Goal: Task Accomplishment & Management: Complete application form

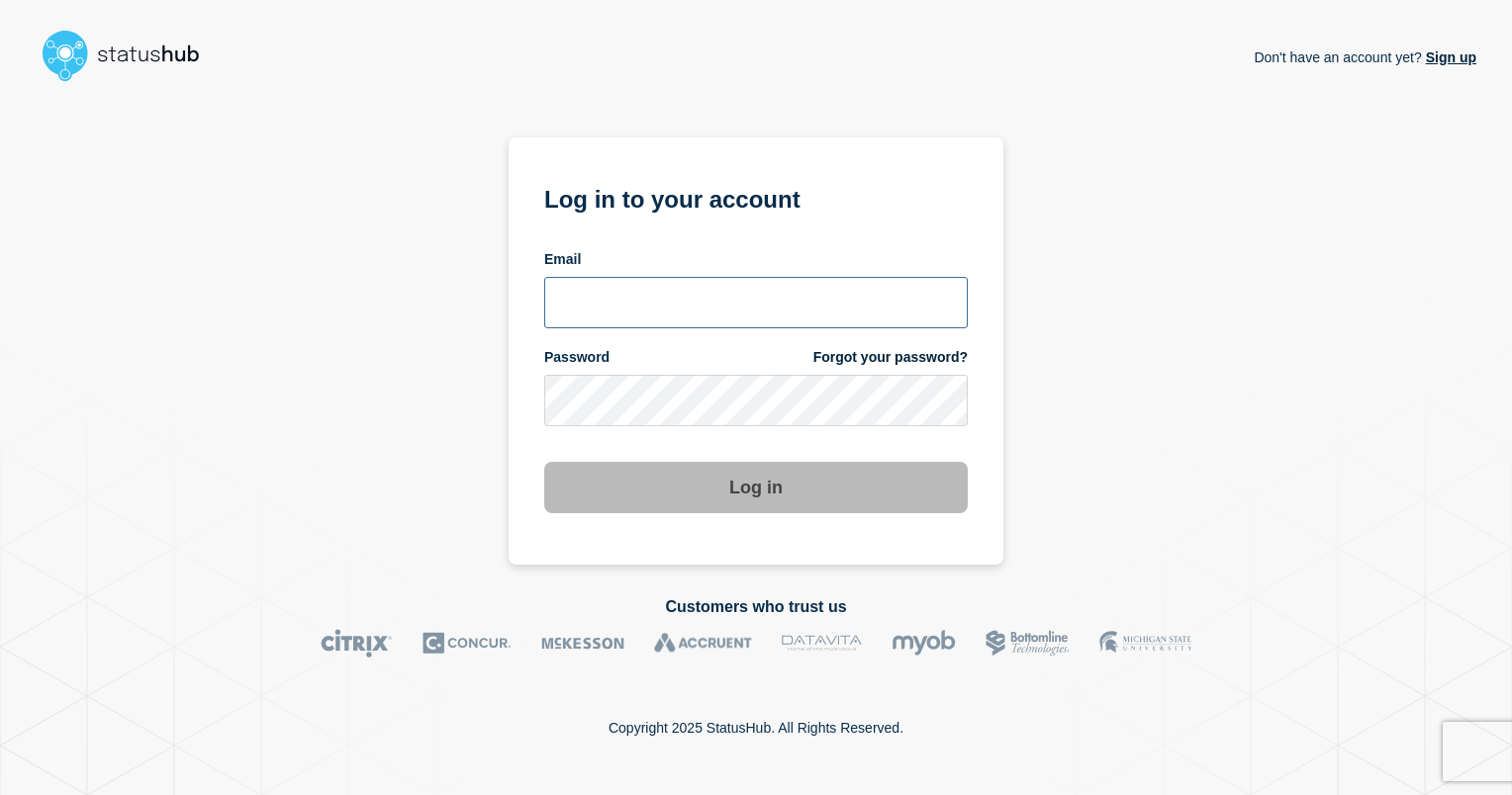
type input "ismaeel.kasper@kocho.co.uk"
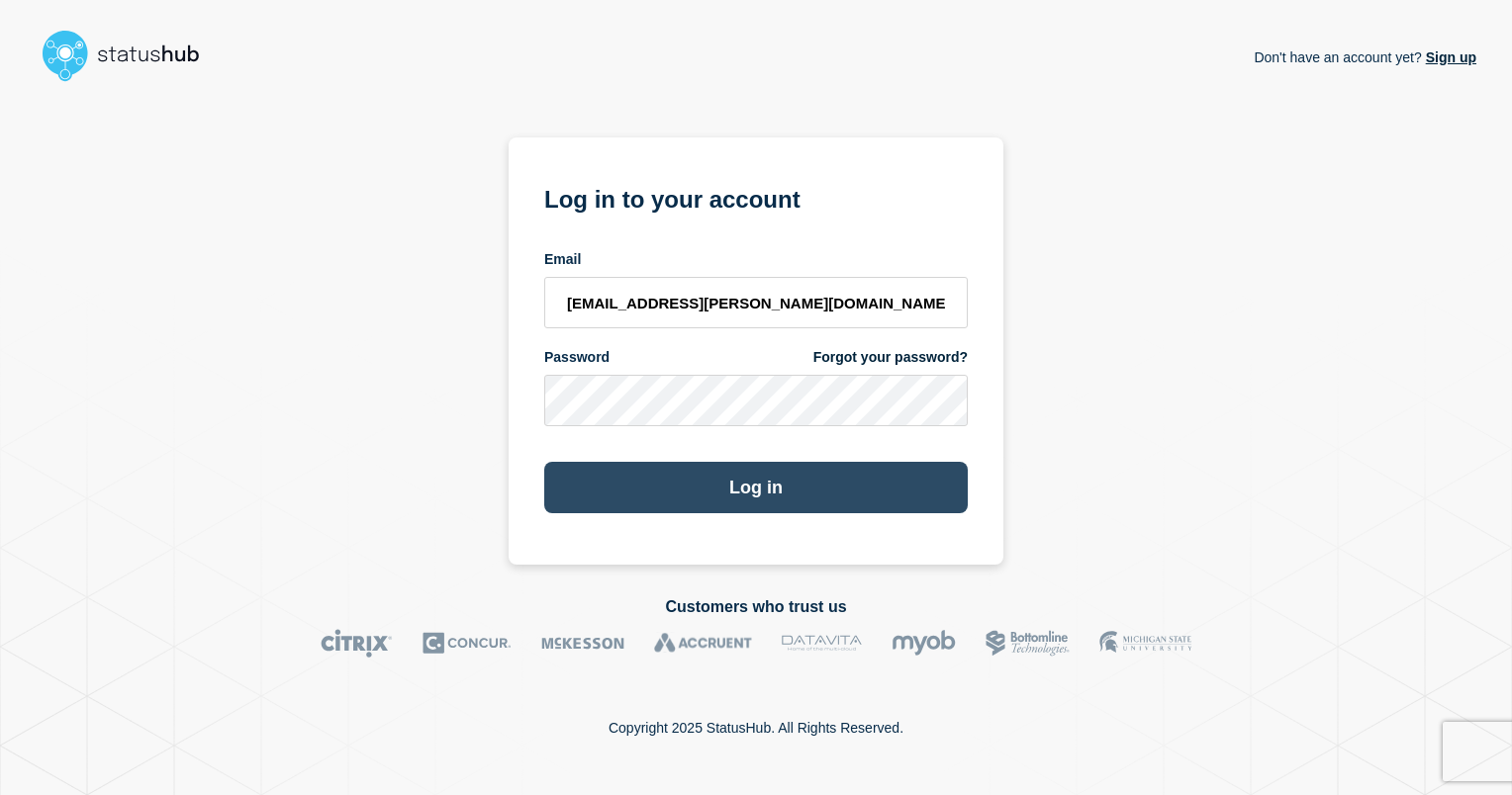
click at [775, 479] on button "Log in" at bounding box center [756, 488] width 423 height 52
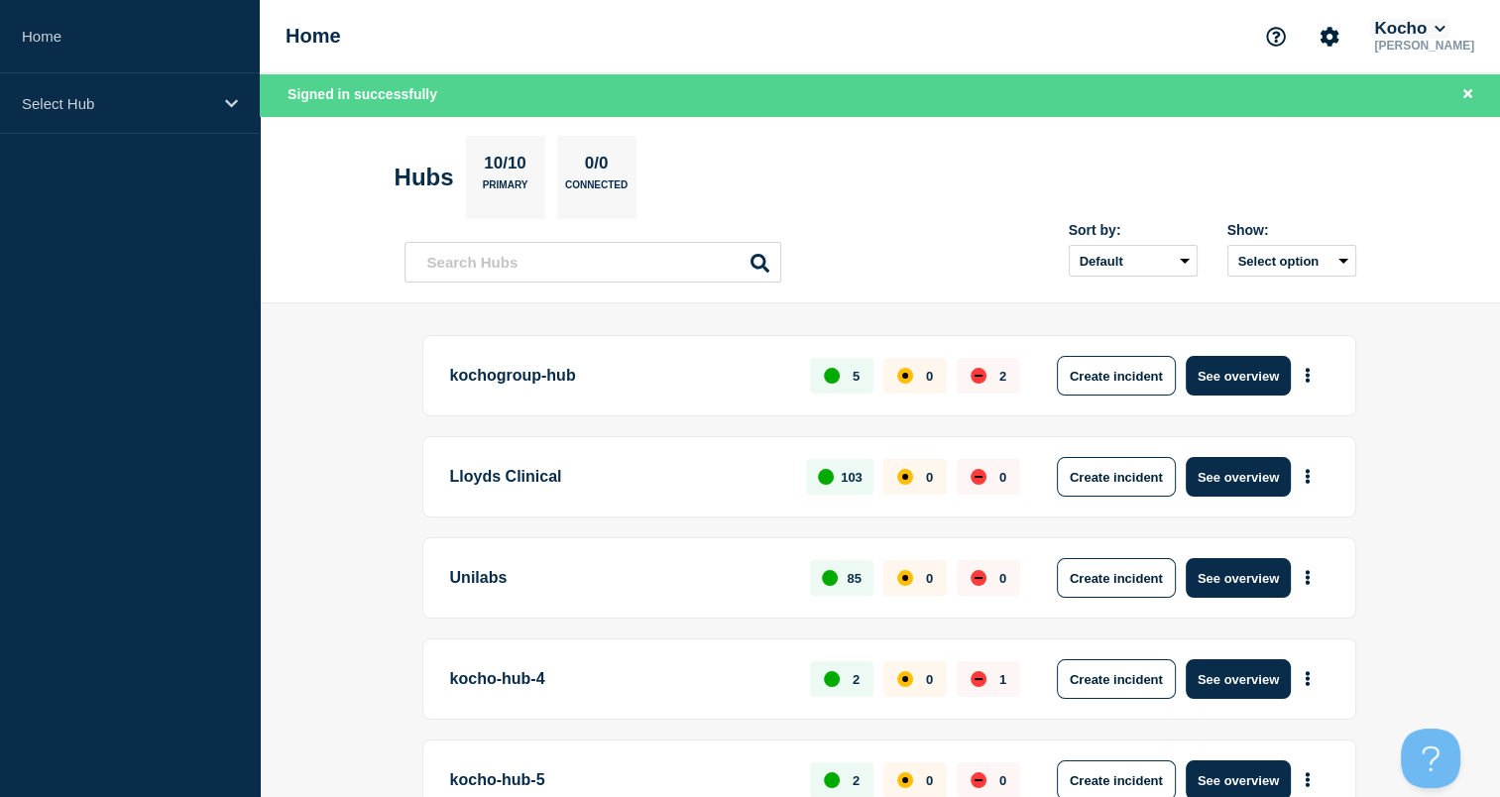
click at [1445, 32] on icon at bounding box center [1439, 29] width 11 height 12
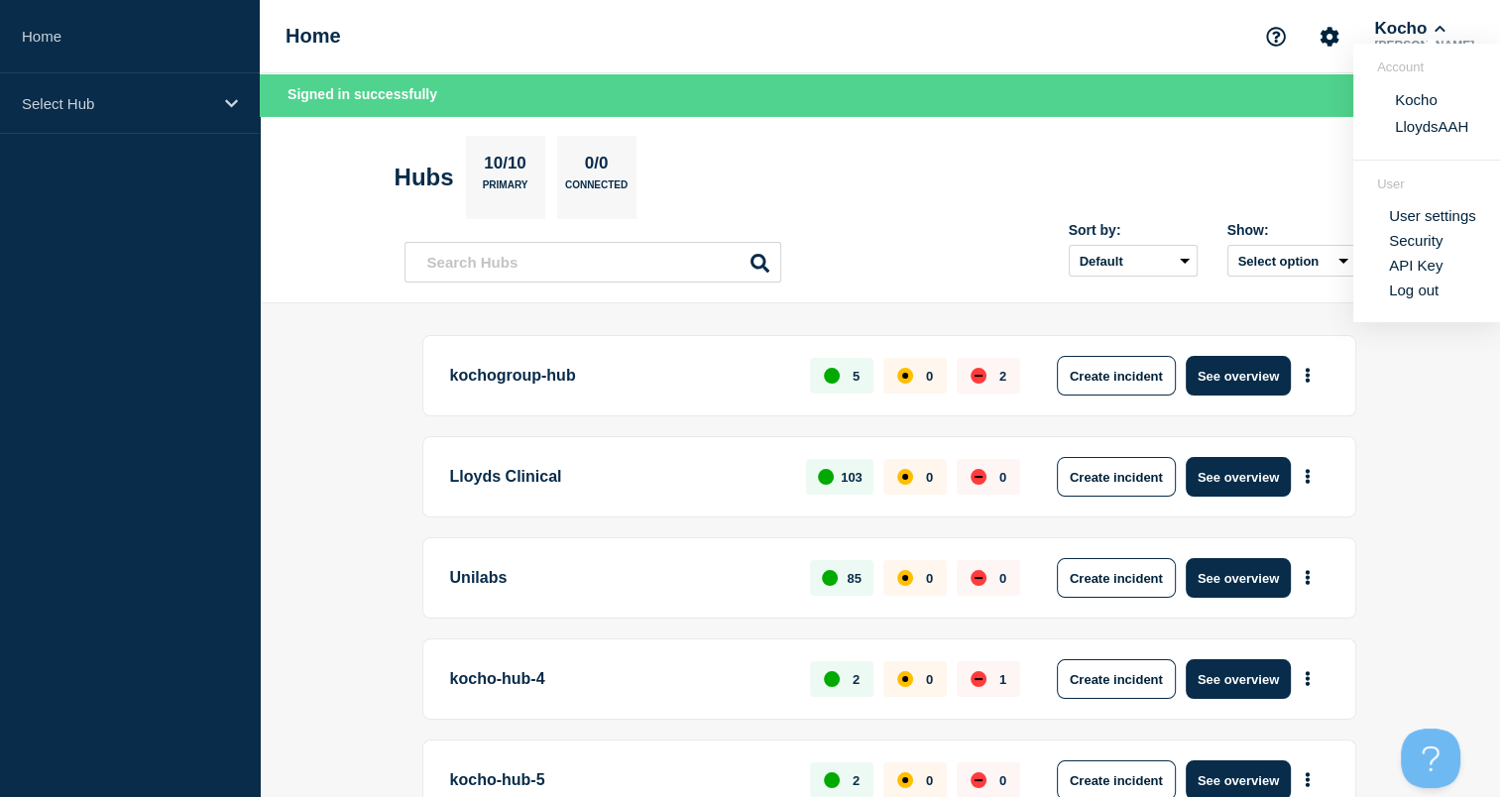
click at [1418, 119] on button "LloydsAAH" at bounding box center [1431, 126] width 85 height 19
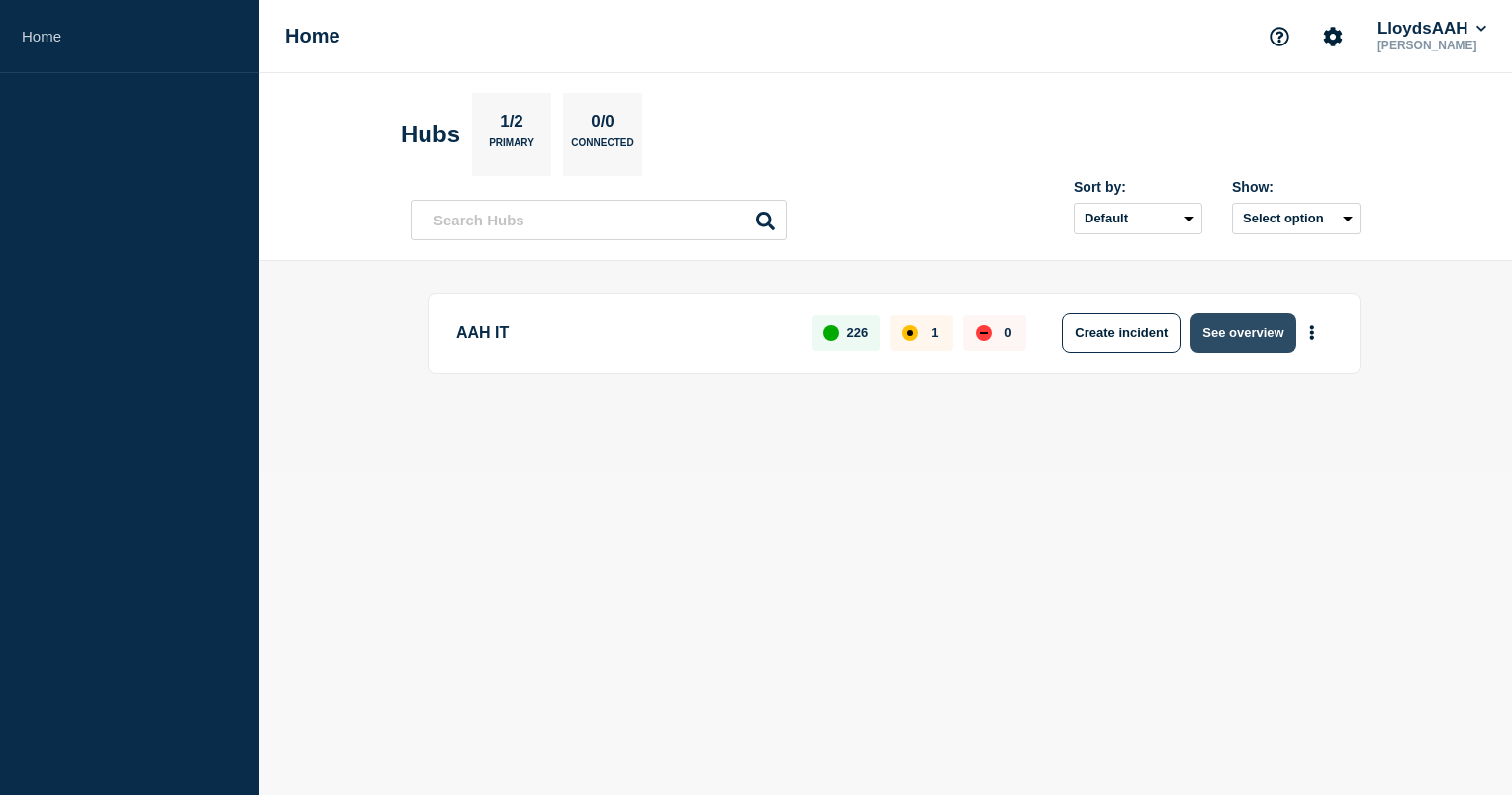
click at [1257, 324] on button "See overview" at bounding box center [1243, 333] width 105 height 40
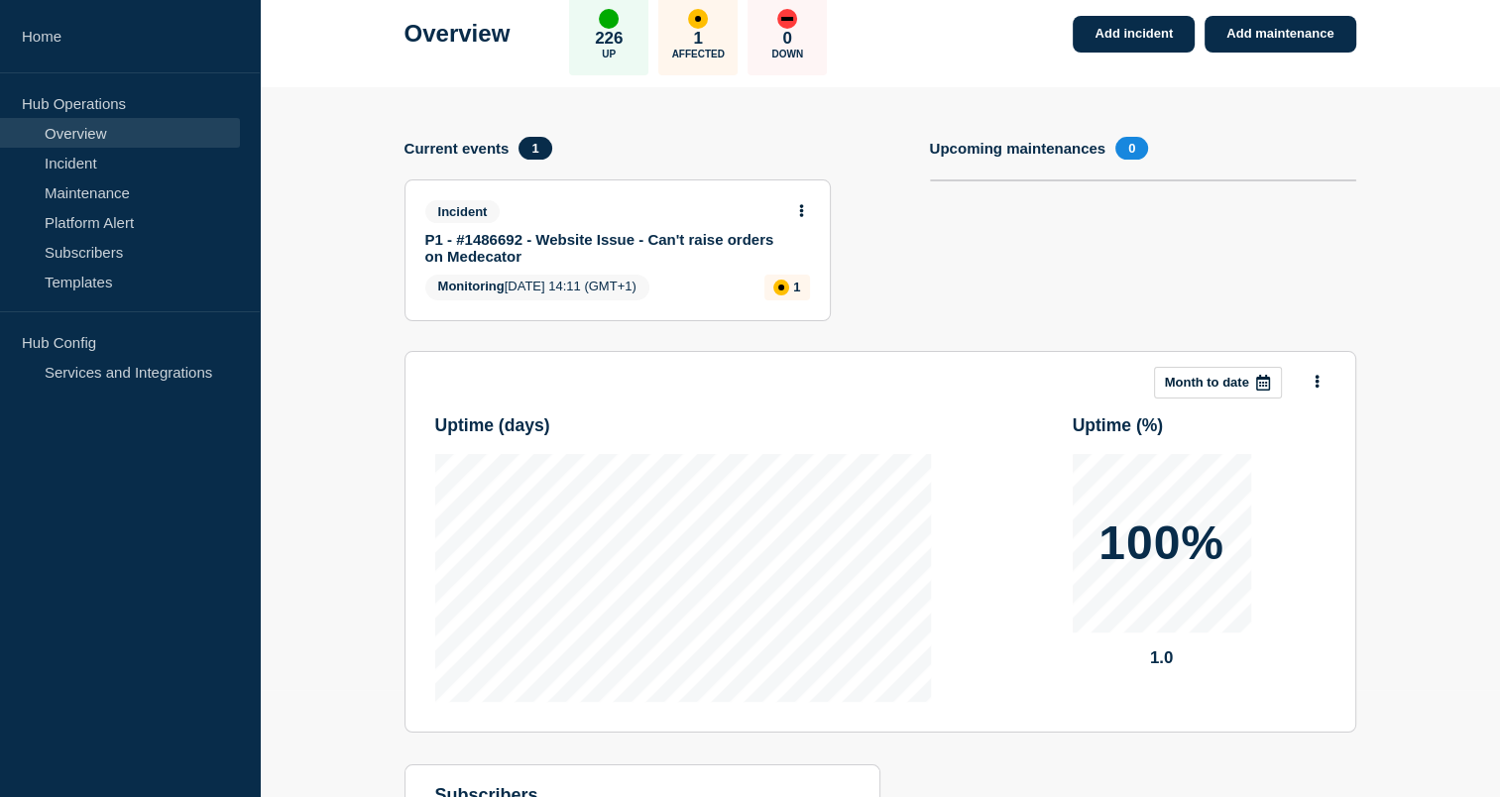
scroll to position [107, 0]
click at [725, 231] on link "P1 - #1486692 - Website Issue - Can't raise orders on Medecator" at bounding box center [604, 248] width 358 height 34
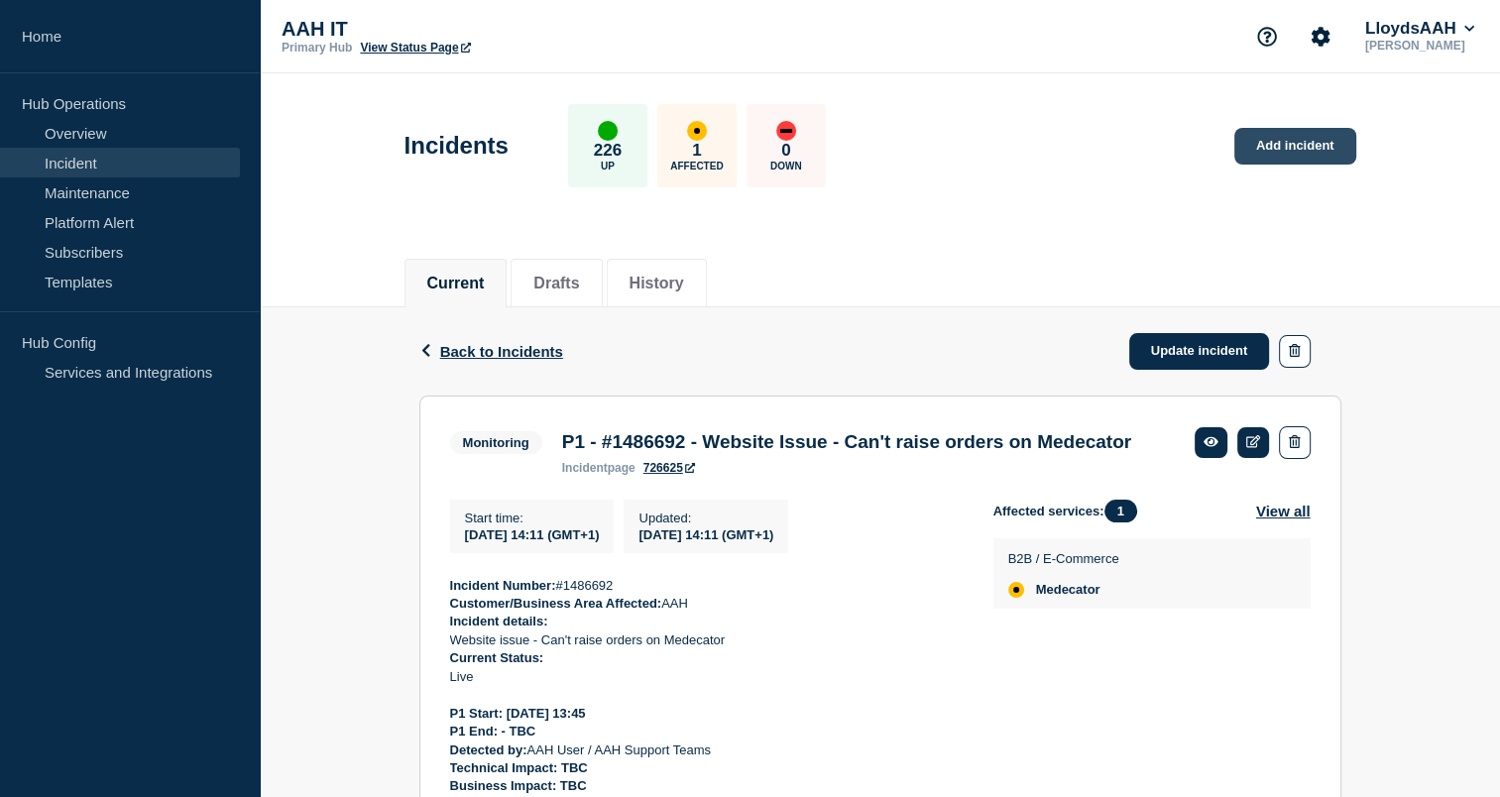
click at [1281, 157] on link "Add incident" at bounding box center [1295, 146] width 122 height 37
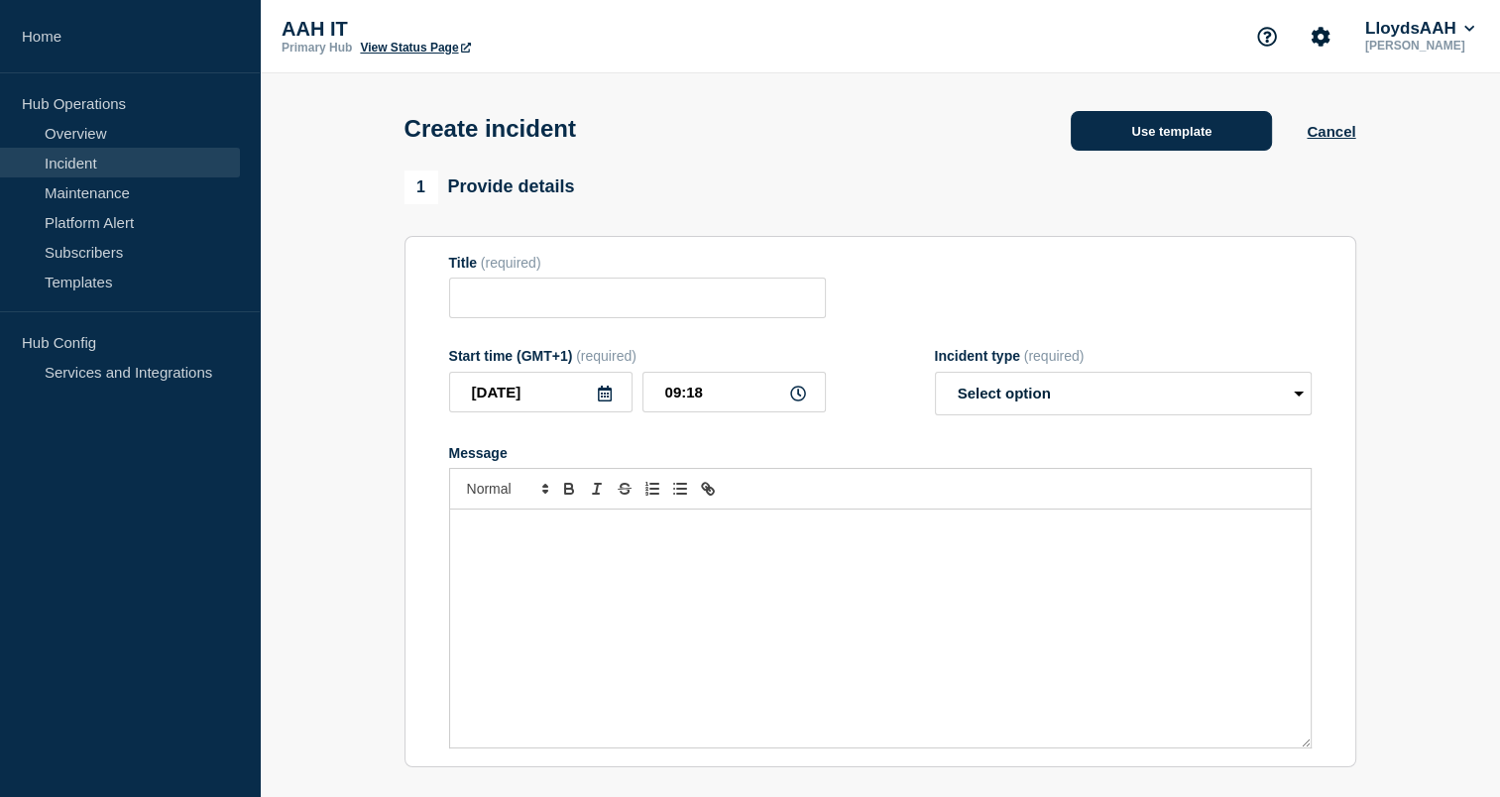
click at [1134, 139] on button "Use template" at bounding box center [1171, 131] width 201 height 40
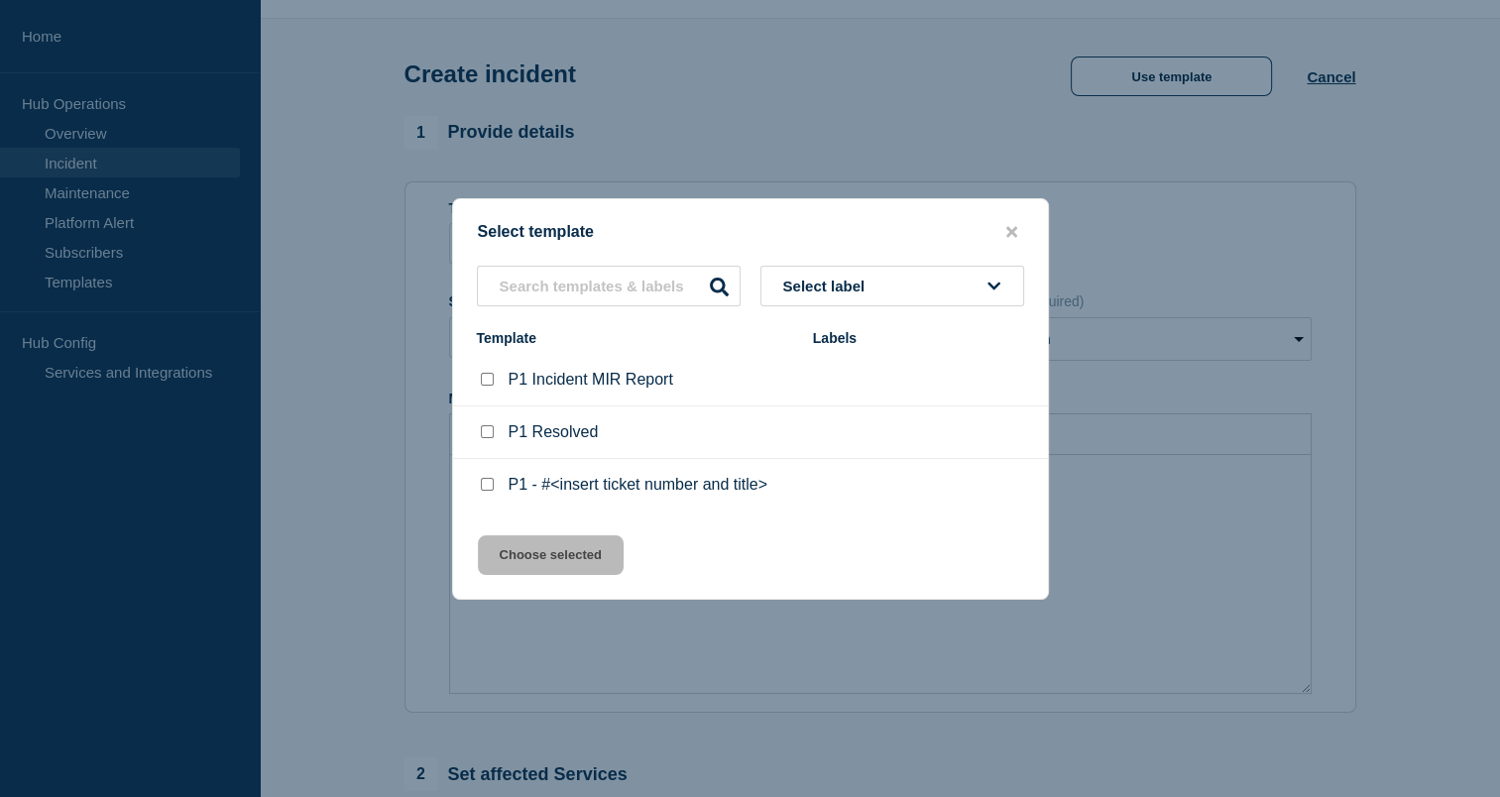
scroll to position [59, 0]
click at [488, 488] on input "P1 - #<insert ticket number and title> checkbox" at bounding box center [487, 484] width 13 height 13
checkbox input "true"
click at [525, 547] on button "Choose selected" at bounding box center [551, 555] width 146 height 40
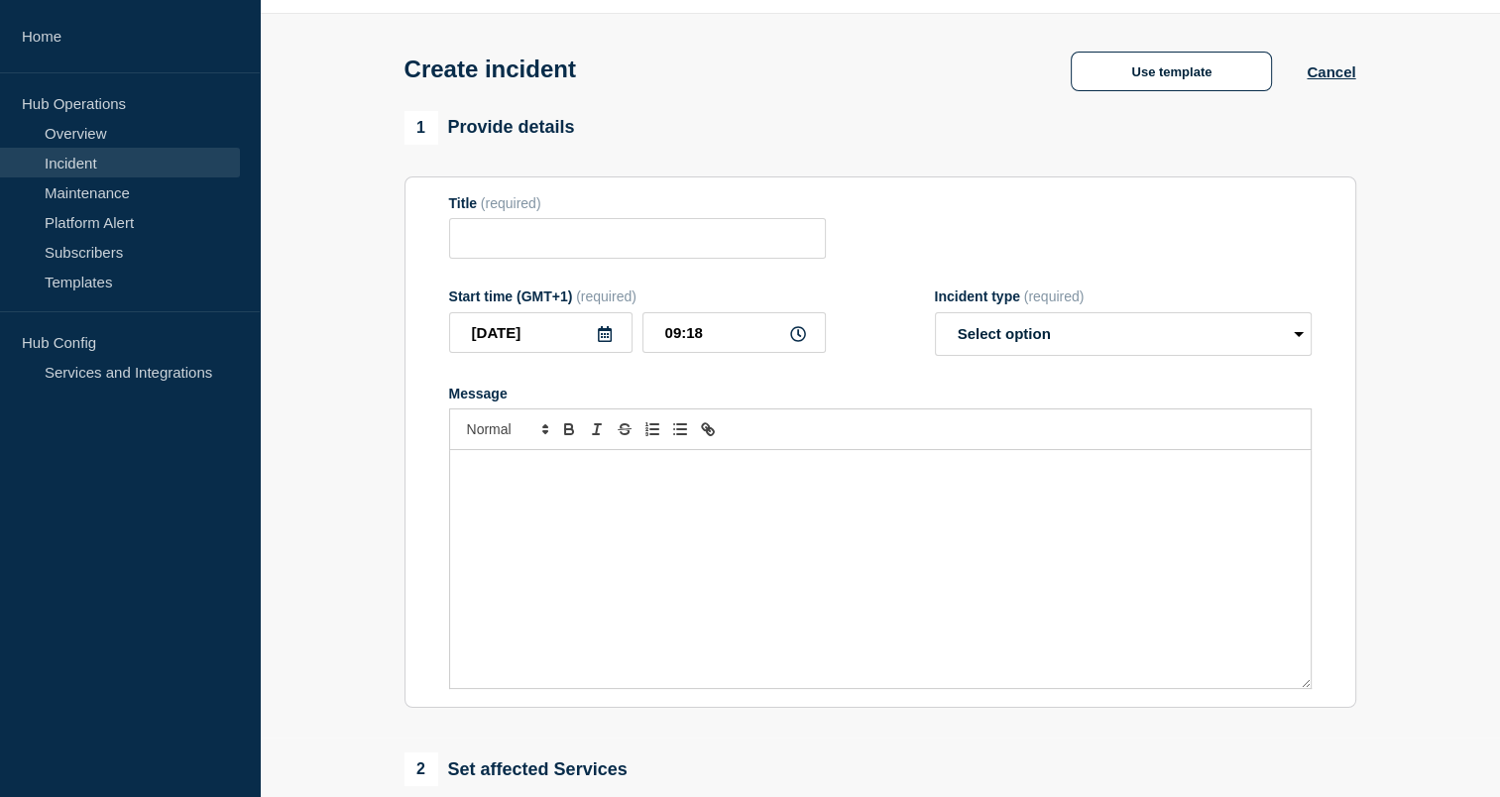
type input "P1 - #<insert ticket number and title>"
select select "investigating"
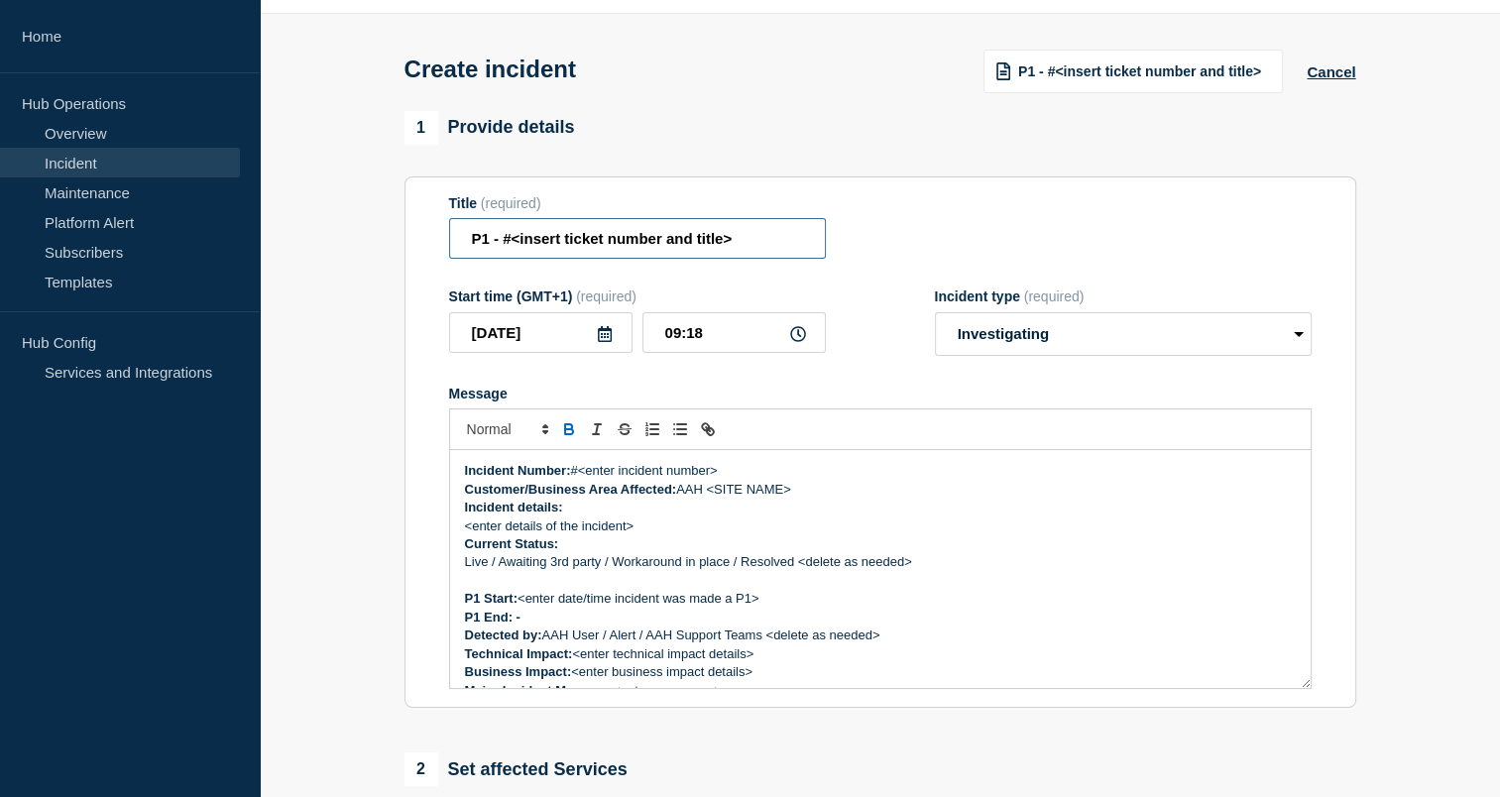
drag, startPoint x: 512, startPoint y: 242, endPoint x: 662, endPoint y: 250, distance: 149.9
click at [662, 250] on input "P1 - #<insert ticket number and title>" at bounding box center [637, 238] width 377 height 41
paste input "1494902"
paste input "aahdb/archive folder nt visible or missing"
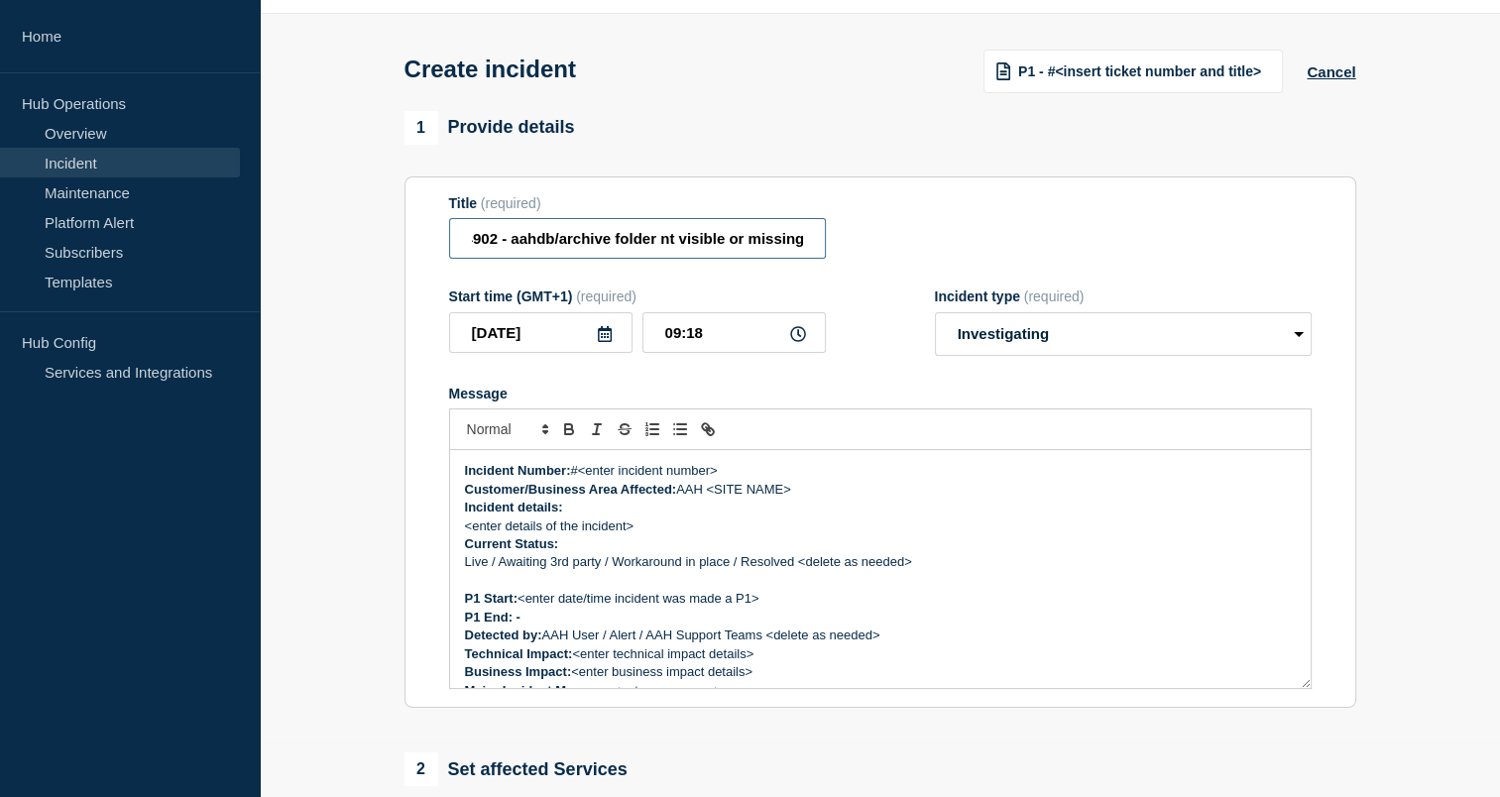
type input "P1 - #1494902 - aahdb/archive folder nt visible or missing"
click at [730, 167] on div "1 Provide details Title (required) P1 - #1494902 - aahdb/archive folder nt visi…" at bounding box center [880, 410] width 952 height 598
click at [607, 379] on form "Title (required) P1 - #1494902 - aahdb/archive folder nt visible or missing Sta…" at bounding box center [880, 442] width 862 height 495
click at [799, 331] on input "09:18" at bounding box center [733, 332] width 183 height 41
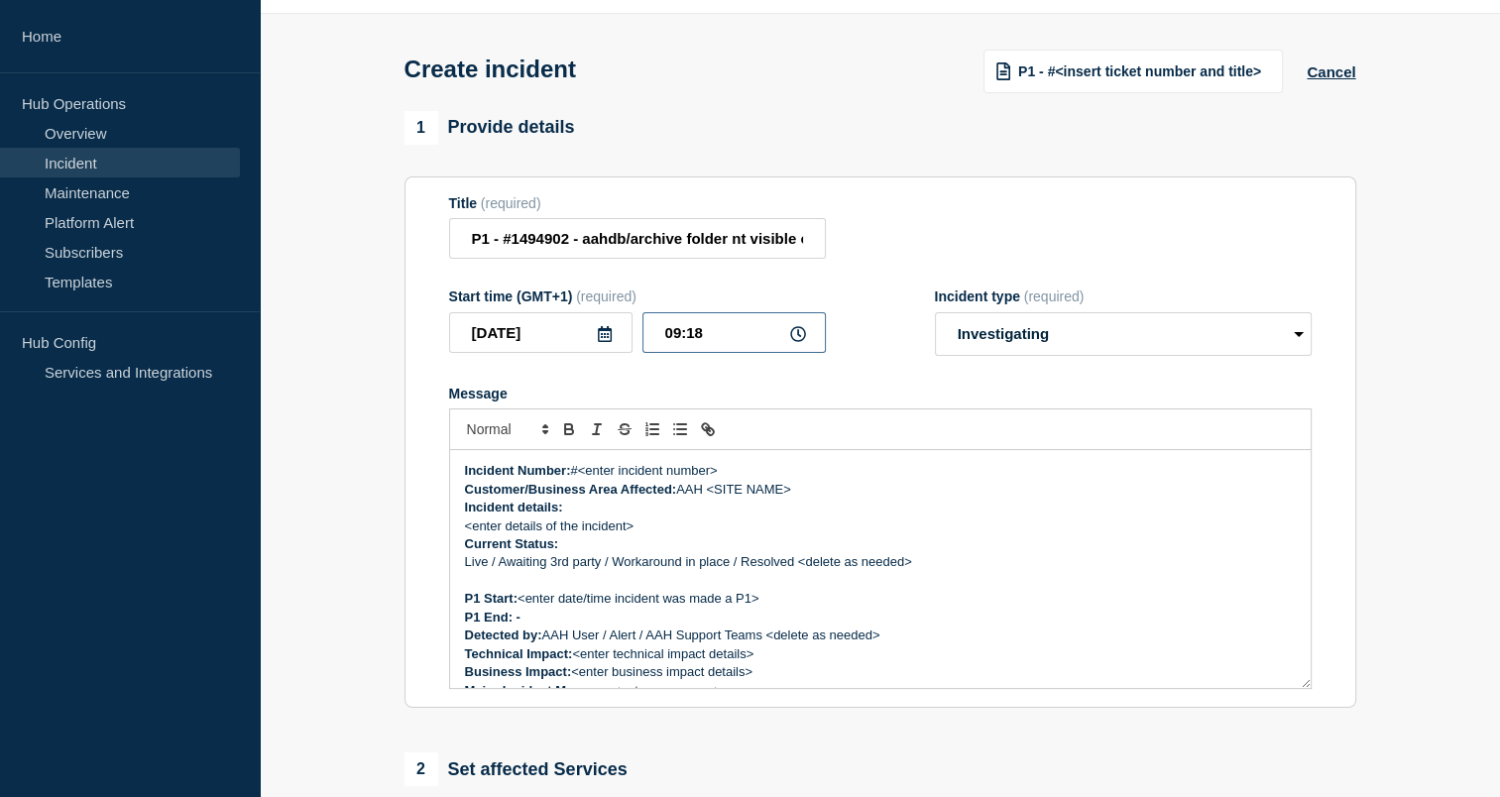
click at [725, 334] on input "09:18" at bounding box center [733, 332] width 183 height 41
type input "09:16"
click at [1127, 342] on select "Select option Investigating Identified Monitoring" at bounding box center [1123, 334] width 377 height 44
click at [858, 401] on div "Message" at bounding box center [880, 394] width 862 height 16
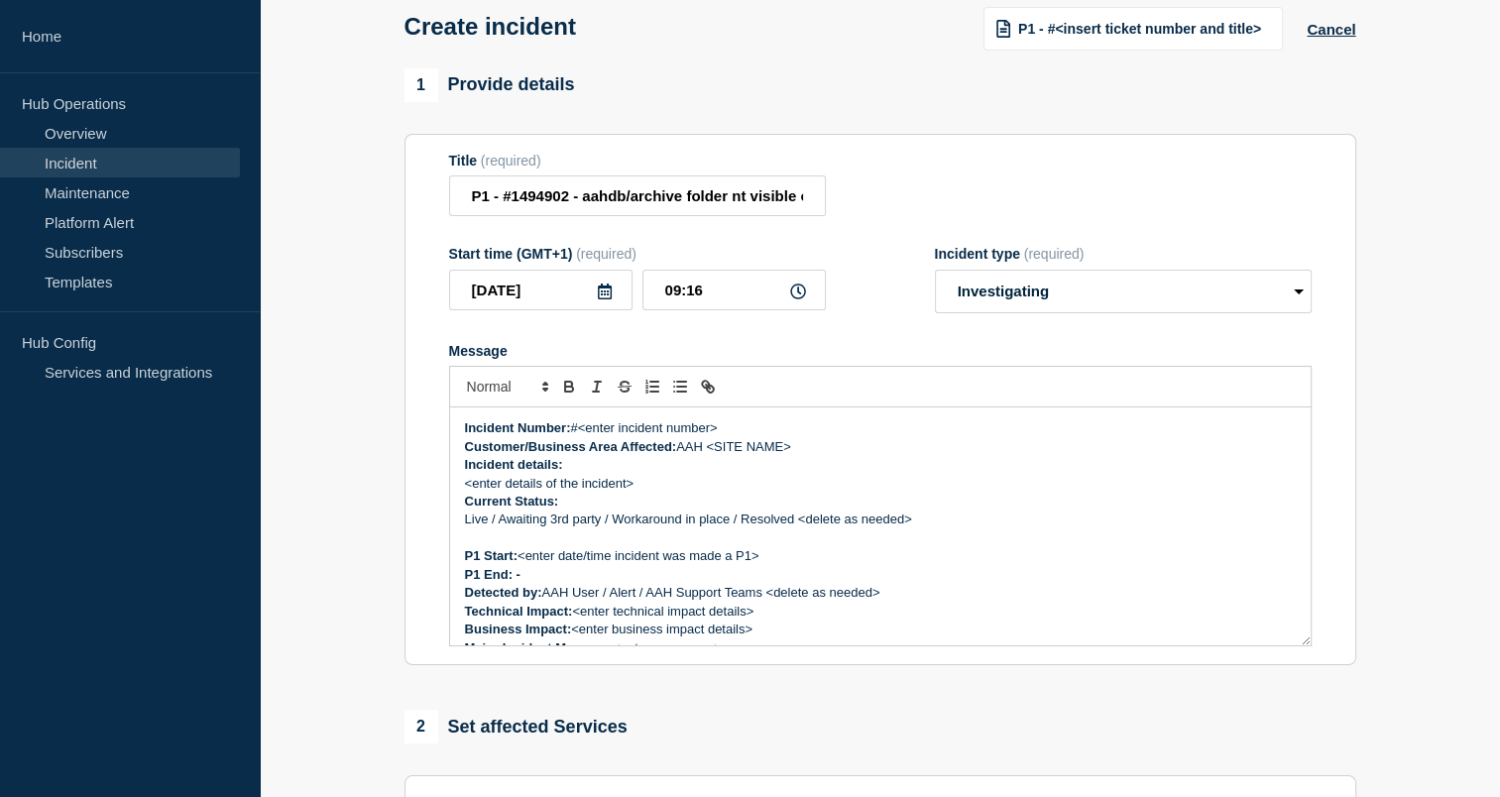
scroll to position [103, 0]
click at [539, 200] on input "P1 - #1494902 - aahdb/archive folder nt visible or missing" at bounding box center [637, 194] width 377 height 41
drag, startPoint x: 718, startPoint y: 434, endPoint x: 583, endPoint y: 431, distance: 134.8
click at [583, 431] on p "Incident Number: #<enter incident number>" at bounding box center [880, 427] width 831 height 18
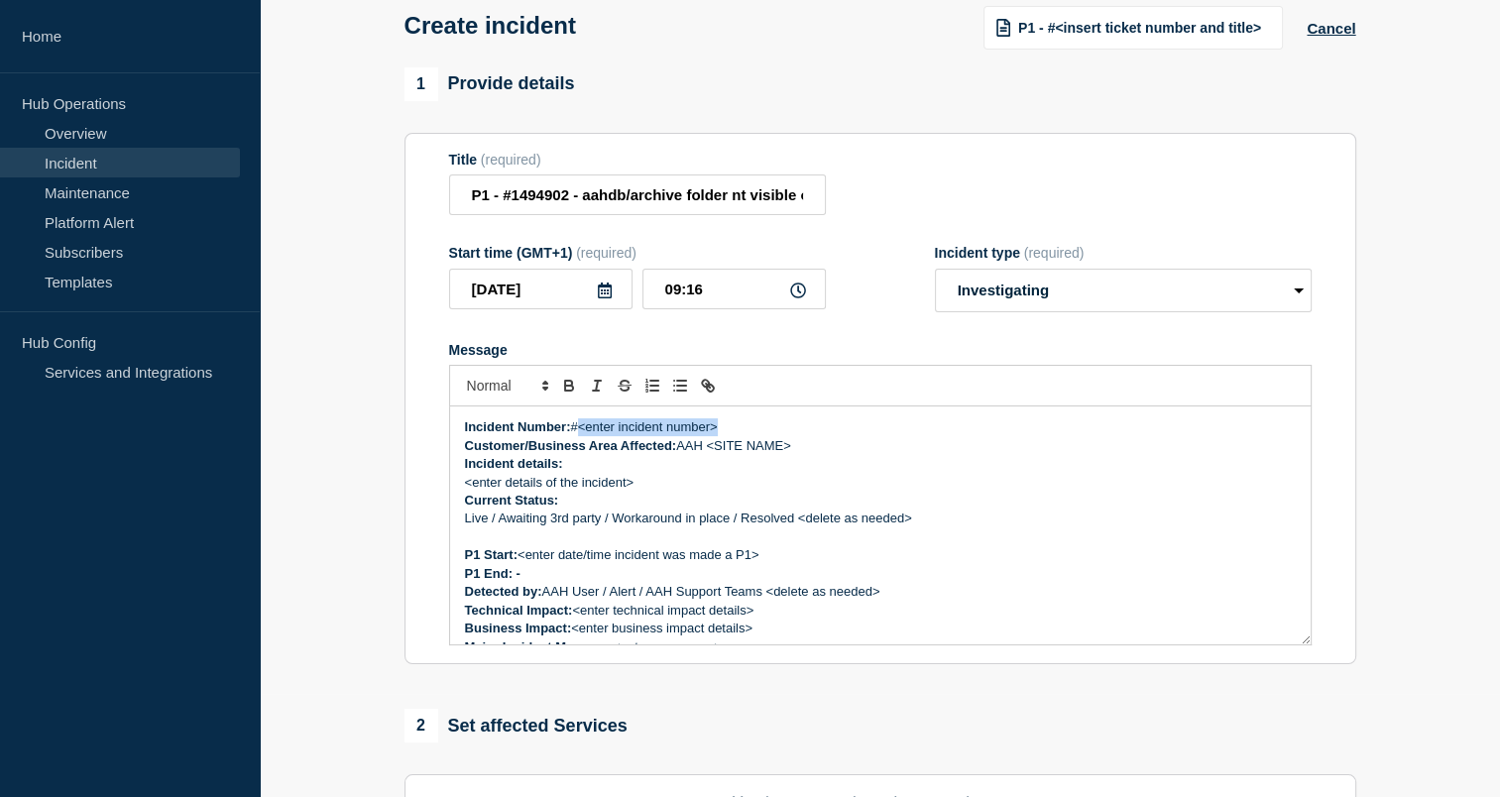
paste div "Message"
click at [801, 453] on p "Customer/Business Area Affected: AAH <SITE NAME>" at bounding box center [880, 446] width 831 height 18
click at [615, 472] on p "Incident details:" at bounding box center [880, 464] width 831 height 18
drag, startPoint x: 464, startPoint y: 488, endPoint x: 635, endPoint y: 496, distance: 171.7
click at [635, 492] on p "<enter details of the incident>" at bounding box center [880, 483] width 831 height 18
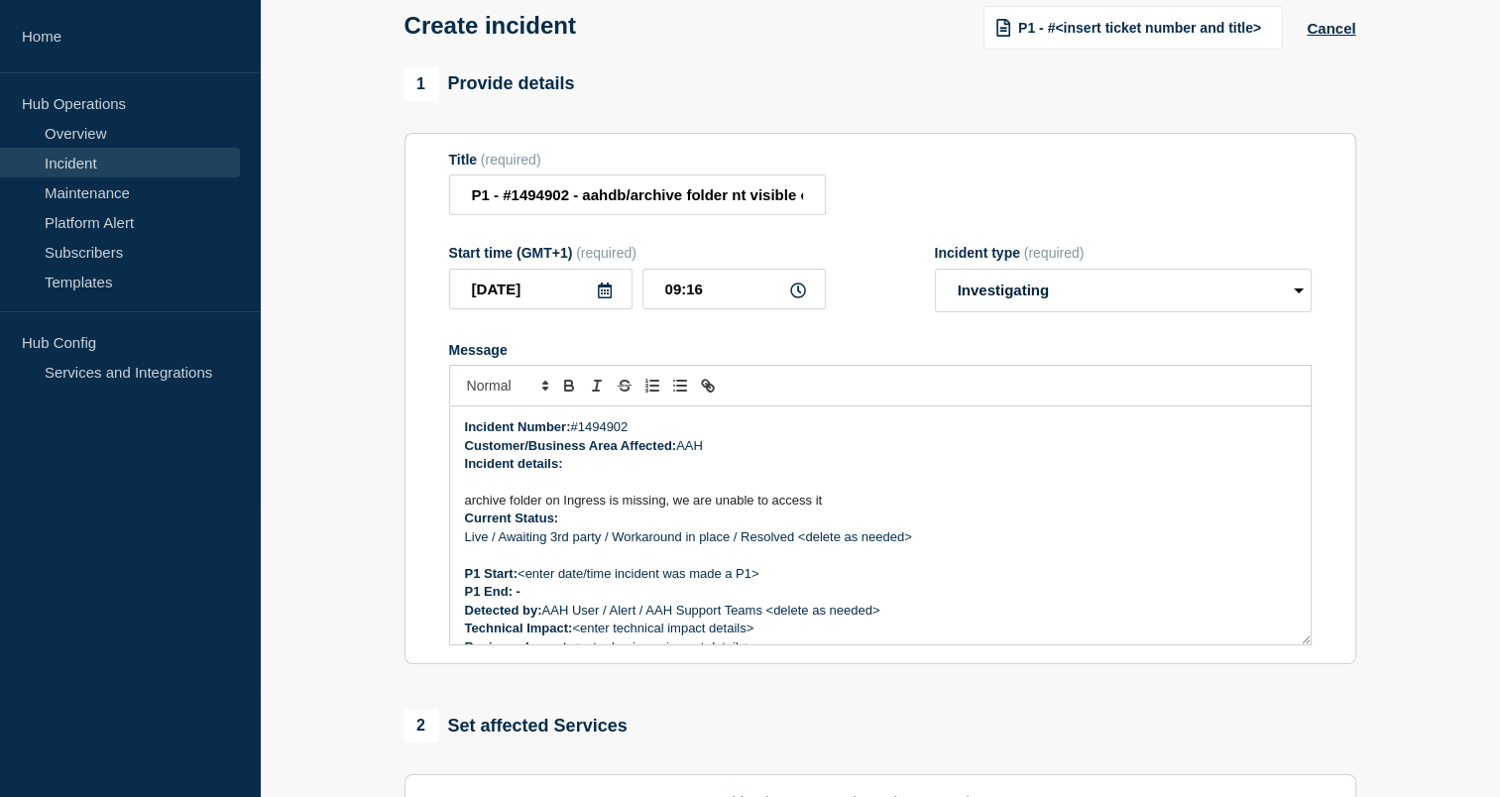
click at [529, 490] on p "Message" at bounding box center [880, 483] width 831 height 18
click at [567, 488] on p "There is a missing folder on Ingress" at bounding box center [880, 483] width 831 height 18
drag, startPoint x: 829, startPoint y: 508, endPoint x: 463, endPoint y: 509, distance: 365.8
click at [463, 509] on div "Incident Number: #1494902 Customer/Business Area Affected: AAH Incident details…" at bounding box center [880, 525] width 860 height 238
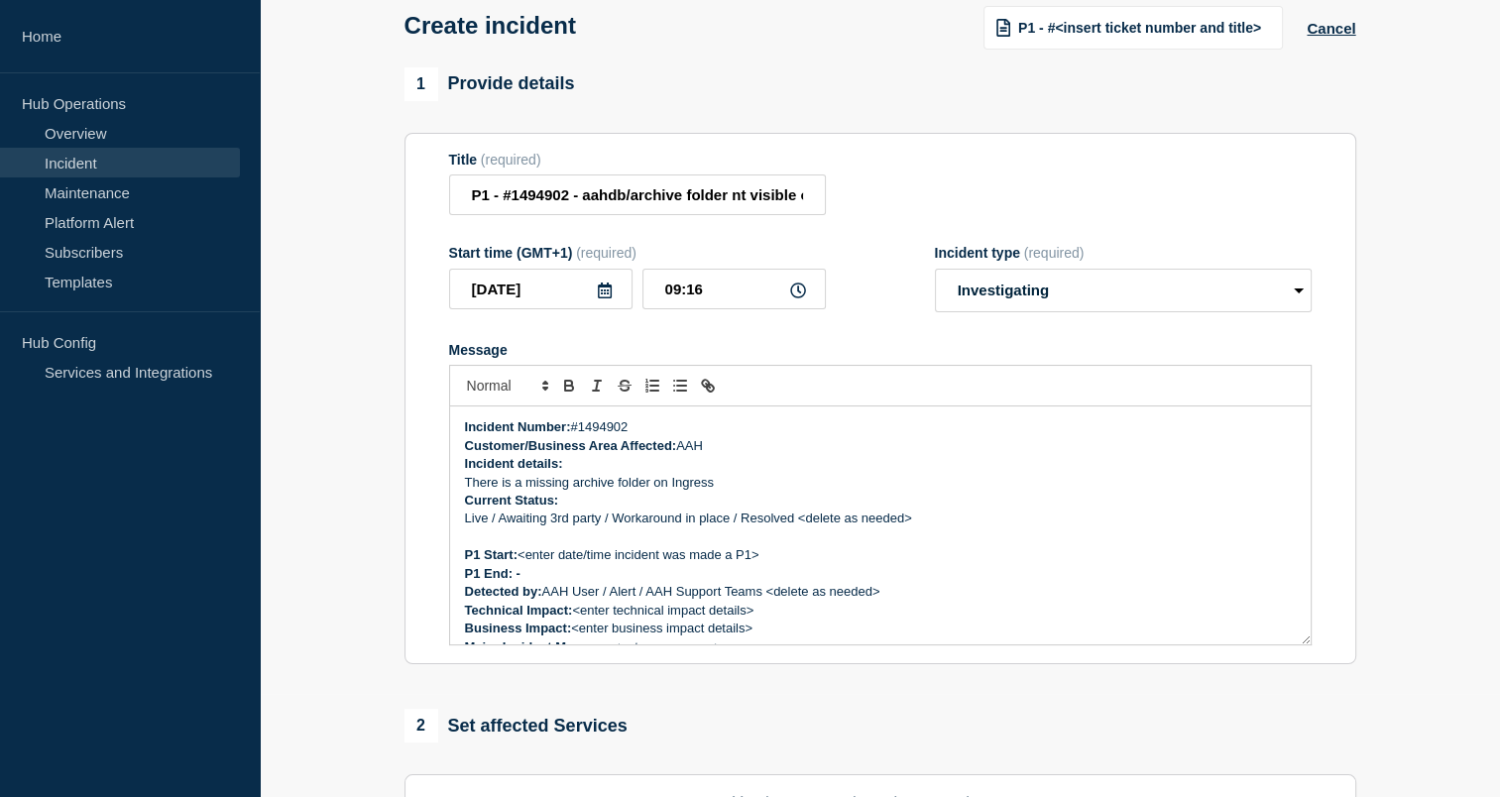
click at [726, 448] on p "Customer/Business Area Affected: AAH" at bounding box center [880, 446] width 831 height 18
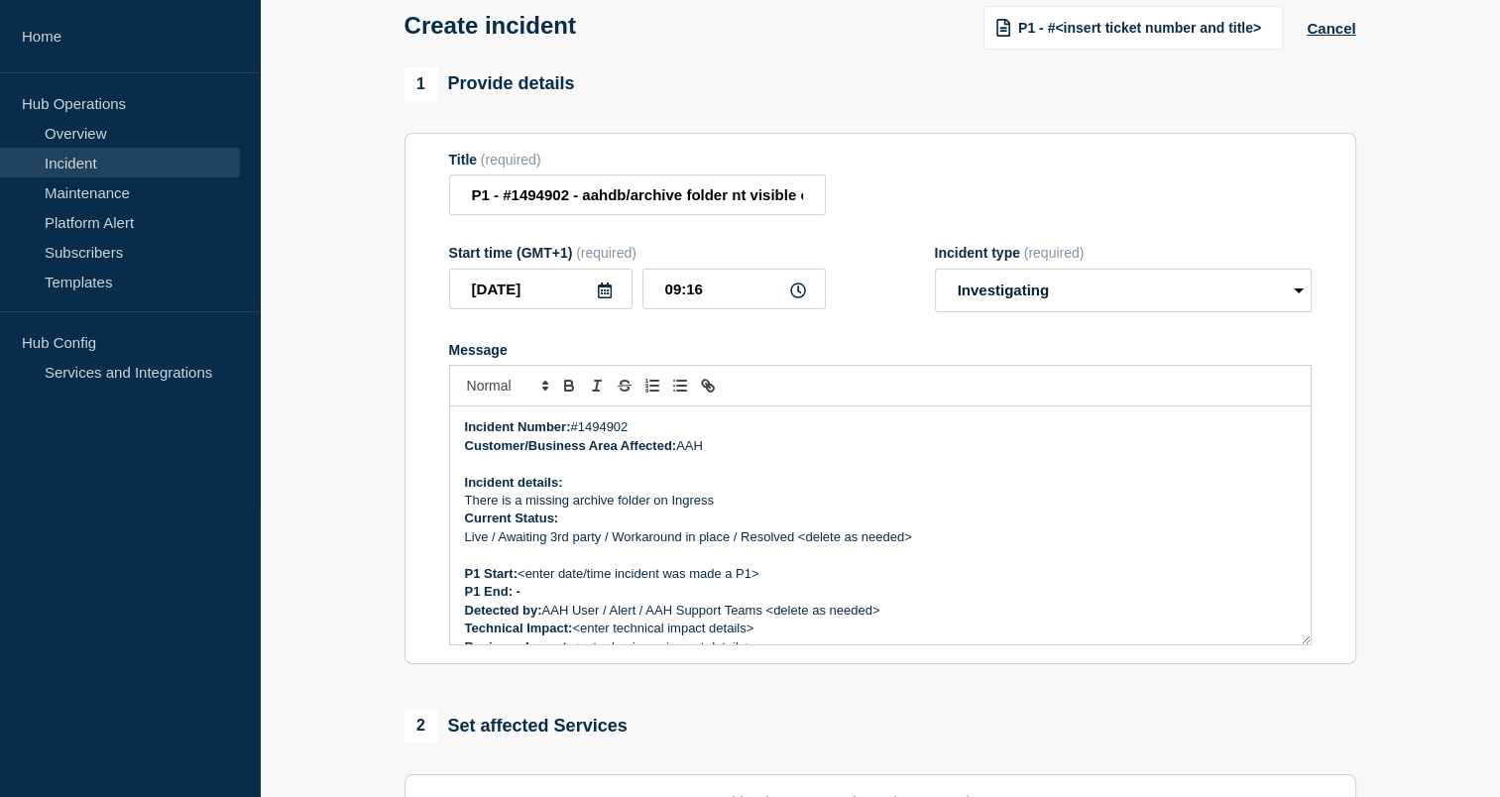
click at [735, 510] on p "There is a missing archive folder on Ingress" at bounding box center [880, 501] width 831 height 18
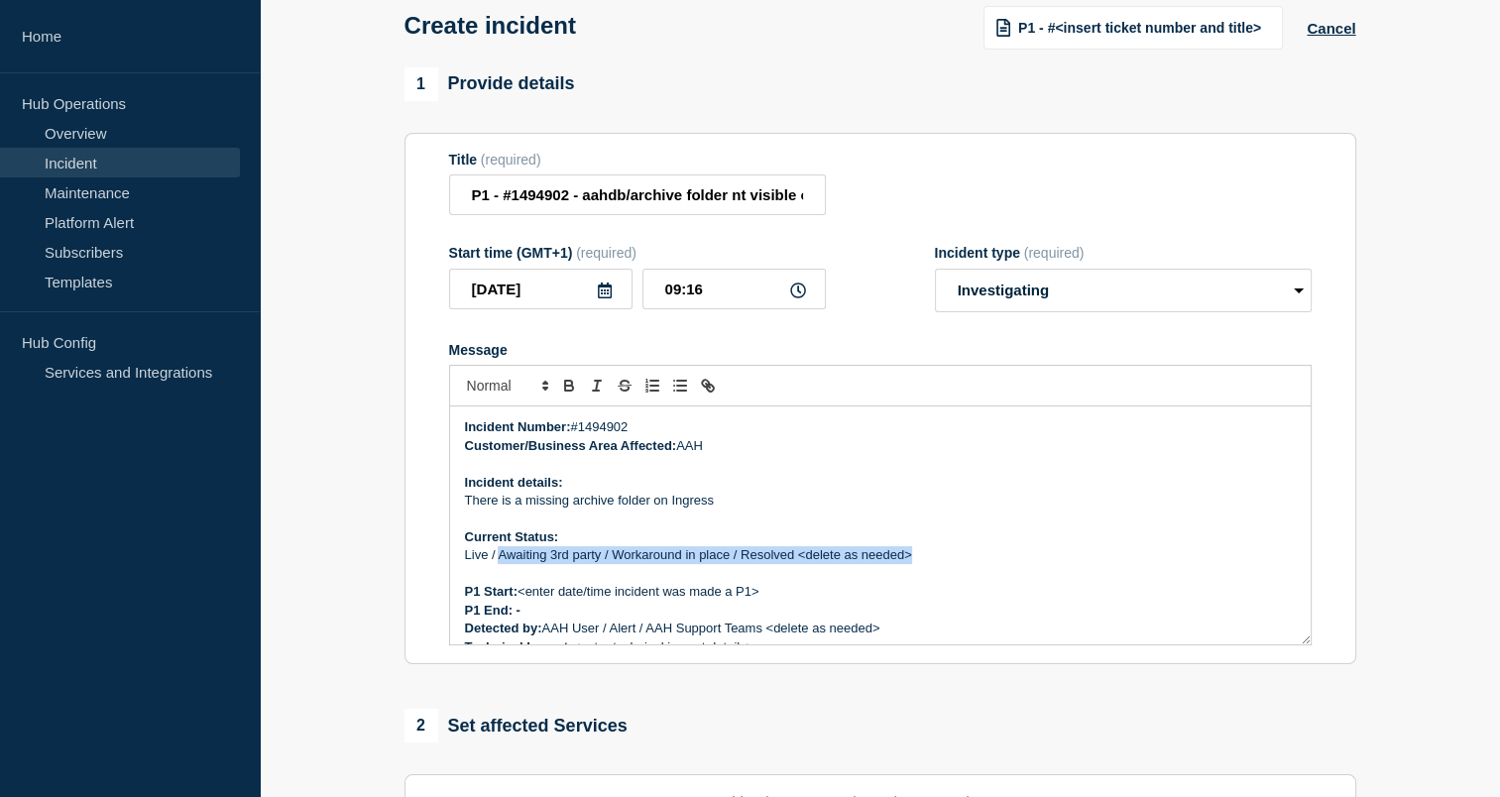
drag, startPoint x: 917, startPoint y: 559, endPoint x: 501, endPoint y: 565, distance: 416.4
click at [501, 564] on p "Live / Awaiting 3rd party / Workaround in place / Resolved <delete as needed>" at bounding box center [880, 555] width 831 height 18
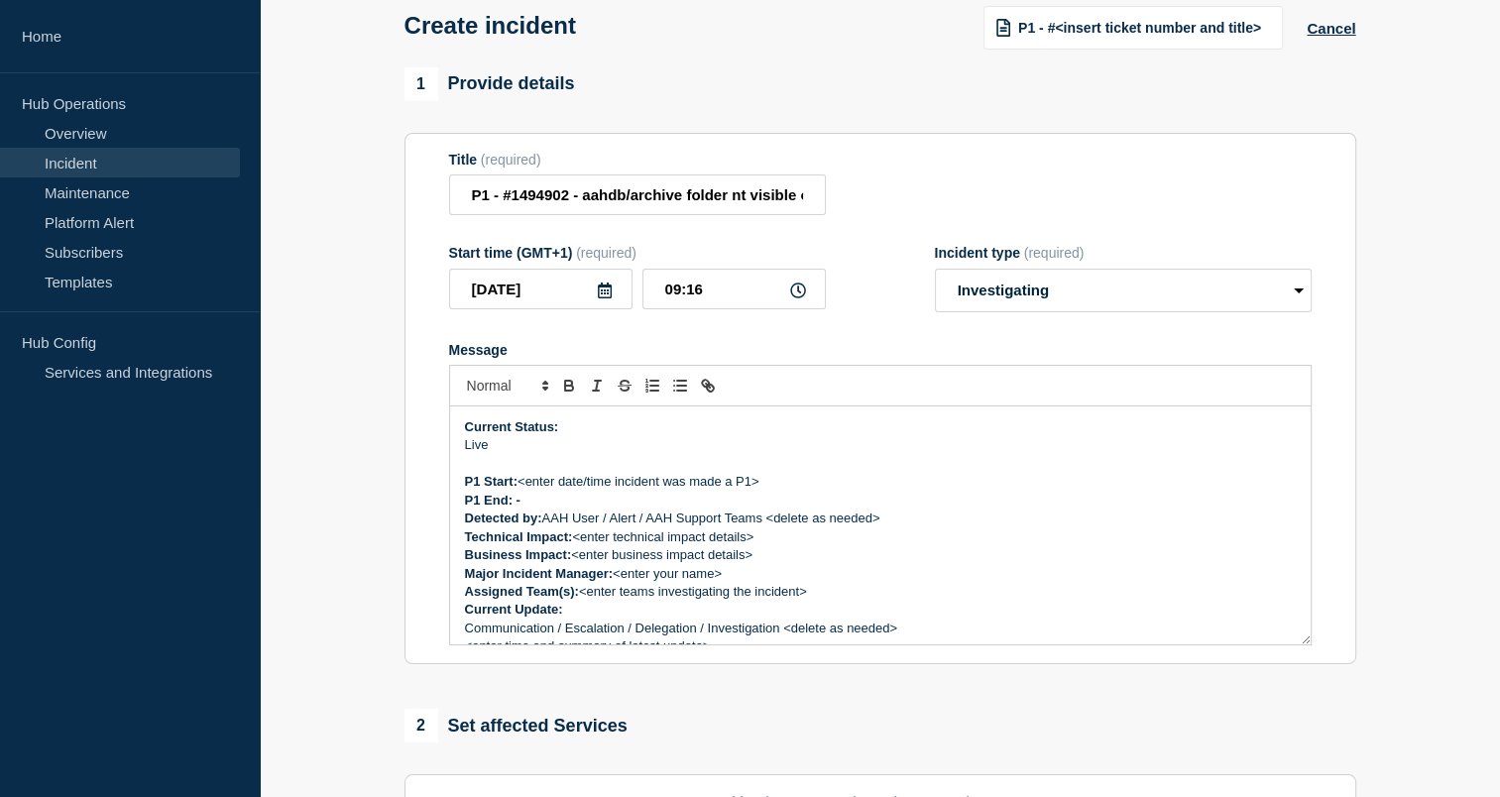
scroll to position [113, 0]
drag, startPoint x: 761, startPoint y: 488, endPoint x: 524, endPoint y: 488, distance: 236.9
click at [524, 488] on p "P1 Start: <enter date/time incident was made a P1>" at bounding box center [880, 479] width 831 height 18
click at [715, 302] on input "09:16" at bounding box center [733, 289] width 183 height 41
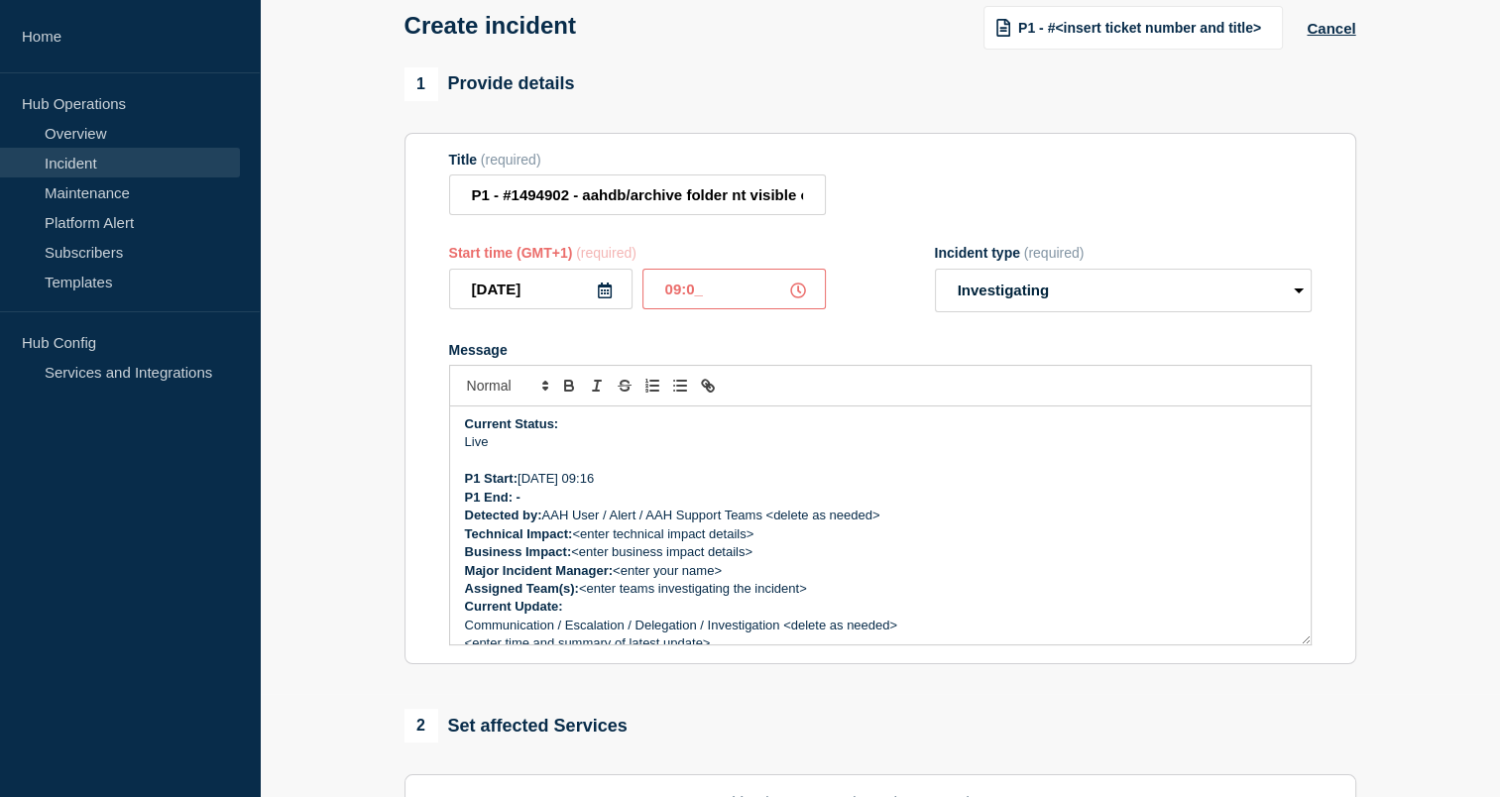
type input "09:02"
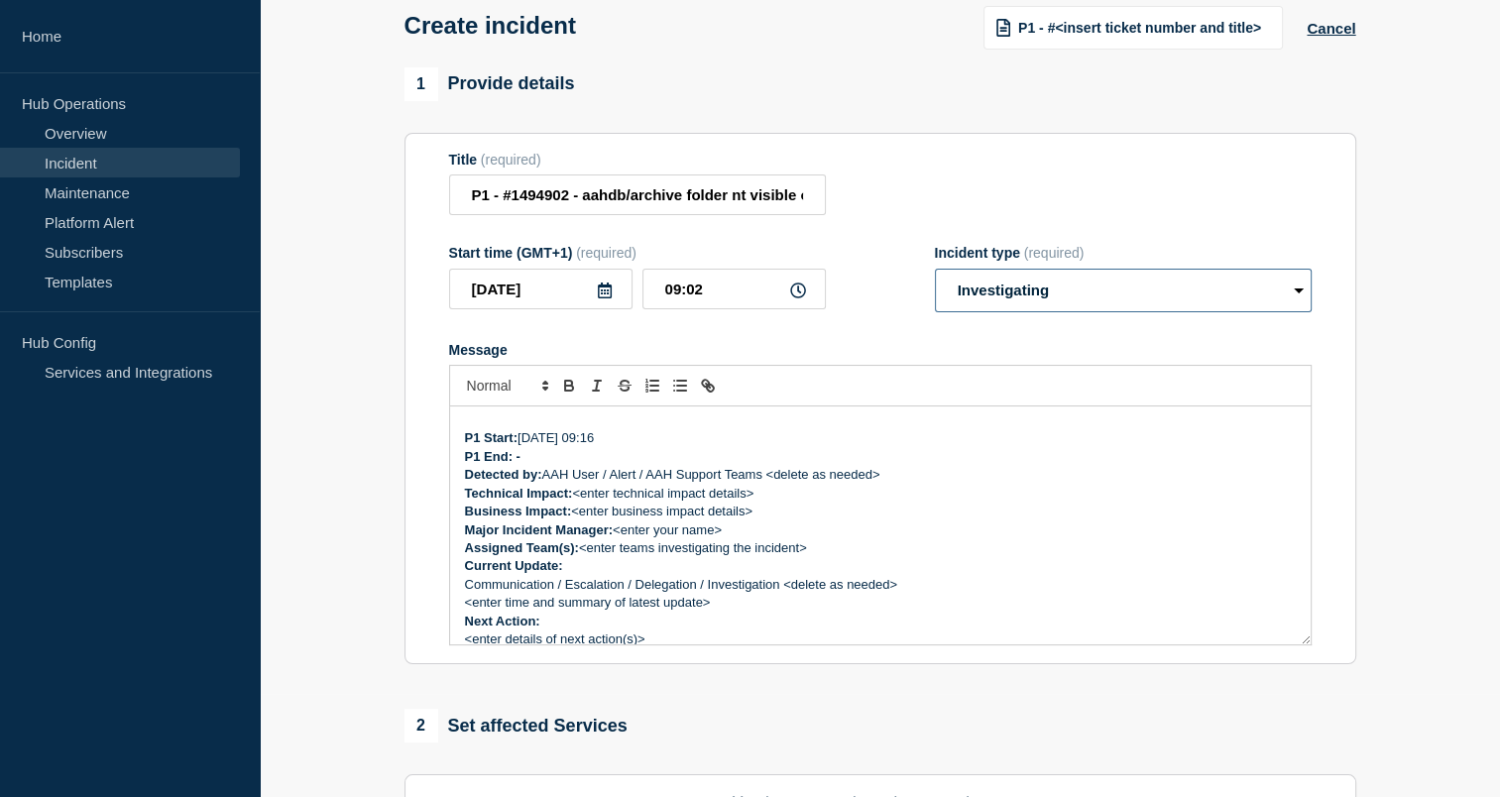
scroll to position [155, 0]
drag, startPoint x: 885, startPoint y: 480, endPoint x: 546, endPoint y: 481, distance: 339.0
click at [546, 481] on p "Detected by: AAH User / Alert / AAH Support Teams <delete as needed>" at bounding box center [880, 474] width 831 height 18
click at [590, 446] on p "P1 Start: 08/10/2025 09:16" at bounding box center [880, 437] width 831 height 18
click at [579, 460] on p "P1 End: -" at bounding box center [880, 456] width 831 height 18
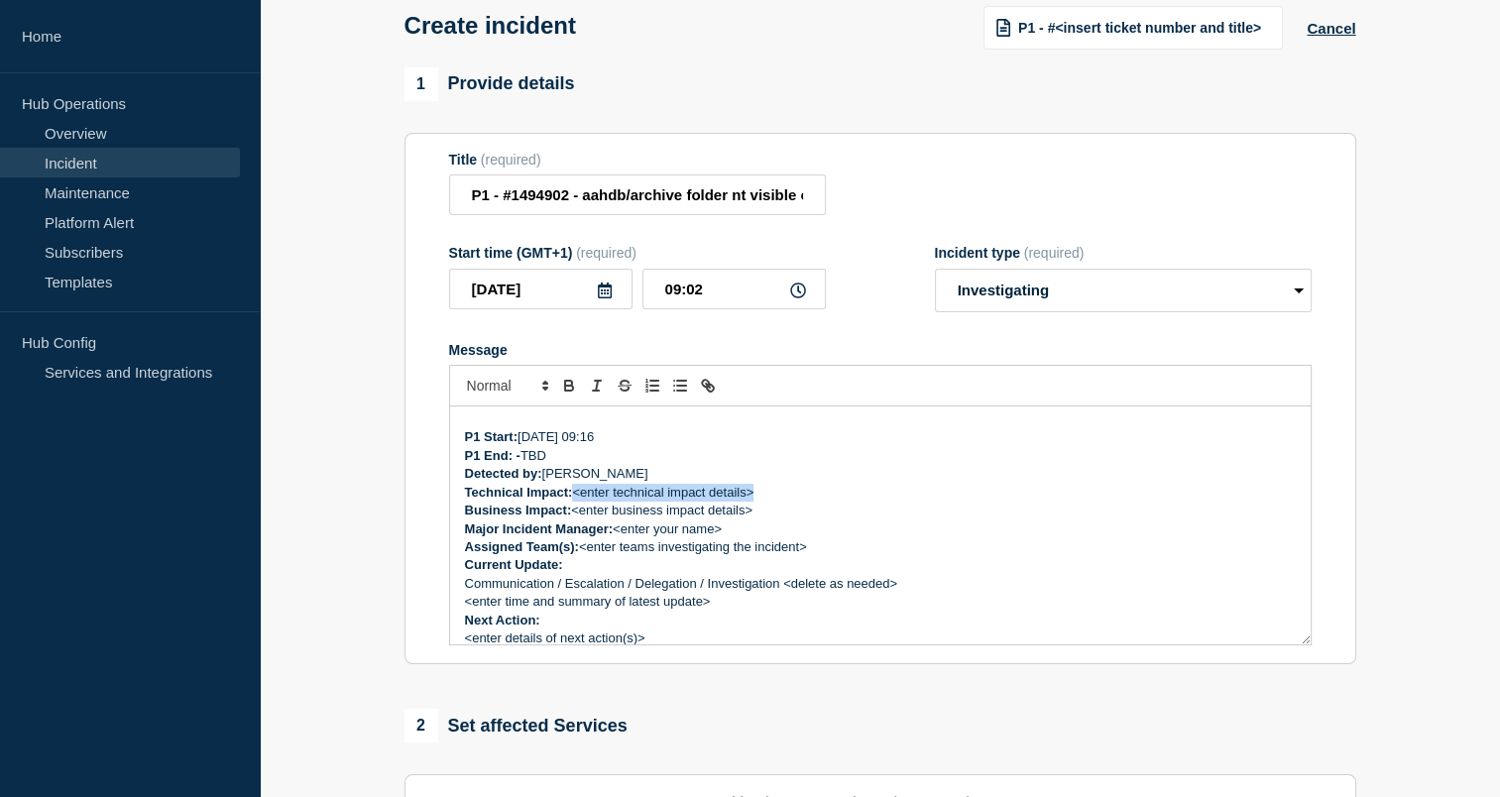
drag, startPoint x: 759, startPoint y: 497, endPoint x: 574, endPoint y: 497, distance: 185.4
click at [574, 497] on p "Technical Impact: <enter technical impact details>" at bounding box center [880, 493] width 831 height 18
drag, startPoint x: 771, startPoint y: 517, endPoint x: 577, endPoint y: 517, distance: 194.3
click at [577, 517] on p "Business Impact: <enter business impact details>" at bounding box center [880, 511] width 831 height 18
drag, startPoint x: 725, startPoint y: 540, endPoint x: 619, endPoint y: 531, distance: 106.4
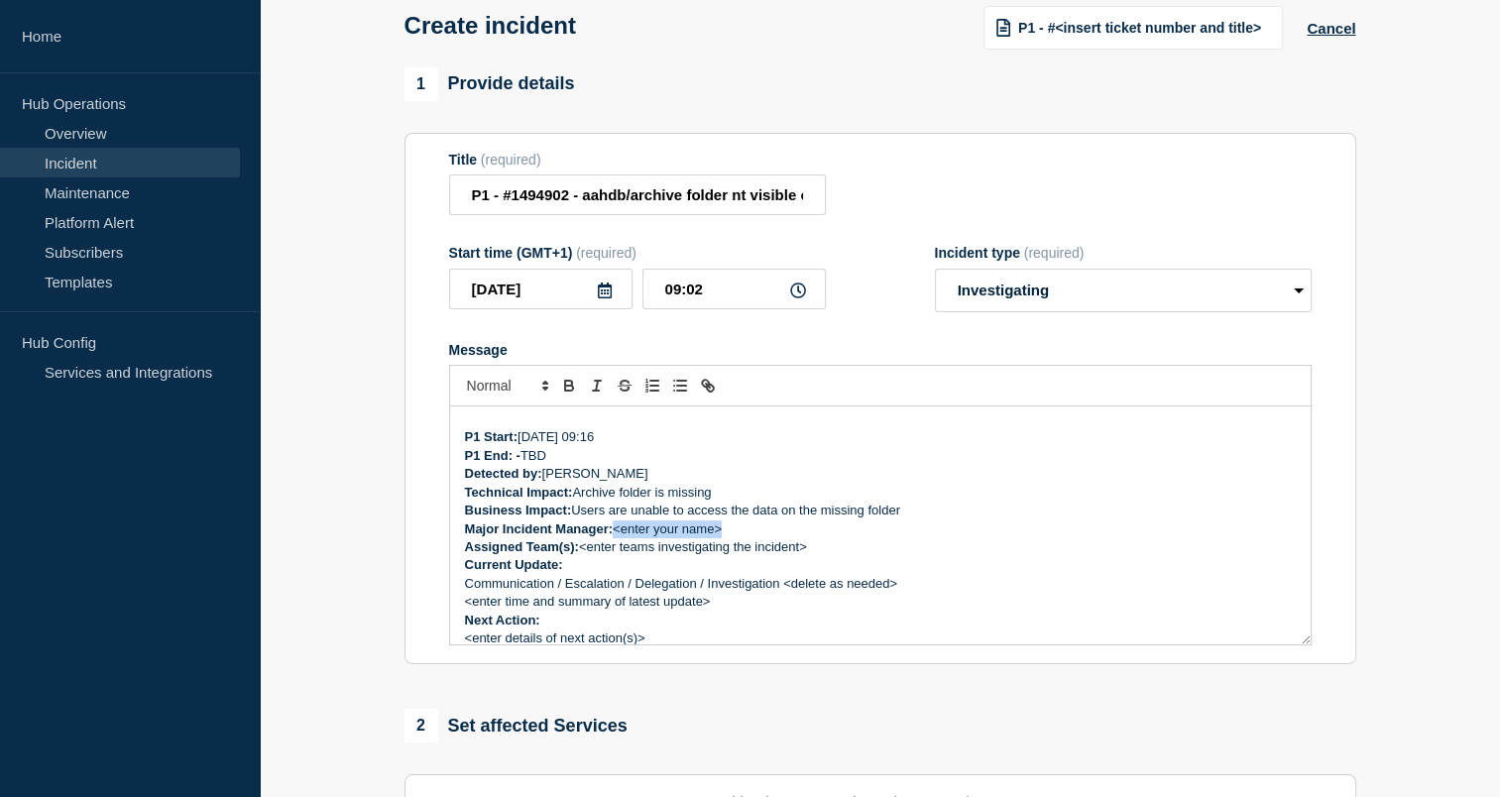
click at [619, 531] on p "Major Incident Manager: <enter your name>" at bounding box center [880, 529] width 831 height 18
drag, startPoint x: 819, startPoint y: 552, endPoint x: 583, endPoint y: 558, distance: 236.0
click at [583, 556] on p "Assigned Team(s): <enter teams investigating the incident>" at bounding box center [880, 547] width 831 height 18
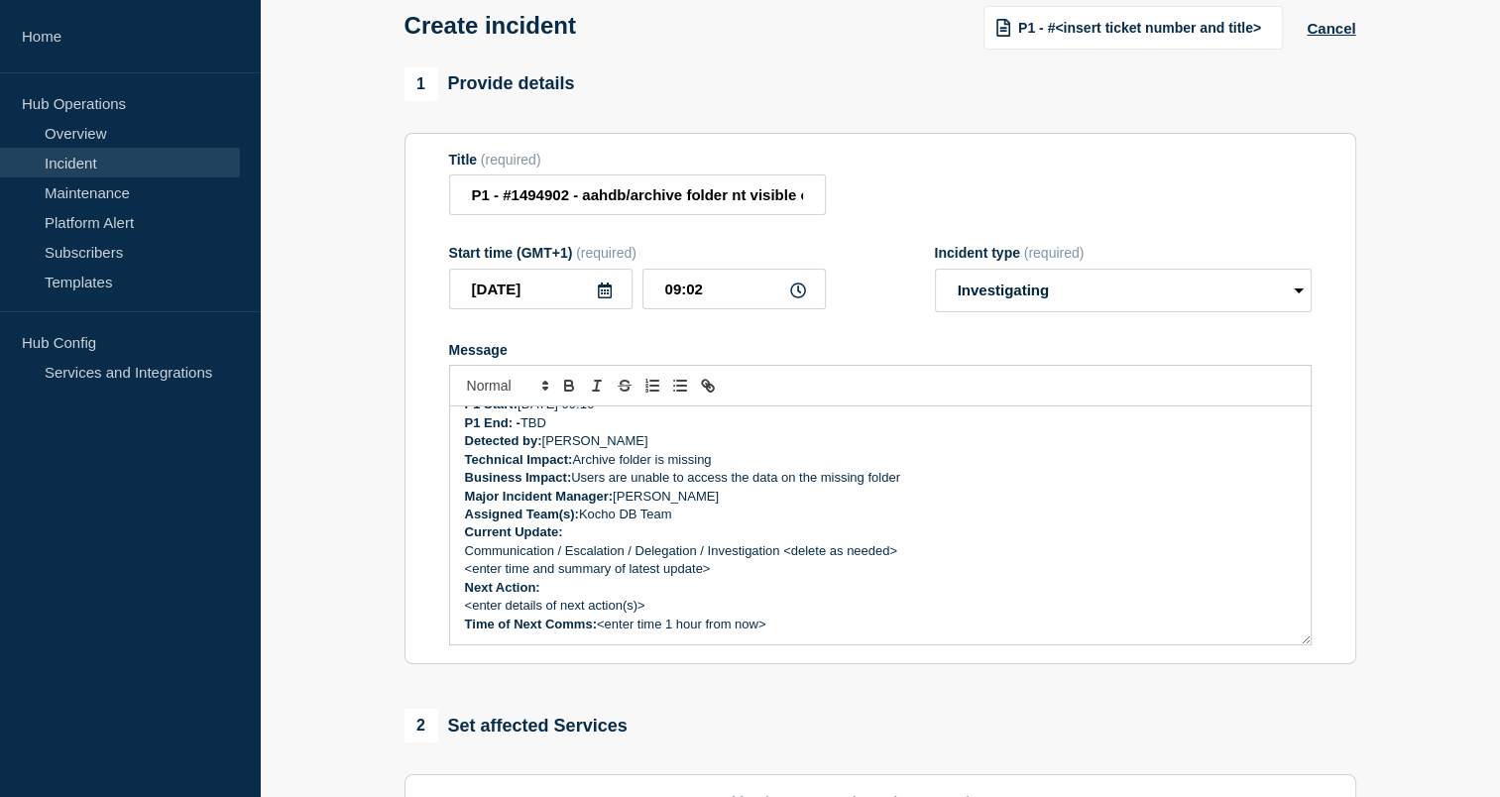
scroll to position [103, 0]
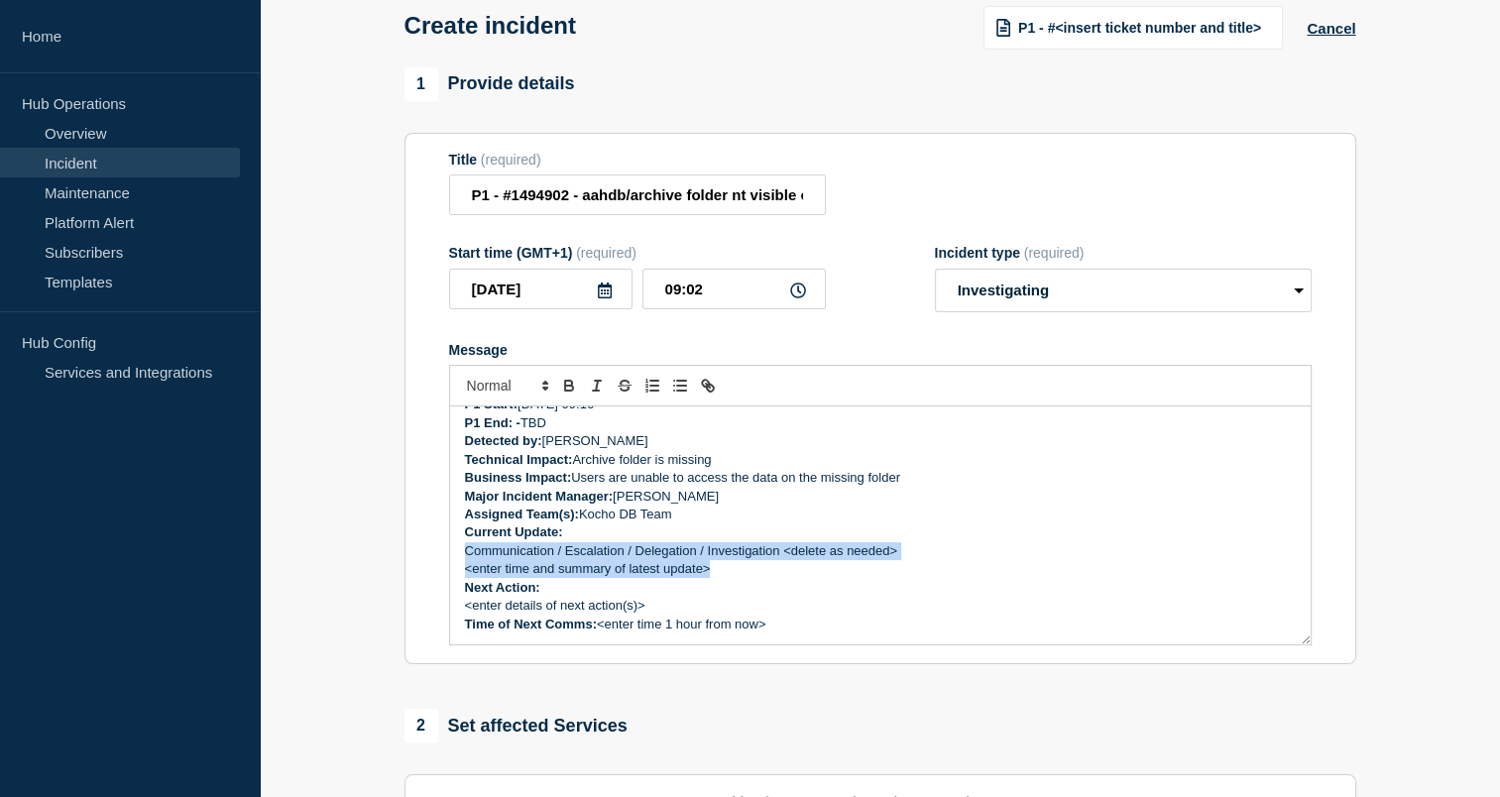
drag, startPoint x: 707, startPoint y: 574, endPoint x: 465, endPoint y: 555, distance: 242.6
click at [465, 555] on div "Incident Number: #1494902 Customer/Business Area Affected: AAH Incident details…" at bounding box center [880, 525] width 860 height 238
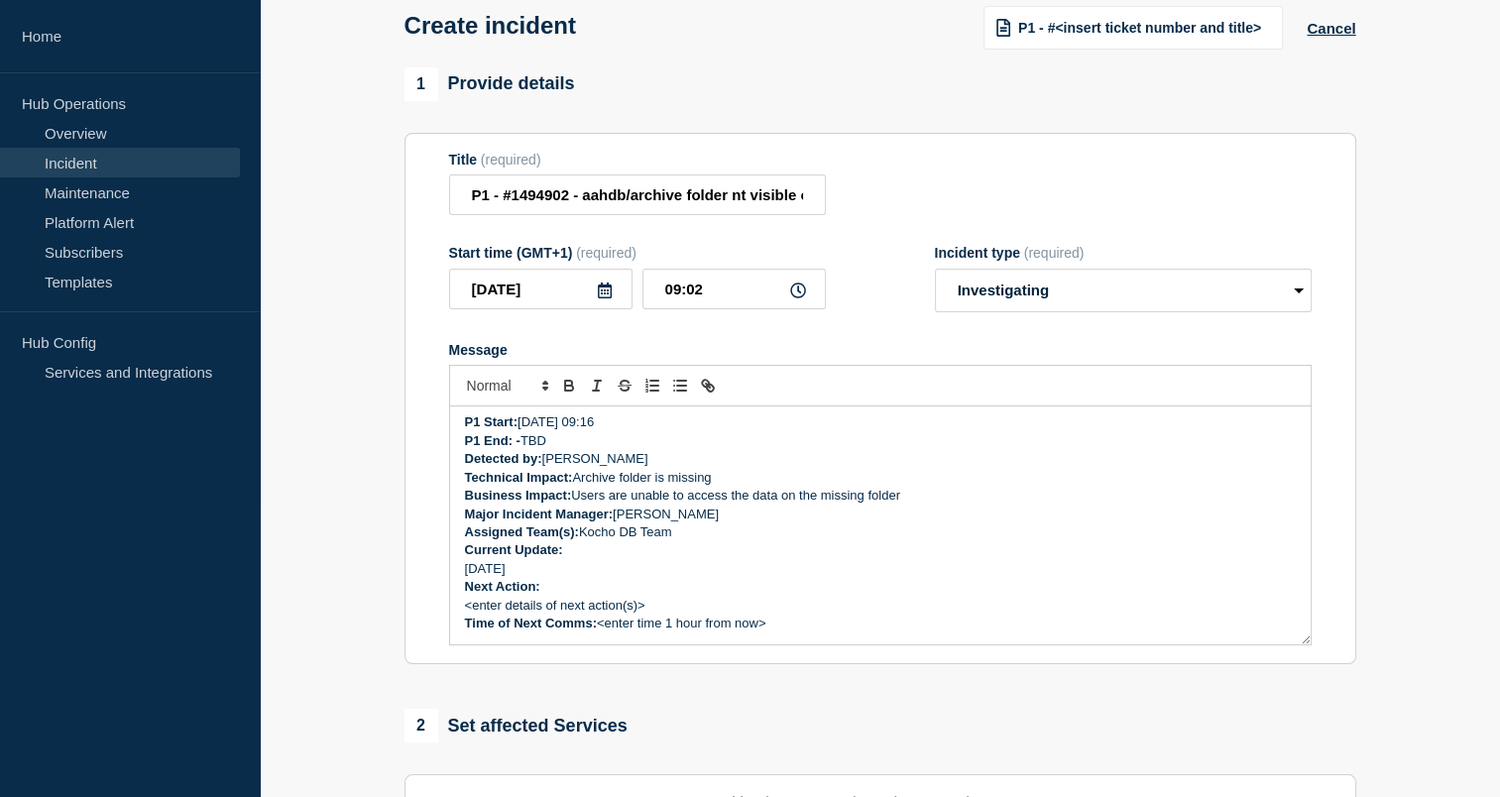
scroll to position [187, 0]
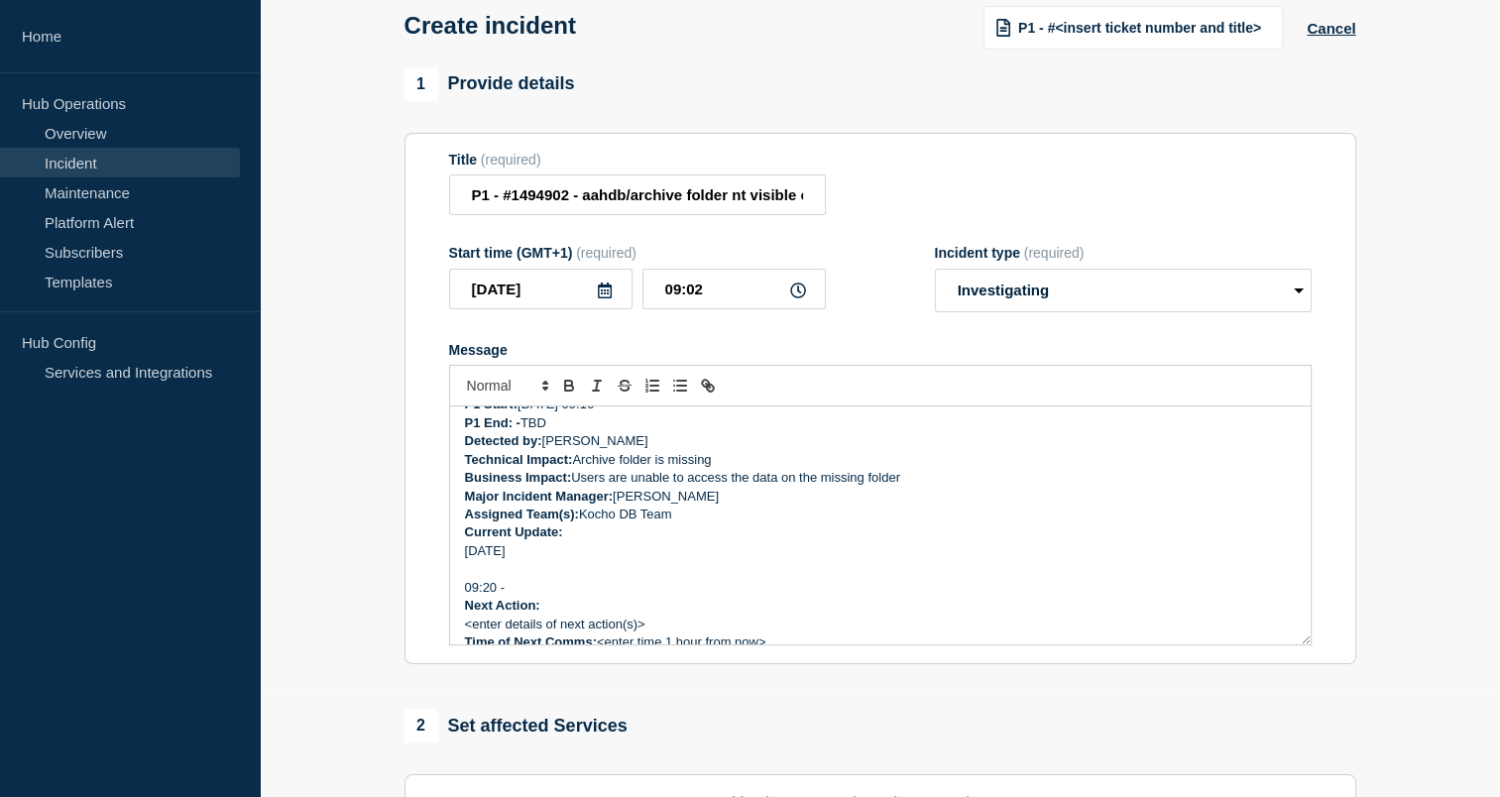
click at [1435, 360] on section "1 Provide details Title (required) P1 - #1494902 - aahdb/archive folder nt visi…" at bounding box center [880, 634] width 1240 height 1135
click at [636, 519] on p "Assigned Team(s): Kocho DB Team" at bounding box center [880, 515] width 831 height 18
click at [524, 597] on p "09:20 -" at bounding box center [880, 588] width 831 height 18
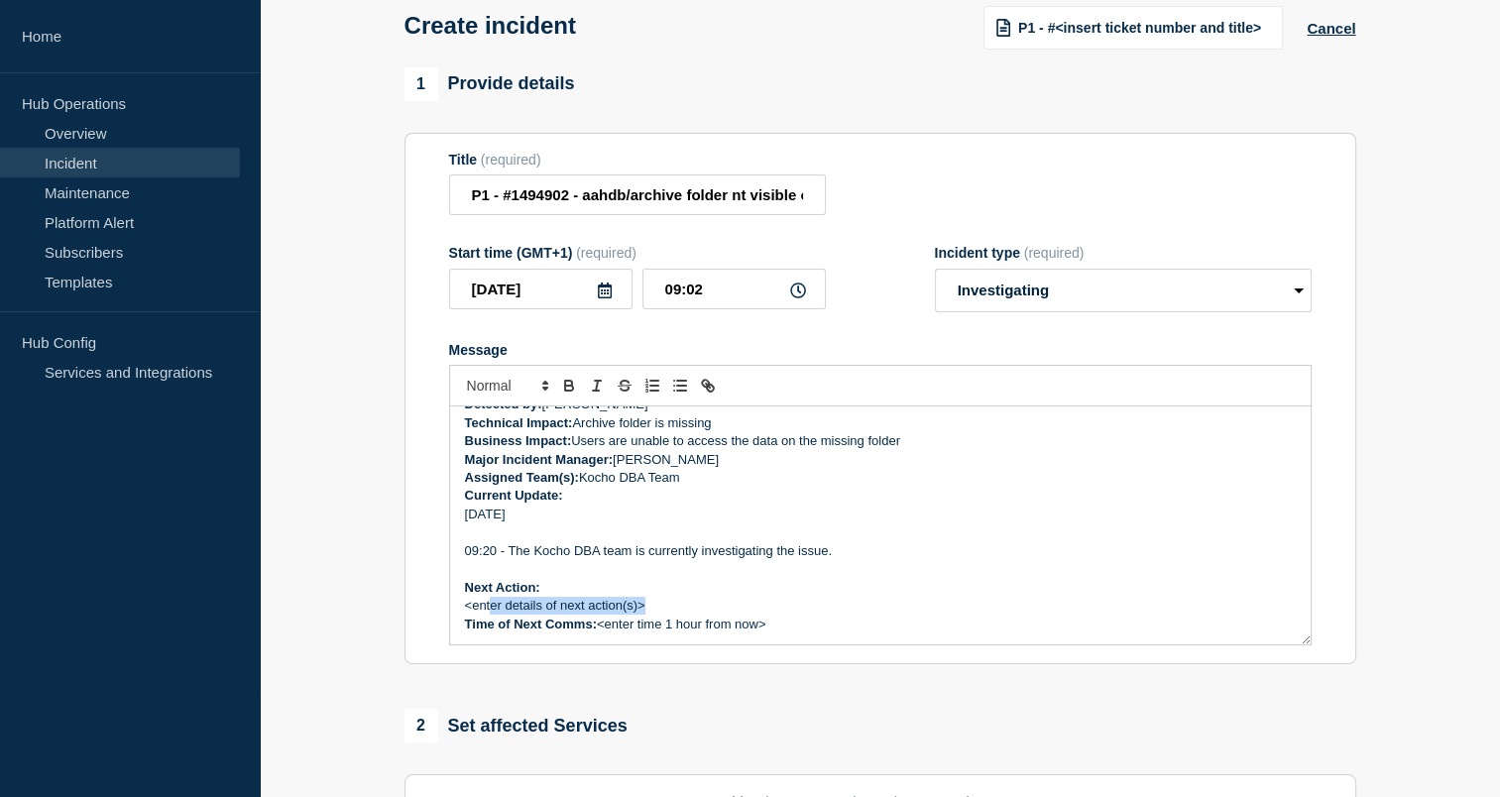
drag, startPoint x: 662, startPoint y: 604, endPoint x: 491, endPoint y: 610, distance: 171.6
click at [491, 610] on p "<enter details of next action(s)>" at bounding box center [880, 606] width 831 height 18
click at [676, 611] on p "<enter details of next action(s)>" at bounding box center [880, 606] width 831 height 18
drag, startPoint x: 664, startPoint y: 611, endPoint x: 464, endPoint y: 613, distance: 200.2
click at [465, 613] on p "<enter details of next action(s)>" at bounding box center [880, 606] width 831 height 18
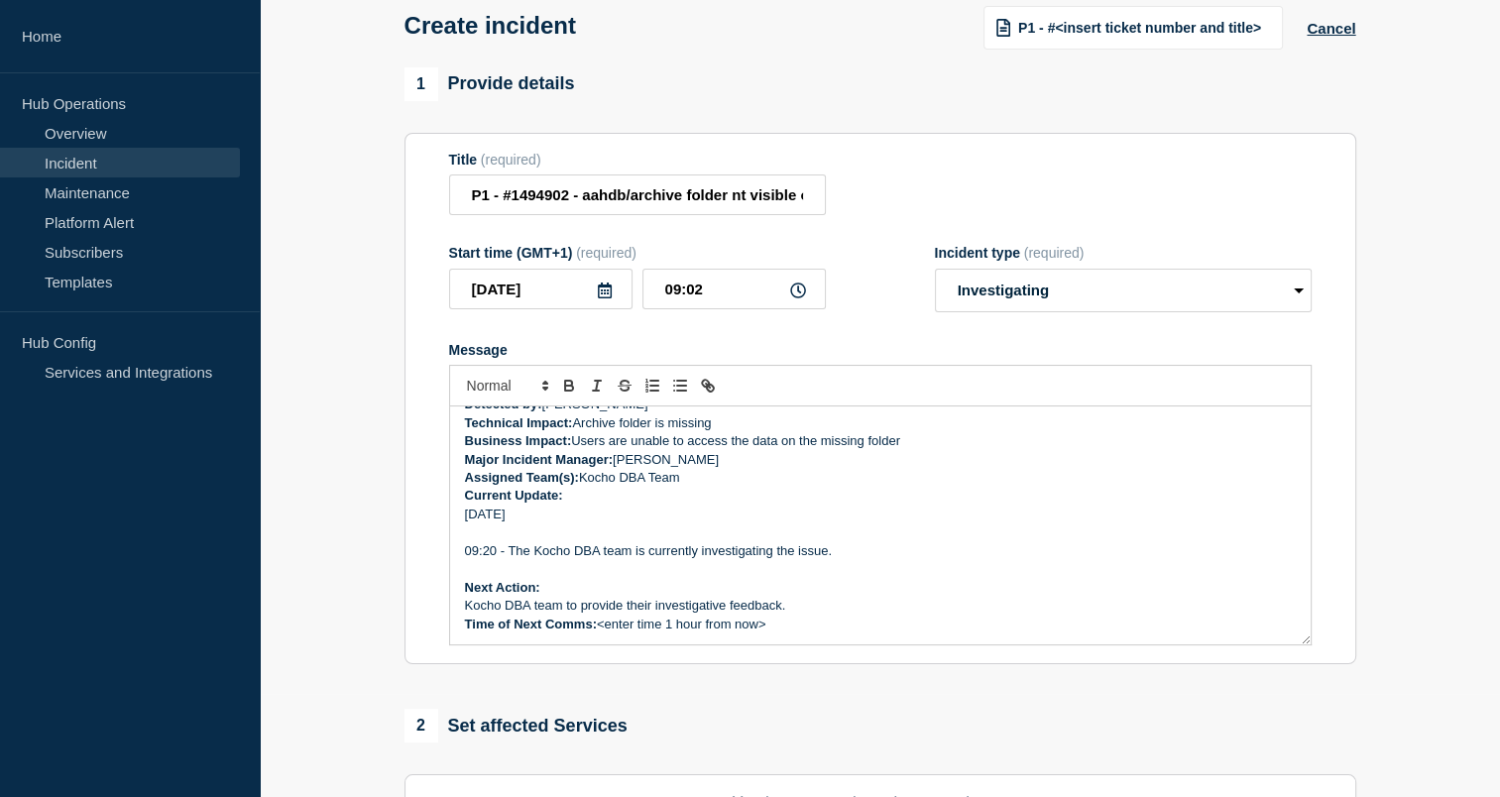
click at [797, 610] on p "Kocho DBA team to provide their investigative feedback." at bounding box center [880, 606] width 831 height 18
drag, startPoint x: 797, startPoint y: 610, endPoint x: 721, endPoint y: 611, distance: 76.3
click at [721, 611] on p "Kocho DBA team to provide their investigative feedback." at bounding box center [880, 606] width 831 height 18
click at [722, 597] on p "Next Action:" at bounding box center [880, 588] width 831 height 18
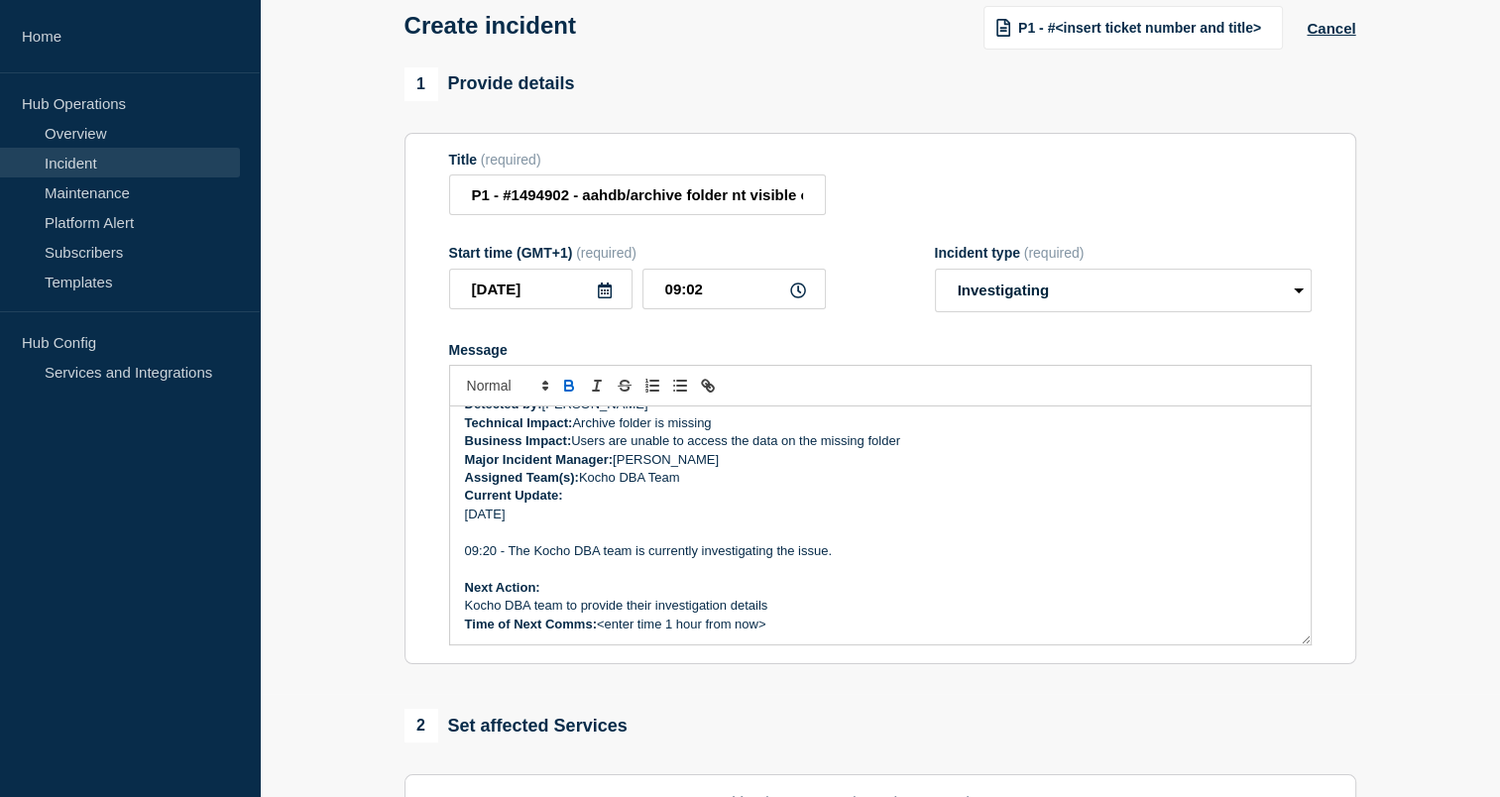
scroll to position [225, 0]
drag, startPoint x: 782, startPoint y: 633, endPoint x: 600, endPoint y: 631, distance: 182.4
click at [600, 631] on p "Time of Next Comms: <enter time 1 hour from now>" at bounding box center [880, 624] width 831 height 18
click at [783, 613] on p "Kocho DBA team to provide their investigation details" at bounding box center [880, 606] width 831 height 18
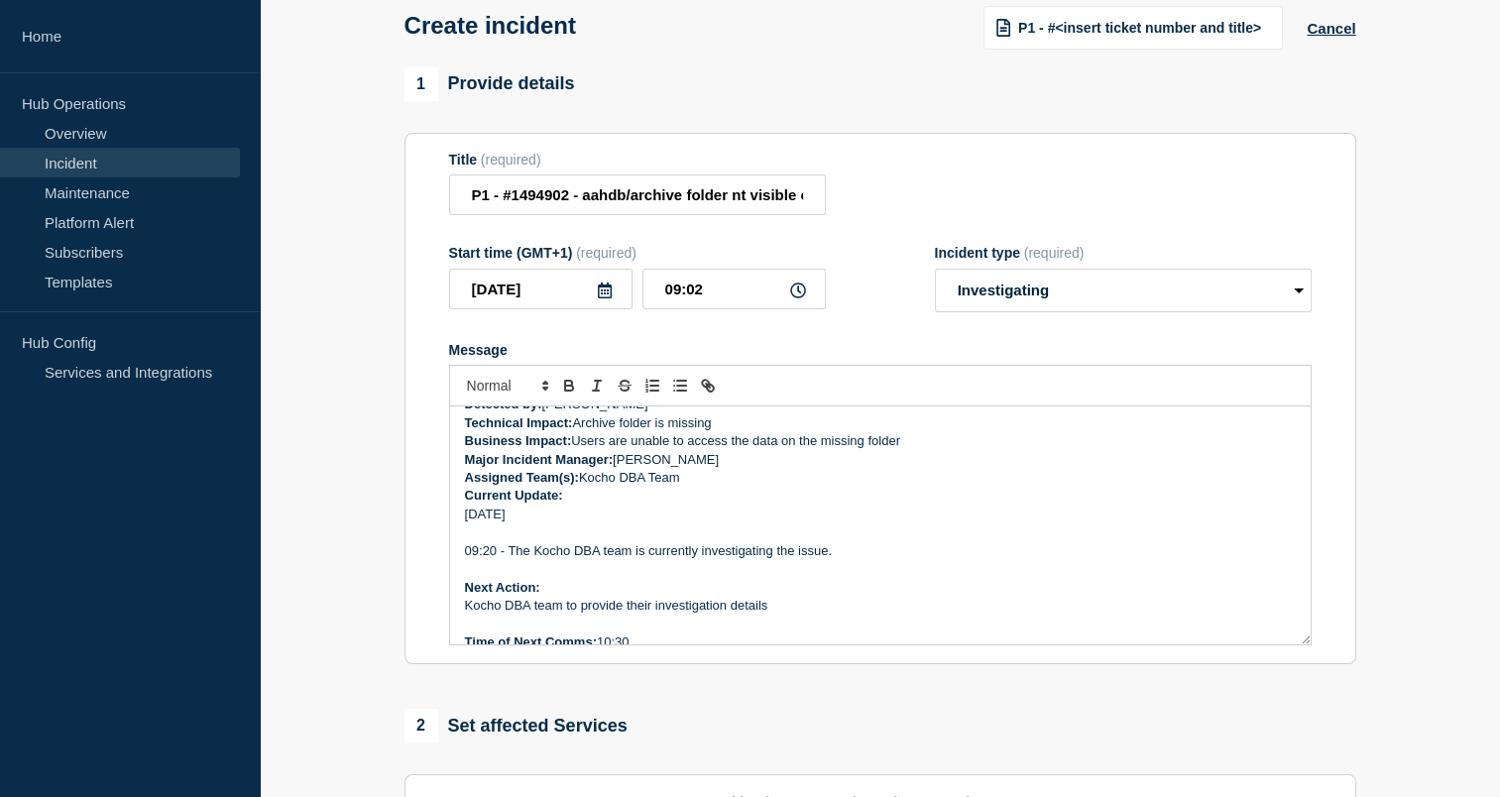
click at [684, 485] on p "Assigned Team(s): Kocho DBA Team" at bounding box center [880, 478] width 831 height 18
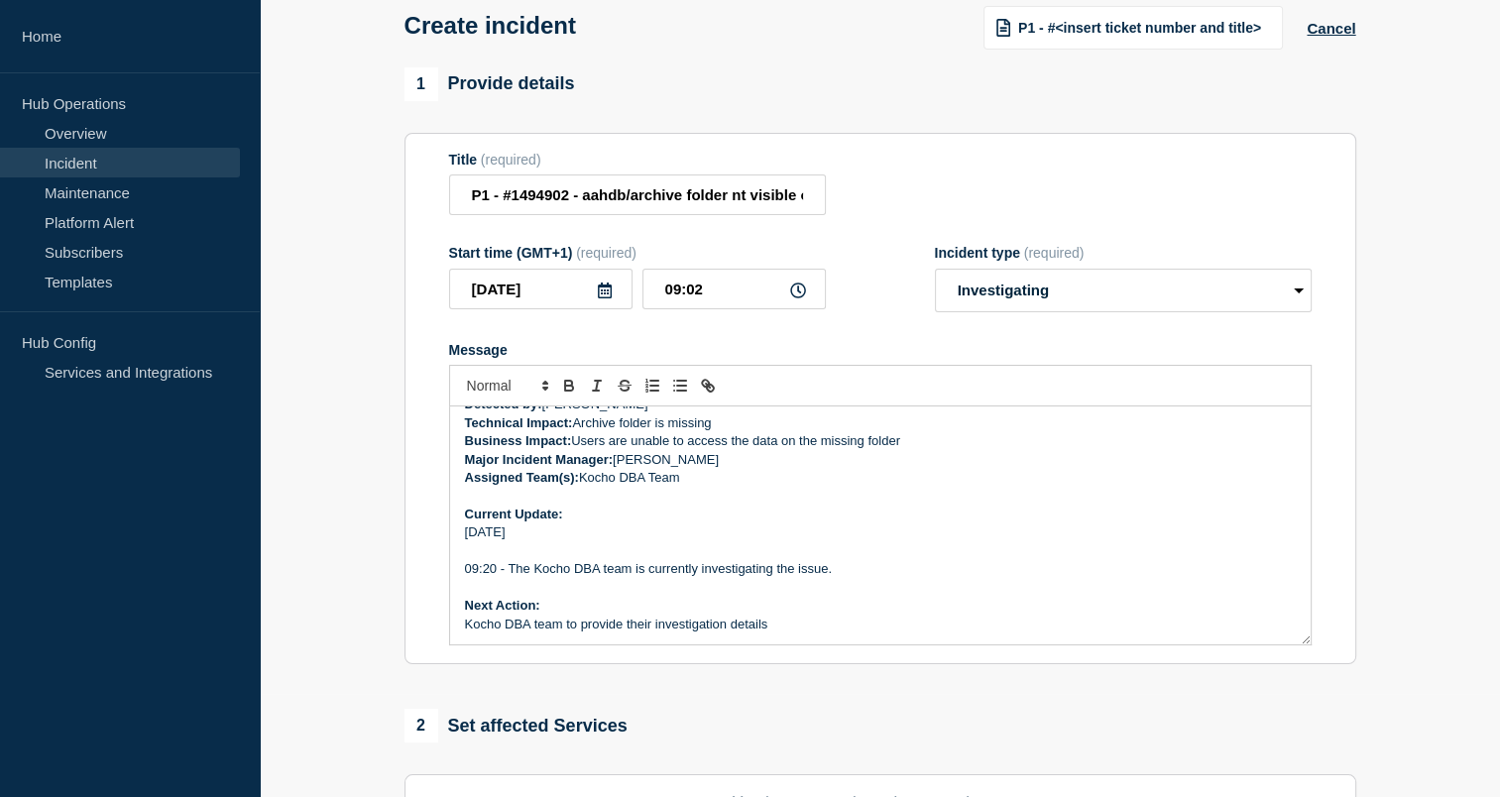
click at [706, 463] on p "Major Incident Manager: [PERSON_NAME]" at bounding box center [880, 460] width 831 height 18
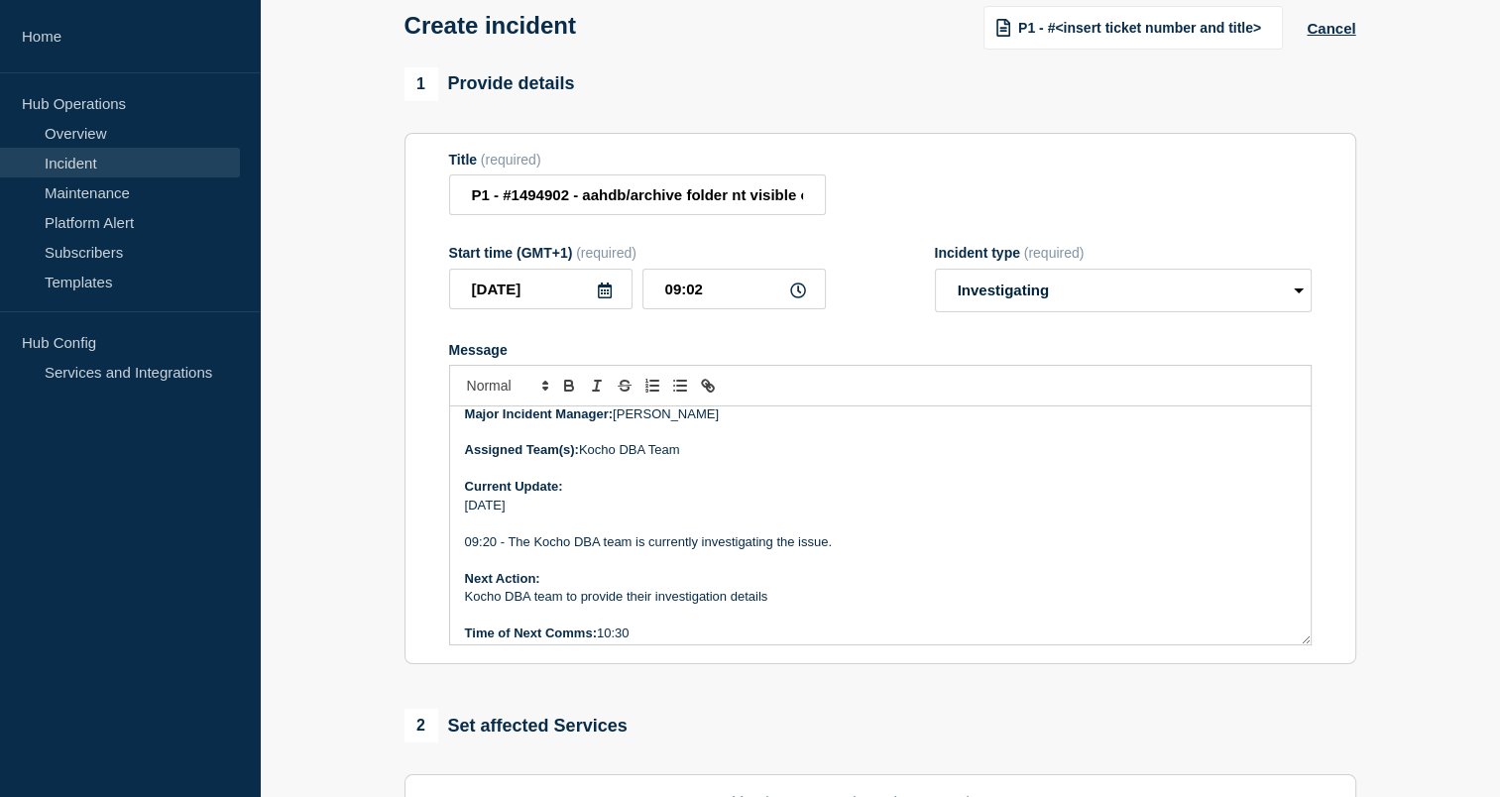
scroll to position [269, 0]
click at [586, 435] on p "Message" at bounding box center [880, 433] width 831 height 18
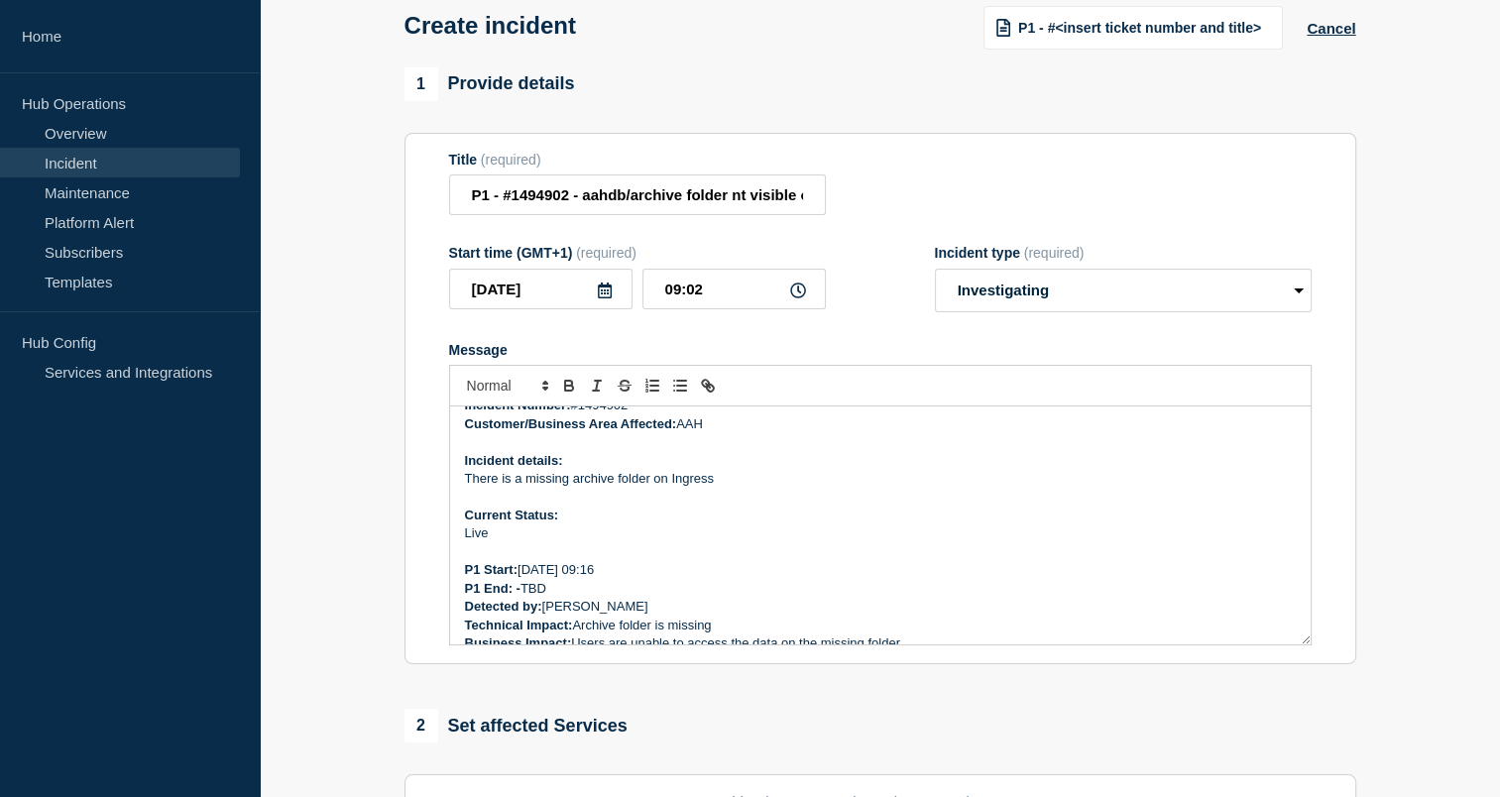
scroll to position [31, 0]
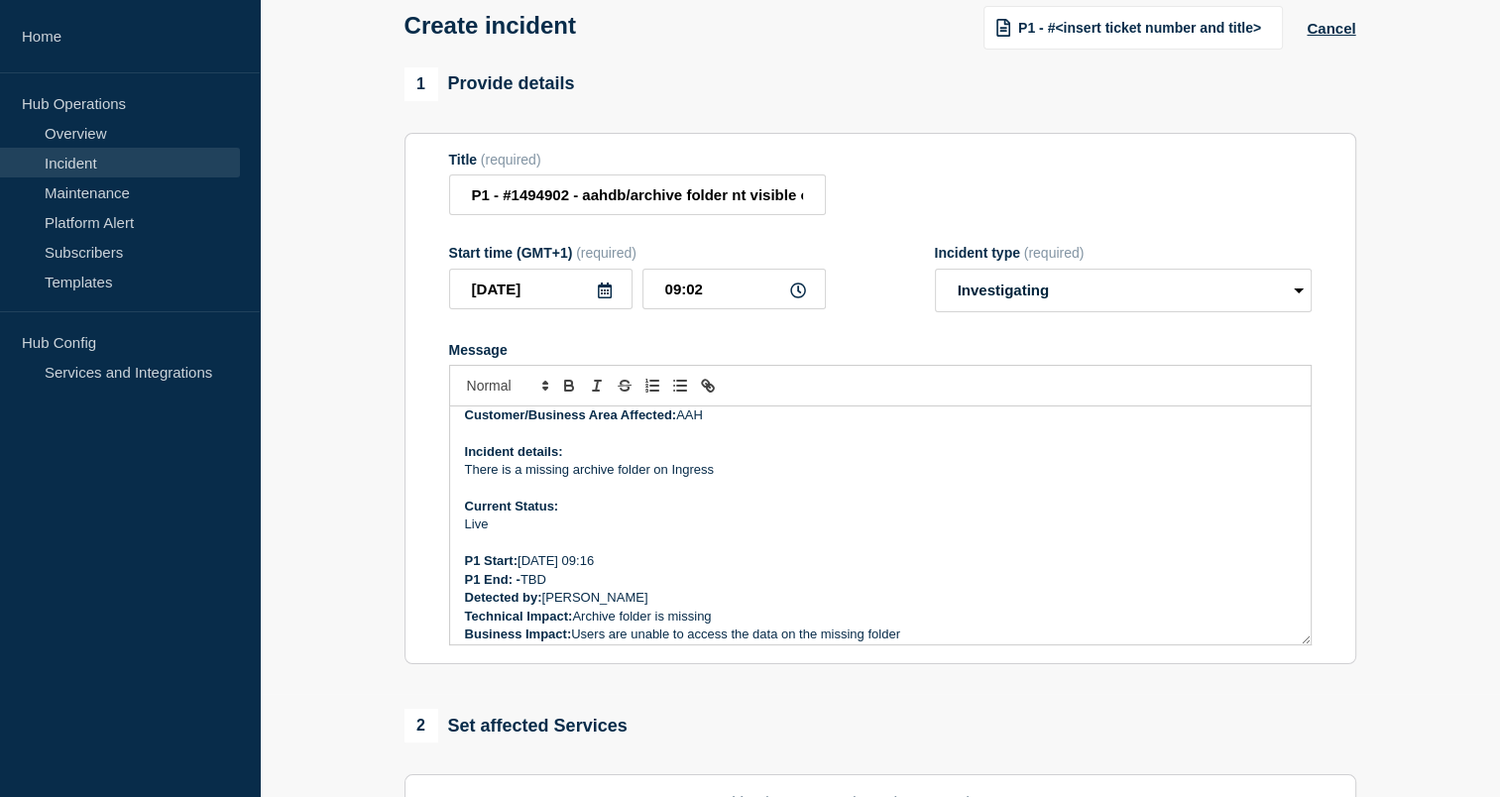
click at [509, 547] on p "Message" at bounding box center [880, 543] width 831 height 18
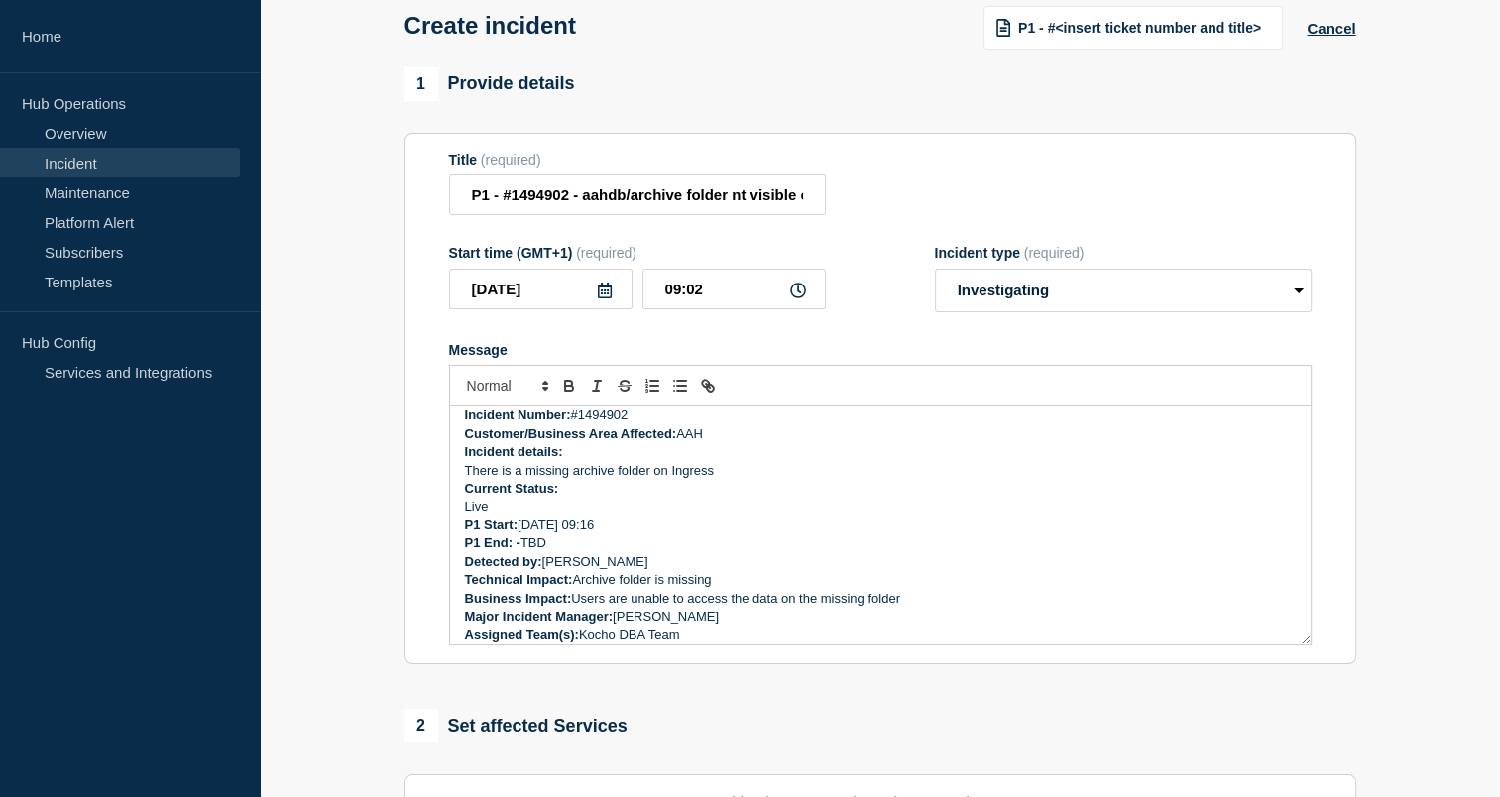
scroll to position [0, 0]
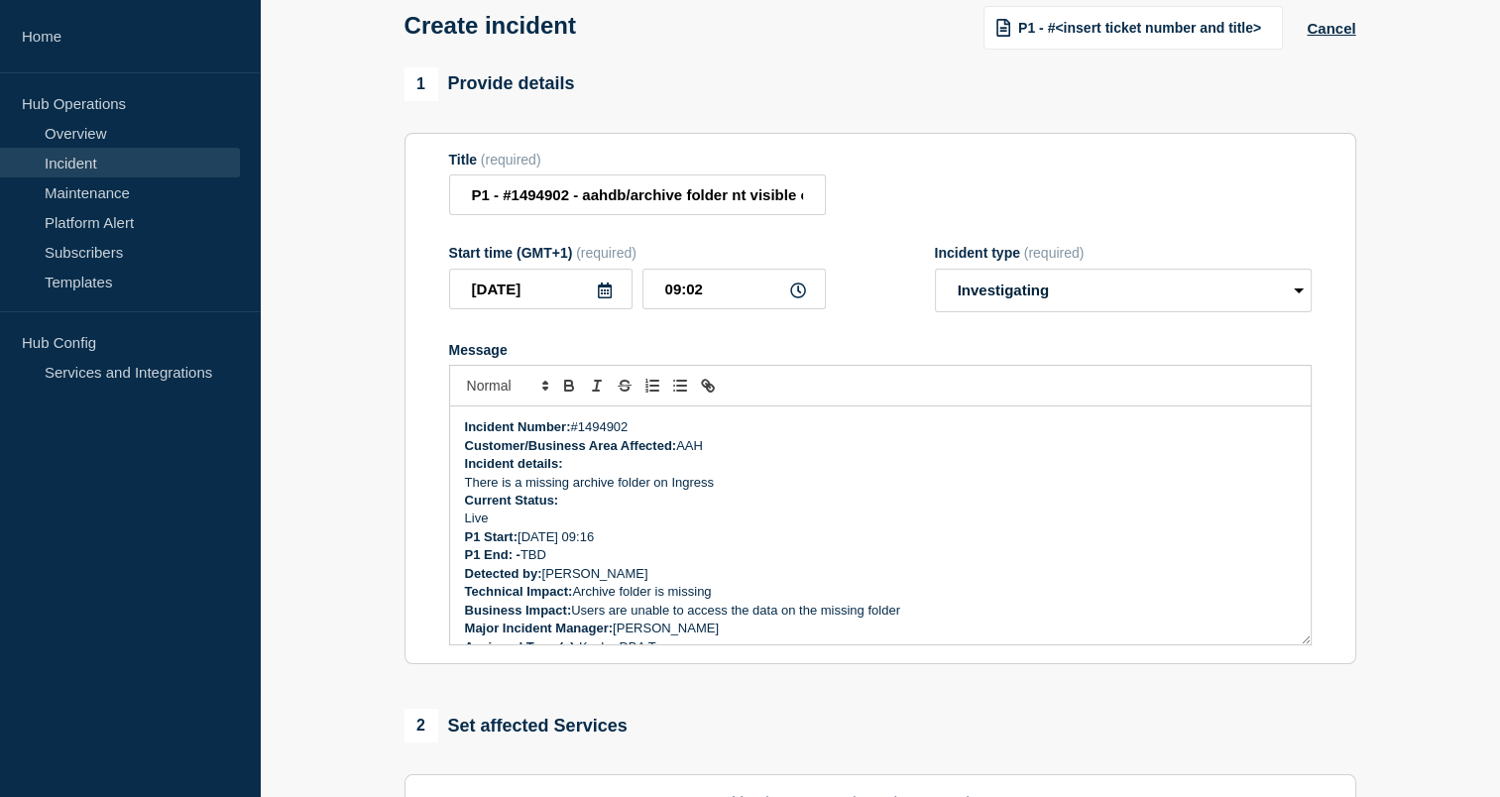
click at [693, 543] on p "P1 Start: 08/10/2025 09:16" at bounding box center [880, 537] width 831 height 18
drag, startPoint x: 692, startPoint y: 563, endPoint x: 629, endPoint y: 575, distance: 63.6
click at [629, 575] on p "Detected by: [PERSON_NAME]" at bounding box center [880, 574] width 831 height 18
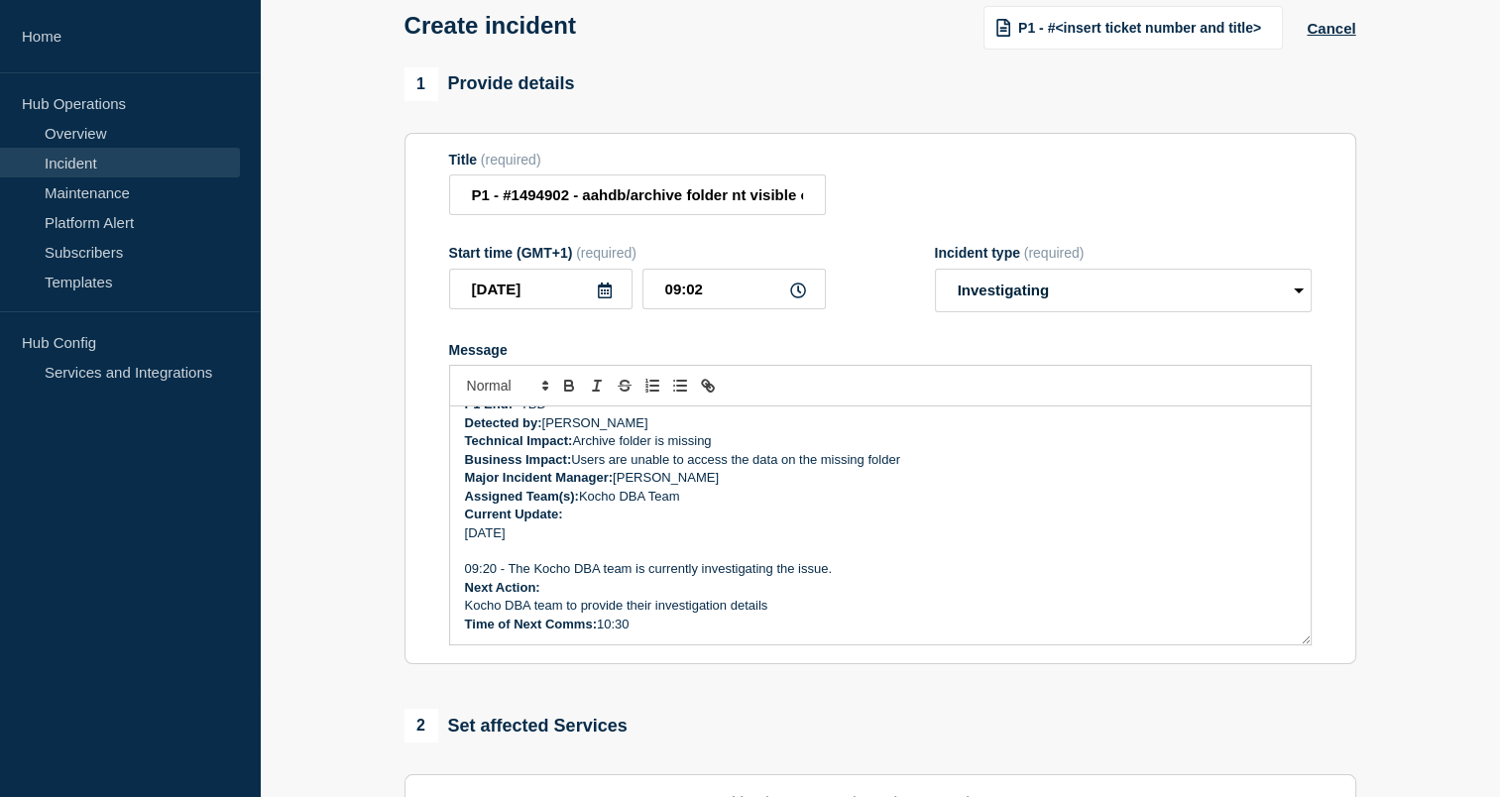
scroll to position [151, 0]
click at [532, 557] on p "Message" at bounding box center [880, 551] width 831 height 18
click at [524, 559] on p "Message" at bounding box center [880, 551] width 831 height 18
drag, startPoint x: 773, startPoint y: 611, endPoint x: 565, endPoint y: 619, distance: 208.3
click at [565, 615] on p "Kocho DBA team to provide their investigation details" at bounding box center [880, 606] width 831 height 18
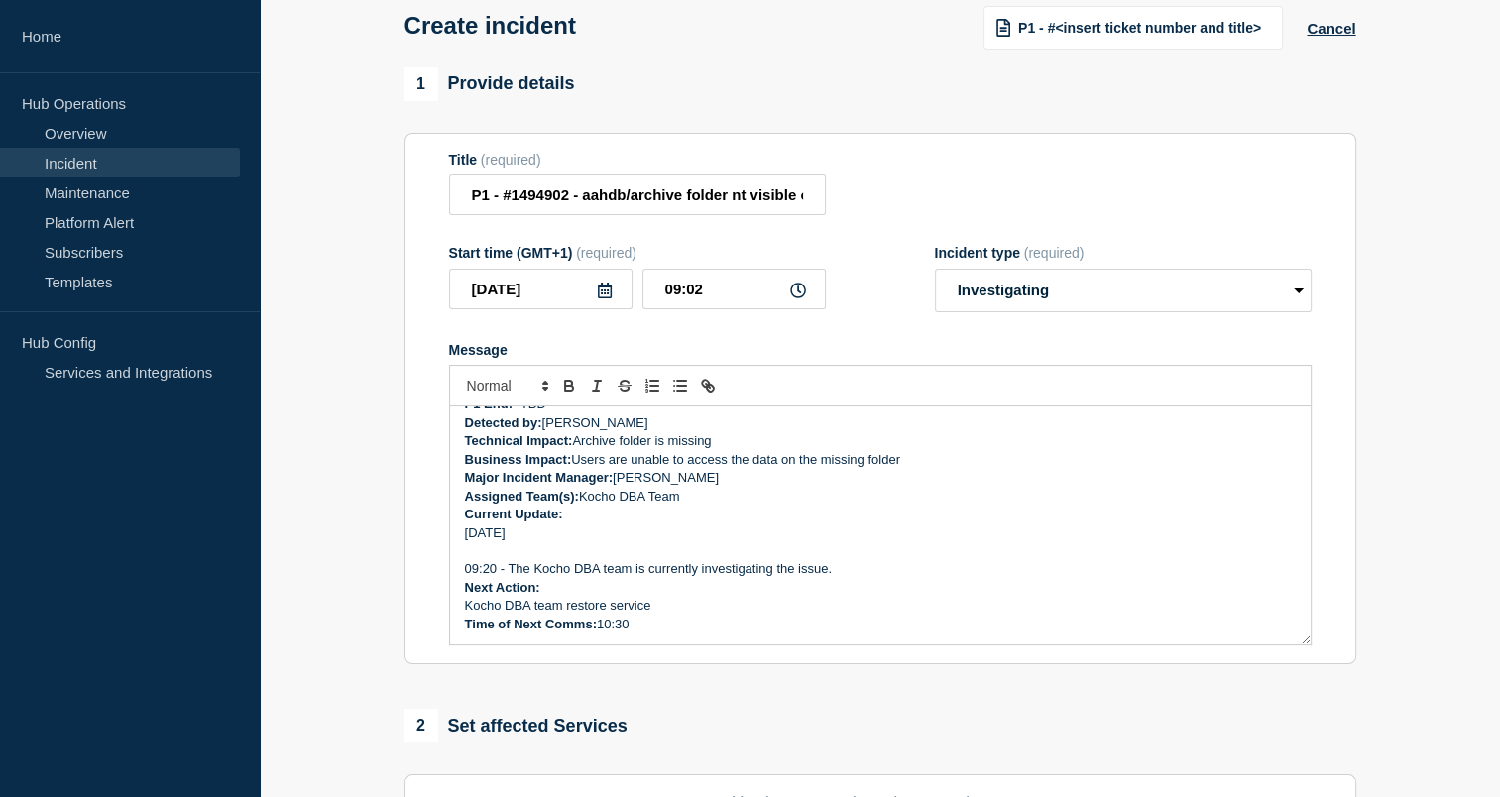
click at [1439, 522] on section "1 Provide details Title (required) P1 - #1494902 - aahdb/archive folder nt visi…" at bounding box center [880, 634] width 1240 height 1135
click at [810, 575] on p "09:20 - The Kocho DBA team is currently investigating the issue." at bounding box center [880, 569] width 831 height 18
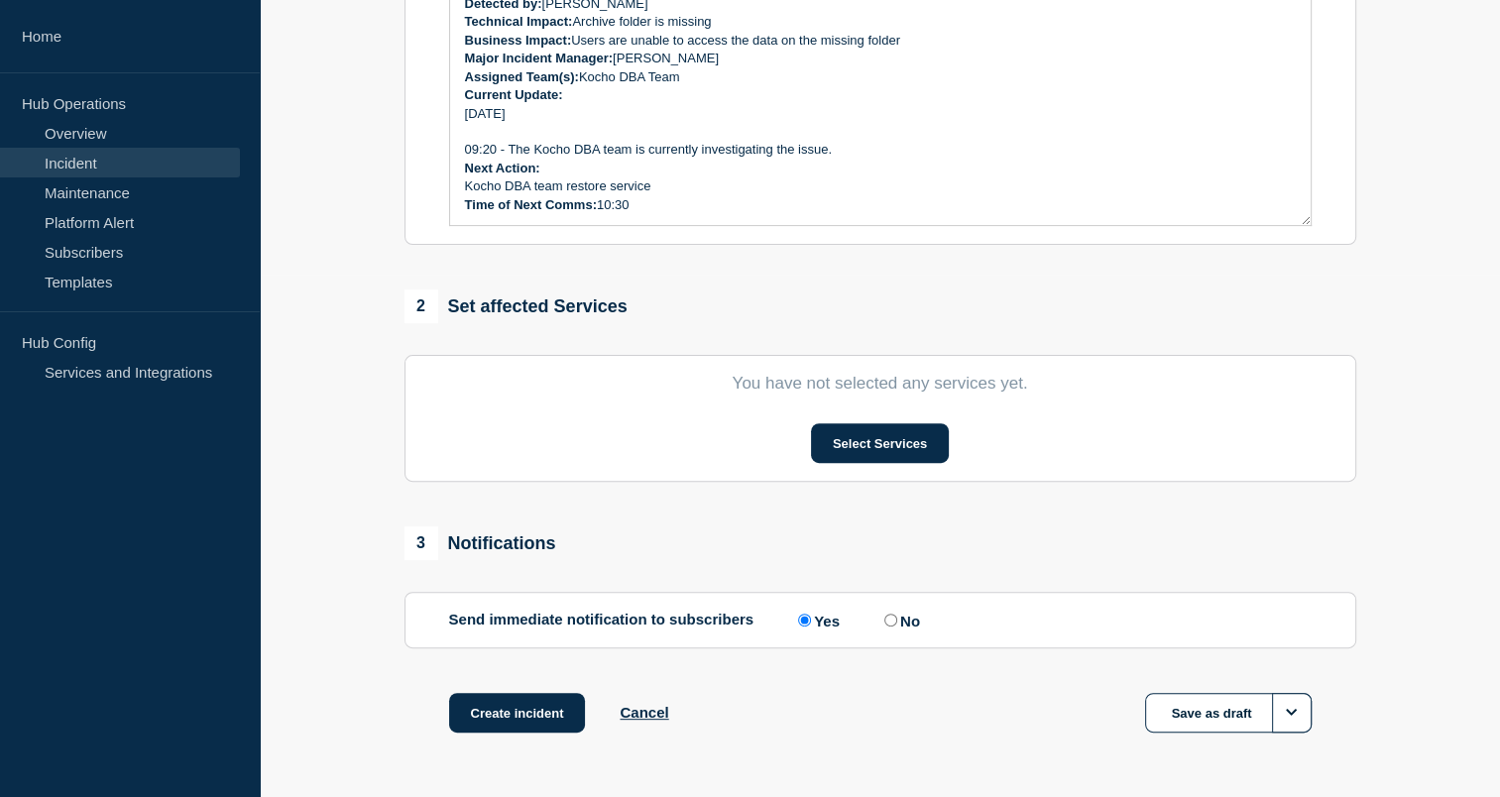
scroll to position [521, 0]
click at [889, 436] on button "Select Services" at bounding box center [880, 444] width 138 height 40
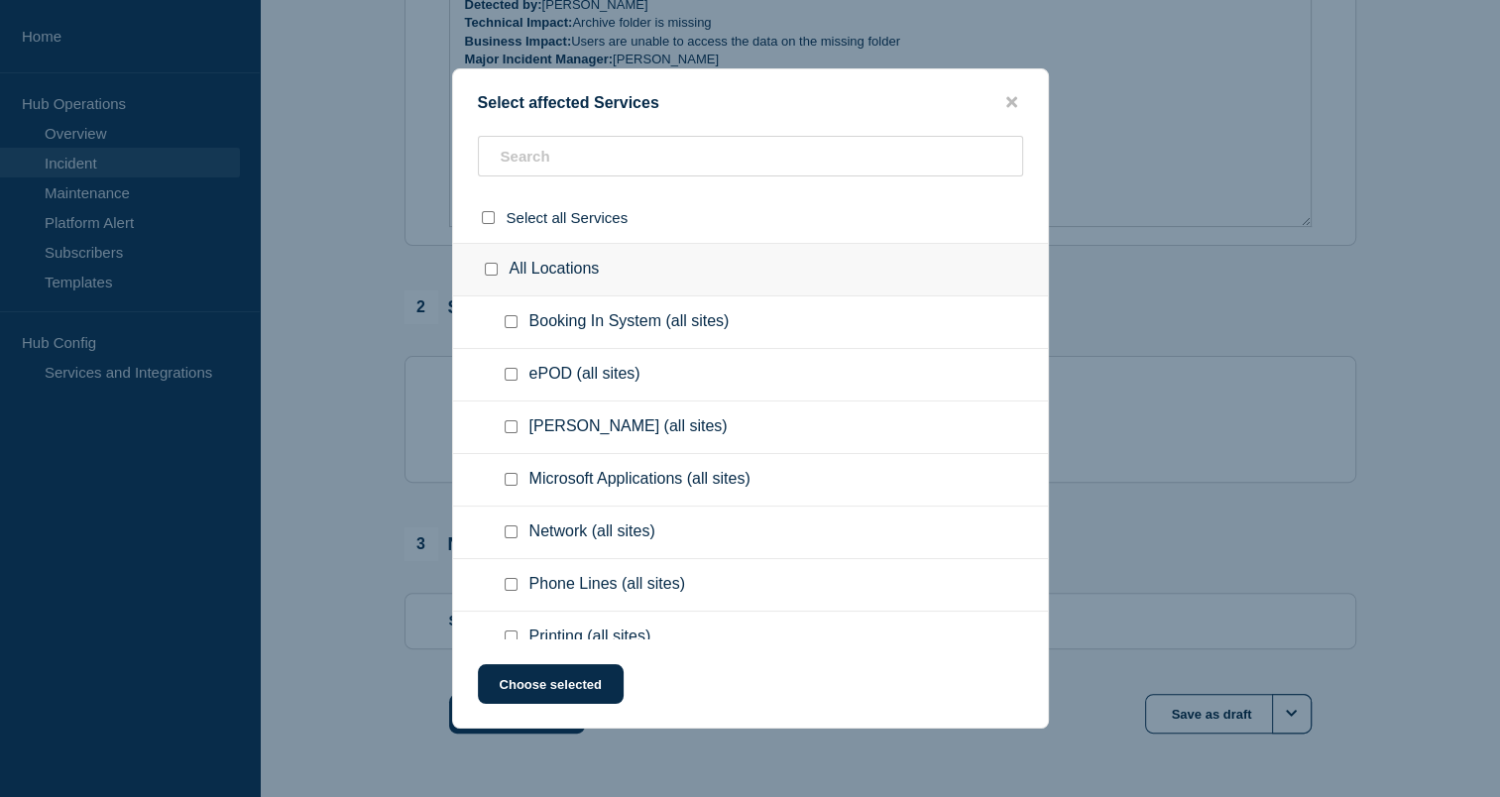
click at [627, 361] on ul "ePOD (all sites)" at bounding box center [750, 375] width 595 height 53
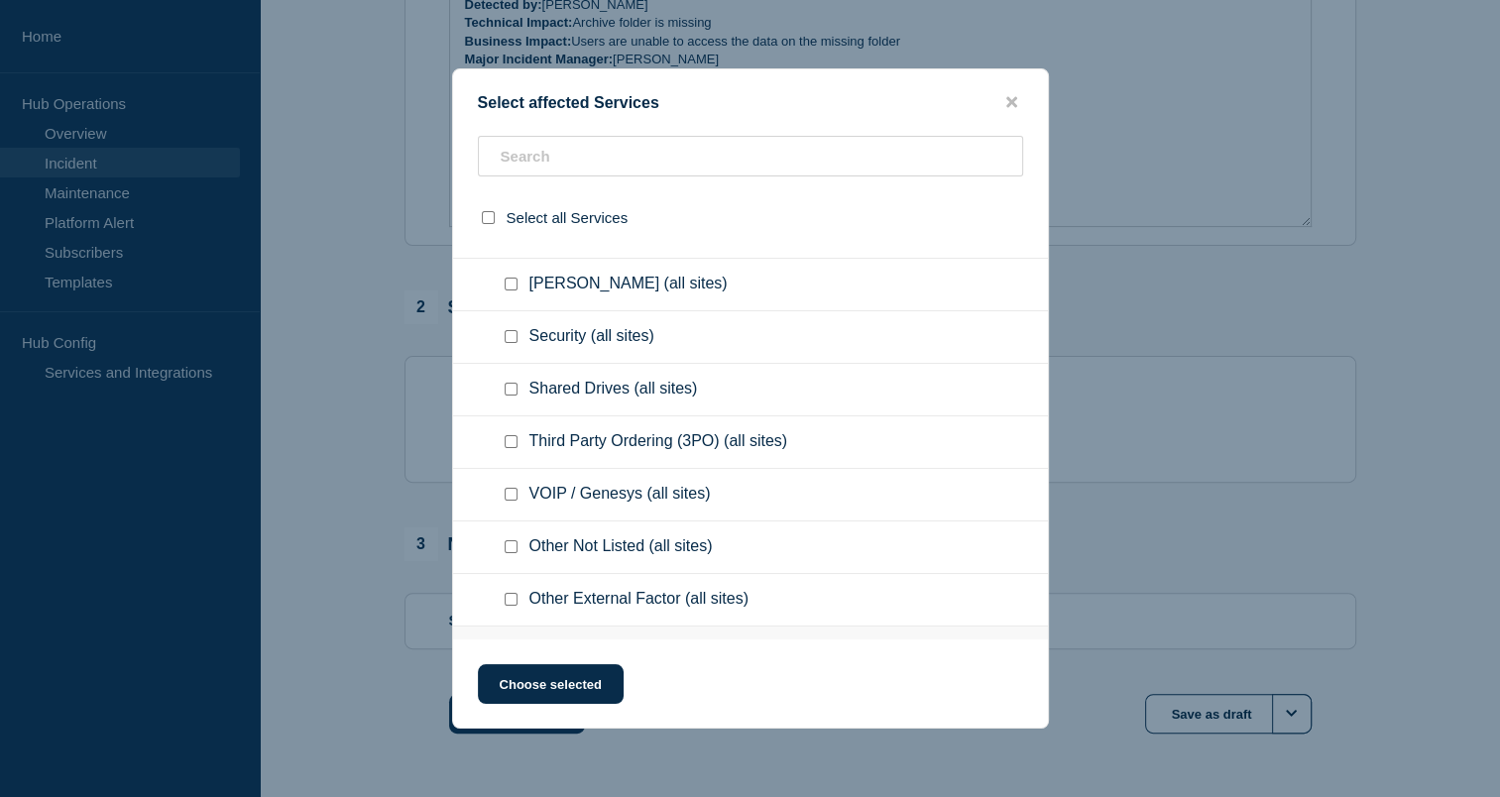
scroll to position [398, 0]
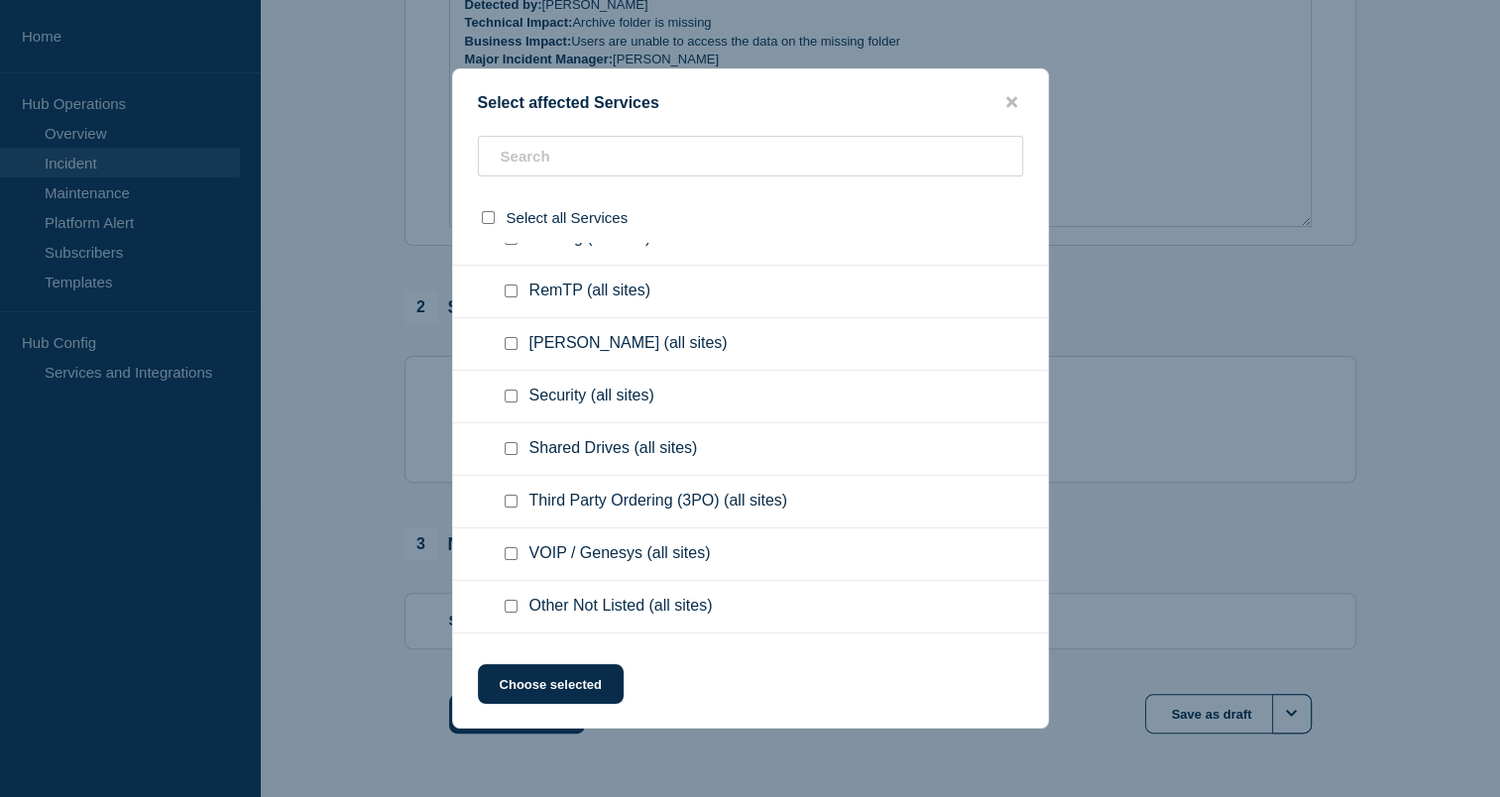
click at [747, 135] on div "Select affected Services Select all Services All Locations Booking In System (a…" at bounding box center [750, 398] width 597 height 660
click at [736, 154] on input "text" at bounding box center [750, 156] width 545 height 41
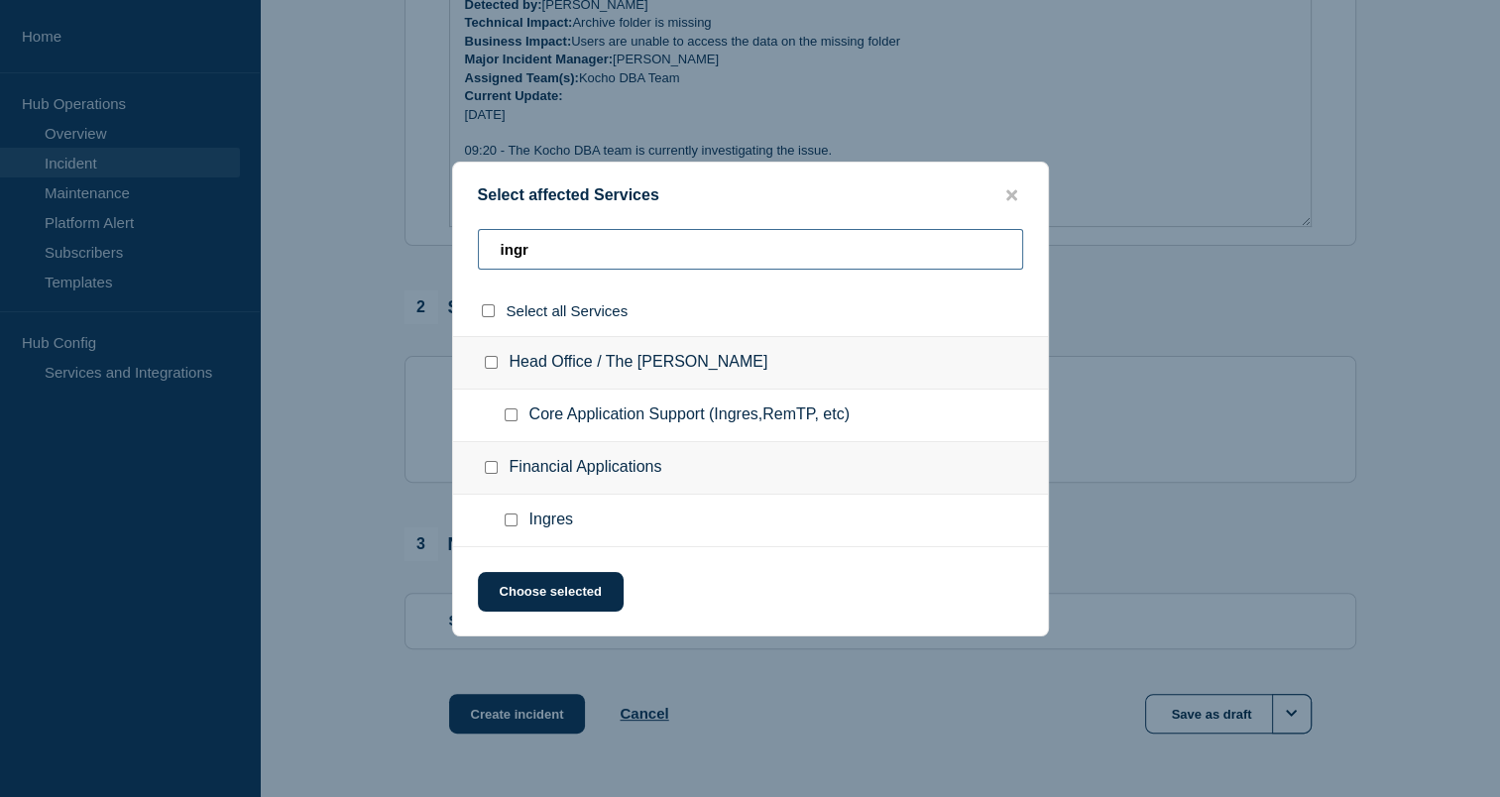
scroll to position [0, 0]
type input "ingre"
click at [536, 526] on span "Ingres" at bounding box center [551, 521] width 44 height 20
click at [511, 522] on input "Ingres checkbox" at bounding box center [511, 519] width 13 height 13
checkbox input "true"
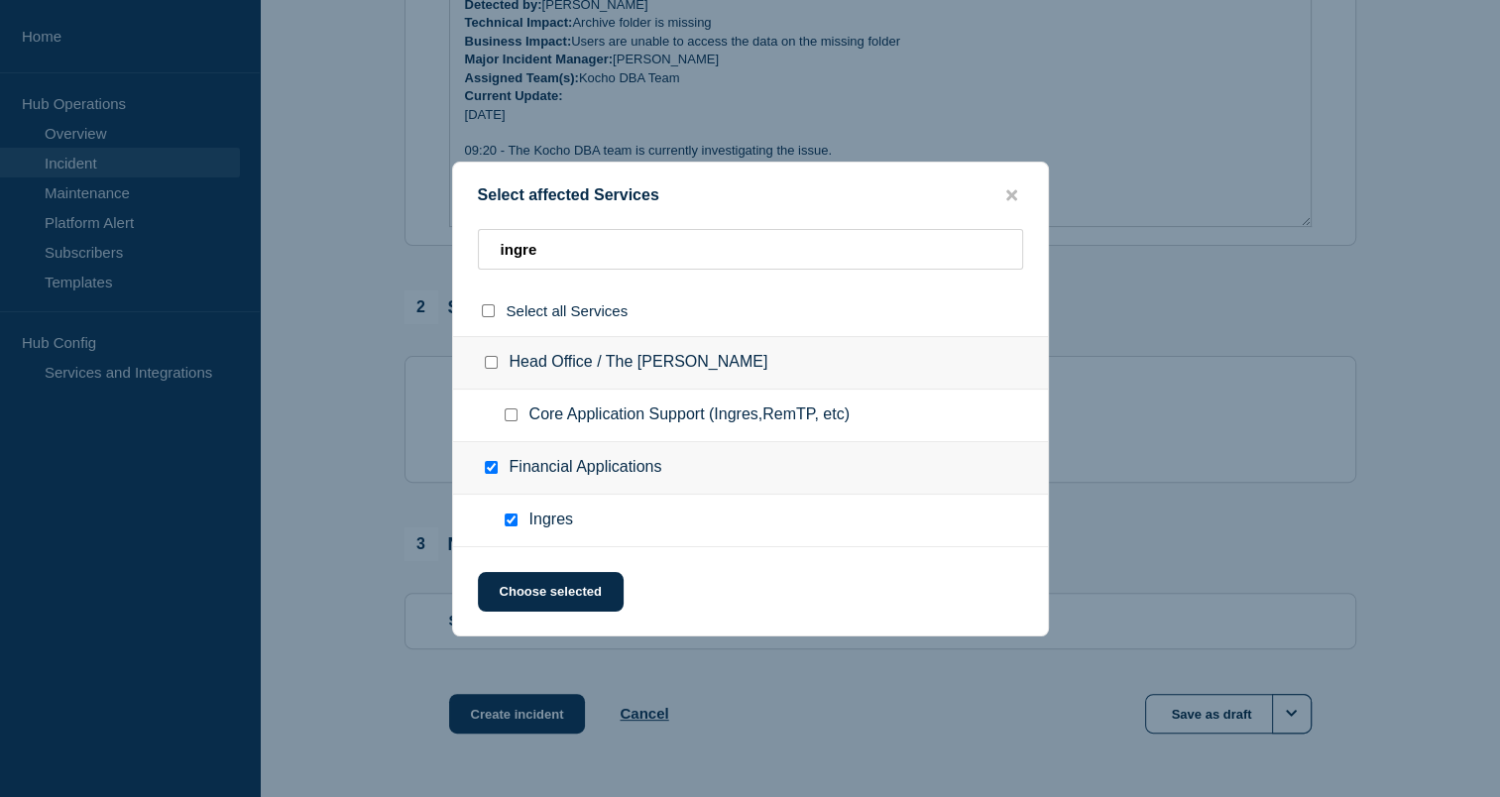
checkbox input "true"
click at [522, 582] on button "Choose selected" at bounding box center [551, 592] width 146 height 40
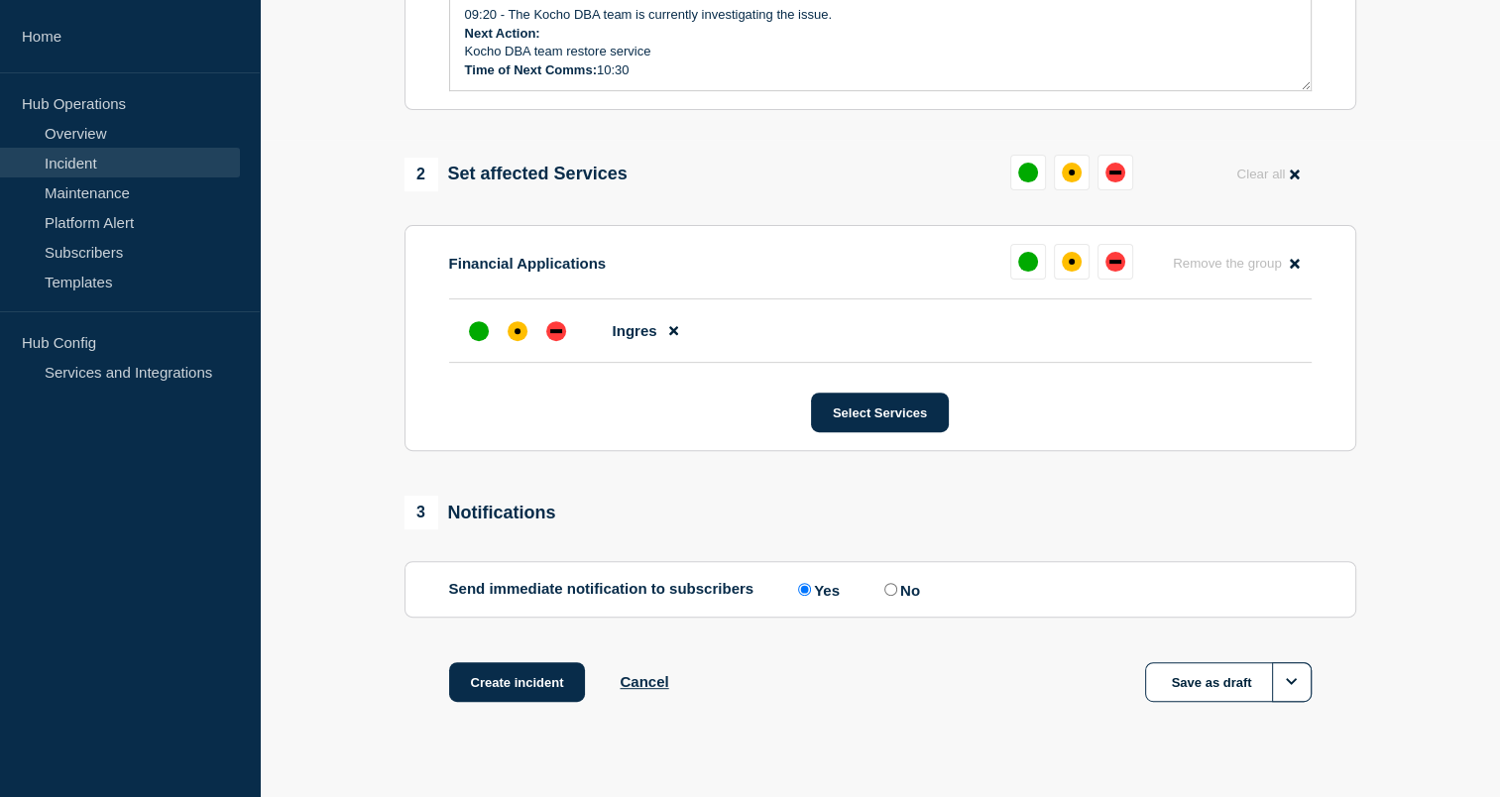
scroll to position [701, 0]
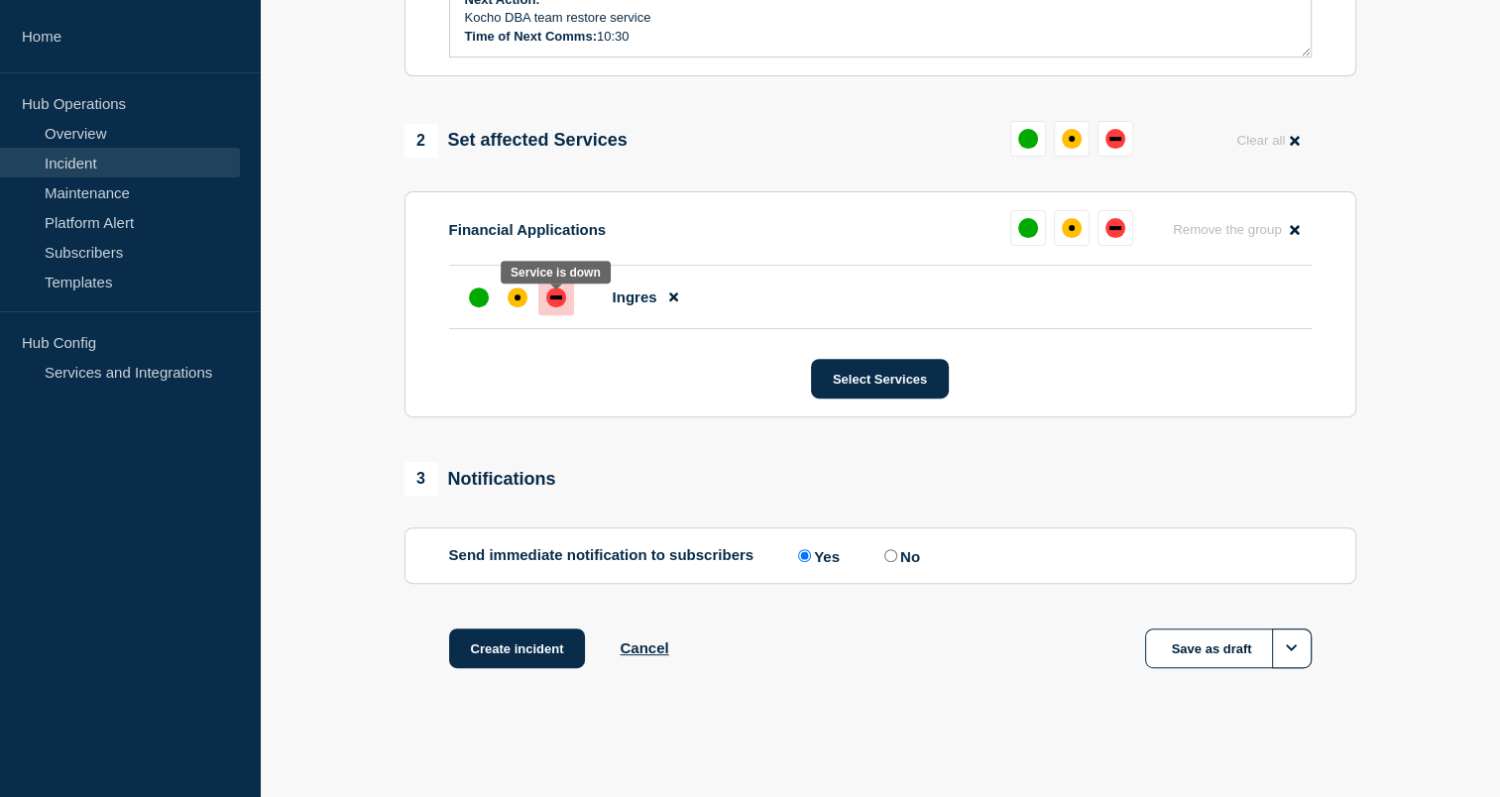
click at [562, 290] on div "down" at bounding box center [556, 297] width 20 height 20
click at [706, 443] on div "1 Provide details Title (required) P1 - #1494902 - aahdb/archive folder nt visi…" at bounding box center [880, 99] width 974 height 1239
drag, startPoint x: 782, startPoint y: 471, endPoint x: 706, endPoint y: 476, distance: 76.5
click at [706, 476] on div "3 Notifications" at bounding box center [880, 479] width 952 height 34
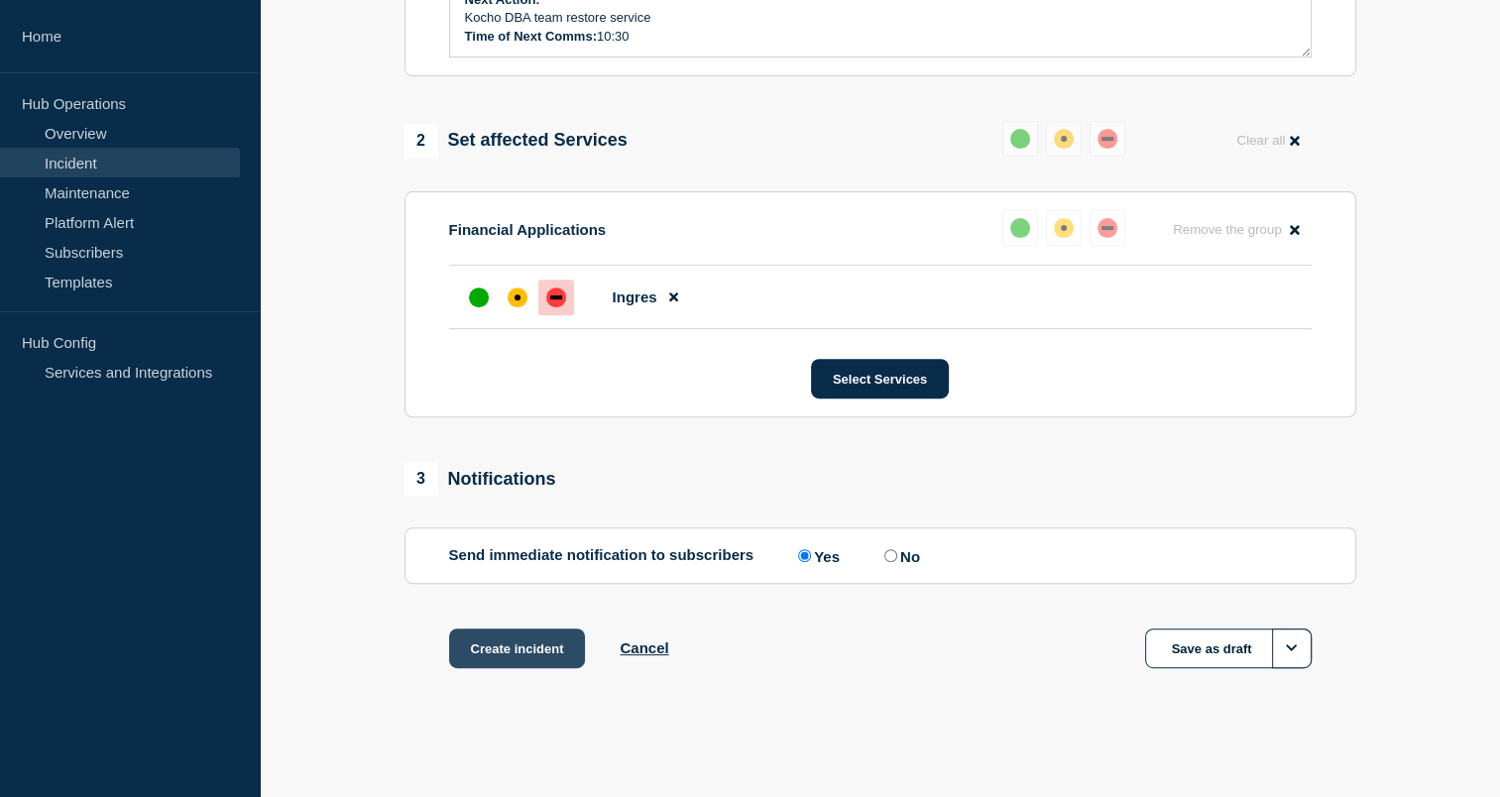
click at [531, 645] on button "Create incident" at bounding box center [517, 648] width 137 height 40
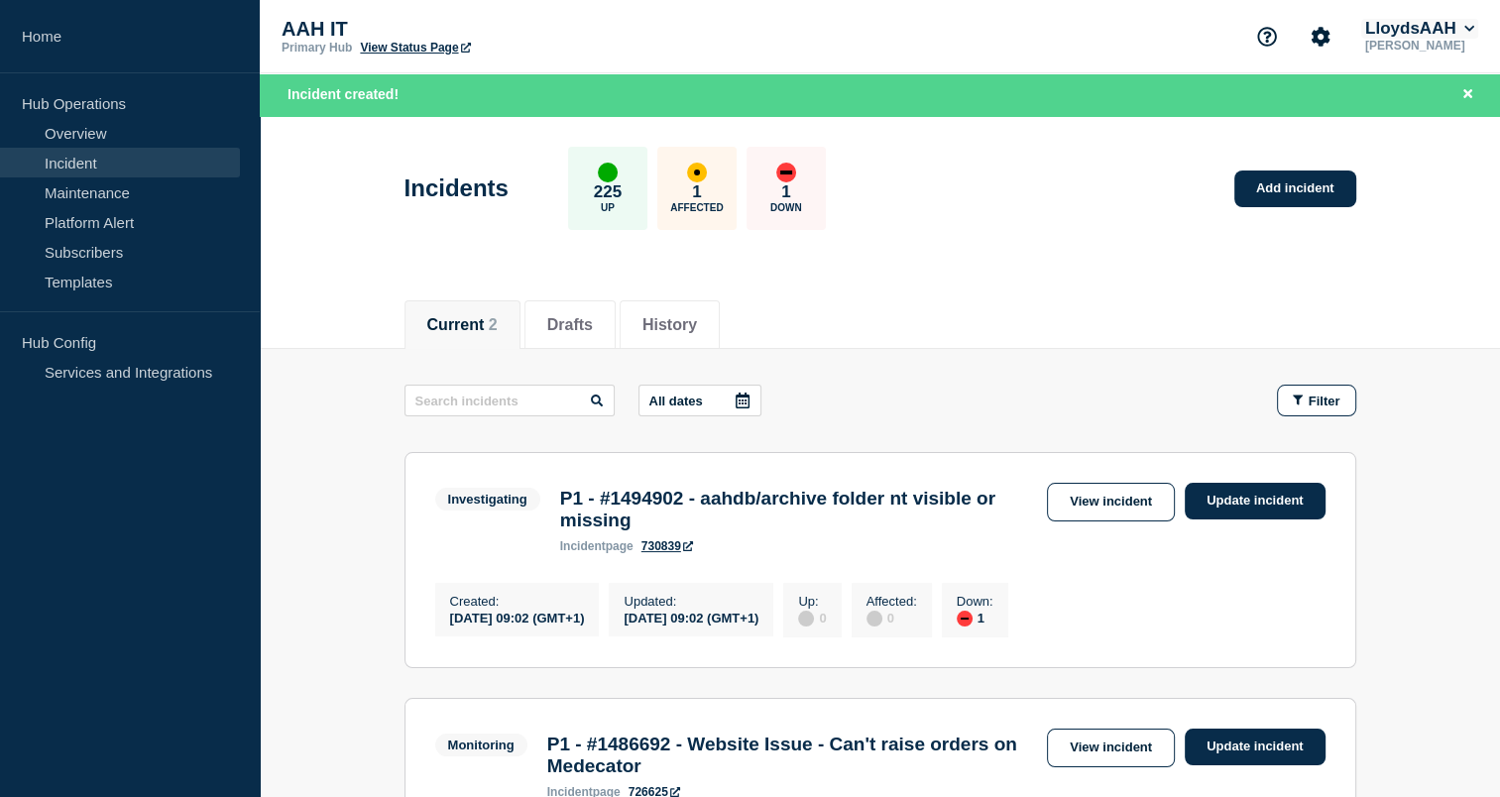
click at [1472, 32] on icon at bounding box center [1469, 29] width 11 height 12
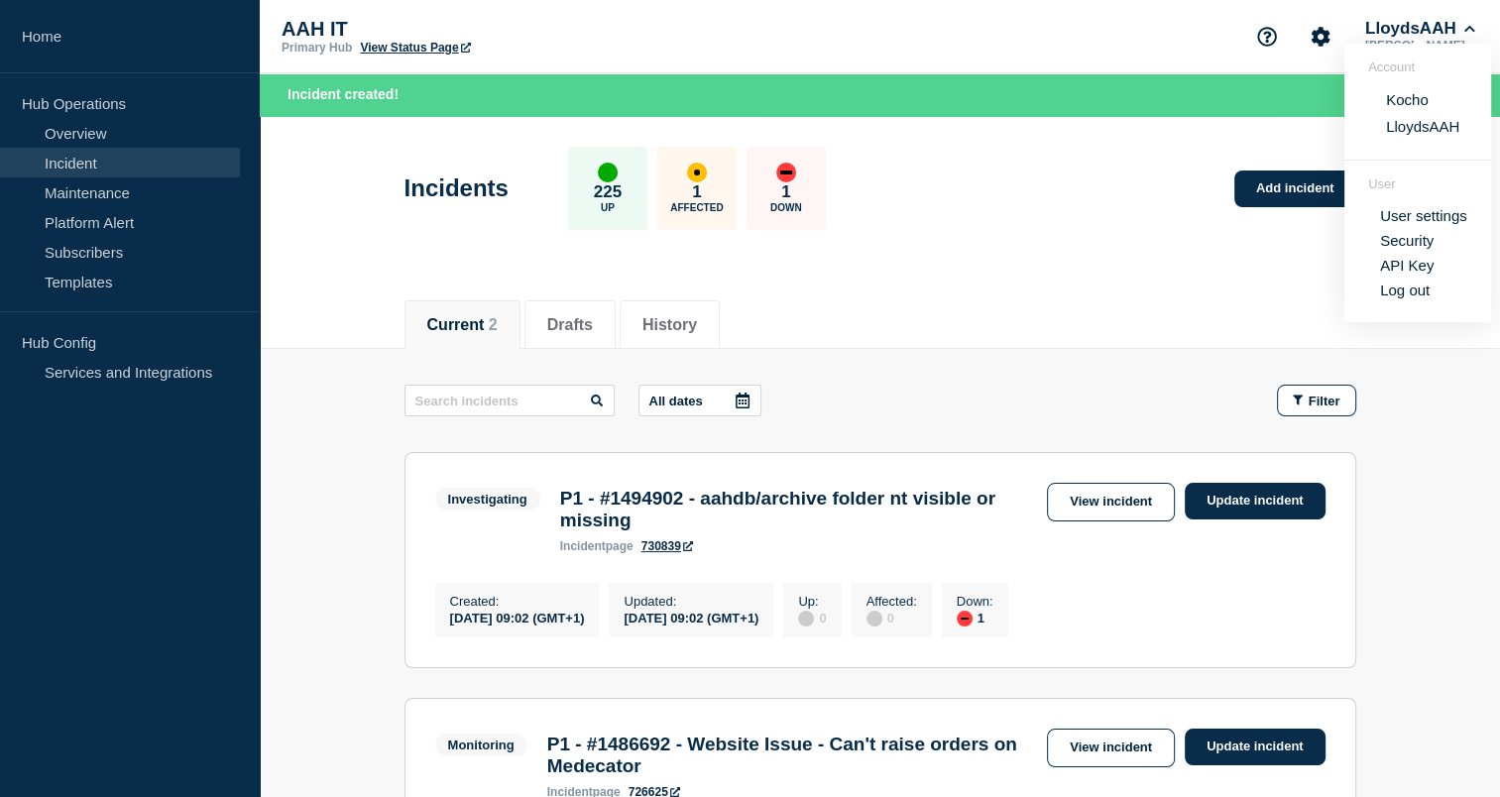
click at [1420, 103] on button "Kocho" at bounding box center [1407, 99] width 55 height 19
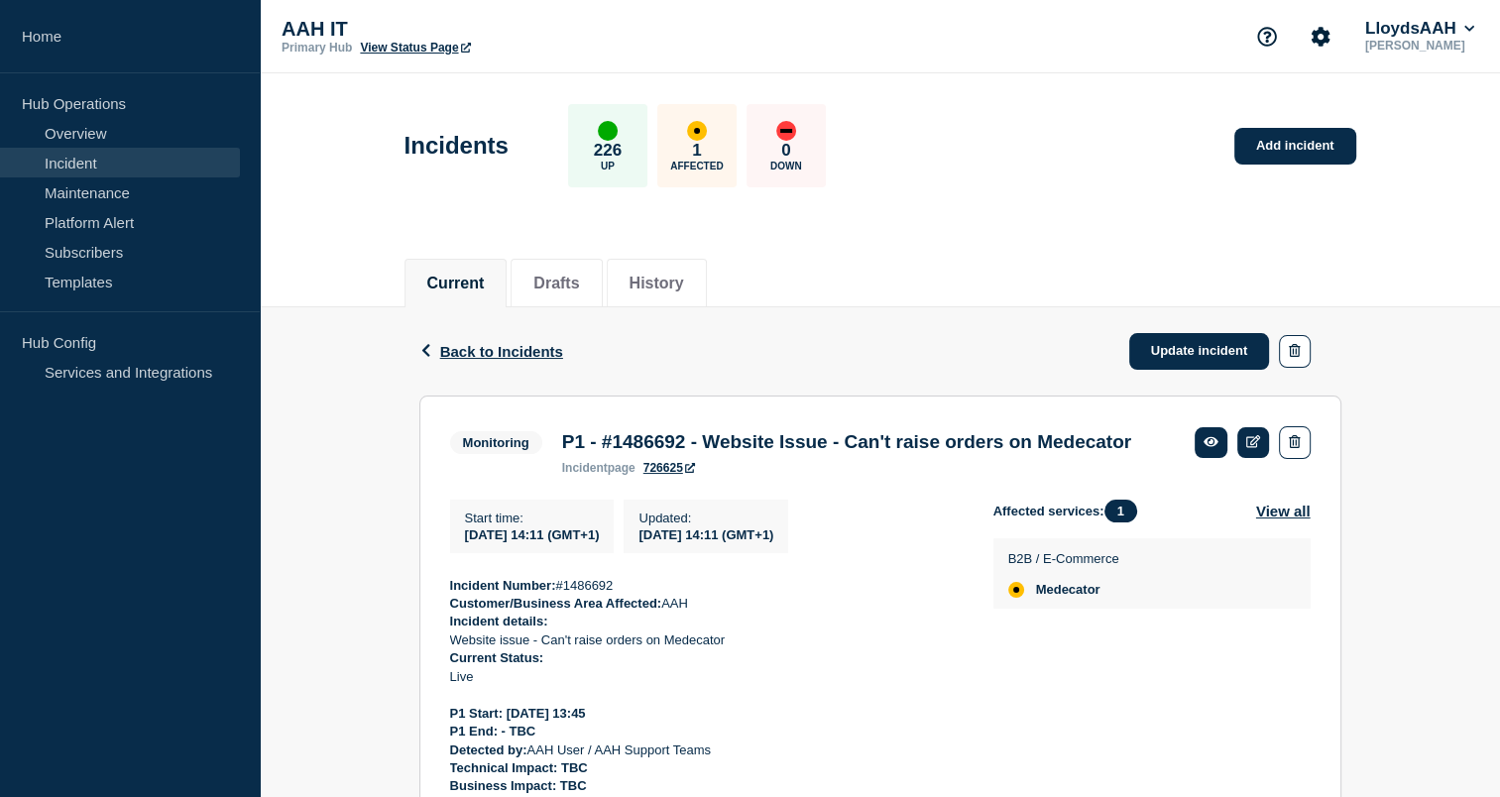
drag, startPoint x: 845, startPoint y: 621, endPoint x: 805, endPoint y: 626, distance: 40.1
click at [805, 595] on p "Incident Number: #1486692" at bounding box center [706, 586] width 512 height 18
click at [662, 289] on button "History" at bounding box center [656, 284] width 55 height 18
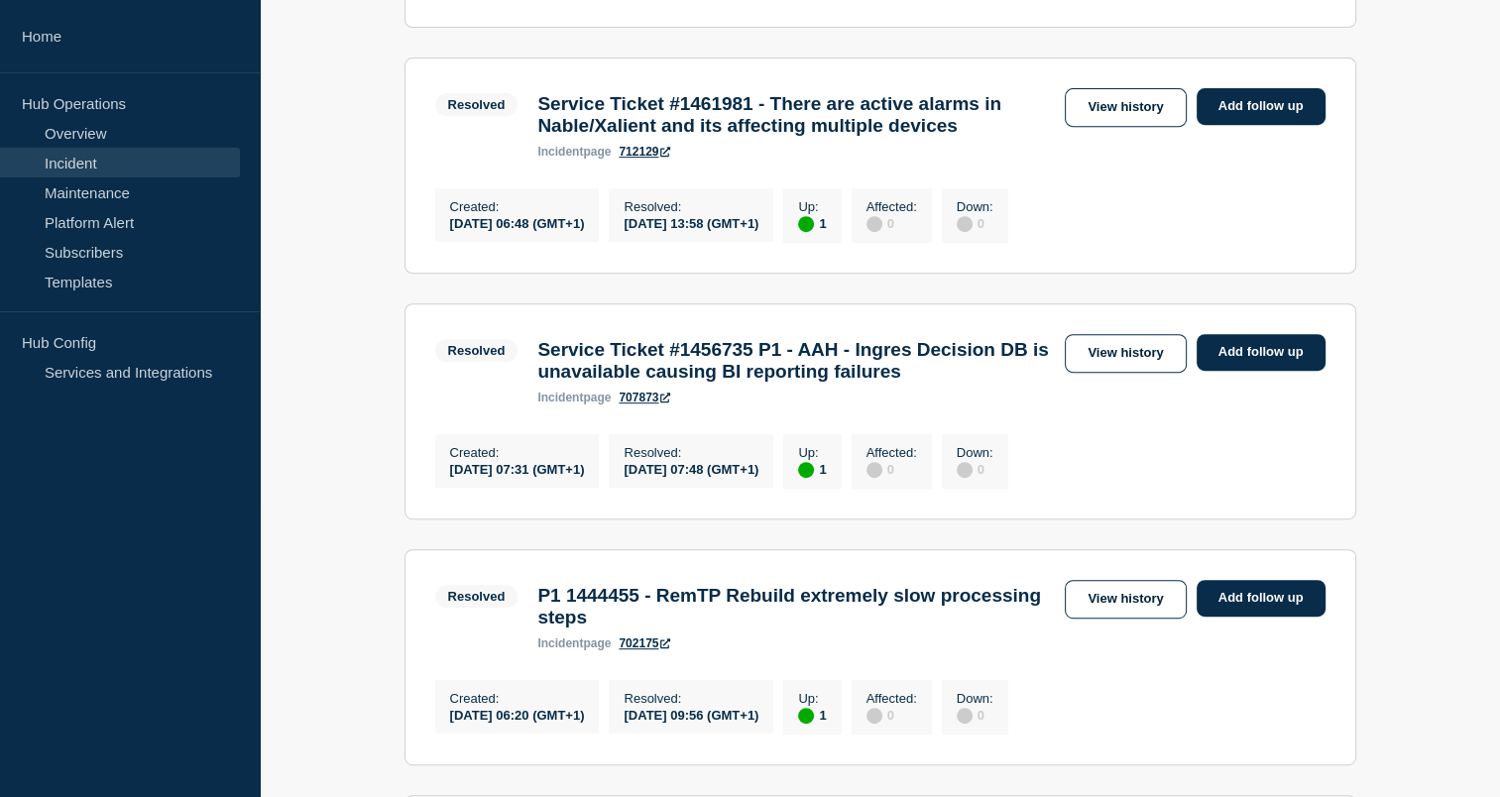
scroll to position [833, 0]
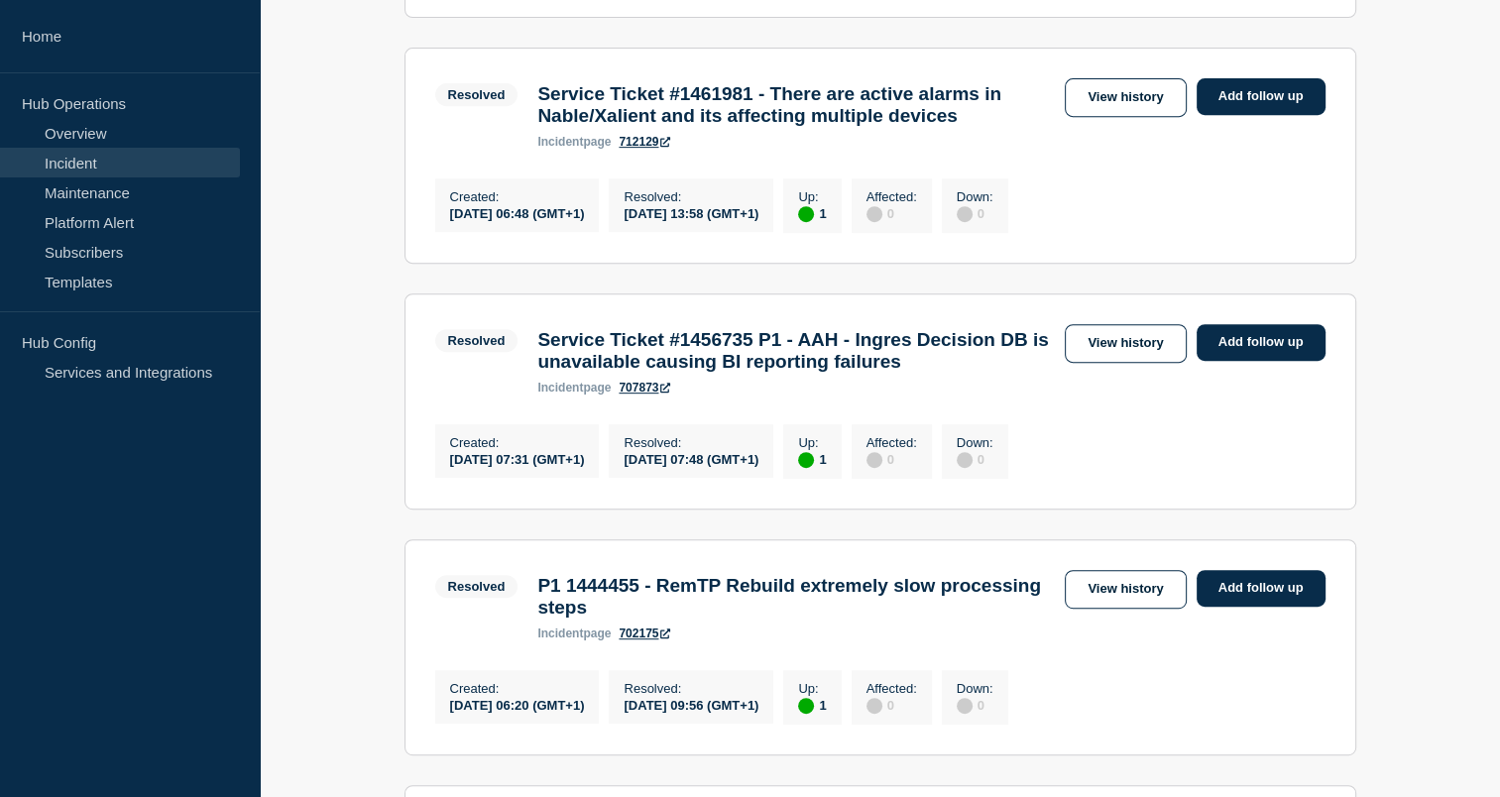
click at [908, 373] on h3 "Service Ticket #1456735 P1 - AAH - Ingres Decision DB is unavailable causing BI…" at bounding box center [795, 351] width 517 height 44
click at [1097, 363] on link "View history" at bounding box center [1125, 343] width 121 height 39
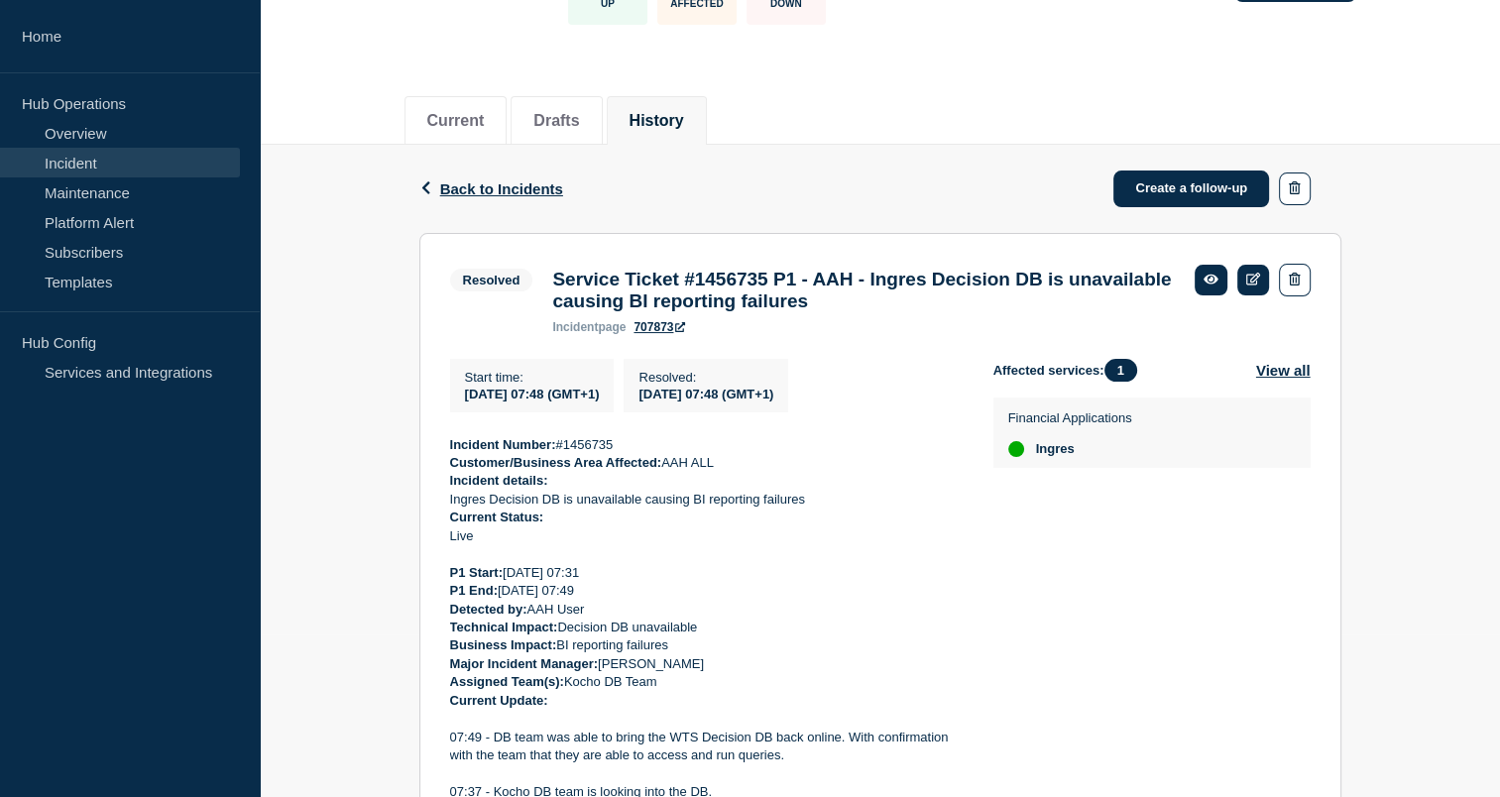
scroll to position [194, 0]
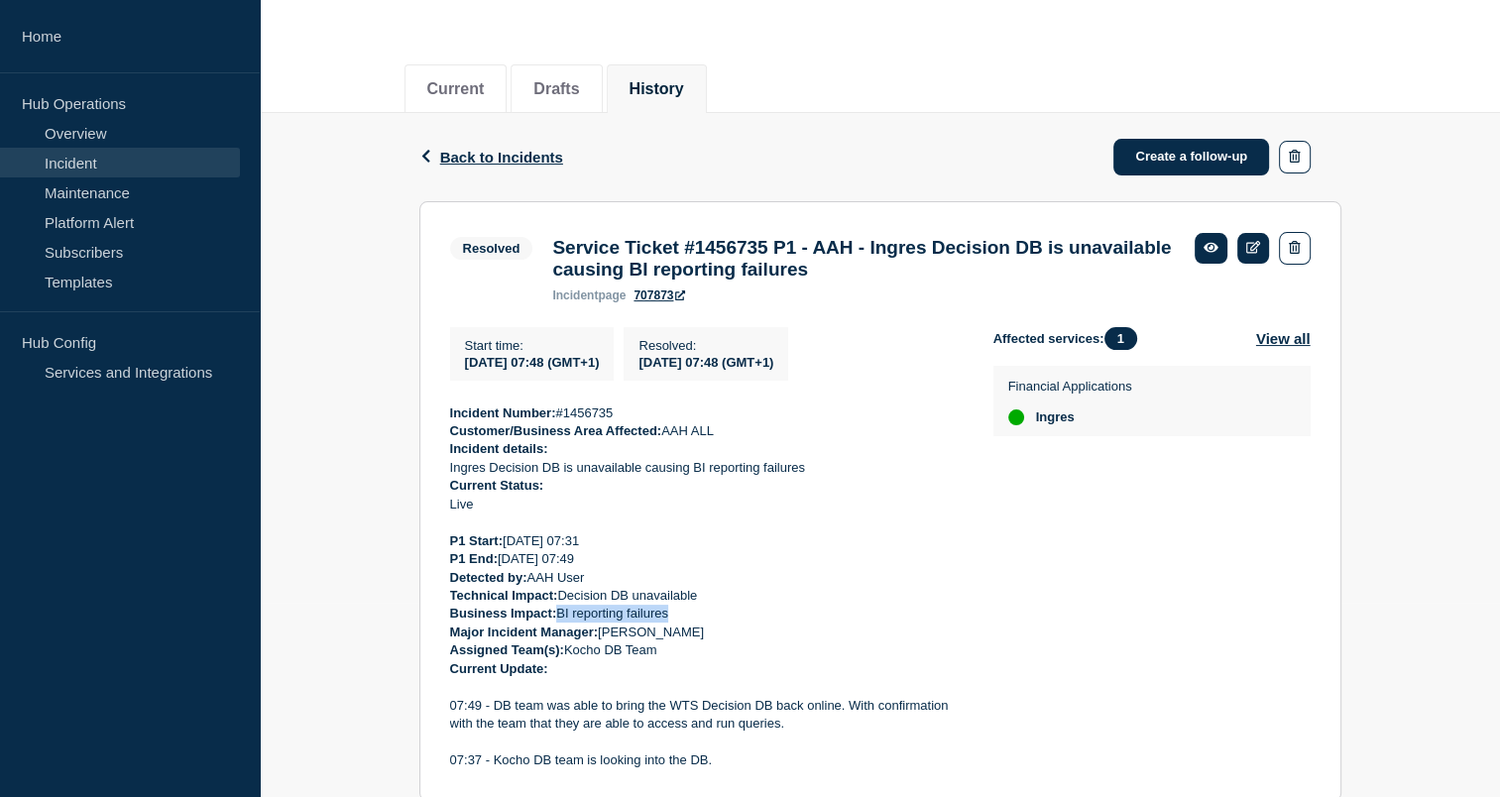
drag, startPoint x: 674, startPoint y: 622, endPoint x: 560, endPoint y: 625, distance: 114.1
click at [560, 623] on p "Business Impact: BI reporting failures" at bounding box center [706, 614] width 512 height 18
copy p "BI reporting failures"
click at [726, 623] on p "Business Impact: BI reporting failures" at bounding box center [706, 614] width 512 height 18
drag, startPoint x: 662, startPoint y: 659, endPoint x: 568, endPoint y: 658, distance: 94.2
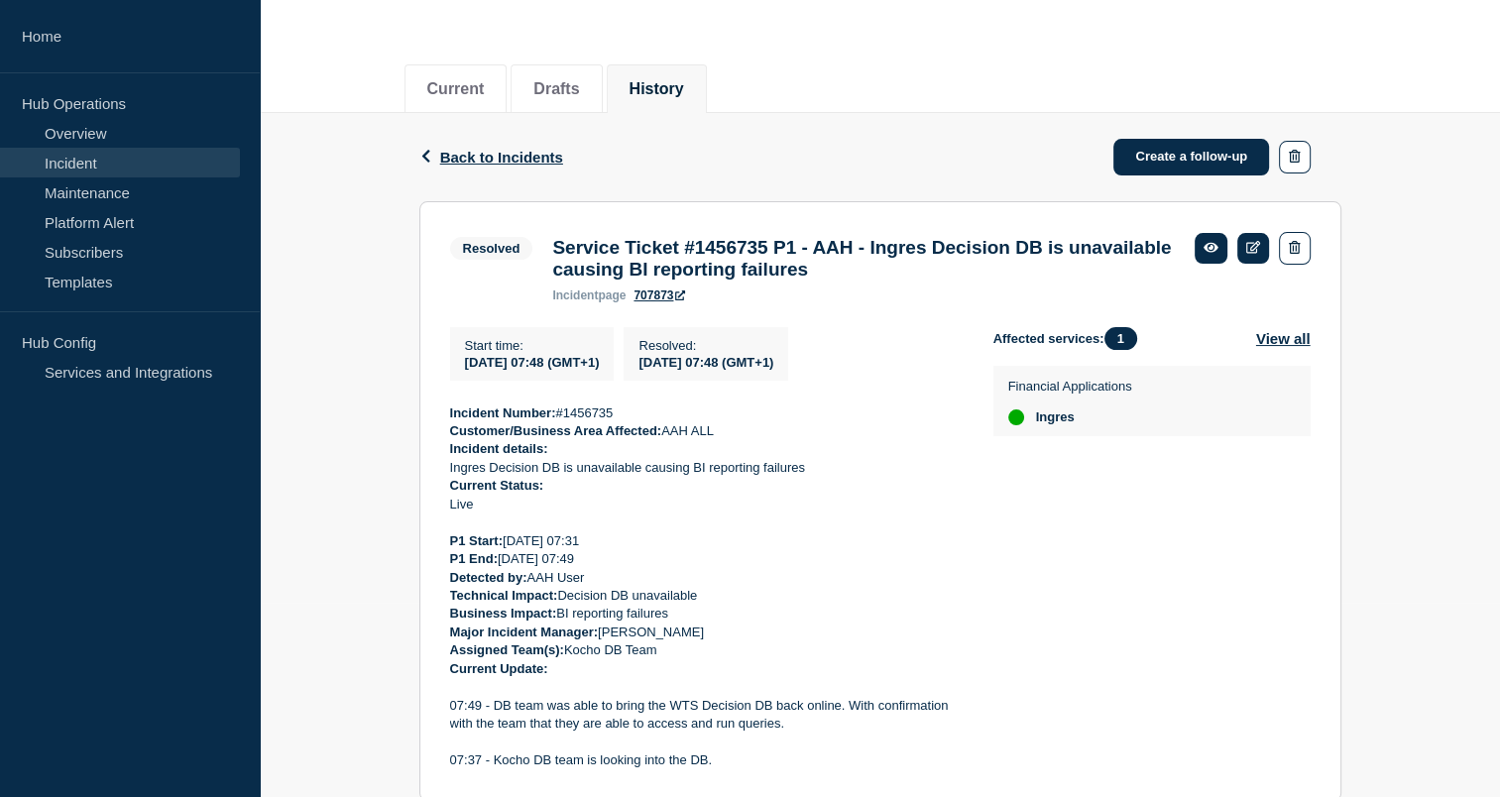
click at [568, 658] on p "Assigned Team(s): Kocho DB Team" at bounding box center [706, 650] width 512 height 18
copy p "Kocho DB Team"
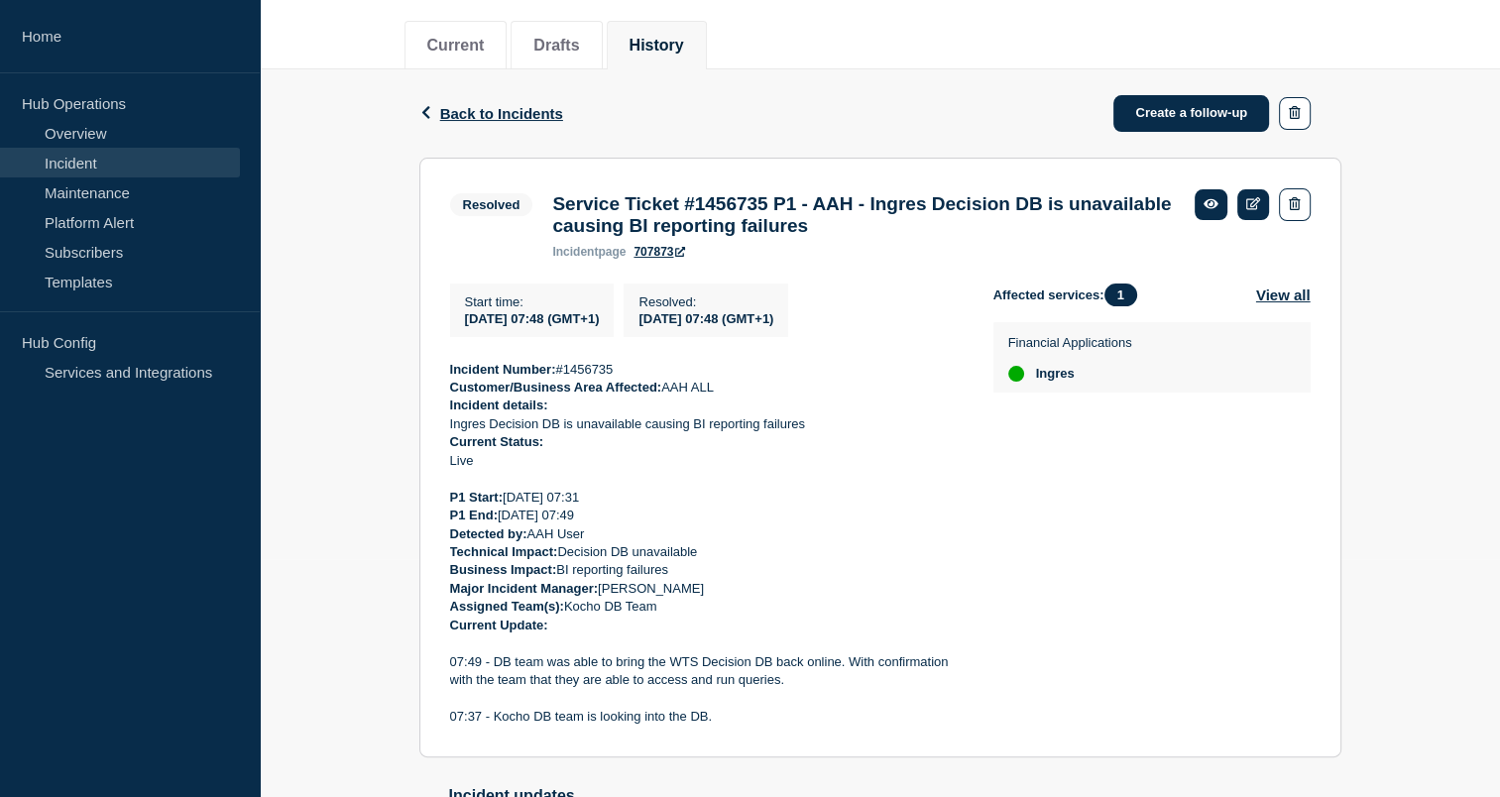
scroll to position [241, 0]
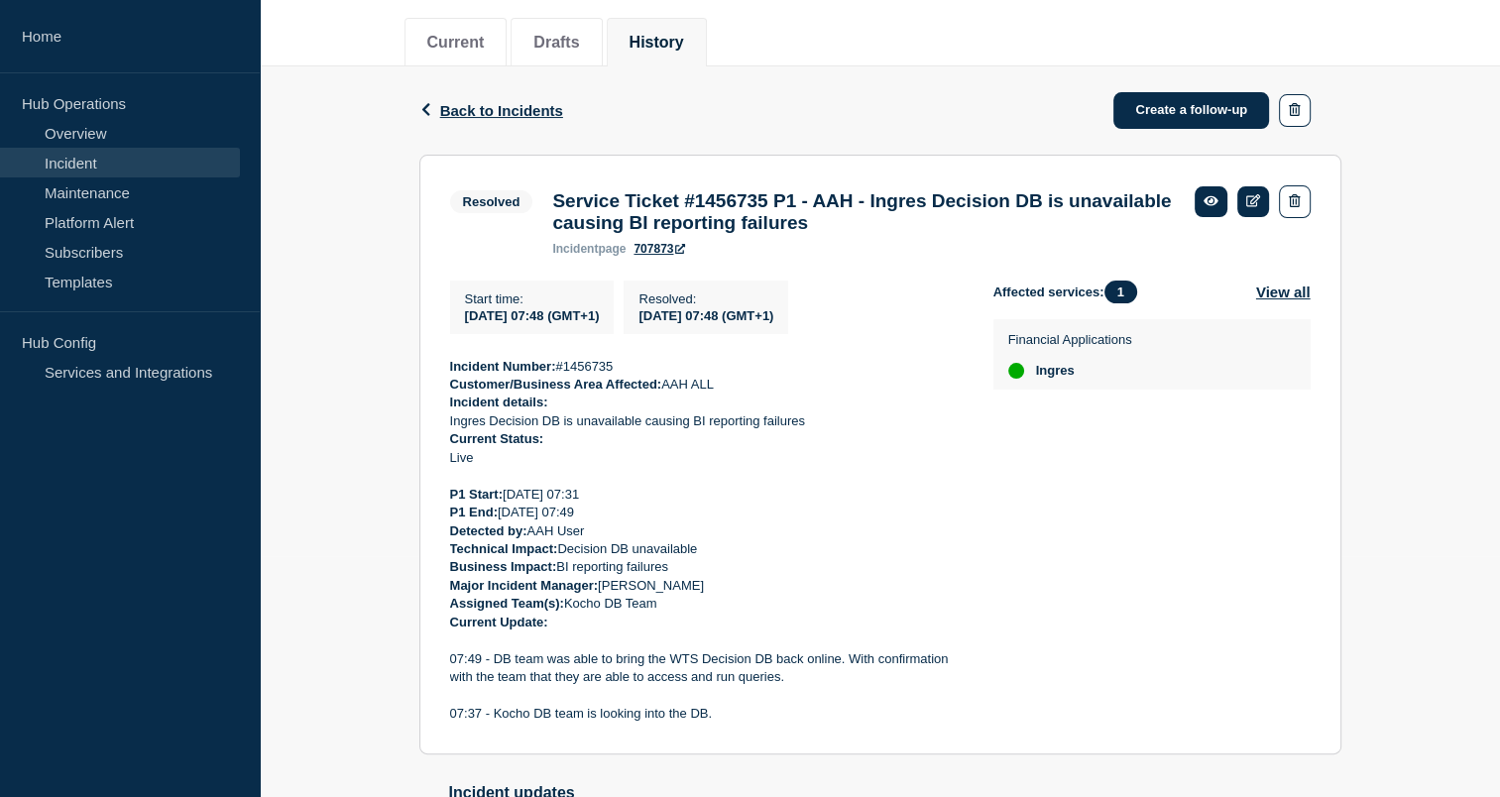
click at [864, 595] on p "Major Incident Manager: Alan Capistrano" at bounding box center [706, 586] width 512 height 18
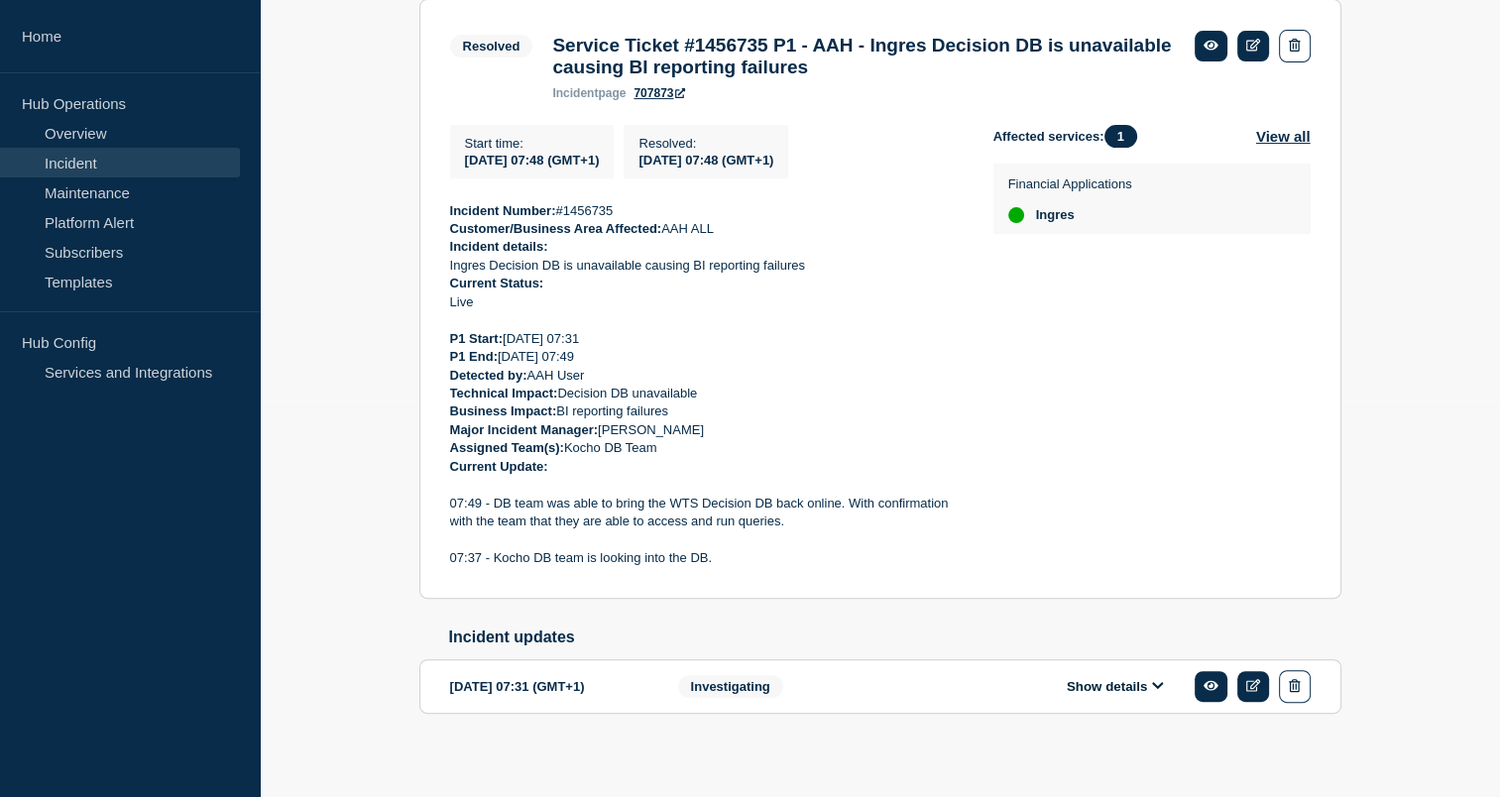
scroll to position [393, 0]
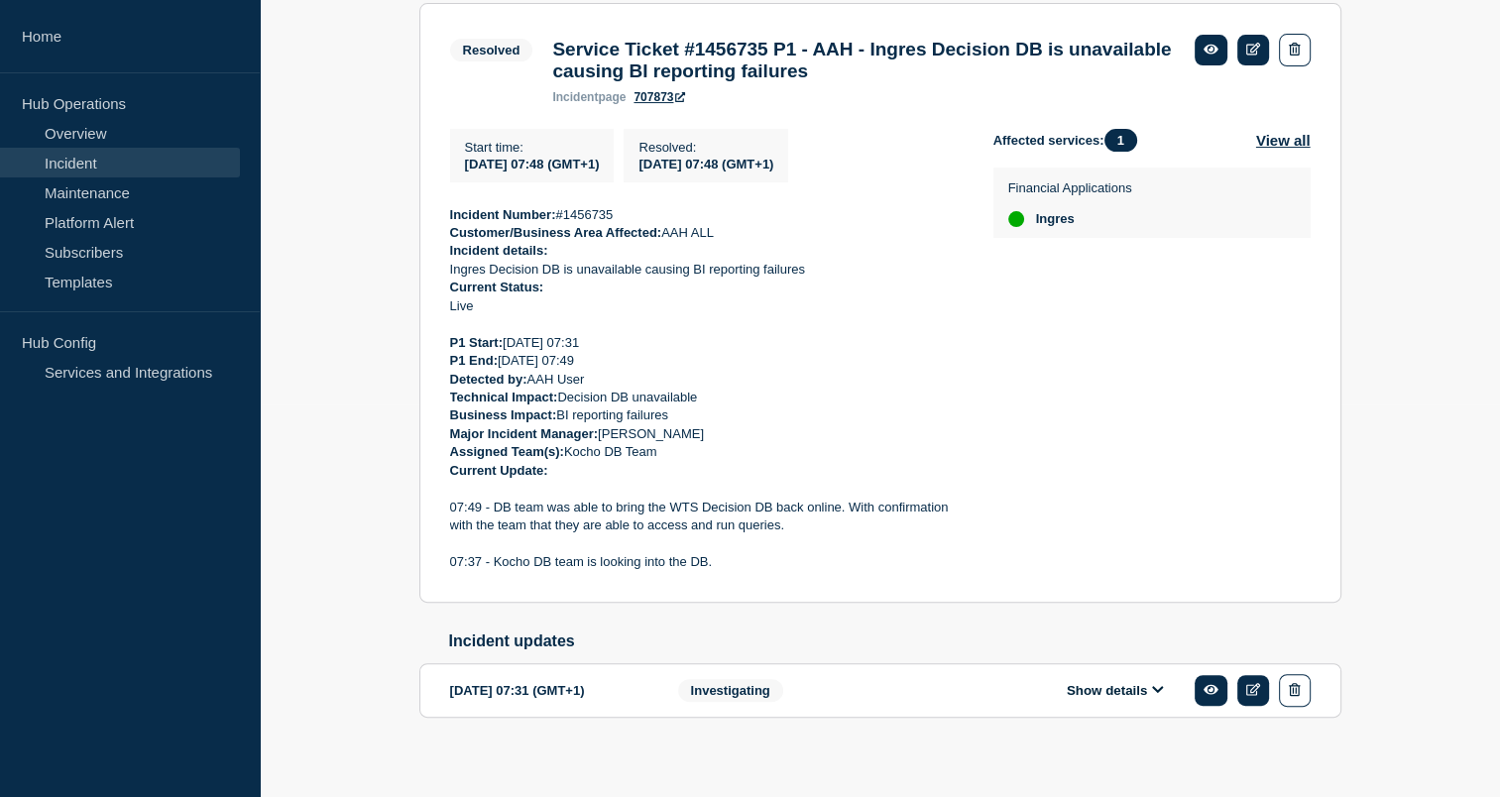
click at [1153, 696] on icon at bounding box center [1158, 689] width 12 height 13
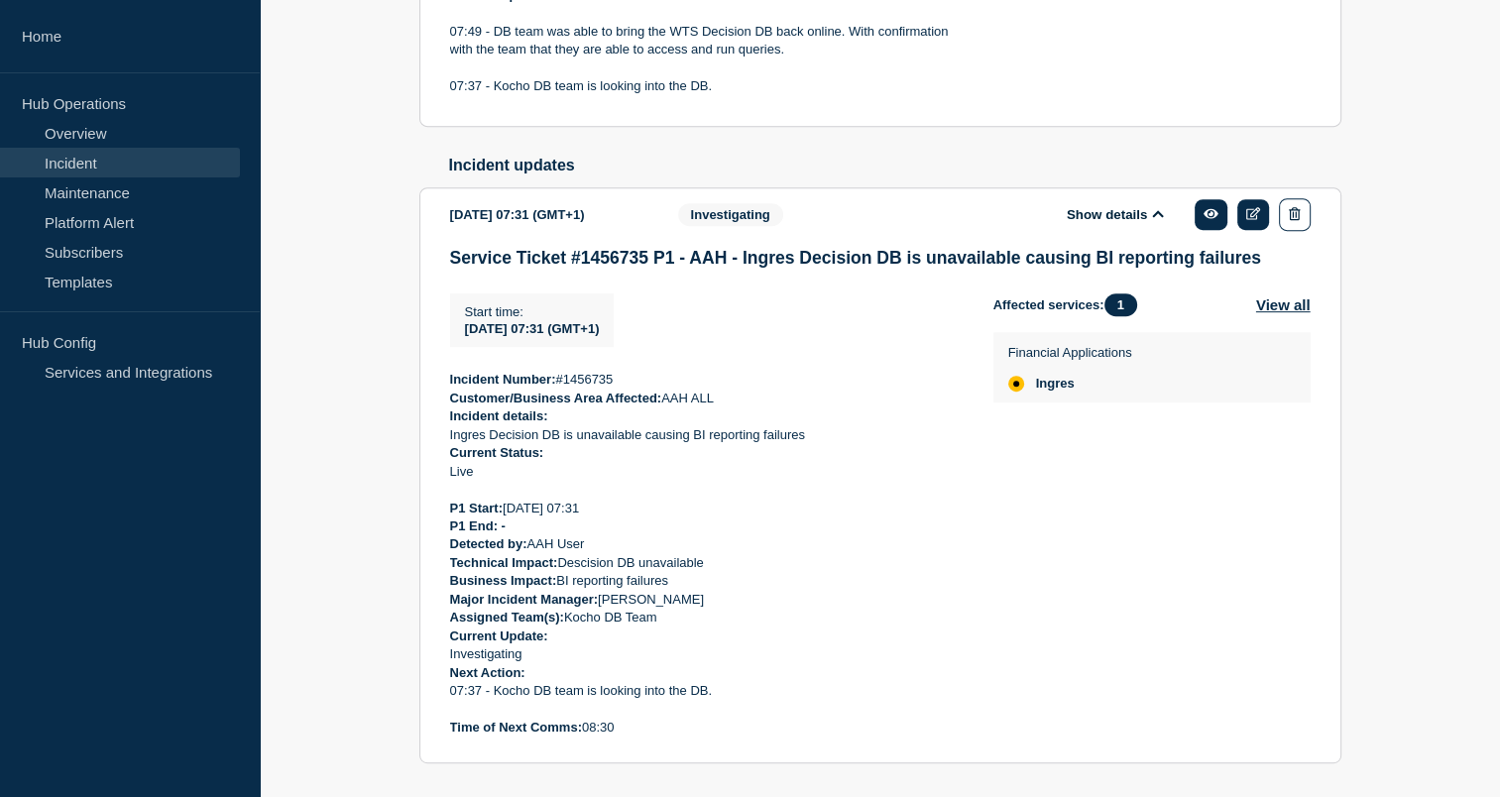
scroll to position [946, 0]
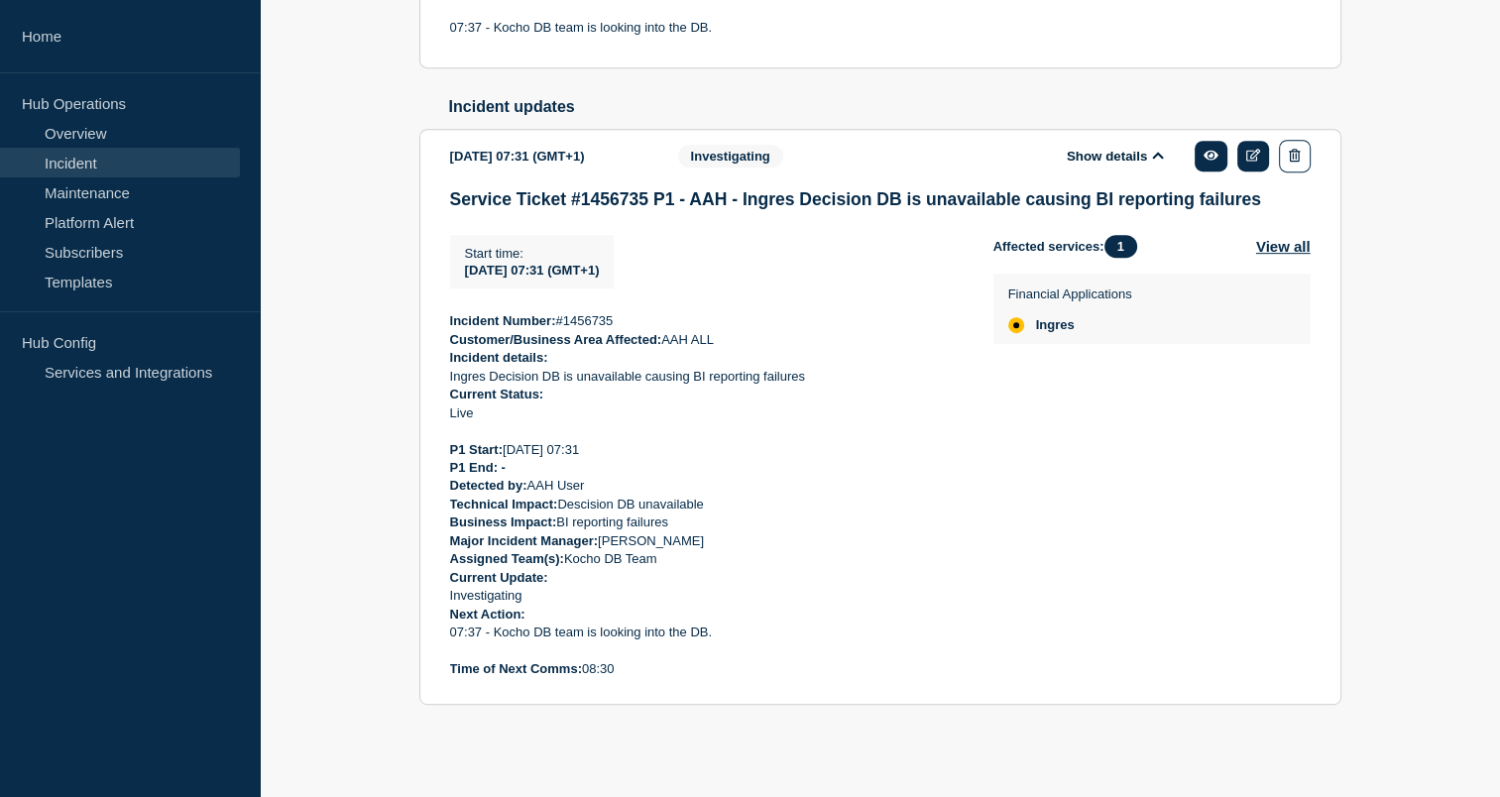
drag, startPoint x: 844, startPoint y: 664, endPoint x: 748, endPoint y: 642, distance: 97.6
click at [748, 642] on p at bounding box center [706, 651] width 512 height 18
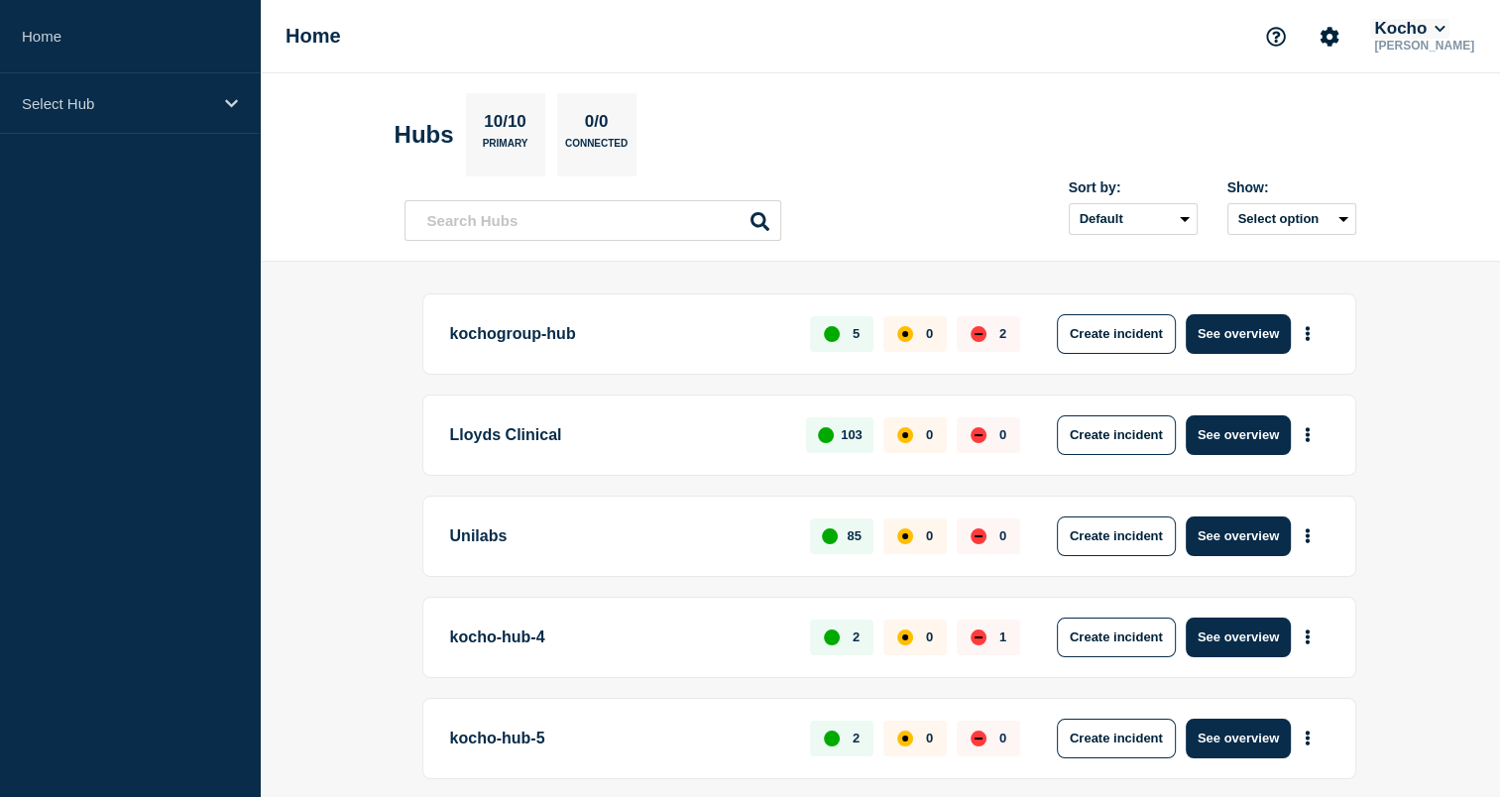
click at [1444, 32] on icon at bounding box center [1439, 29] width 10 height 6
click at [1431, 135] on button "LloydsAAH" at bounding box center [1431, 126] width 85 height 19
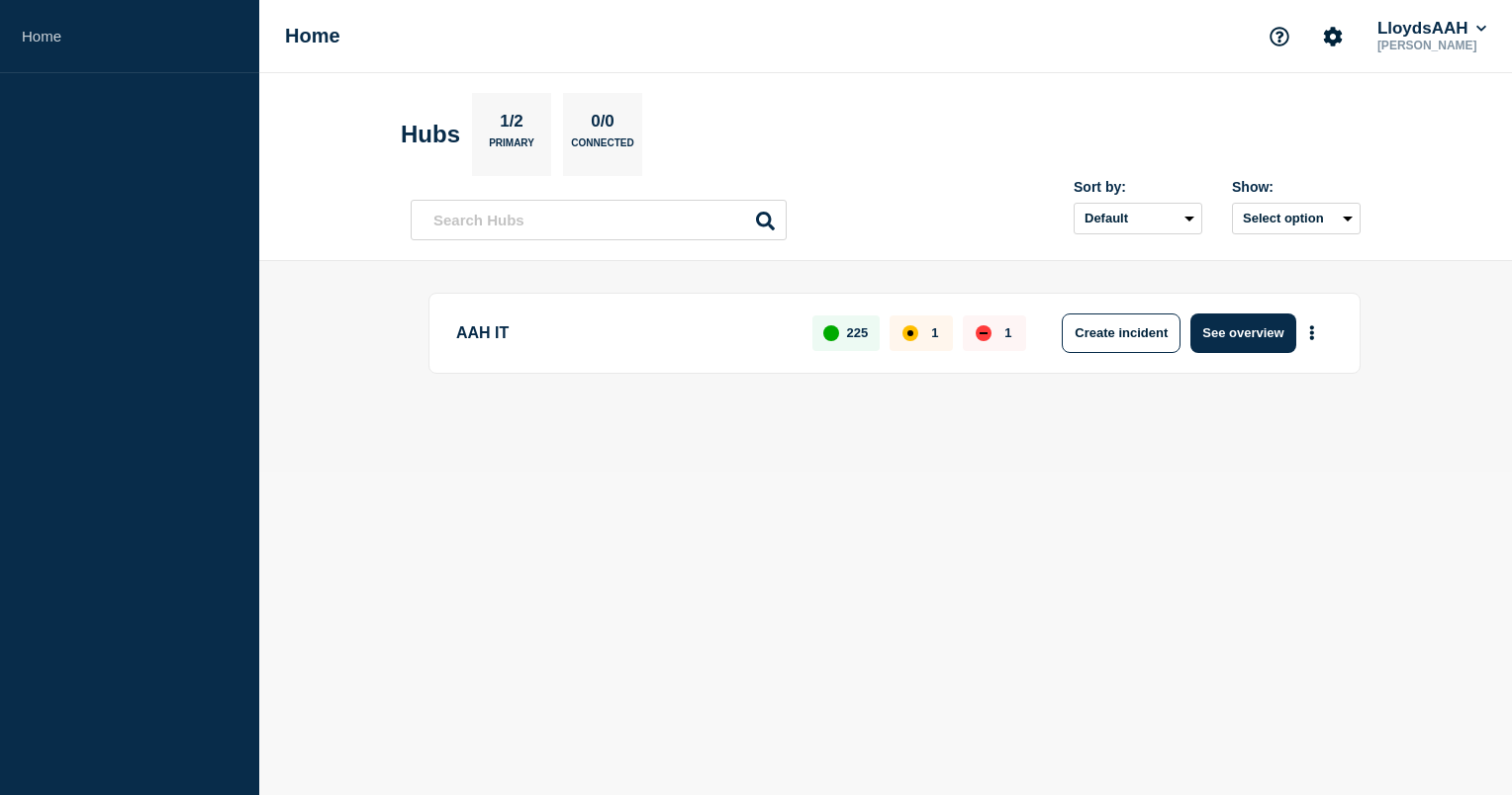
drag, startPoint x: 773, startPoint y: 443, endPoint x: 713, endPoint y: 450, distance: 60.4
click at [713, 450] on main "AAH IT 225 1 1 Create incident See overview" at bounding box center [885, 366] width 1253 height 210
click at [479, 340] on p "AAH IT" at bounding box center [623, 333] width 333 height 40
click at [1202, 329] on button "See overview" at bounding box center [1243, 333] width 105 height 40
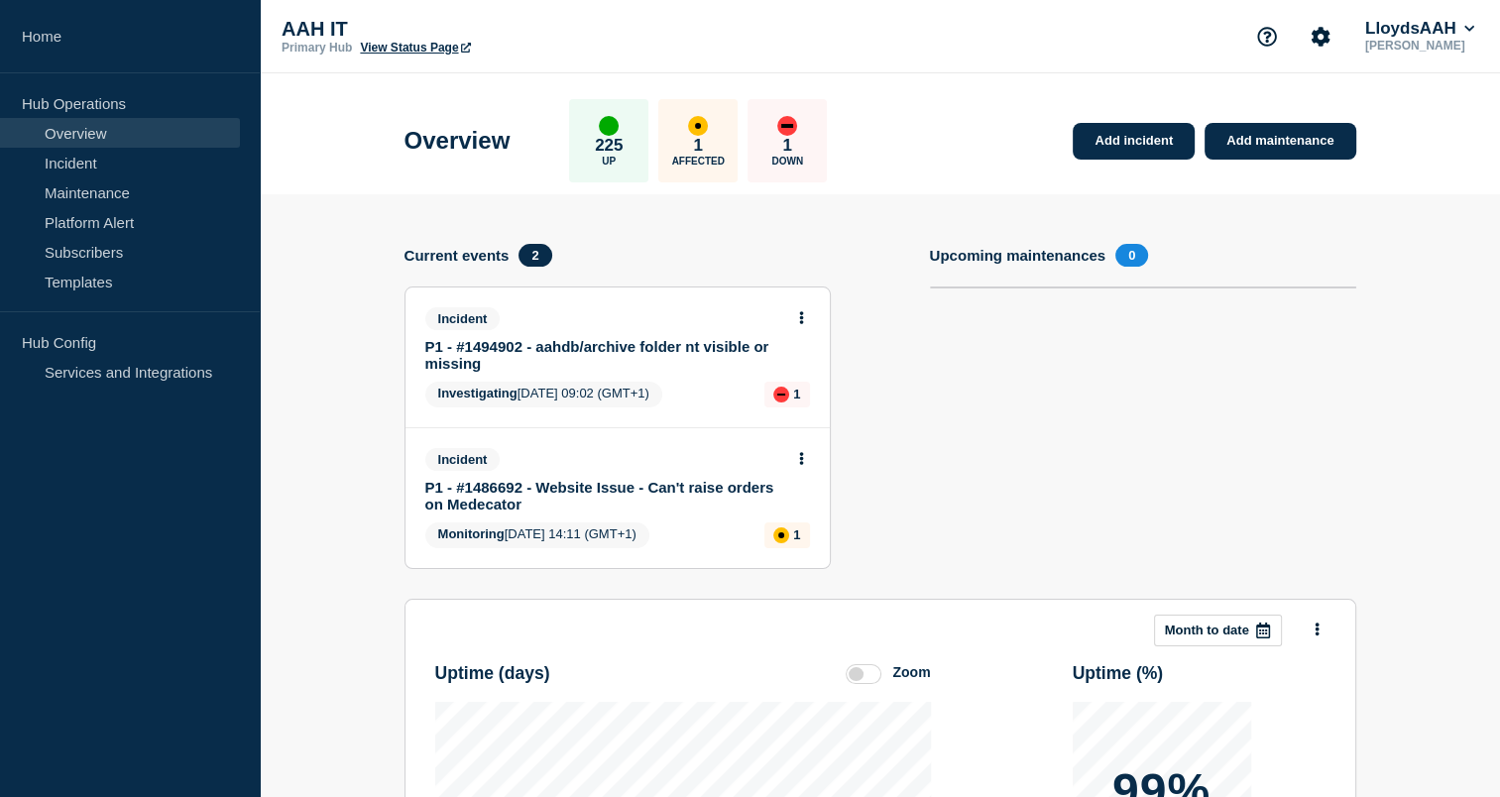
click at [622, 345] on link "P1 - #1494902 - aahdb/archive folder nt visible or missing" at bounding box center [604, 355] width 358 height 34
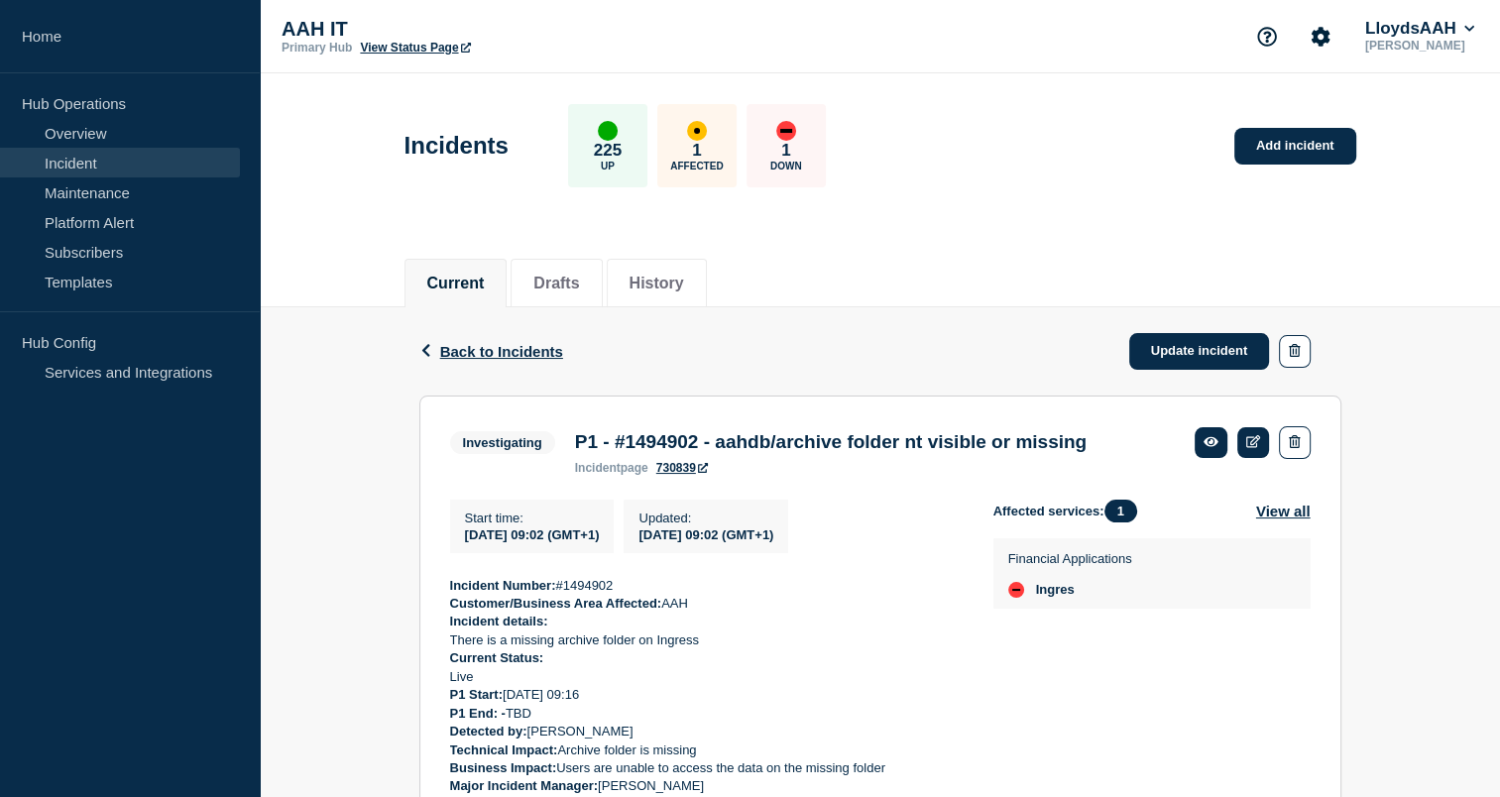
scroll to position [242, 0]
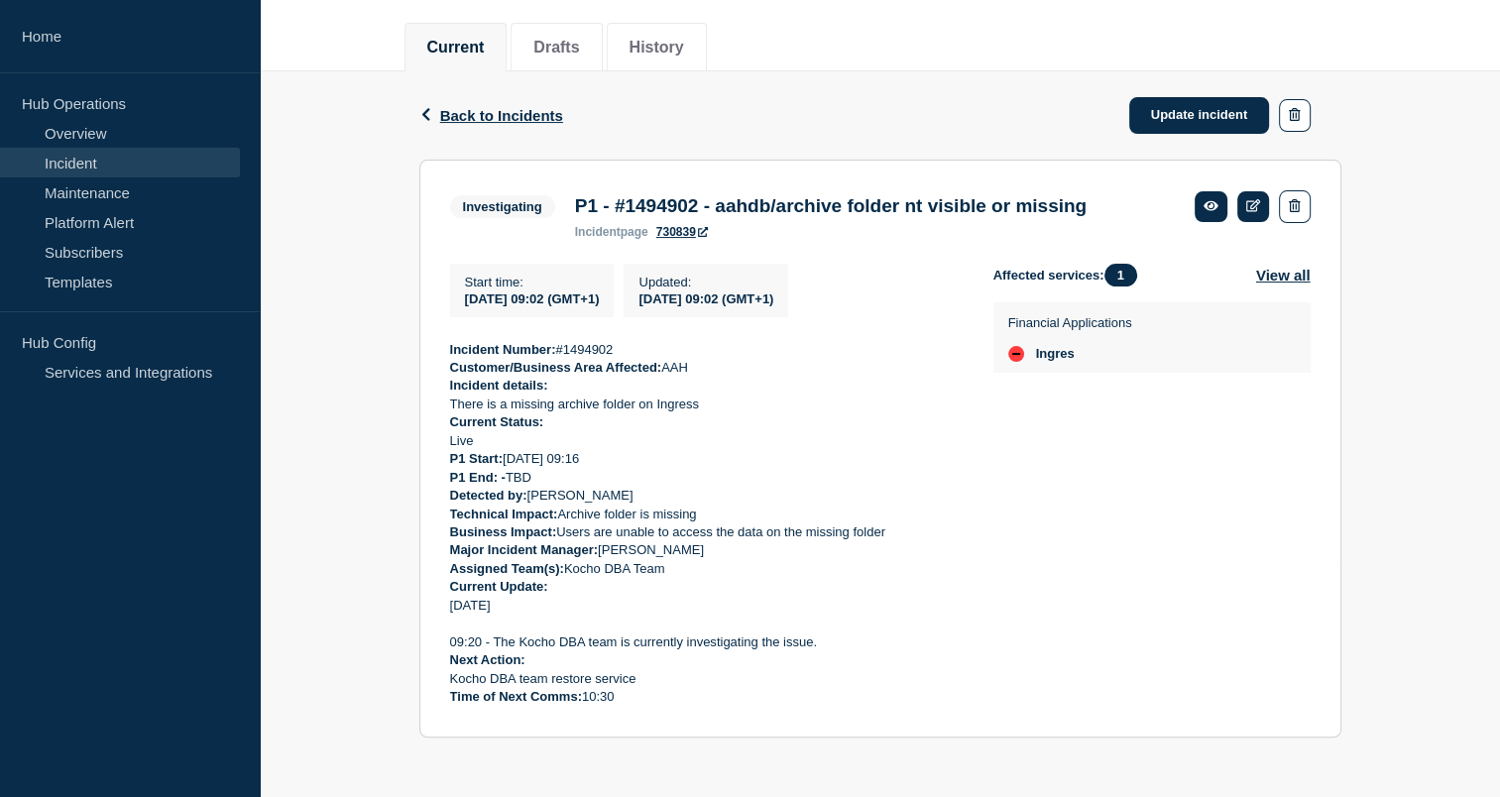
click at [763, 420] on p "Current Status:" at bounding box center [706, 422] width 512 height 18
click at [1443, 450] on div "Back Back to Incidents Update incident Investigating P1 - #1494902 - aahdb/arch…" at bounding box center [880, 419] width 1240 height 696
click at [1429, 295] on div "Back Back to Incidents Update incident Investigating P1 - #1494902 - aahdb/arch…" at bounding box center [880, 419] width 1240 height 696
click at [766, 592] on p "Current Update:" at bounding box center [706, 587] width 512 height 18
drag, startPoint x: 932, startPoint y: 527, endPoint x: 855, endPoint y: 535, distance: 76.7
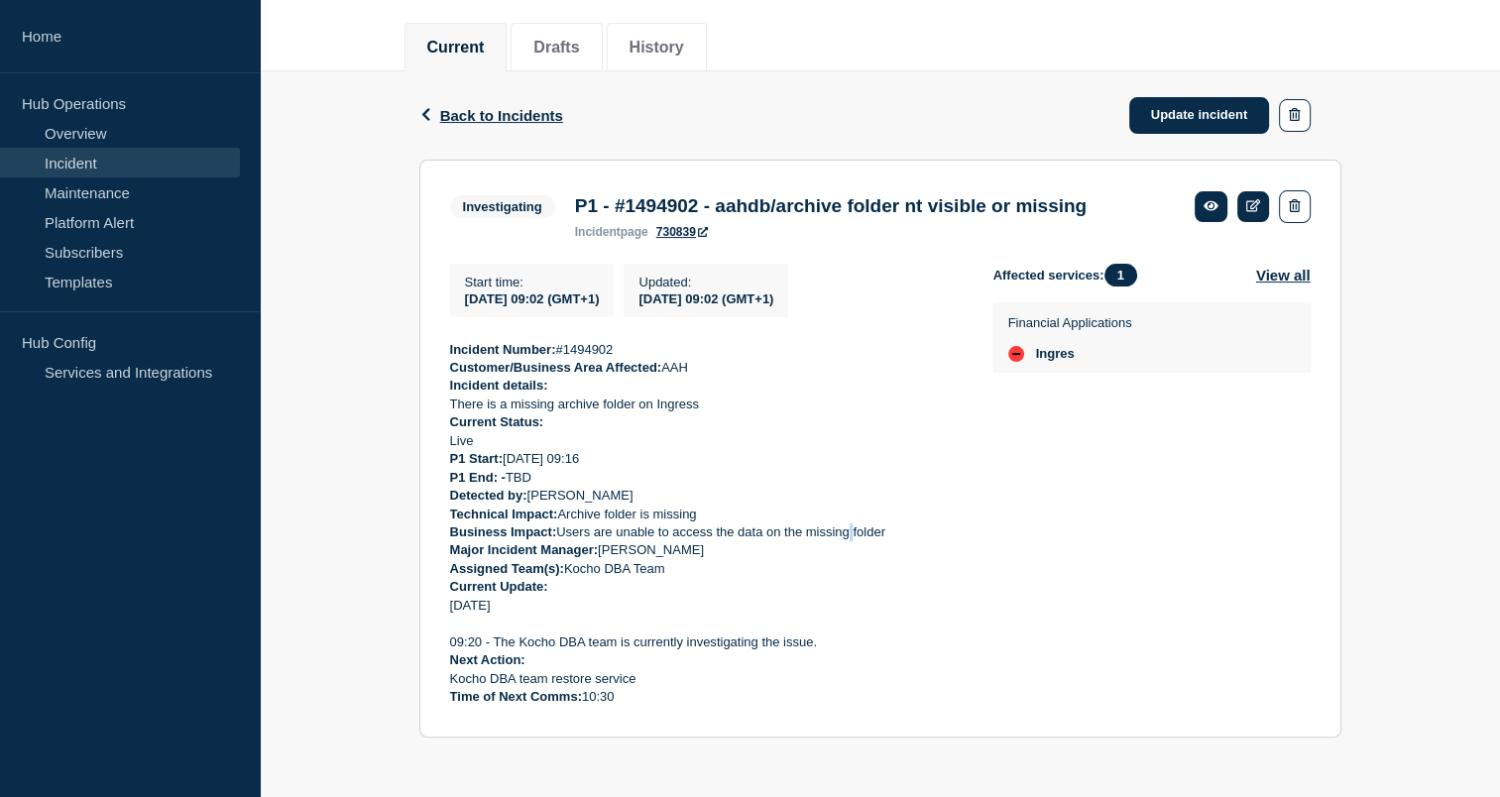
click at [855, 535] on p "Business Impact: Users are unable to access the data on the missing folder" at bounding box center [706, 532] width 512 height 18
click at [1250, 200] on icon at bounding box center [1253, 205] width 15 height 13
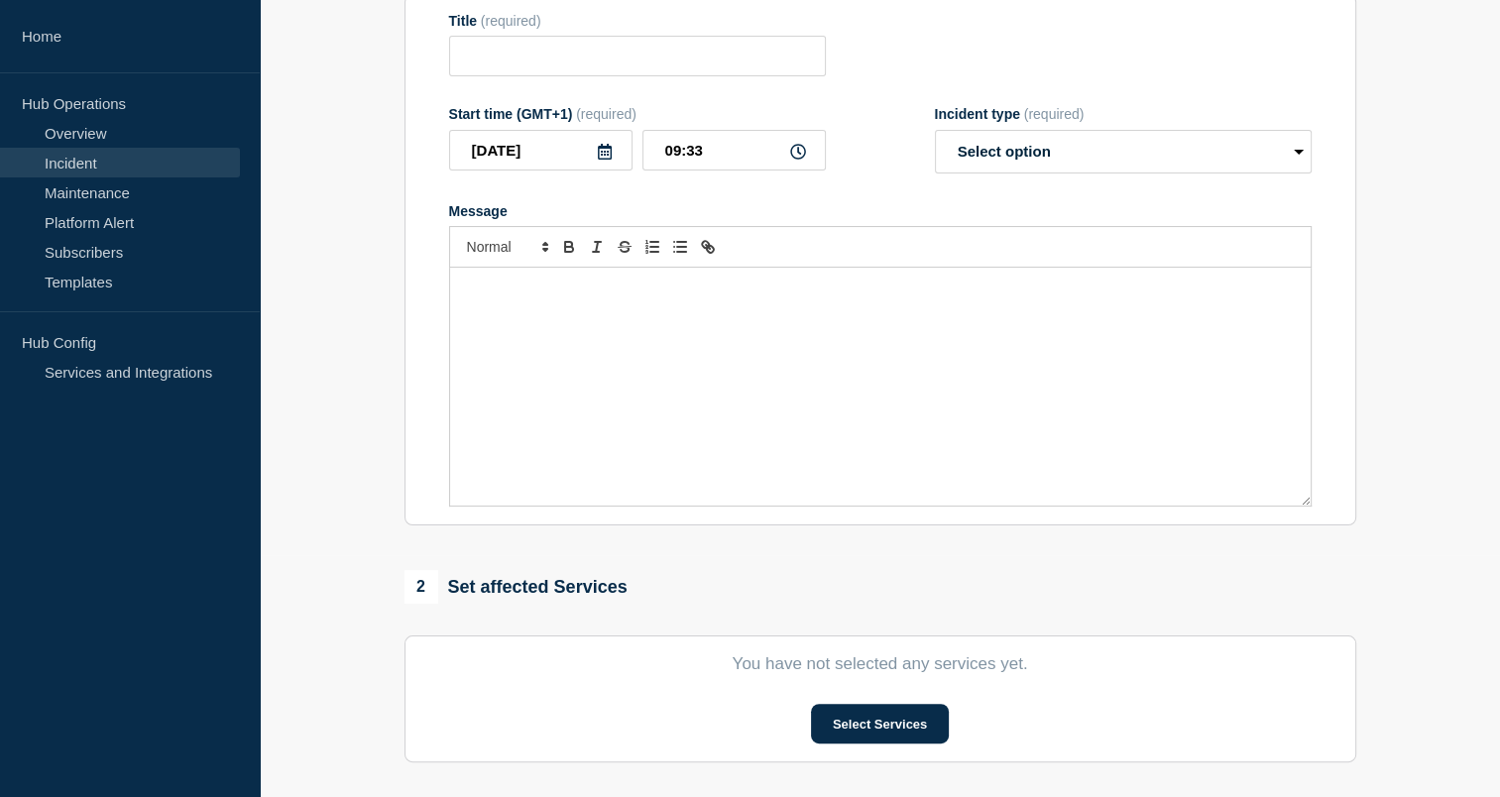
type input "P1 - #1494902 - aahdb/archive folder nt visible or missing"
type input "09:02"
select select "investigating"
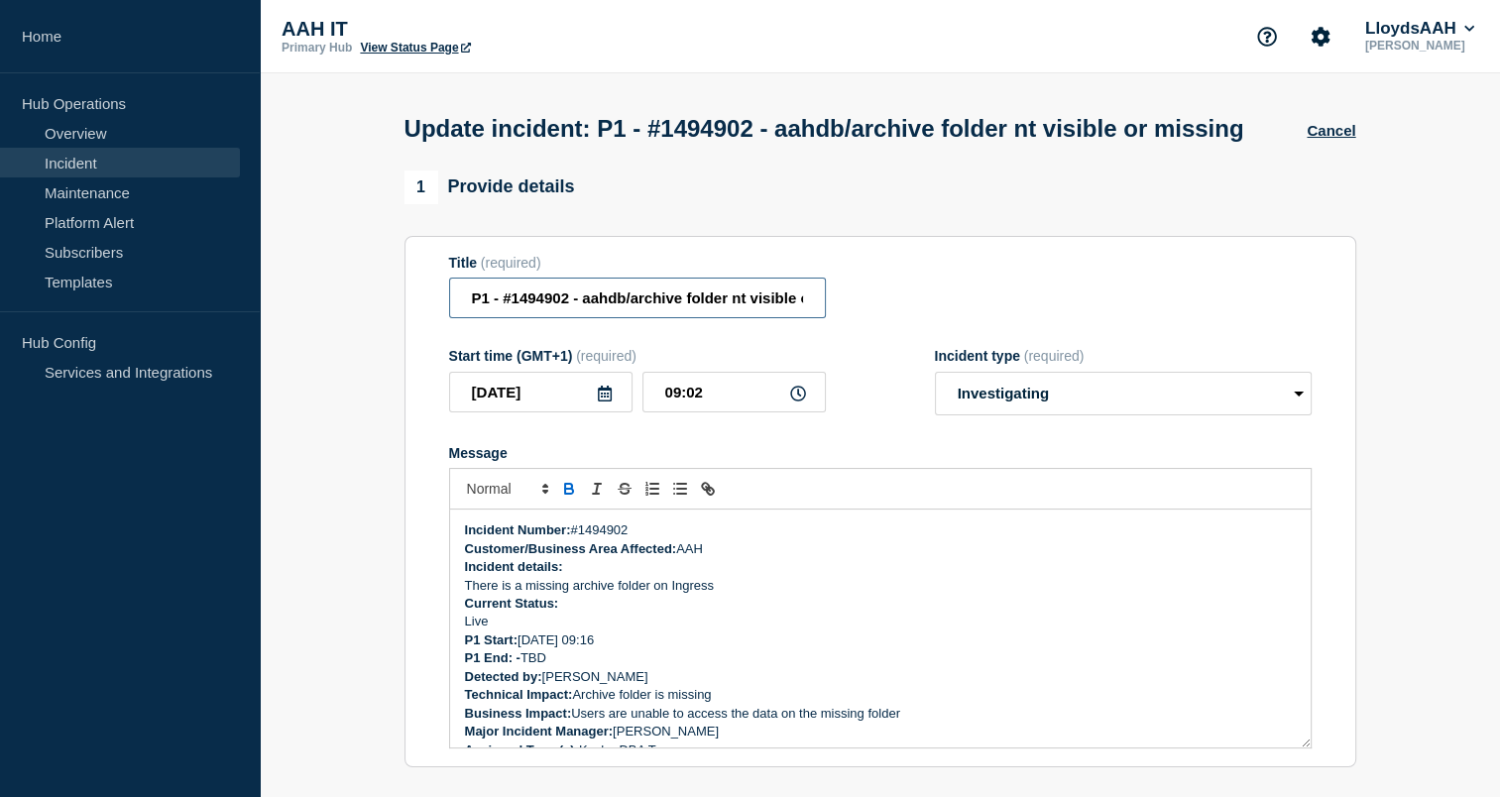
click at [599, 318] on input "P1 - #1494902 - aahdb/archive folder nt visible or missing" at bounding box center [637, 298] width 377 height 41
paste input "Service Ticket #1494902 - [PERSON_NAME] / /"
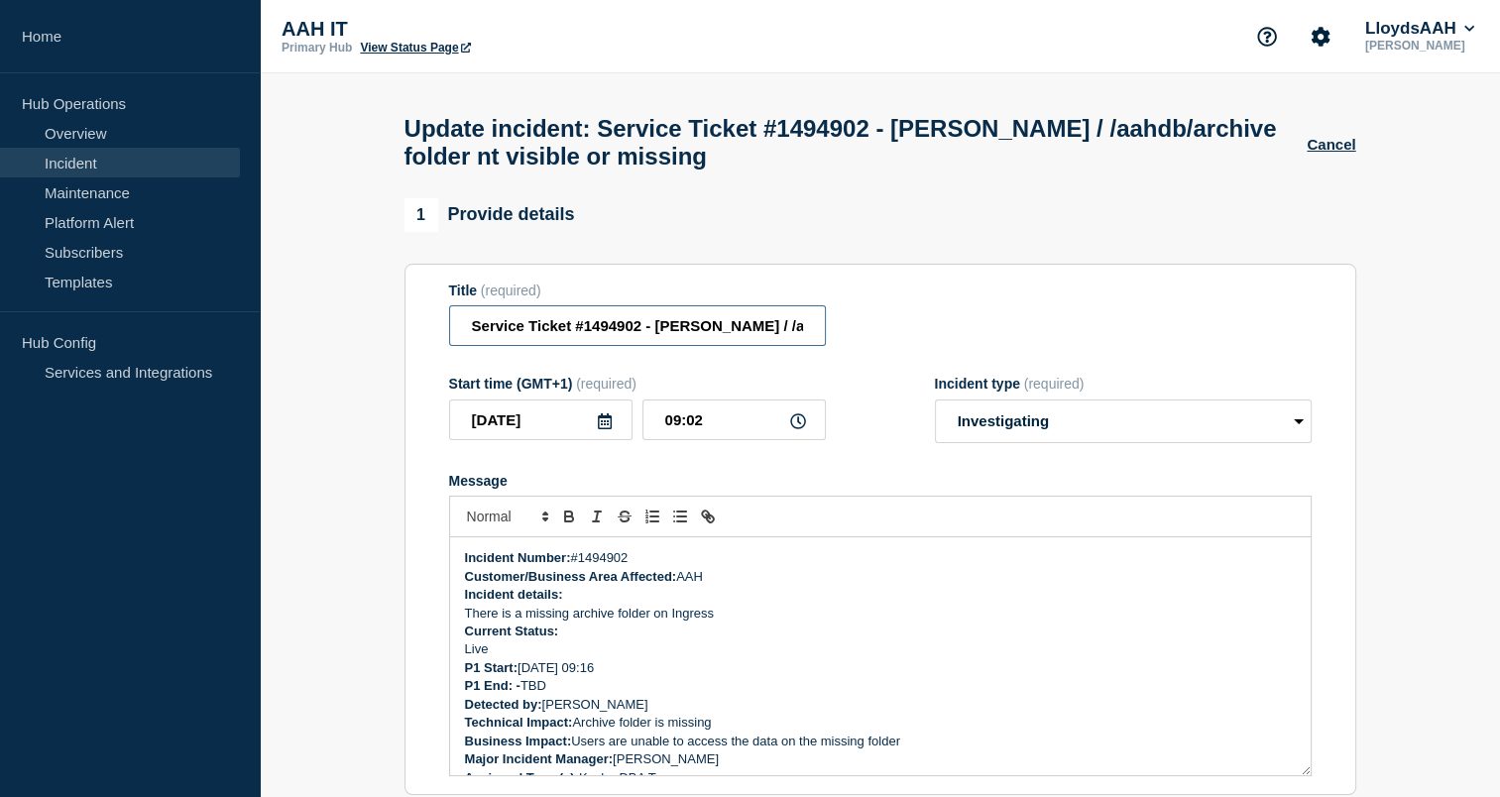
drag, startPoint x: 623, startPoint y: 338, endPoint x: 373, endPoint y: 313, distance: 251.0
type input "Service Ticket #1494902 - [PERSON_NAME] / /aahdb/archive folder nt visible or m…"
click at [712, 257] on div "1 Provide details Title (required) Service Ticket #1494902 - [PERSON_NAME] / /a…" at bounding box center [880, 497] width 952 height 598
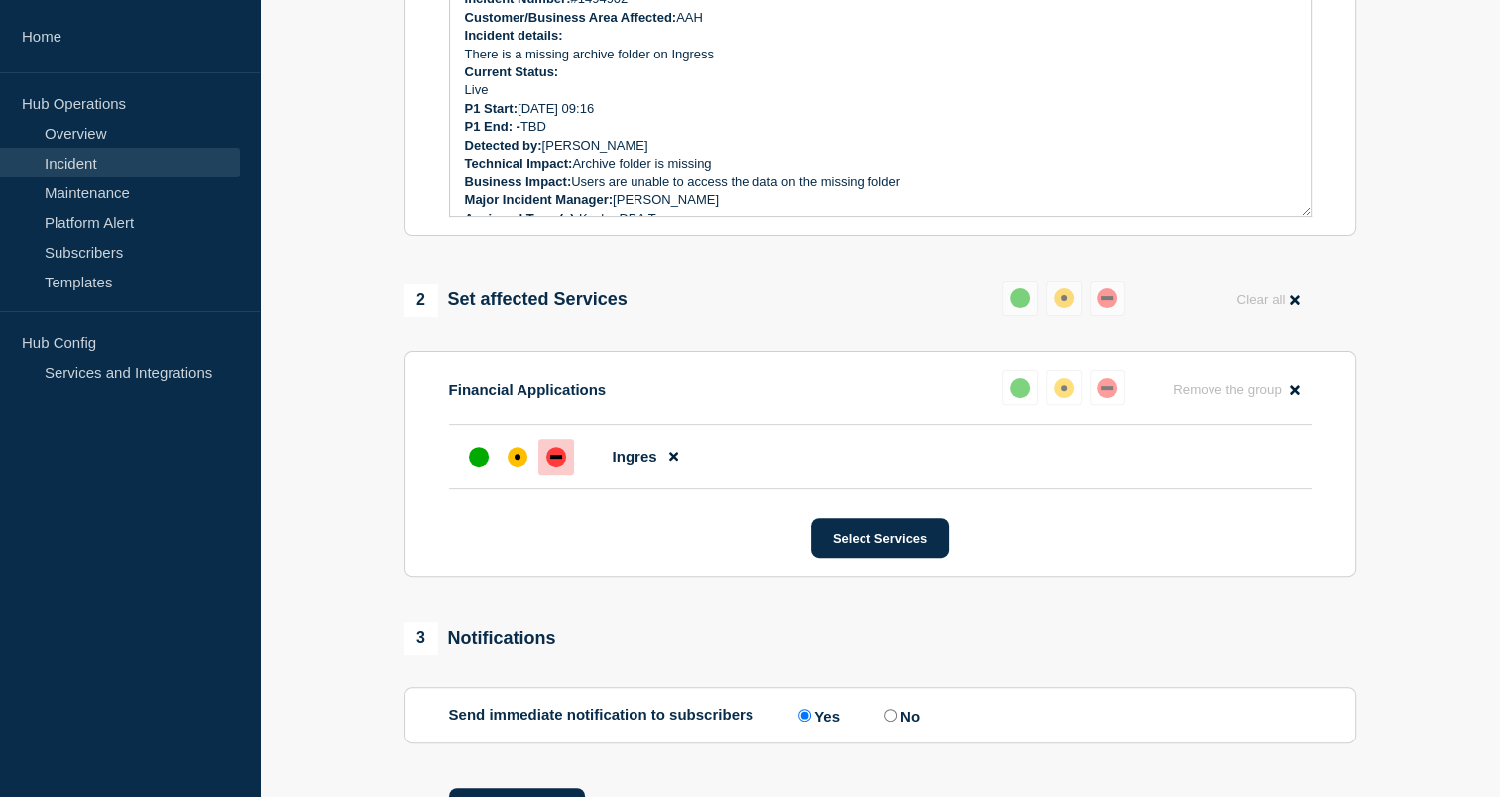
scroll to position [684, 0]
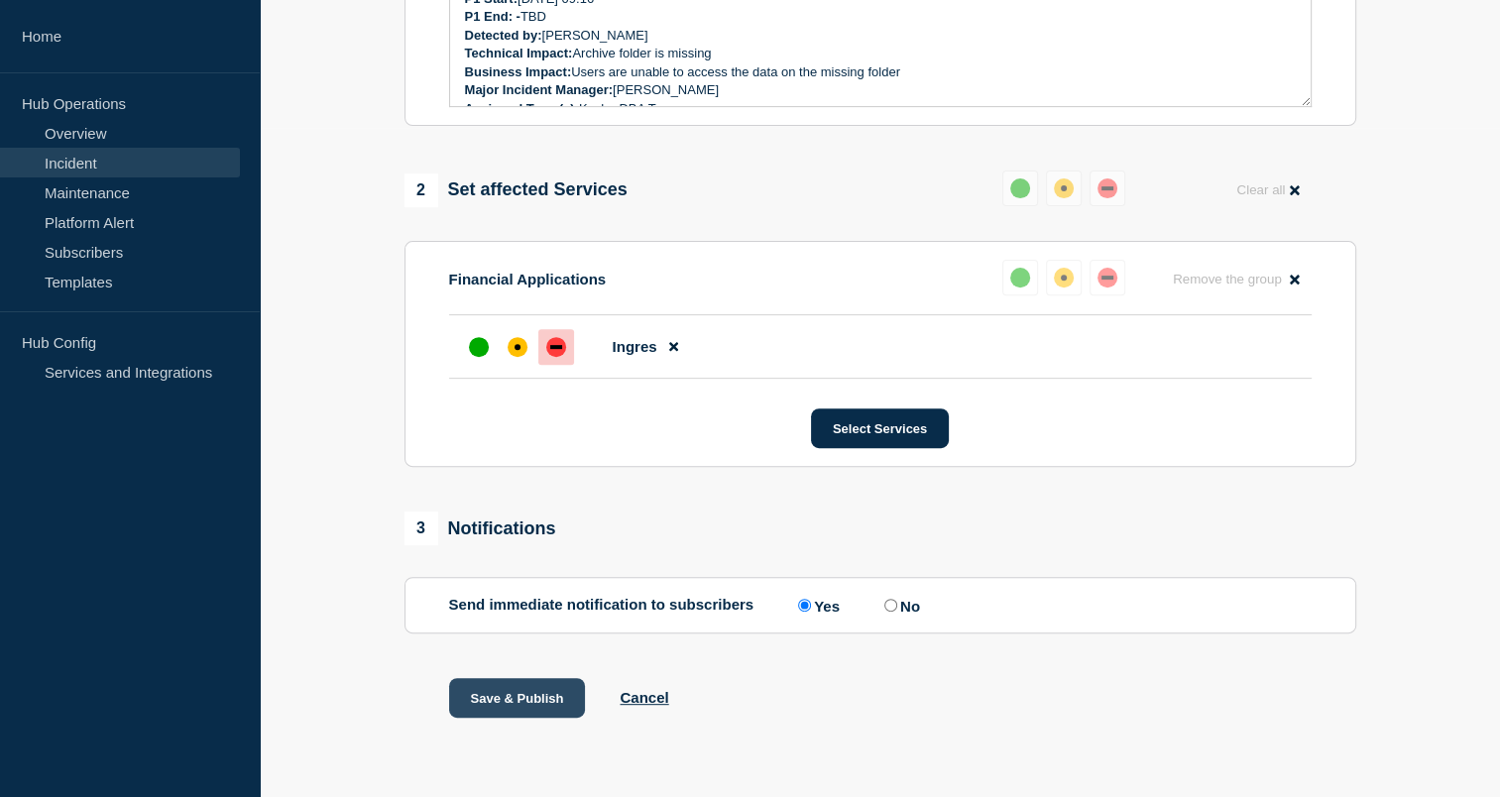
click at [534, 695] on button "Save & Publish" at bounding box center [517, 698] width 137 height 40
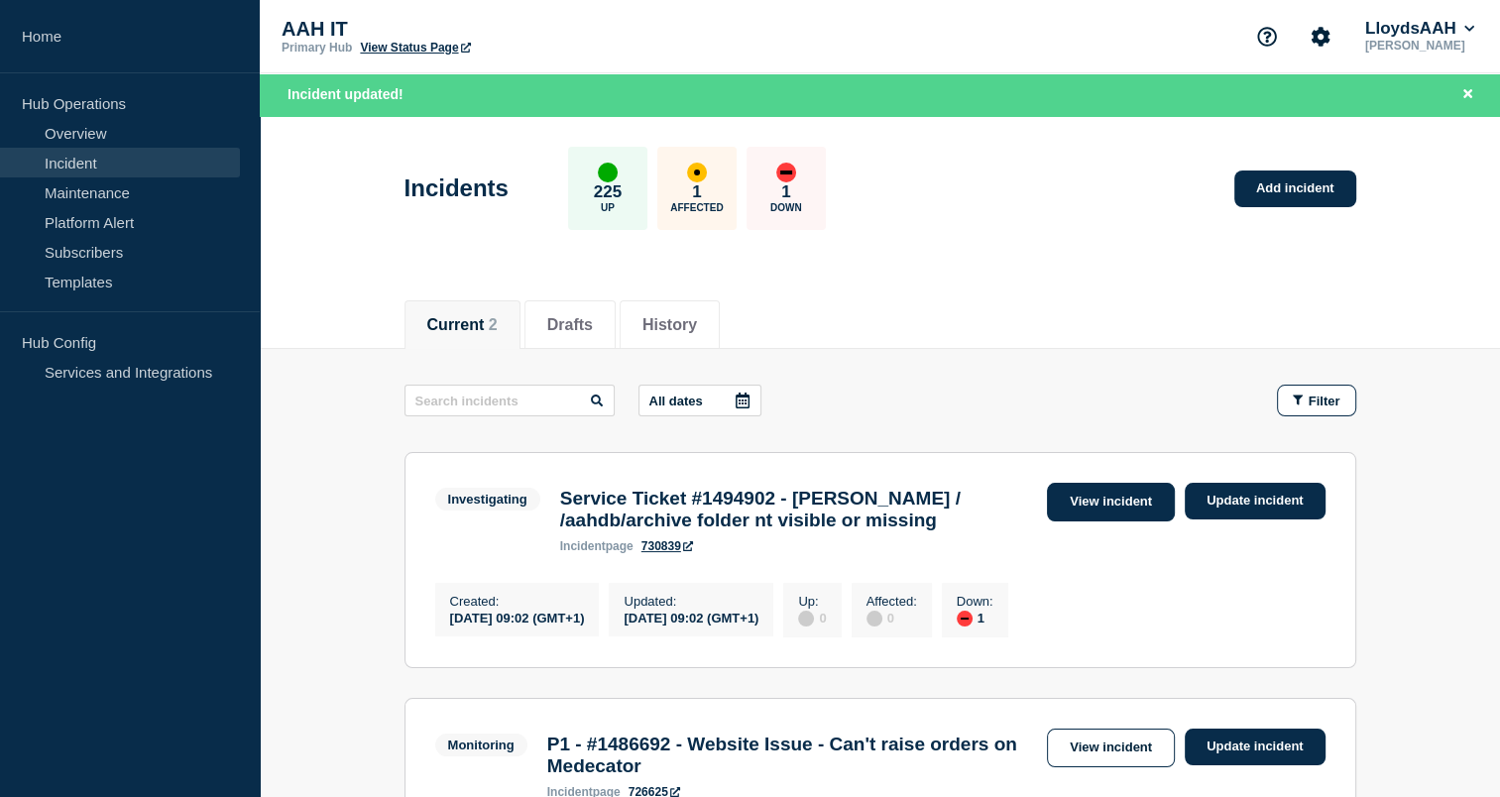
click at [1133, 502] on link "View incident" at bounding box center [1111, 502] width 128 height 39
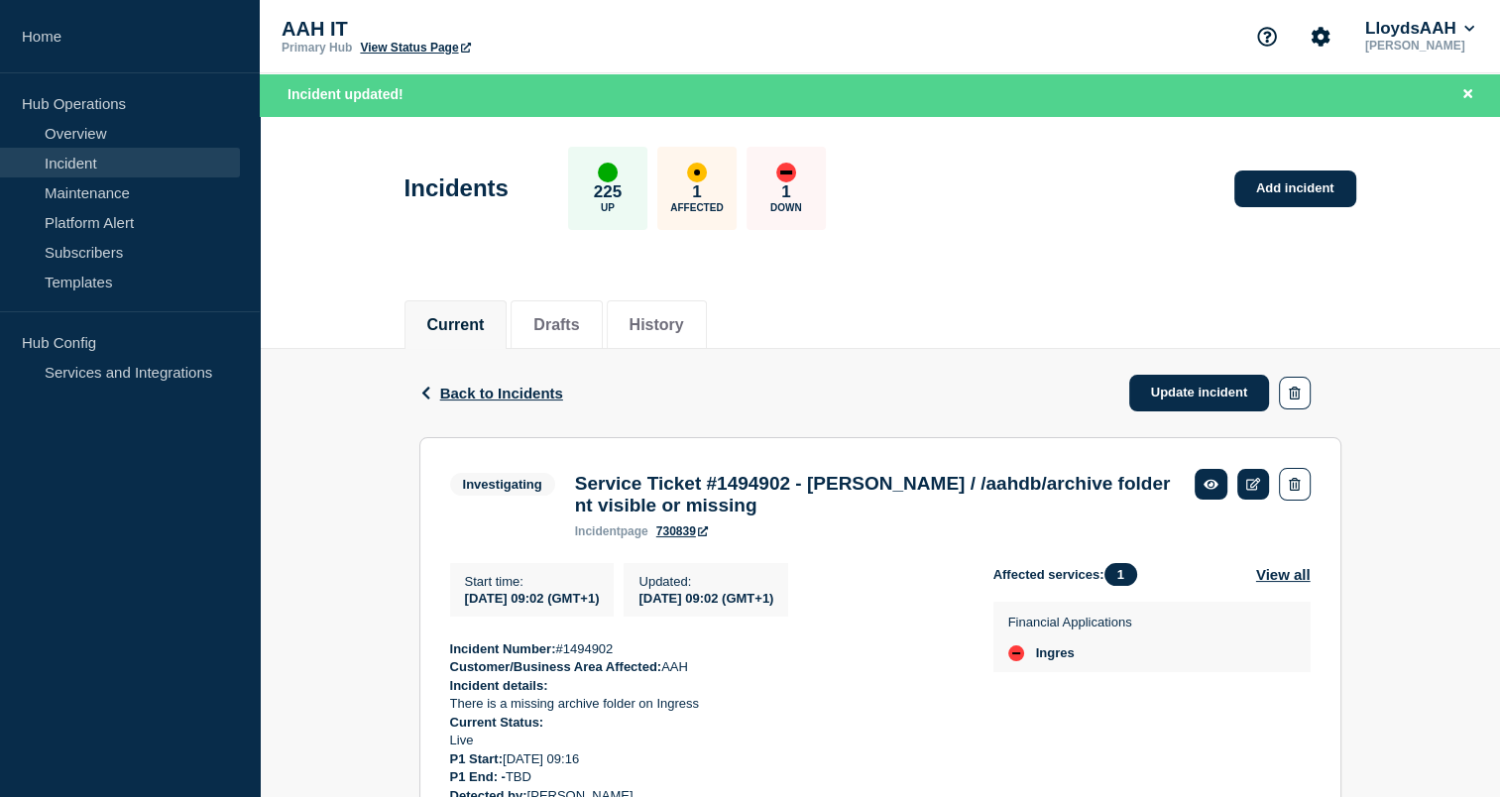
click at [1447, 309] on div "Current Drafts History" at bounding box center [880, 315] width 1240 height 68
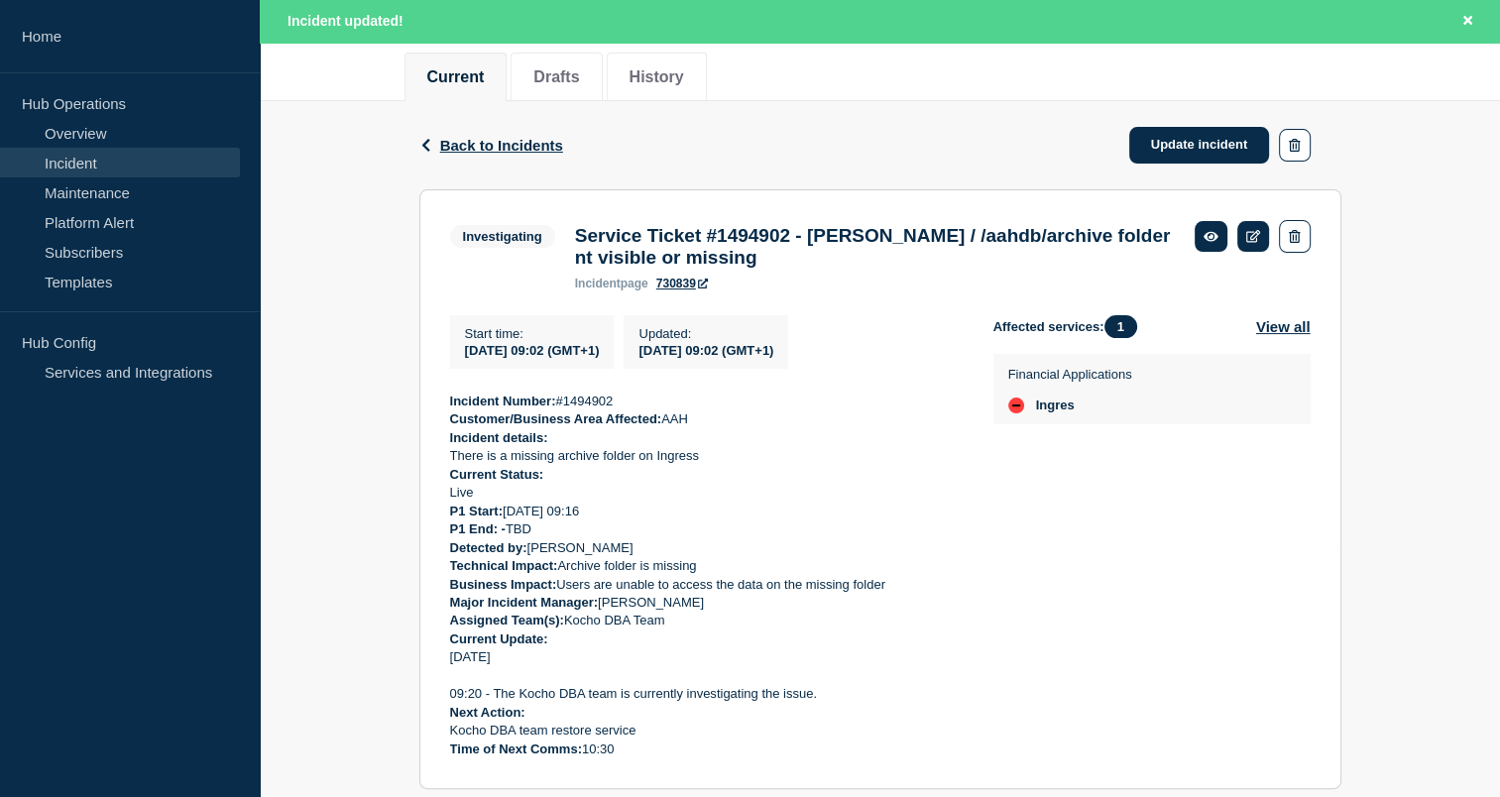
scroll to position [278, 0]
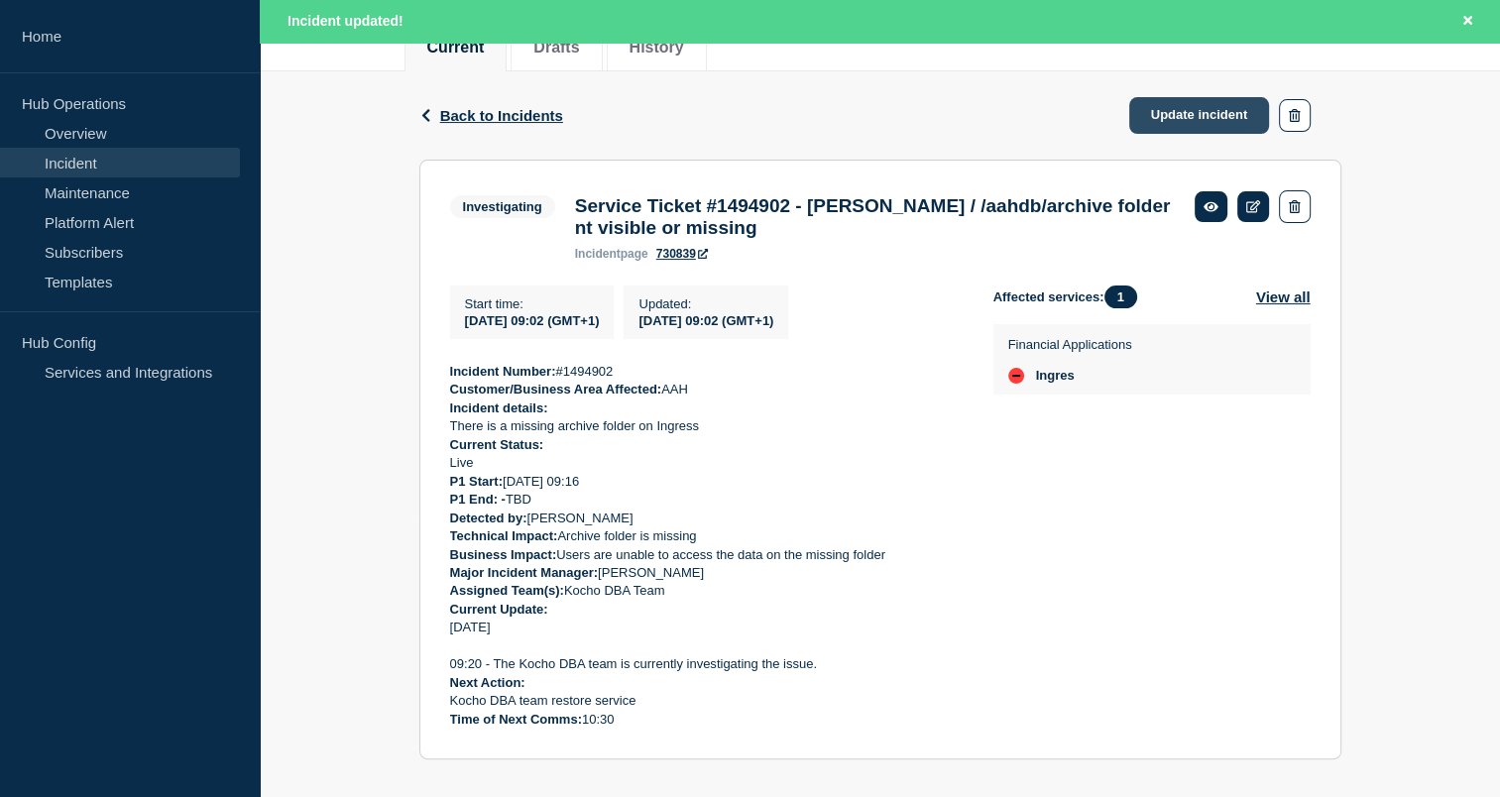
click at [1160, 123] on link "Update incident" at bounding box center [1199, 115] width 141 height 37
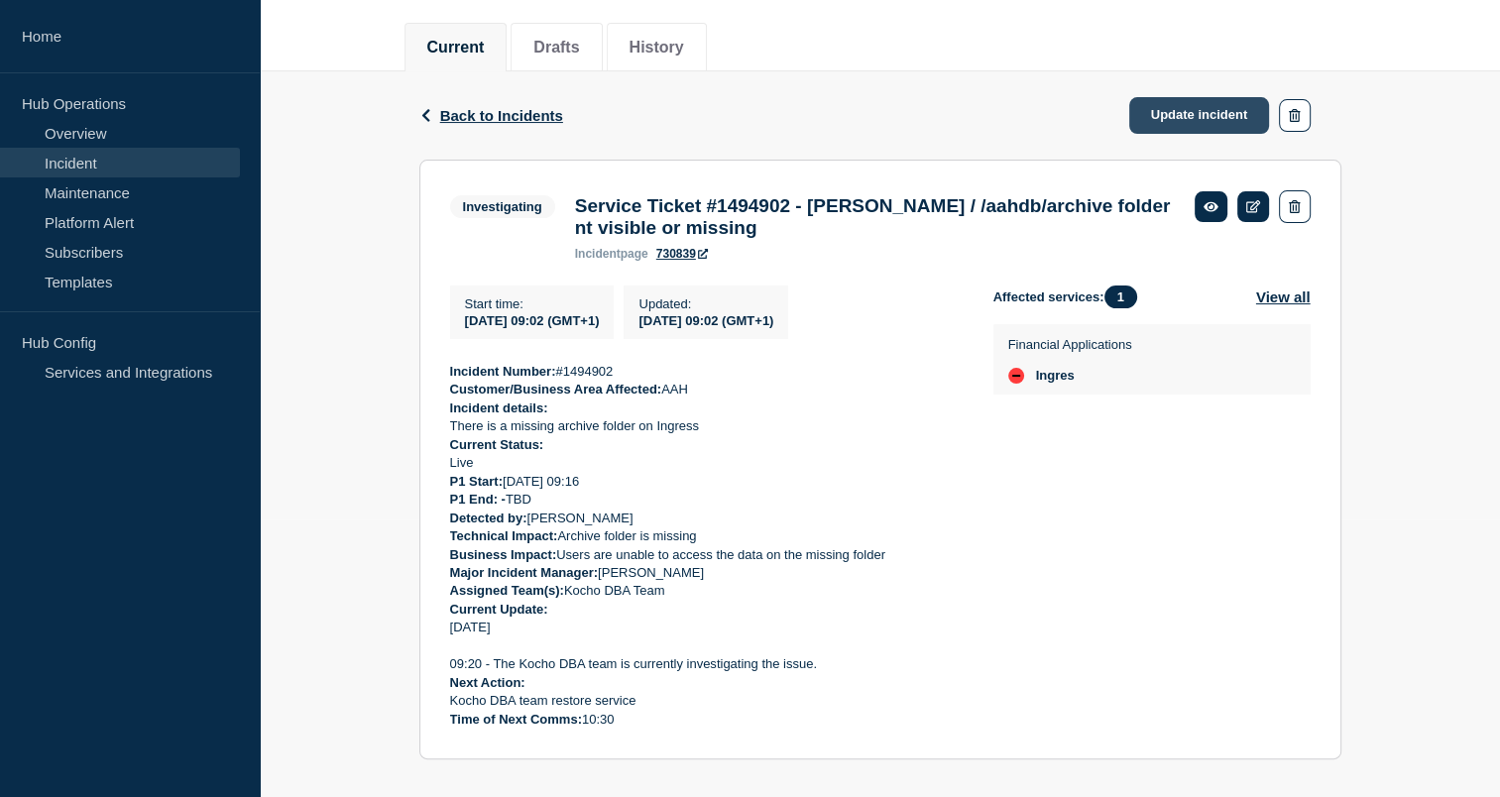
scroll to position [236, 0]
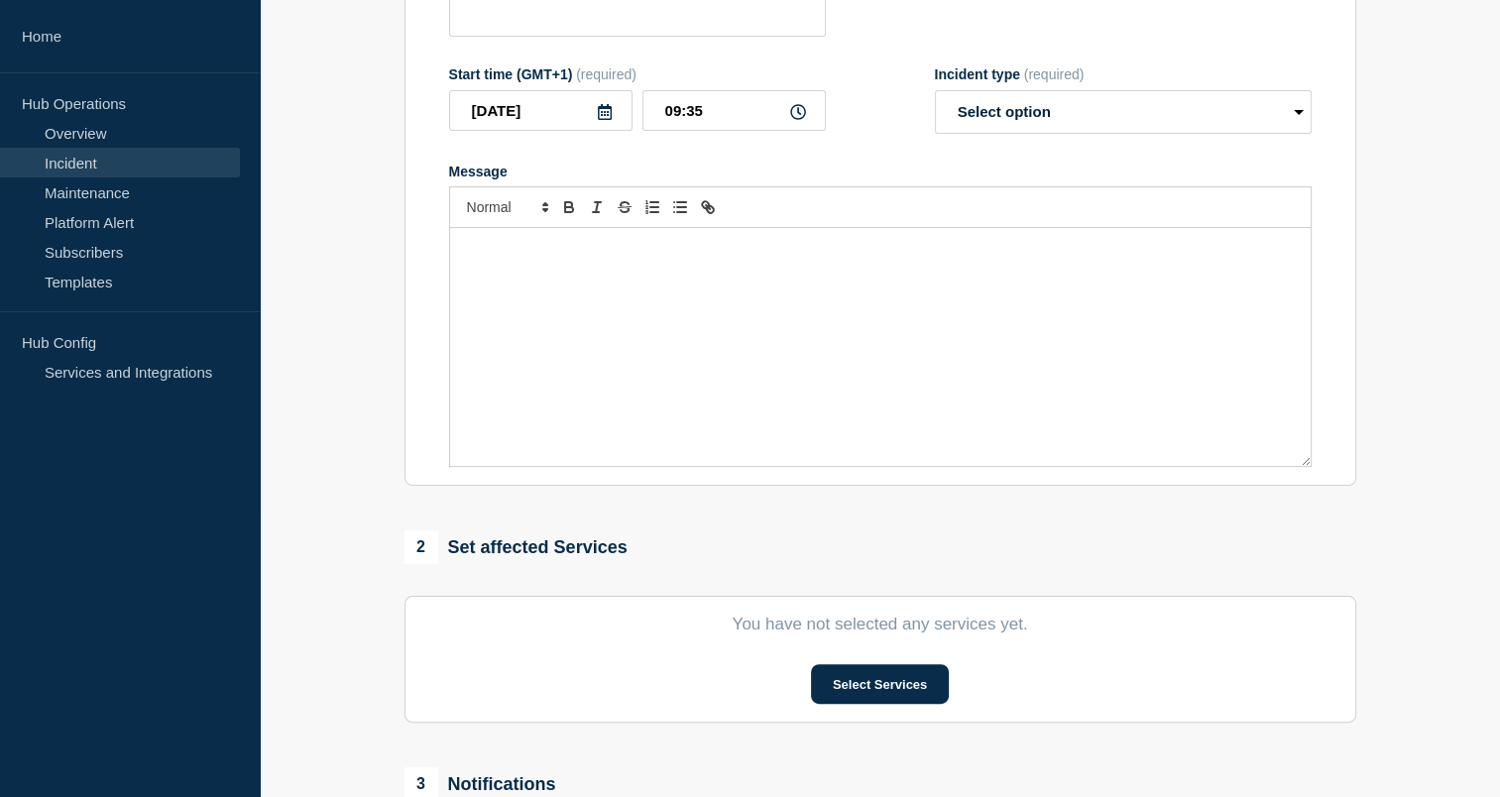
type input "Service Ticket #1494902 - [PERSON_NAME] / /aahdb/archive folder nt visible or m…"
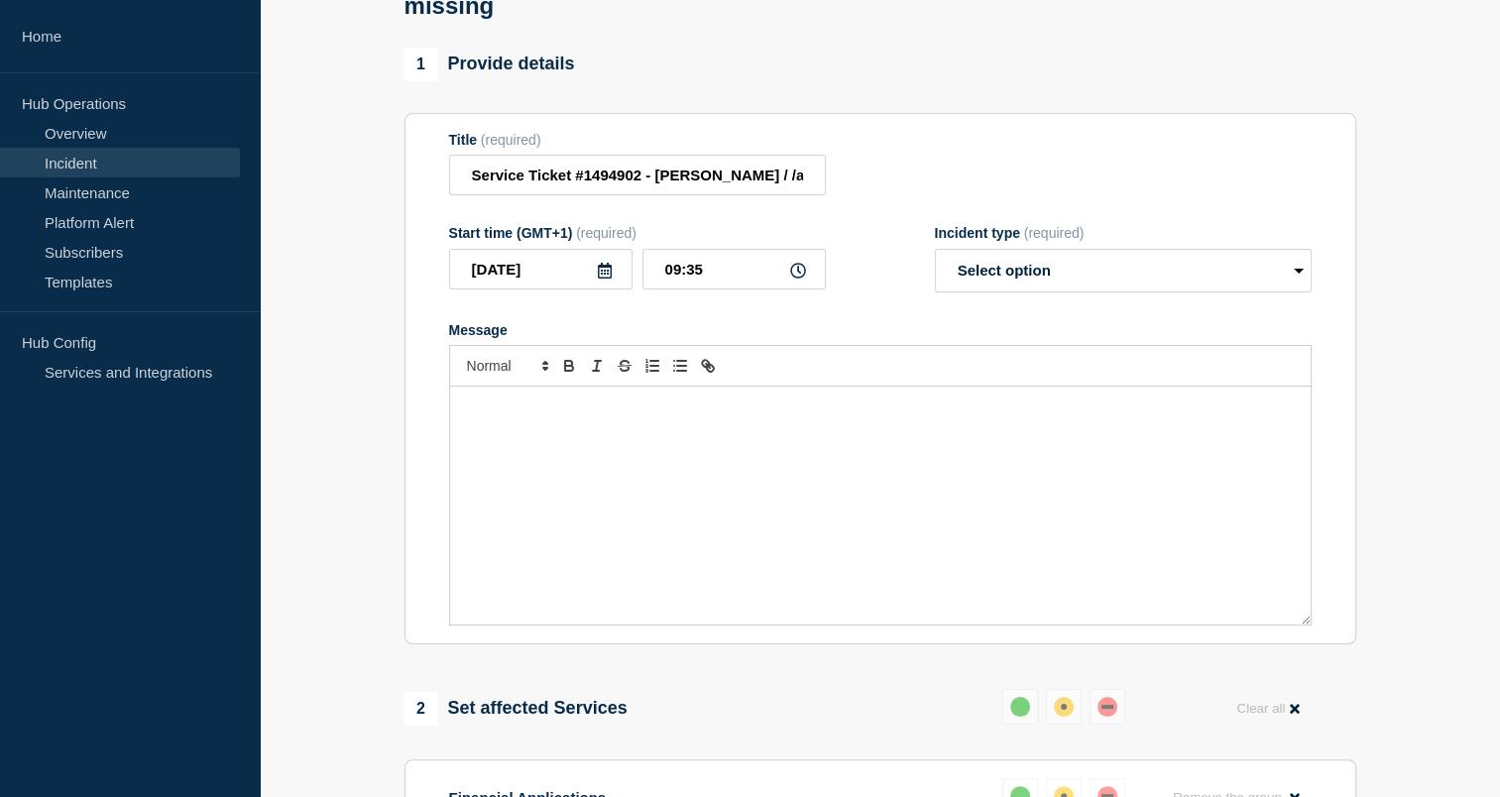
scroll to position [177, 0]
click at [792, 517] on div "Message" at bounding box center [880, 507] width 860 height 238
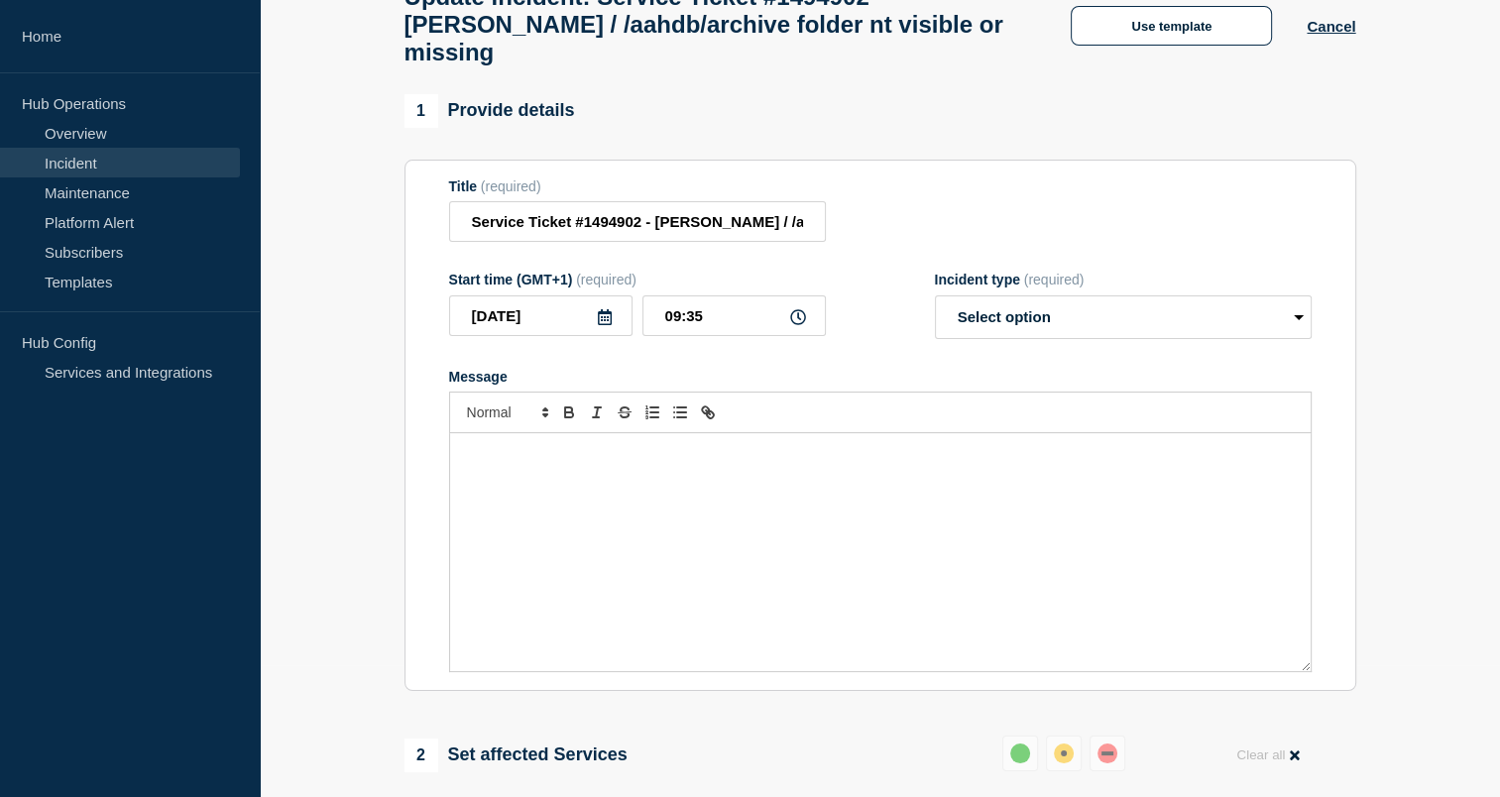
scroll to position [134, 0]
click at [638, 461] on p "Message" at bounding box center [880, 452] width 831 height 18
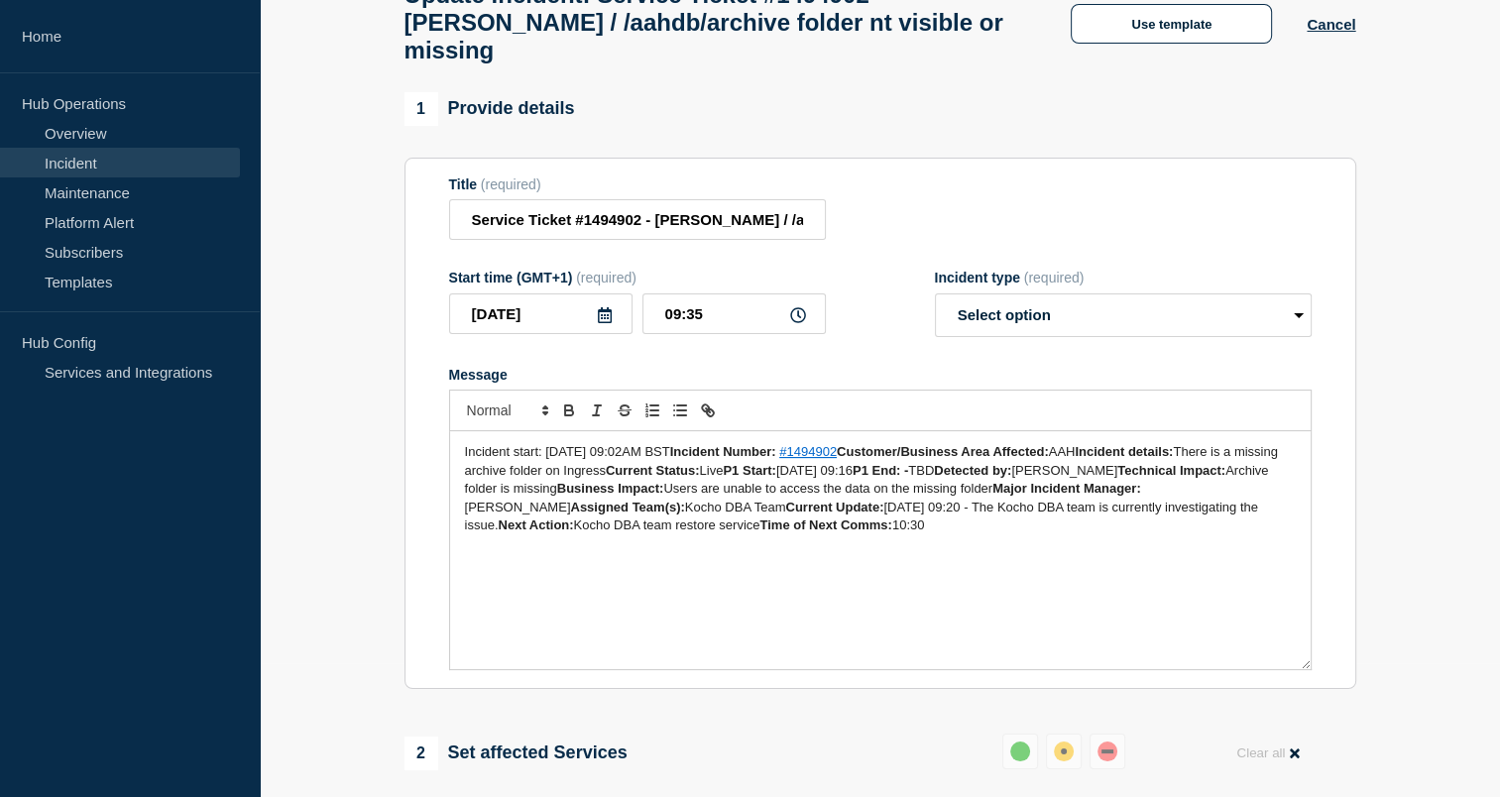
click at [670, 459] on span "Incident start: [DATE] 09:02AM BST" at bounding box center [567, 451] width 205 height 15
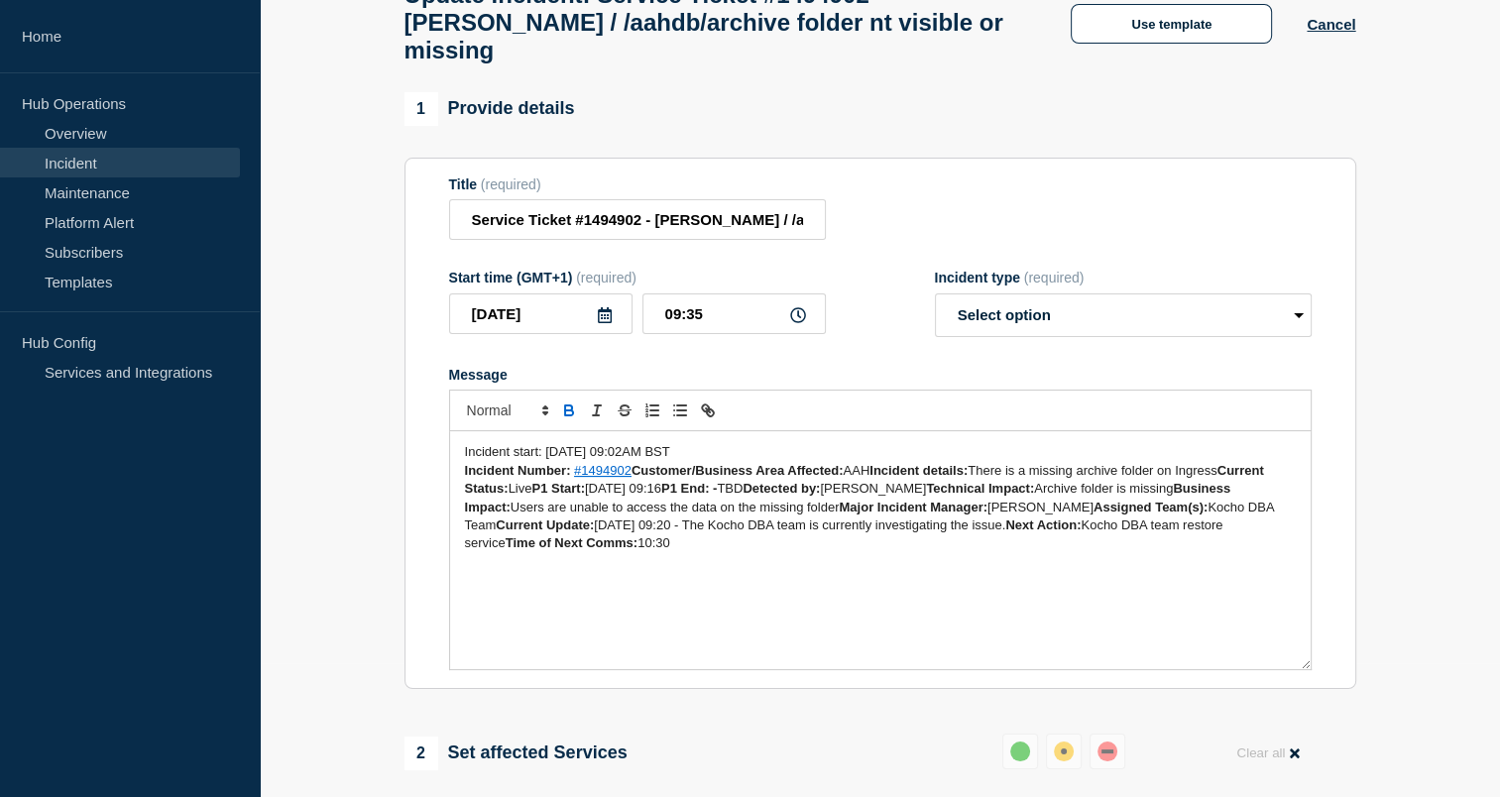
click at [631, 478] on strong "Customer/Business Area Affected:" at bounding box center [737, 470] width 212 height 15
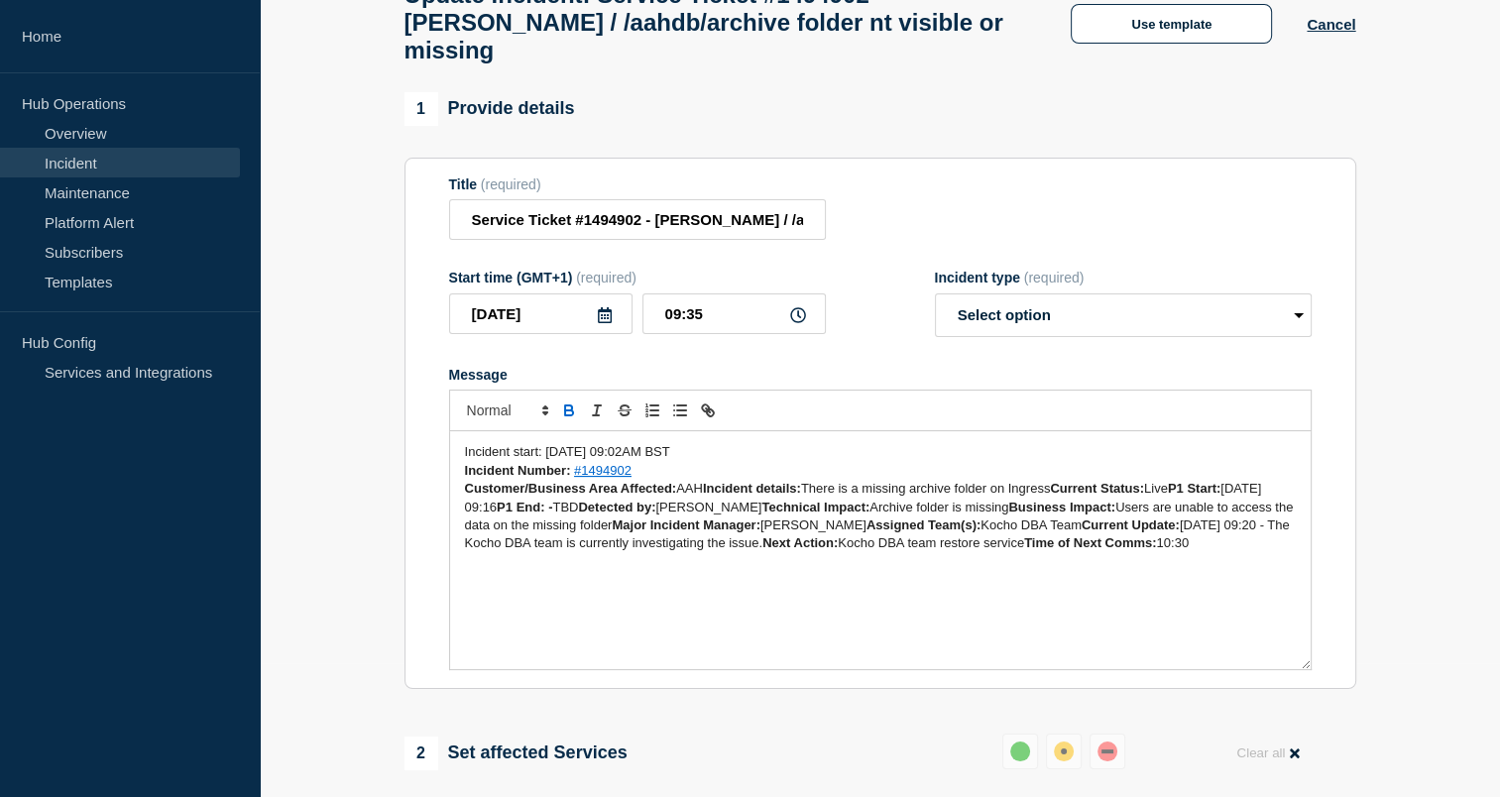
click at [706, 496] on strong "Incident details:" at bounding box center [752, 488] width 98 height 15
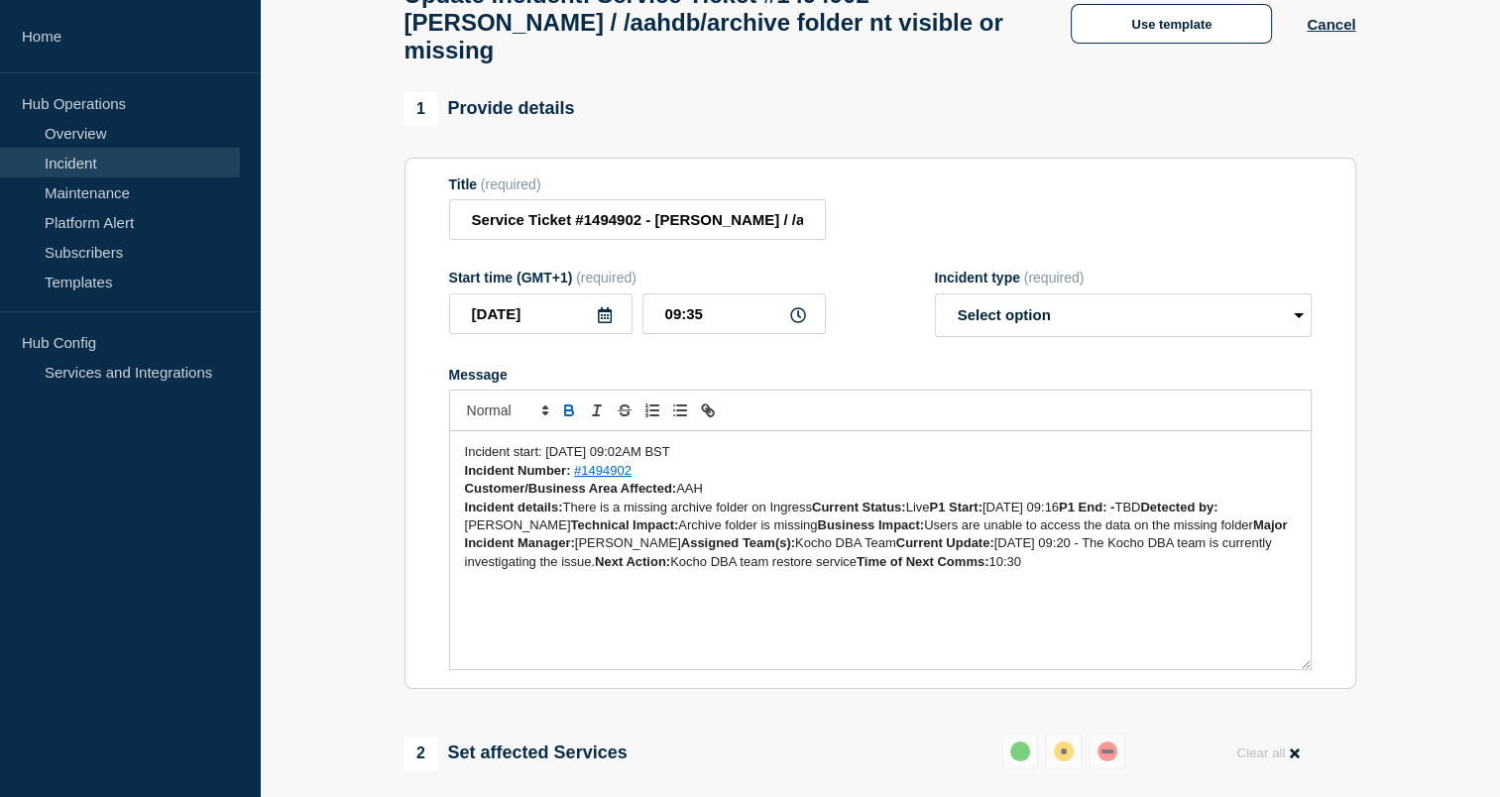
click at [818, 514] on strong "Current Status:" at bounding box center [859, 507] width 94 height 15
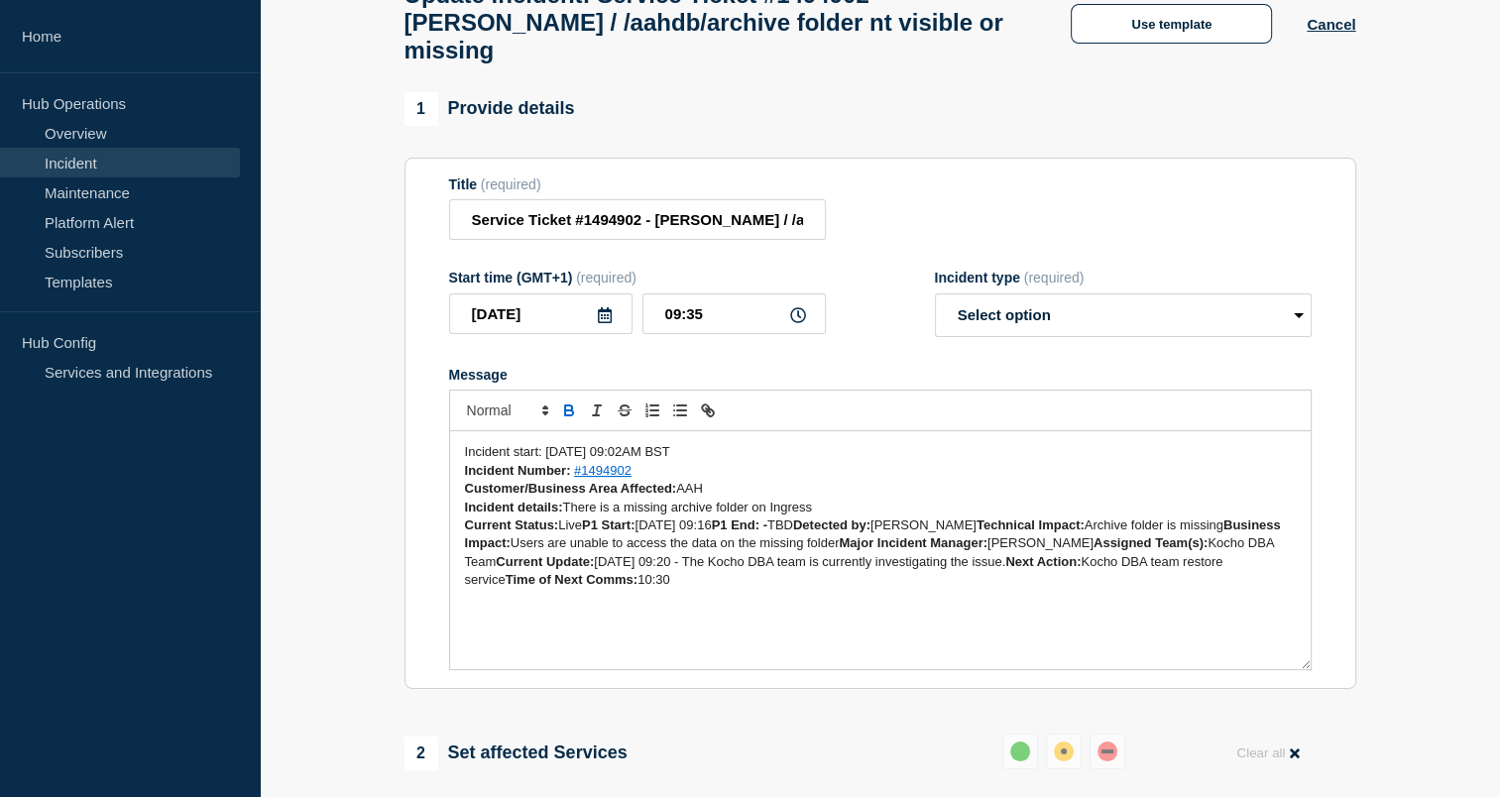
click at [590, 532] on strong "P1 Start:" at bounding box center [608, 524] width 53 height 15
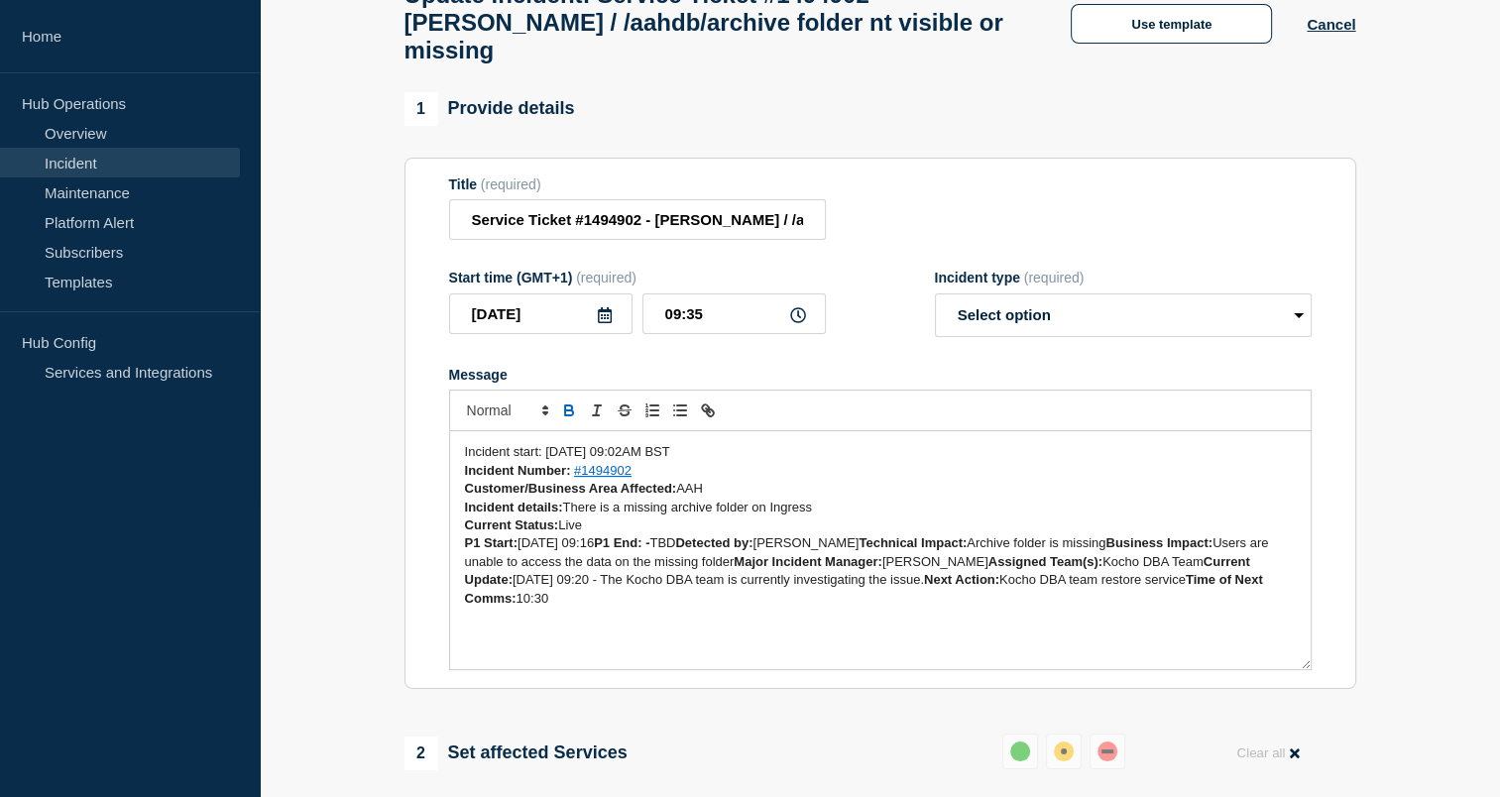
click at [624, 550] on strong "P1 End: -" at bounding box center [622, 542] width 56 height 15
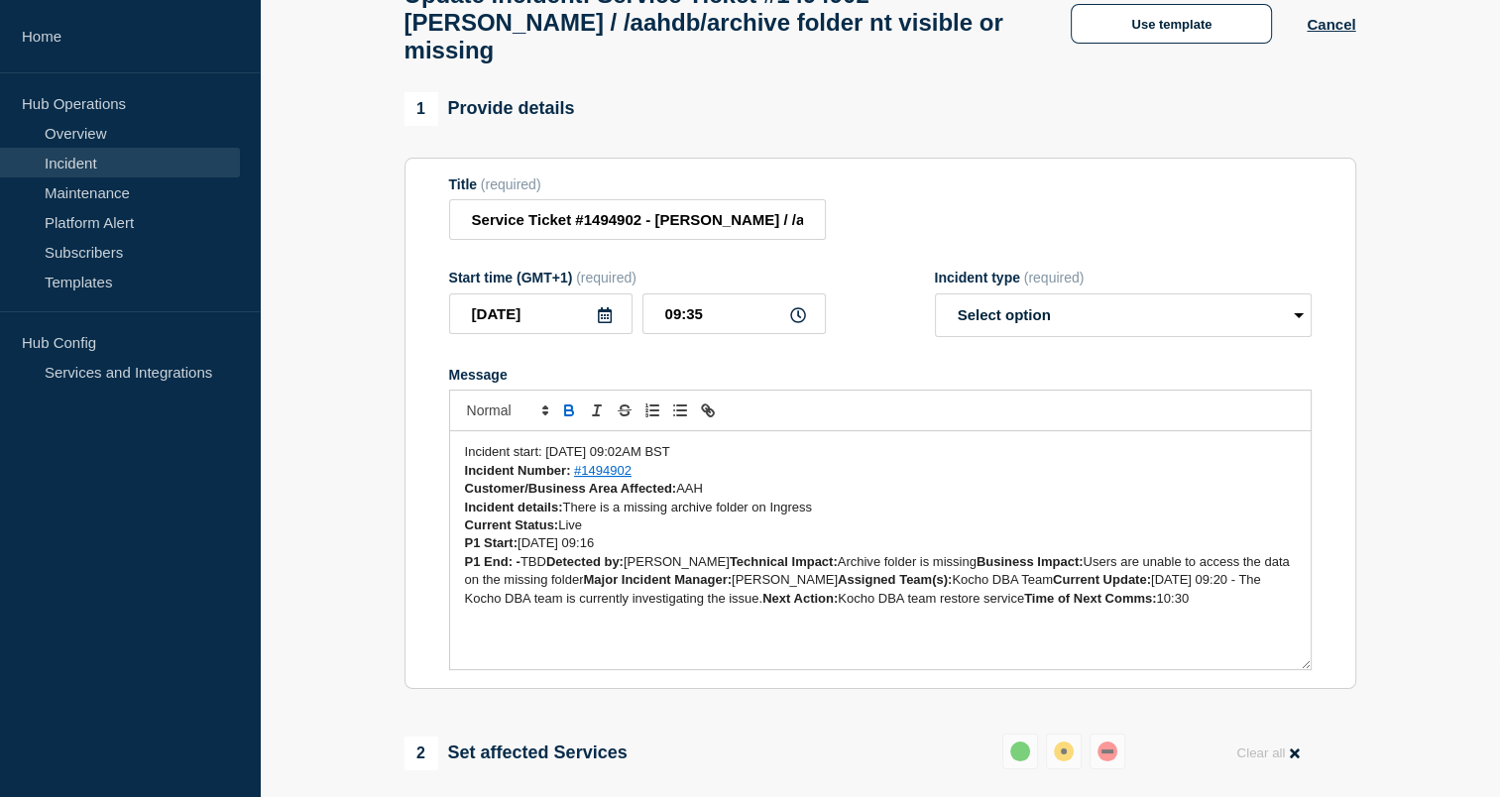
click at [553, 569] on strong "Detected by:" at bounding box center [584, 561] width 77 height 15
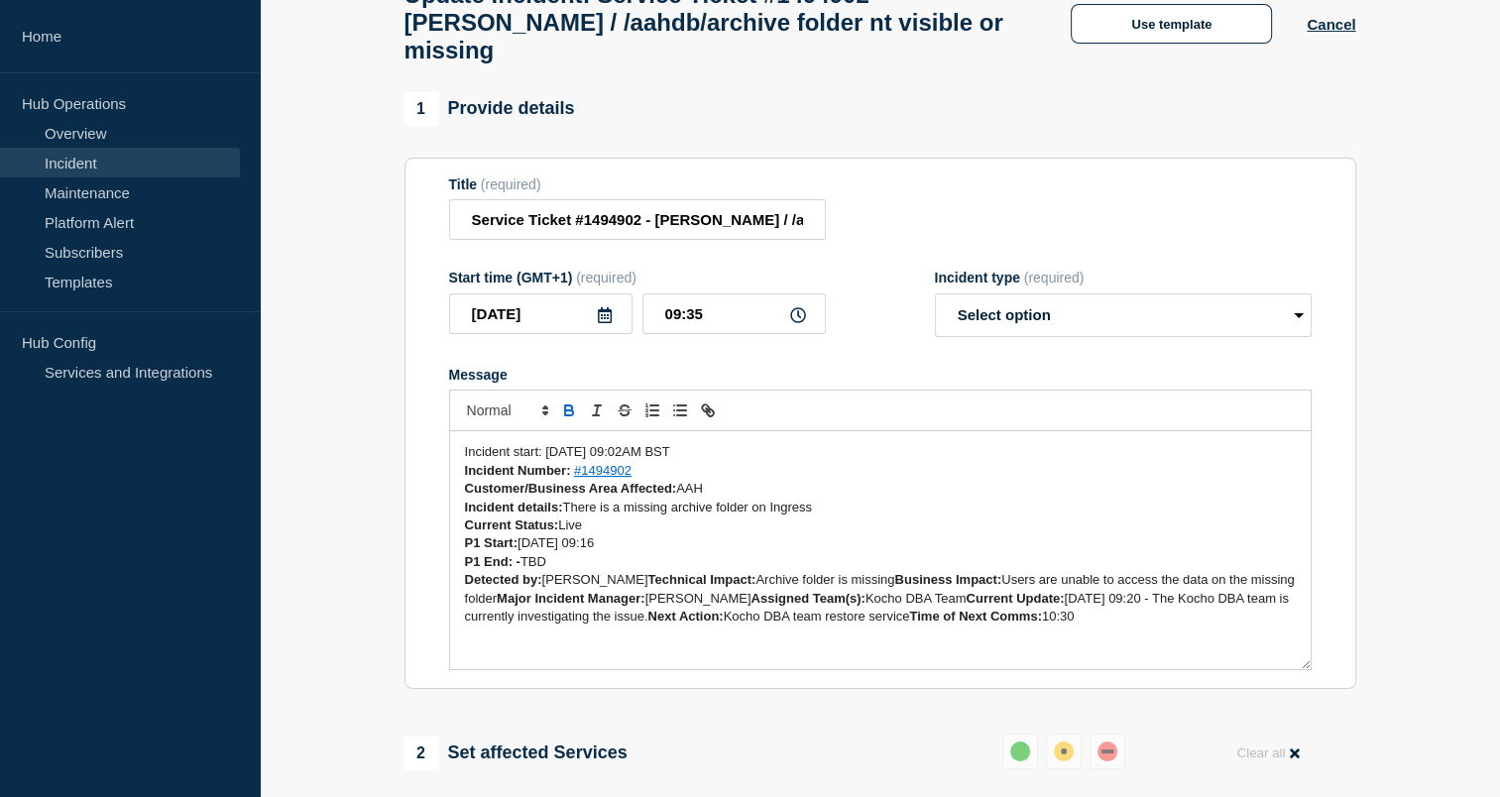
click at [647, 587] on strong "Technical Impact:" at bounding box center [701, 579] width 108 height 15
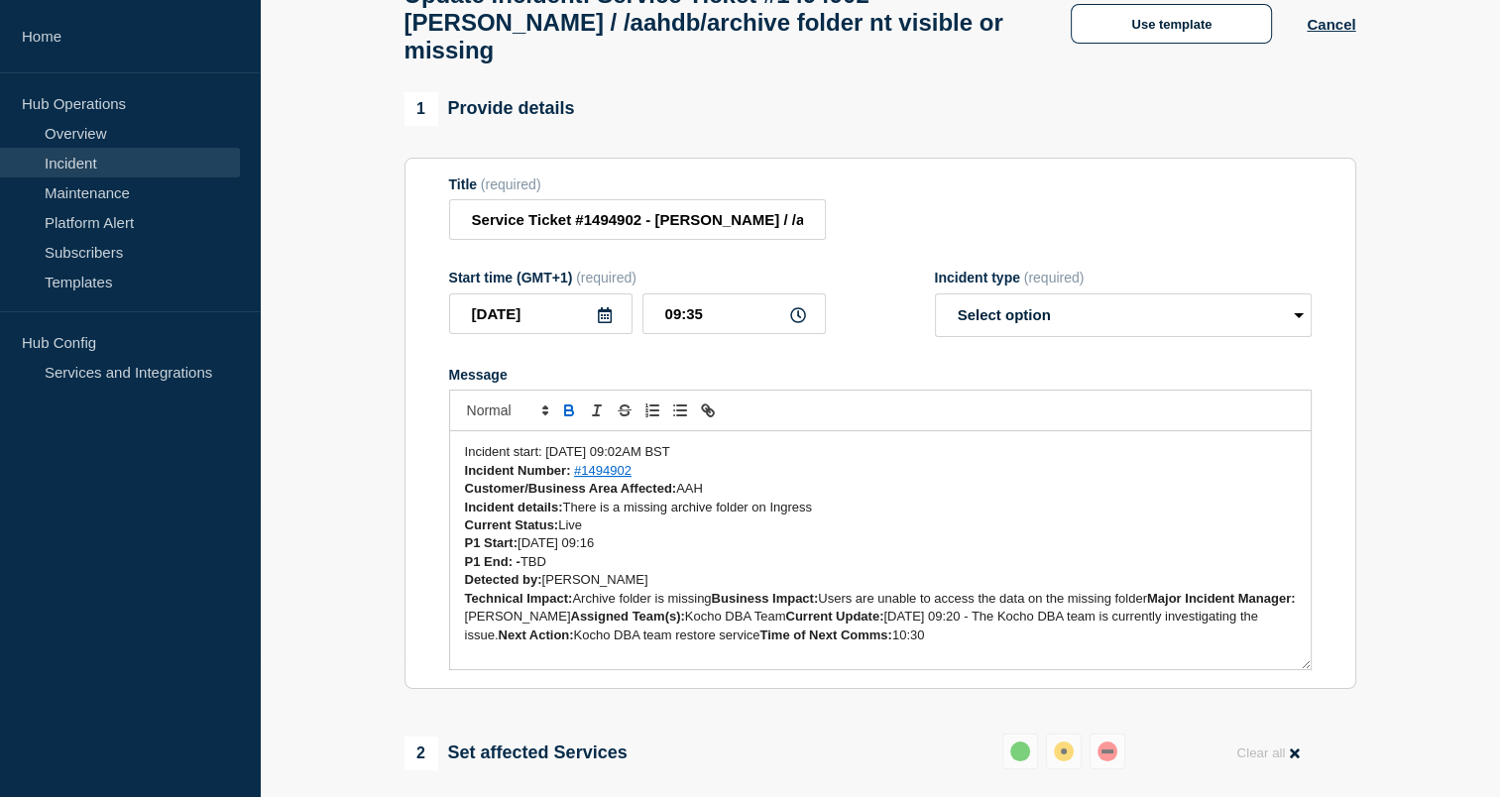
click at [711, 606] on span "Archive folder is missing" at bounding box center [641, 598] width 139 height 15
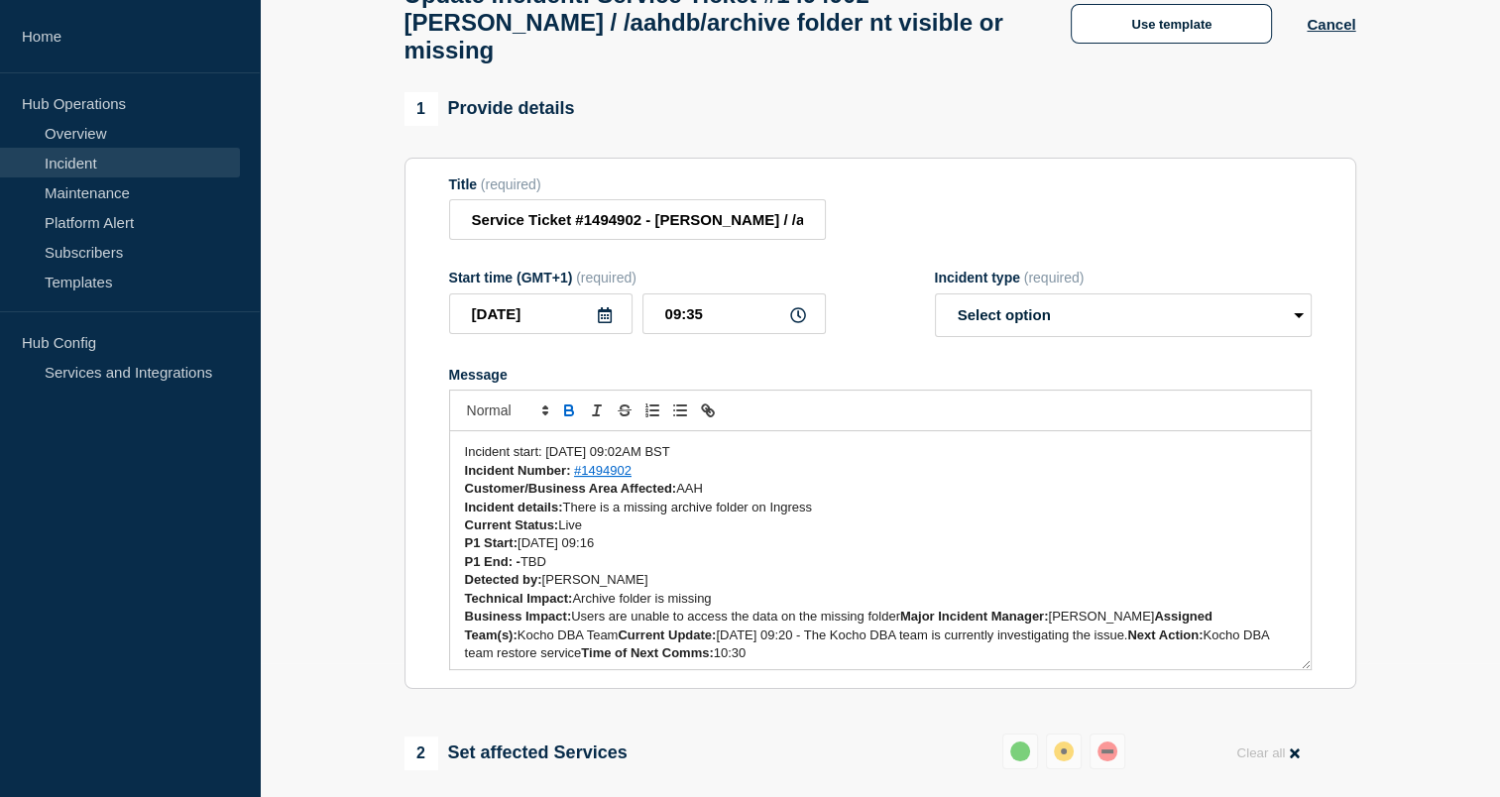
scroll to position [5, 0]
click at [907, 619] on strong "Major Incident Manager:" at bounding box center [974, 611] width 149 height 15
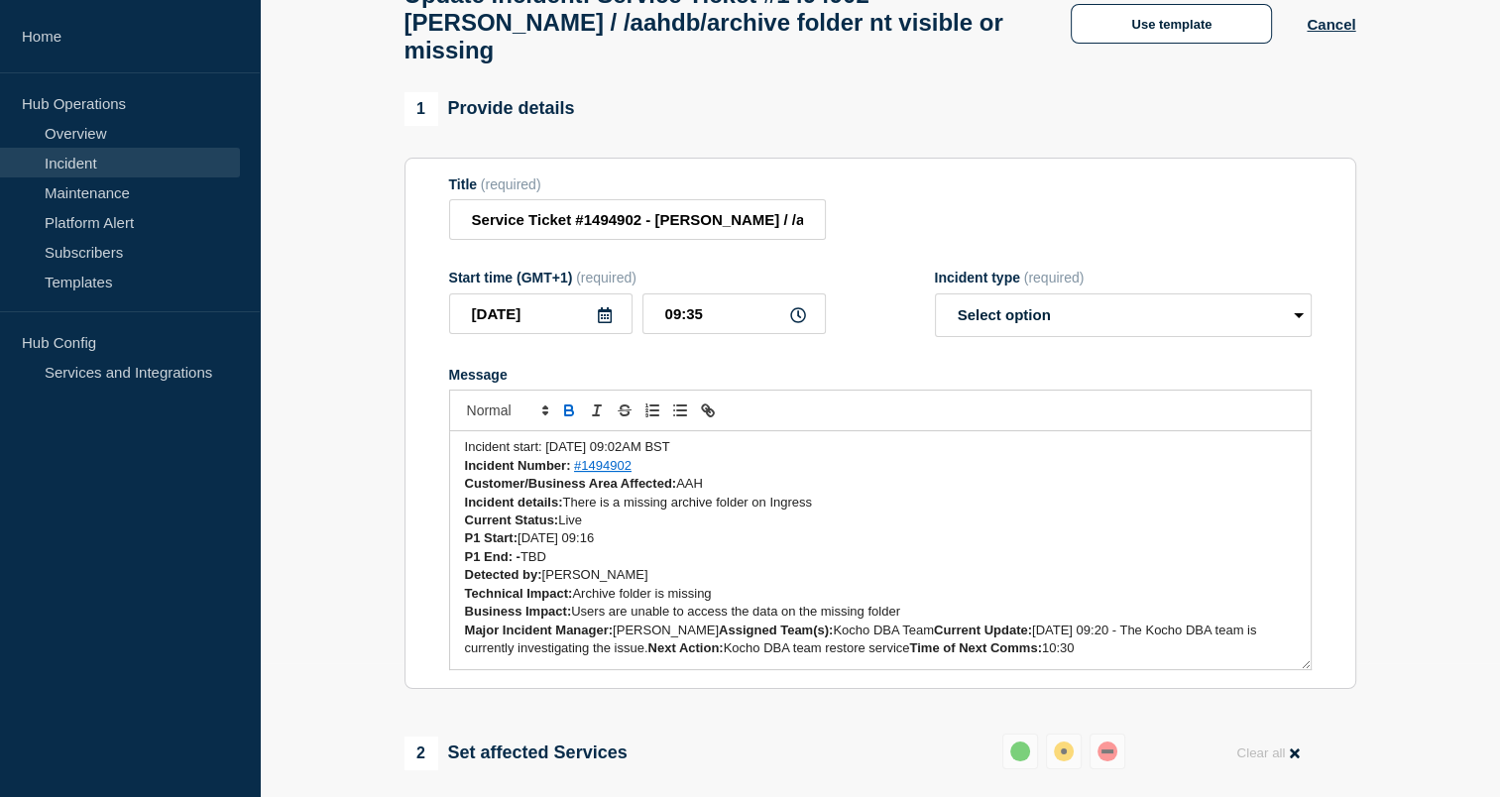
click at [719, 637] on strong "Assigned Team(s):" at bounding box center [776, 630] width 114 height 15
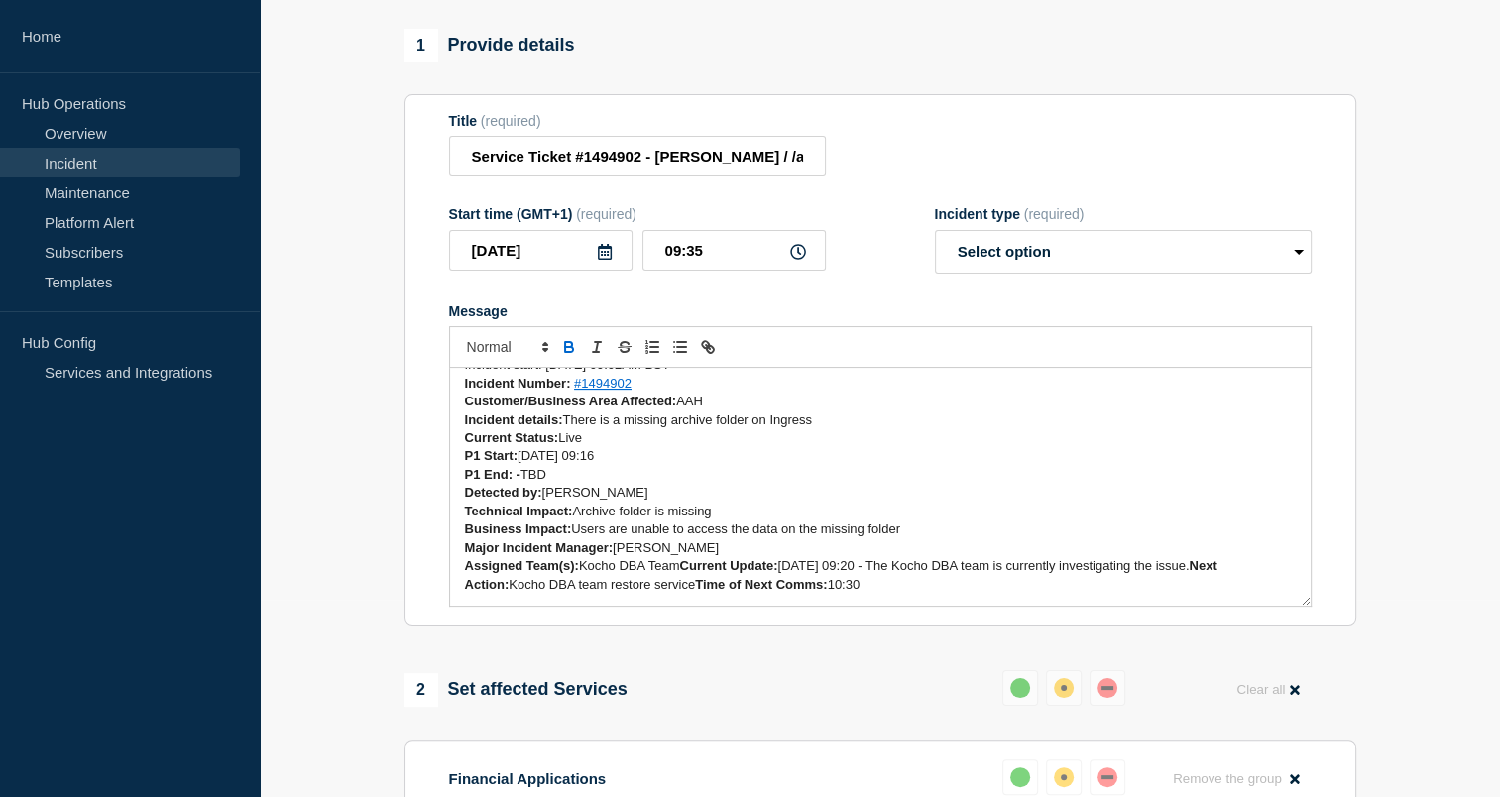
scroll to position [0, 0]
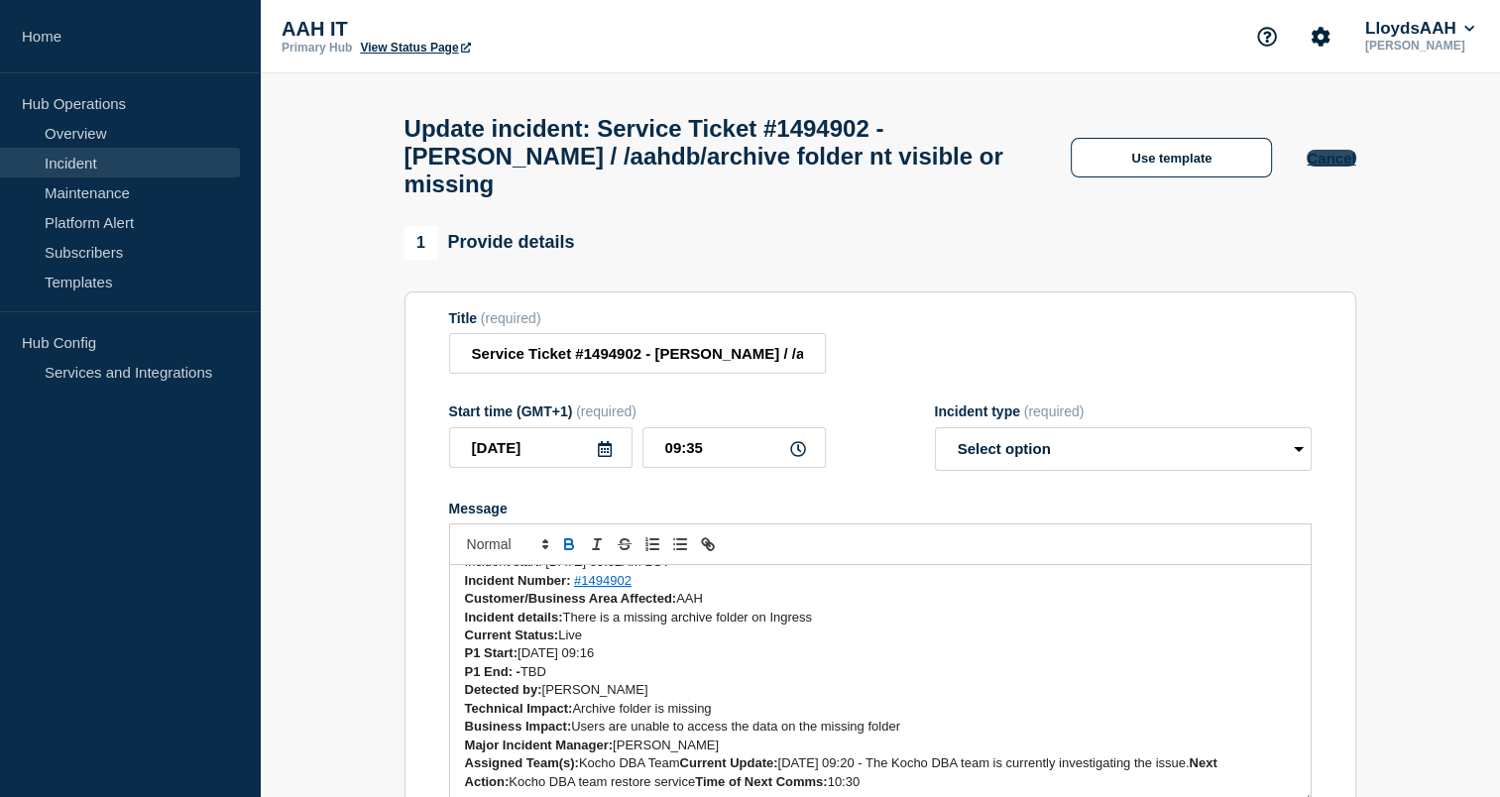
click at [1333, 165] on button "Cancel" at bounding box center [1331, 158] width 49 height 17
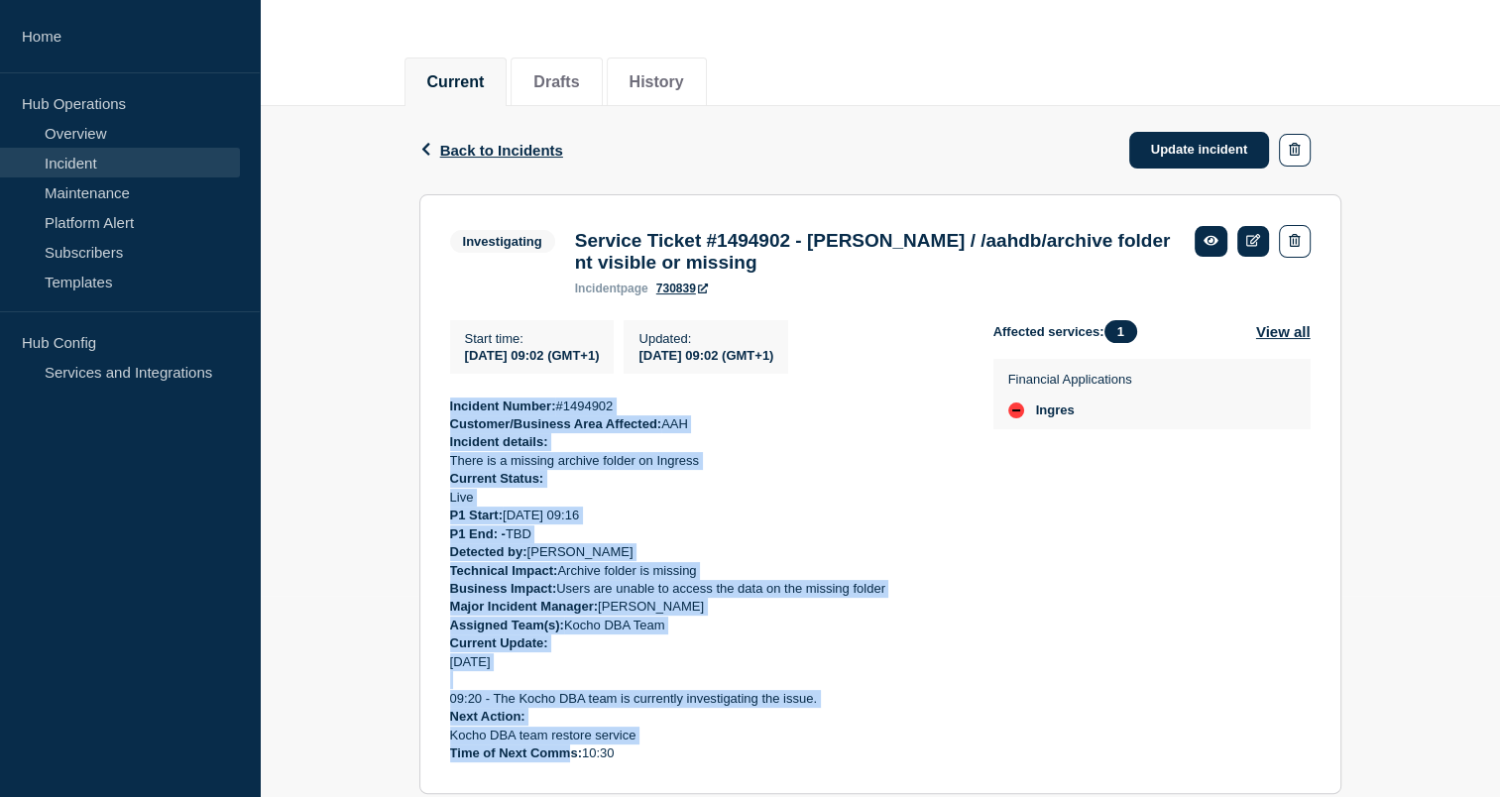
scroll to position [269, 0]
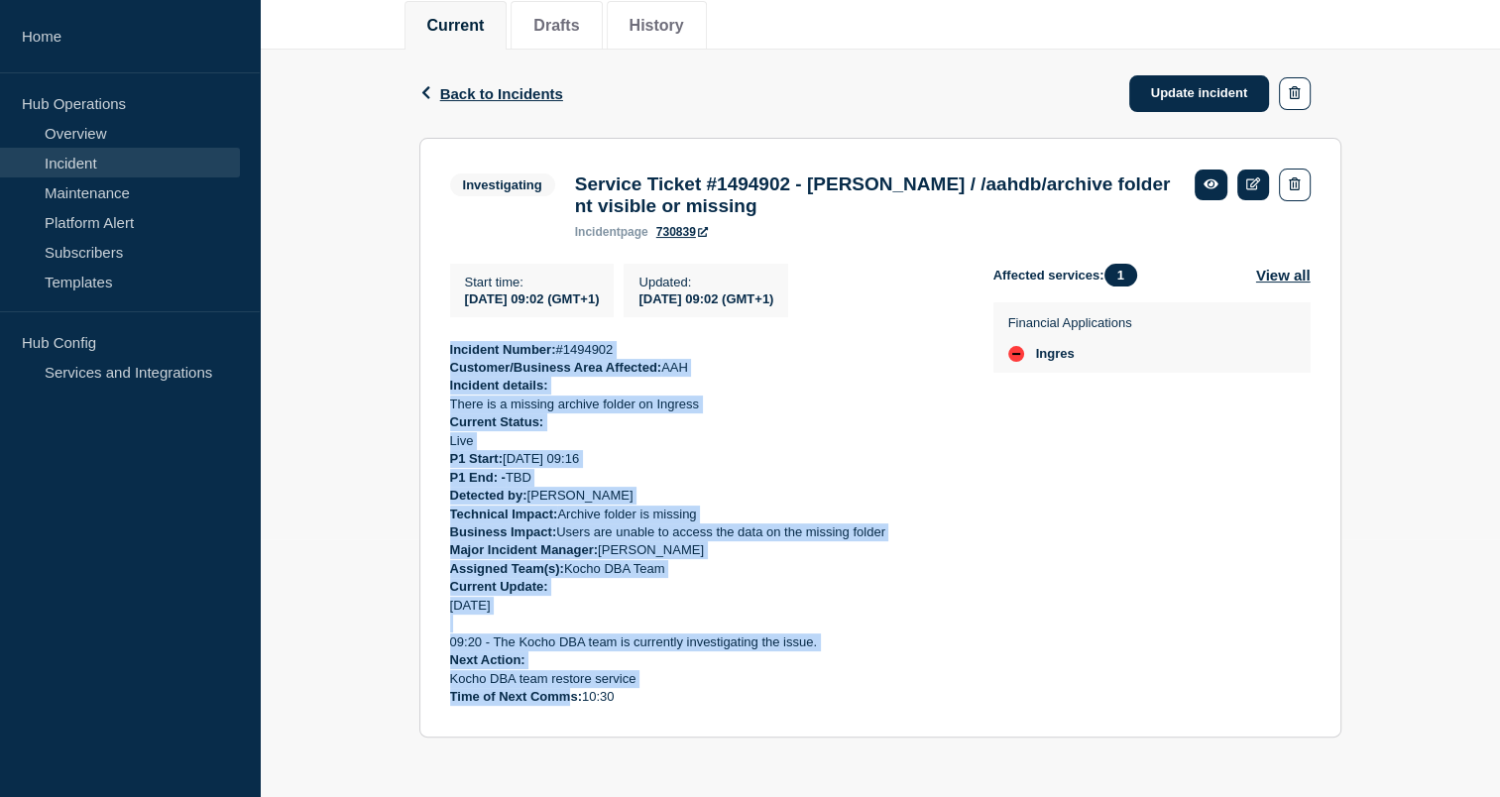
drag, startPoint x: 446, startPoint y: 417, endPoint x: 625, endPoint y: 694, distance: 329.7
click at [625, 694] on section "Investigating Service Ticket #1494902 - [PERSON_NAME] / /aahdb/archive folder n…" at bounding box center [880, 438] width 922 height 600
copy div "Incident Number: #1494902 Customer/Business Area Affected: AAH Incident details…"
click at [1188, 75] on link "Update incident" at bounding box center [1199, 93] width 141 height 37
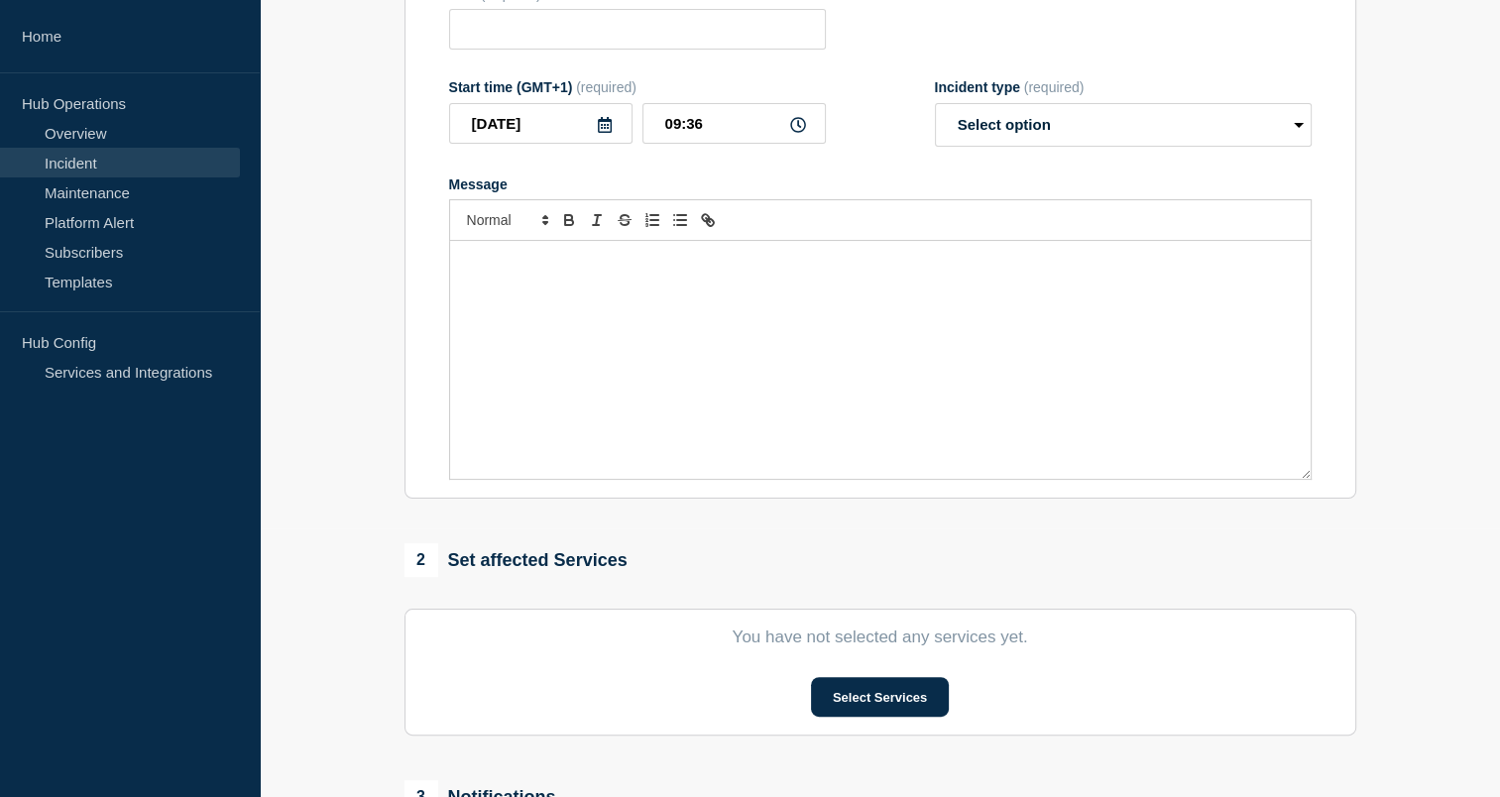
type input "Service Ticket #1494902 - [PERSON_NAME] / /aahdb/archive folder nt visible or m…"
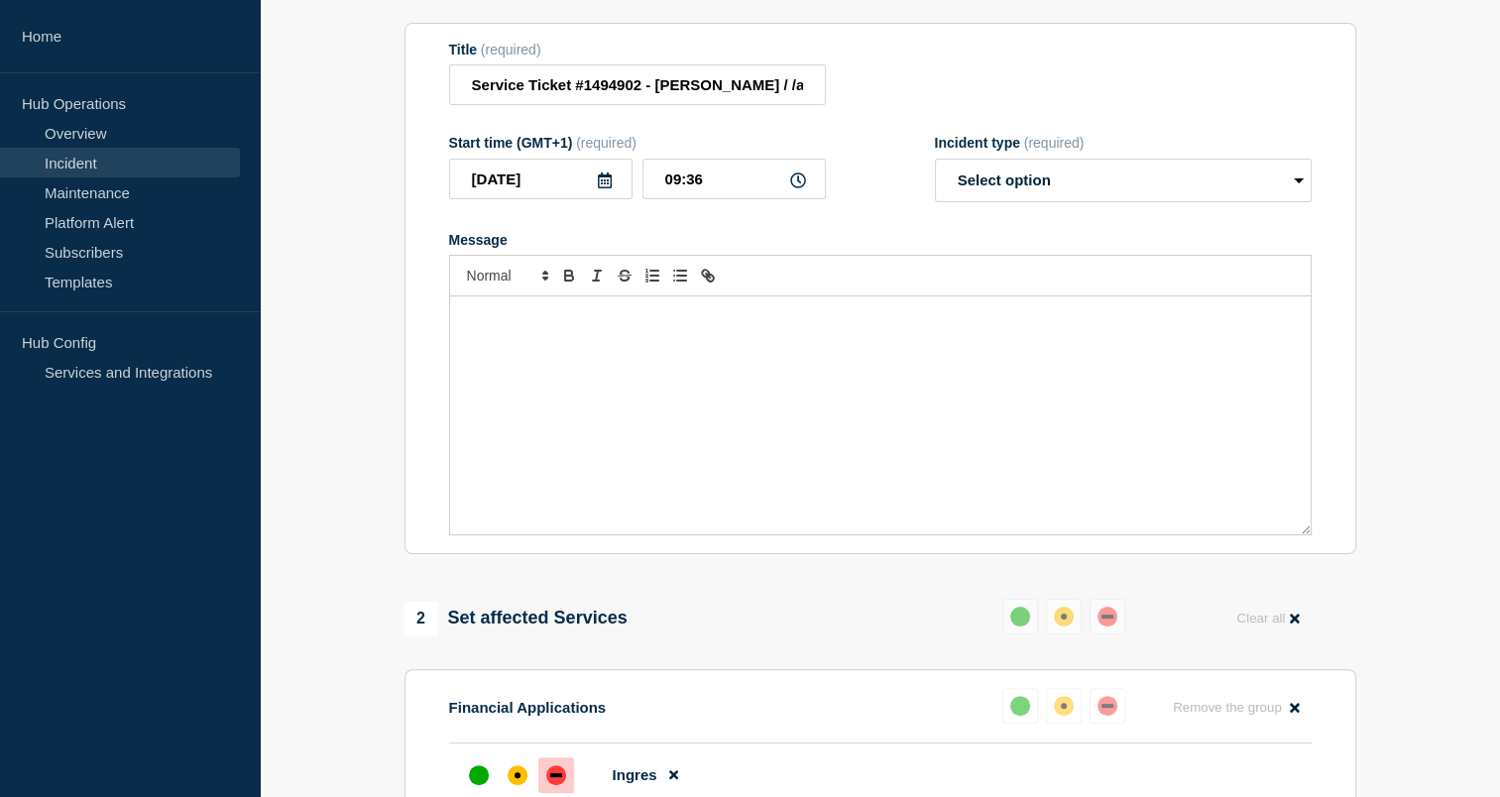
click at [723, 414] on div "Message" at bounding box center [880, 415] width 860 height 238
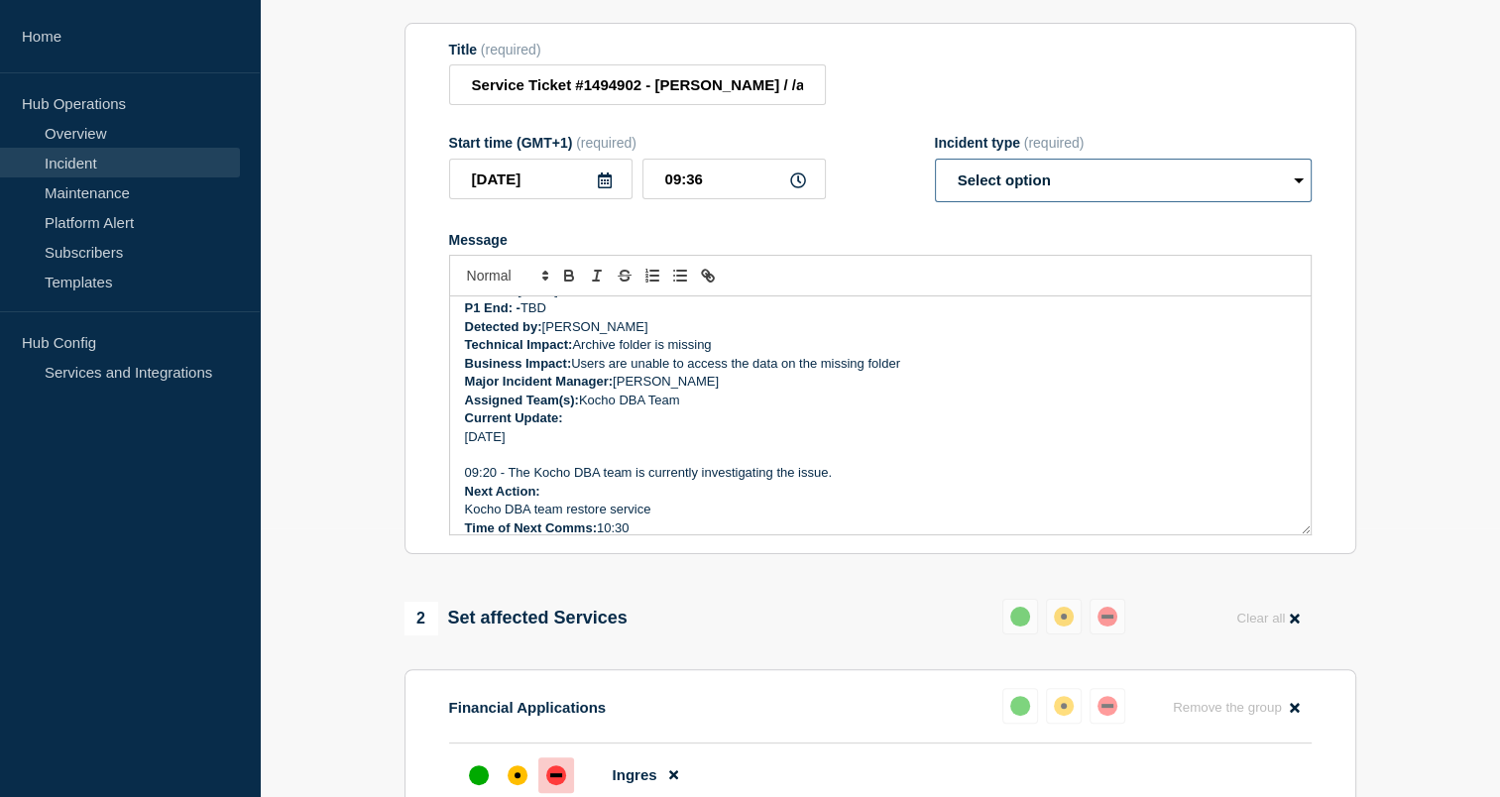
click at [1059, 195] on select "Select option Investigating Identified Monitoring Resolved" at bounding box center [1123, 181] width 377 height 44
select select "resolved"
click at [935, 175] on select "Select option Investigating Identified Monitoring Resolved" at bounding box center [1123, 181] width 377 height 44
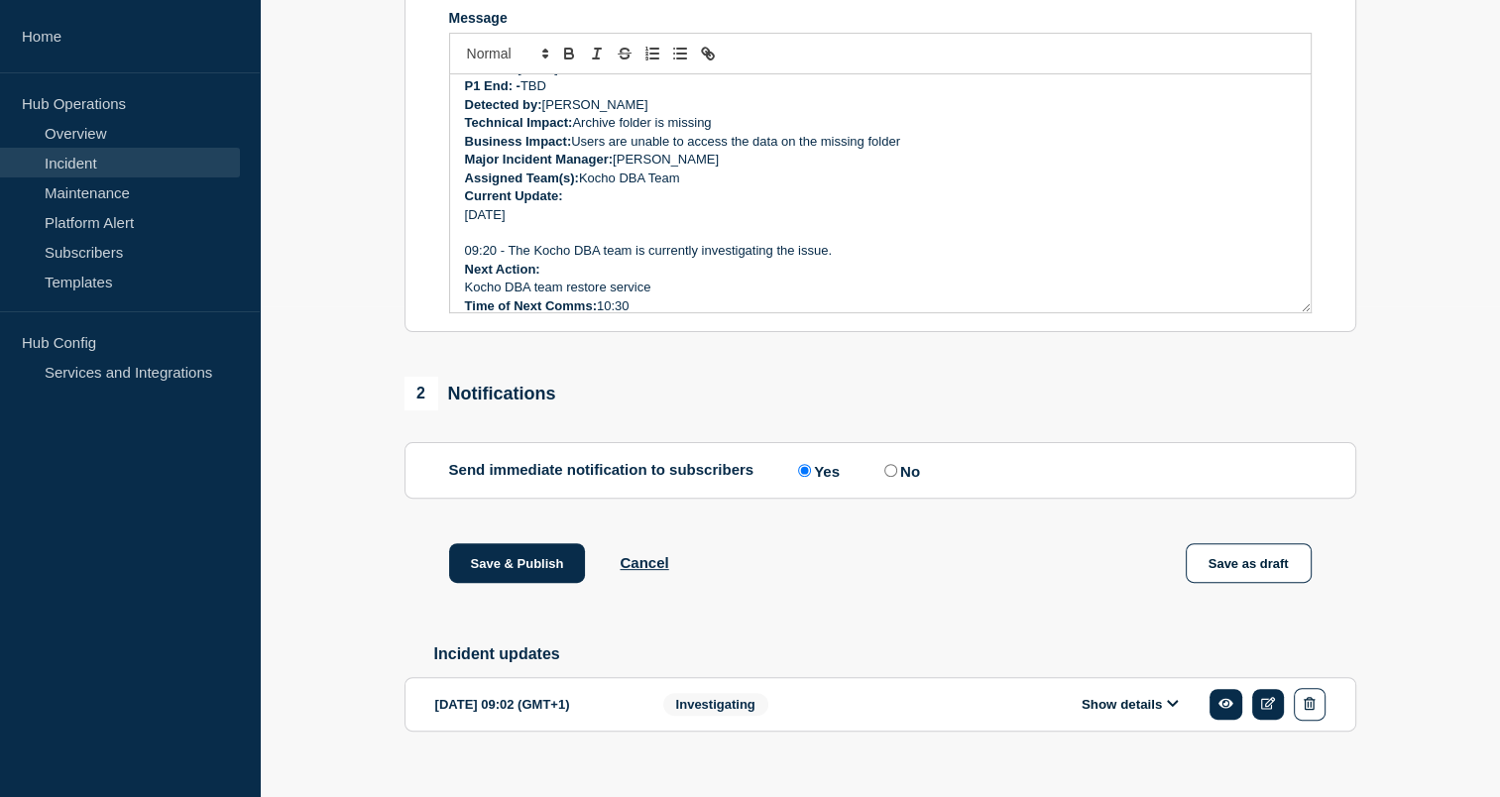
scroll to position [539, 0]
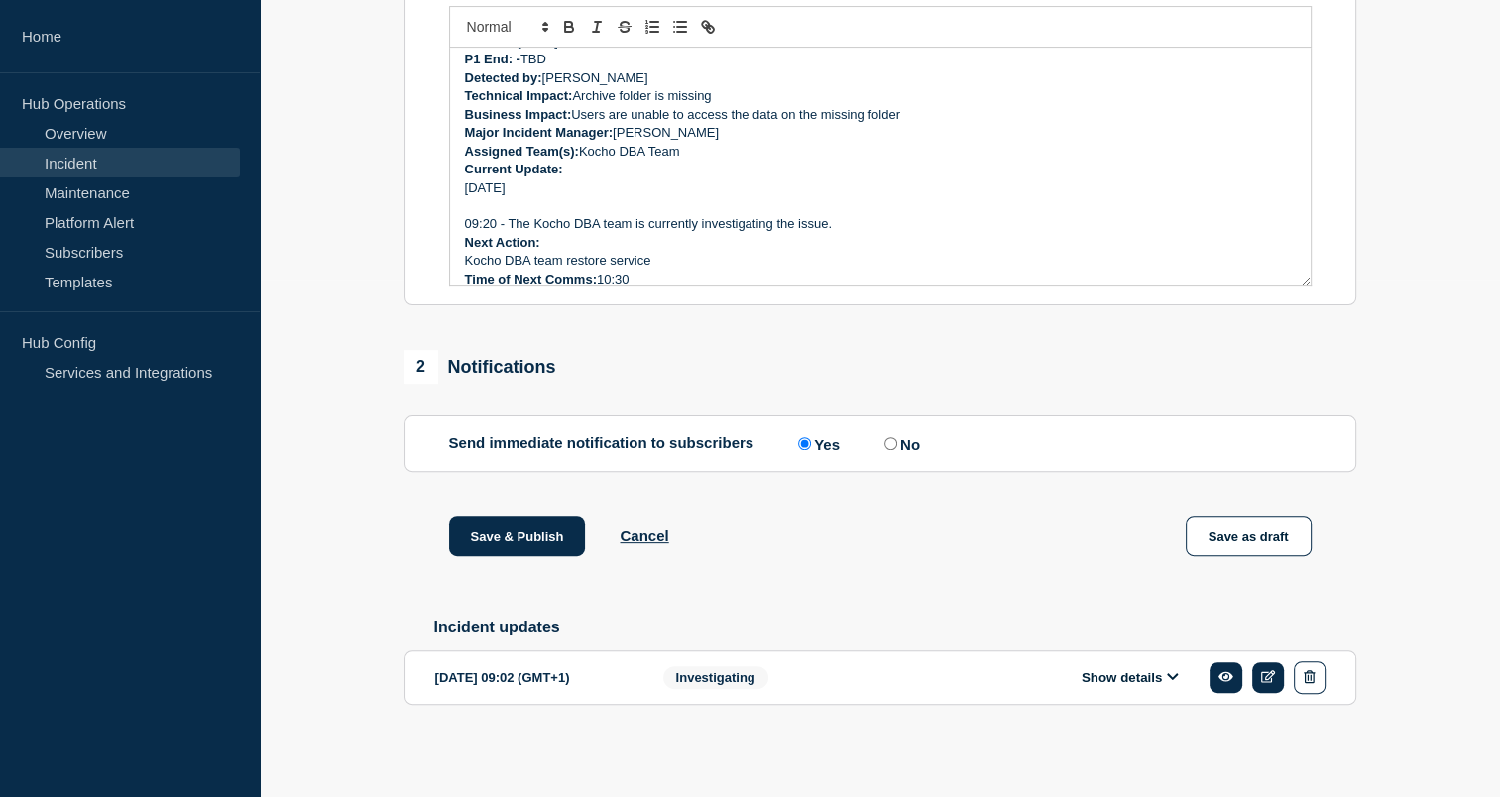
click at [786, 559] on div "Save & Publish Cancel Save as draft" at bounding box center [880, 560] width 952 height 89
drag, startPoint x: 848, startPoint y: 540, endPoint x: 727, endPoint y: 377, distance: 203.4
click at [727, 377] on div "2 Notifications Send immediate notification to subscribers Send immediate notif…" at bounding box center [880, 411] width 952 height 122
click at [730, 374] on div "2 Notifications" at bounding box center [880, 367] width 952 height 34
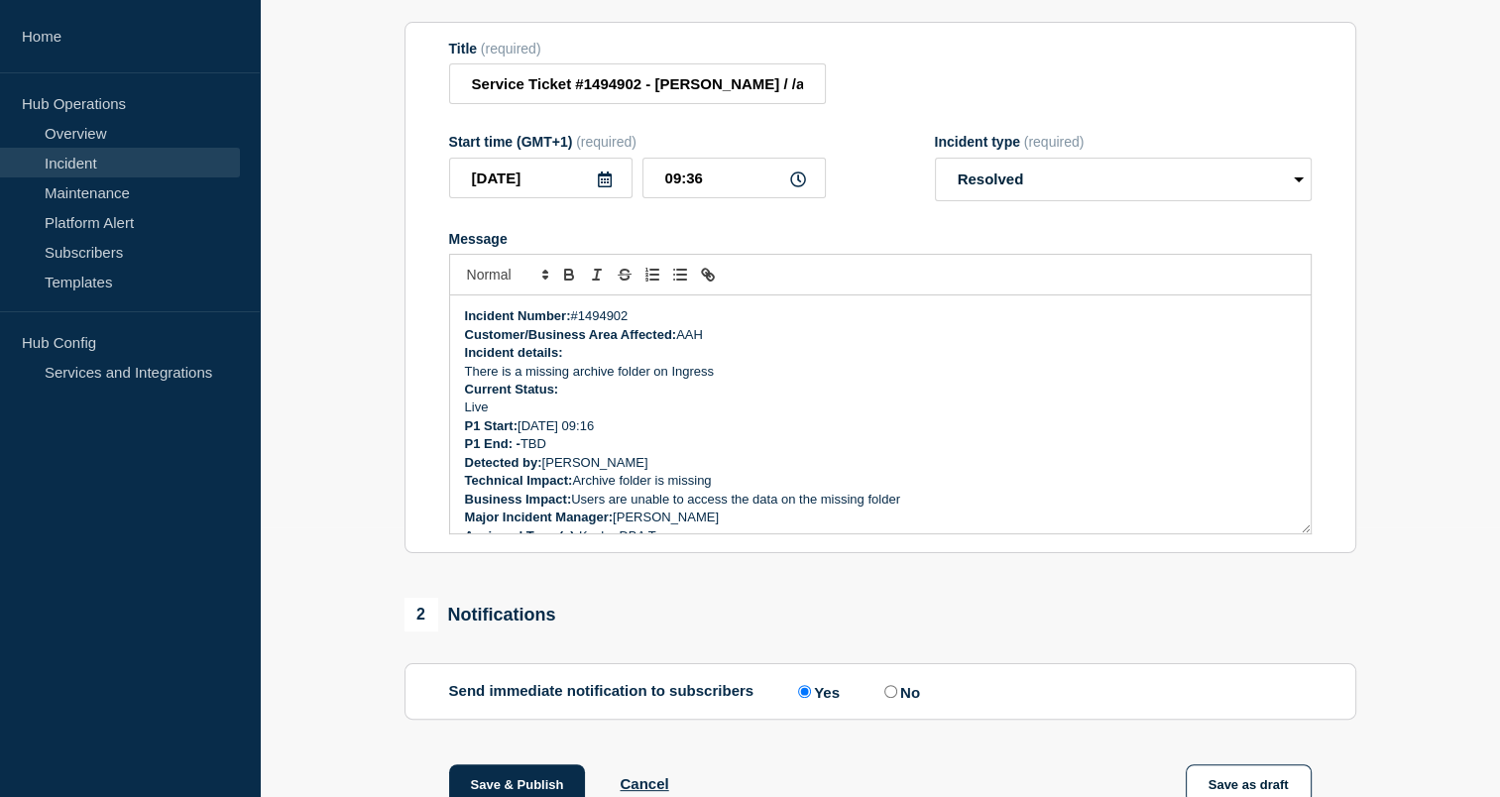
scroll to position [0, 0]
click at [765, 247] on div "Message" at bounding box center [880, 239] width 862 height 16
drag, startPoint x: 872, startPoint y: 223, endPoint x: 809, endPoint y: 246, distance: 67.4
click at [809, 246] on form "Title (required) Service Ticket #1494902 - [PERSON_NAME] / /aahdb/archive folde…" at bounding box center [880, 288] width 862 height 495
click at [570, 453] on p "P1 End: - TBD" at bounding box center [880, 444] width 831 height 18
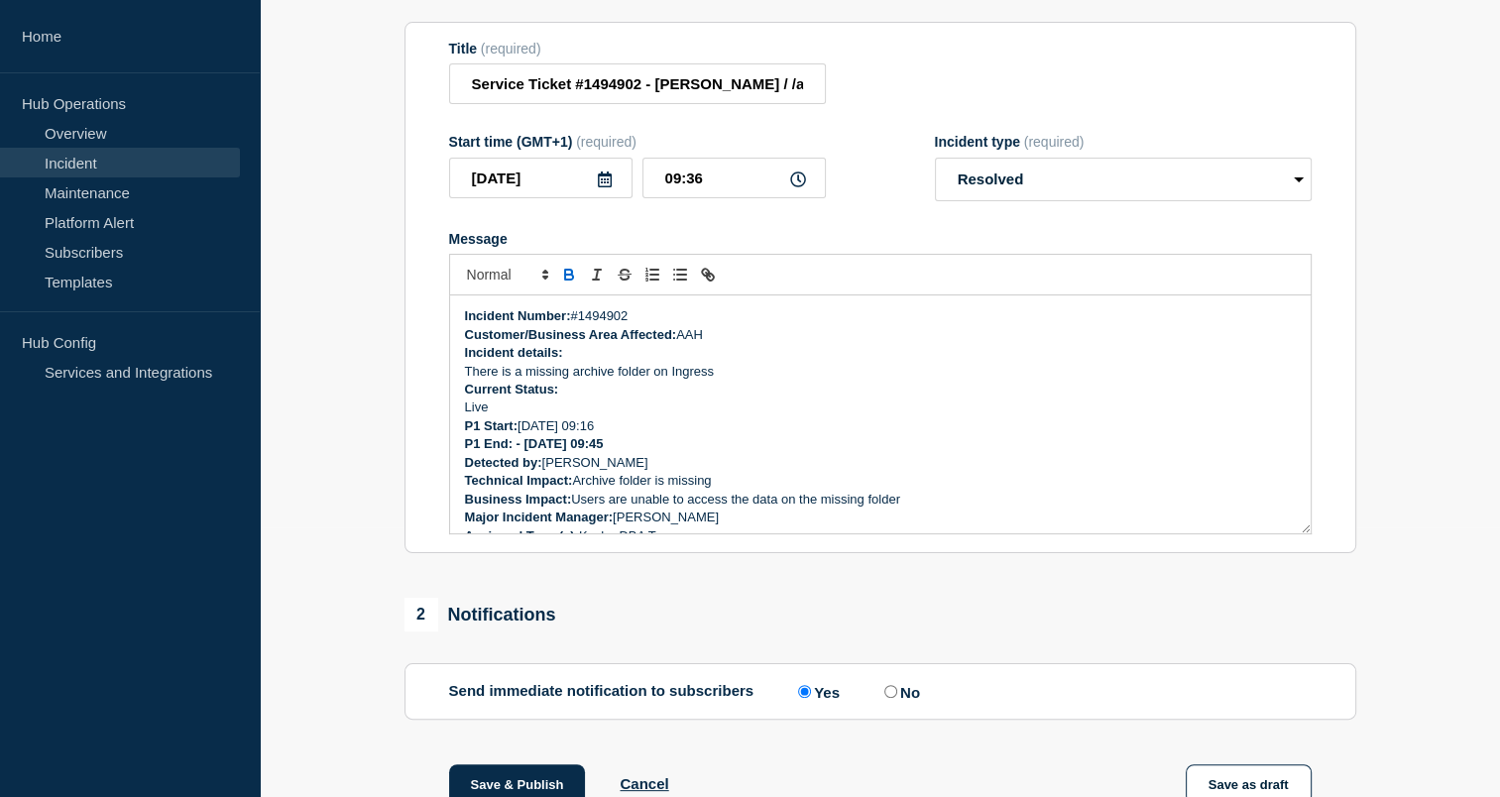
drag, startPoint x: 629, startPoint y: 459, endPoint x: 523, endPoint y: 462, distance: 106.1
click at [523, 453] on p "P1 End: - [DATE] 09:45" at bounding box center [880, 444] width 831 height 18
click at [661, 472] on p "Detected by: [PERSON_NAME]" at bounding box center [880, 463] width 831 height 18
click at [625, 602] on div "1 Provide details Title (required) Service Ticket #1494902 - [PERSON_NAME] / /a…" at bounding box center [880, 485] width 974 height 1059
click at [390, 683] on section "1 Provide details Title (required) Service Ticket #1494902 - [PERSON_NAME] / /a…" at bounding box center [880, 485] width 1240 height 1059
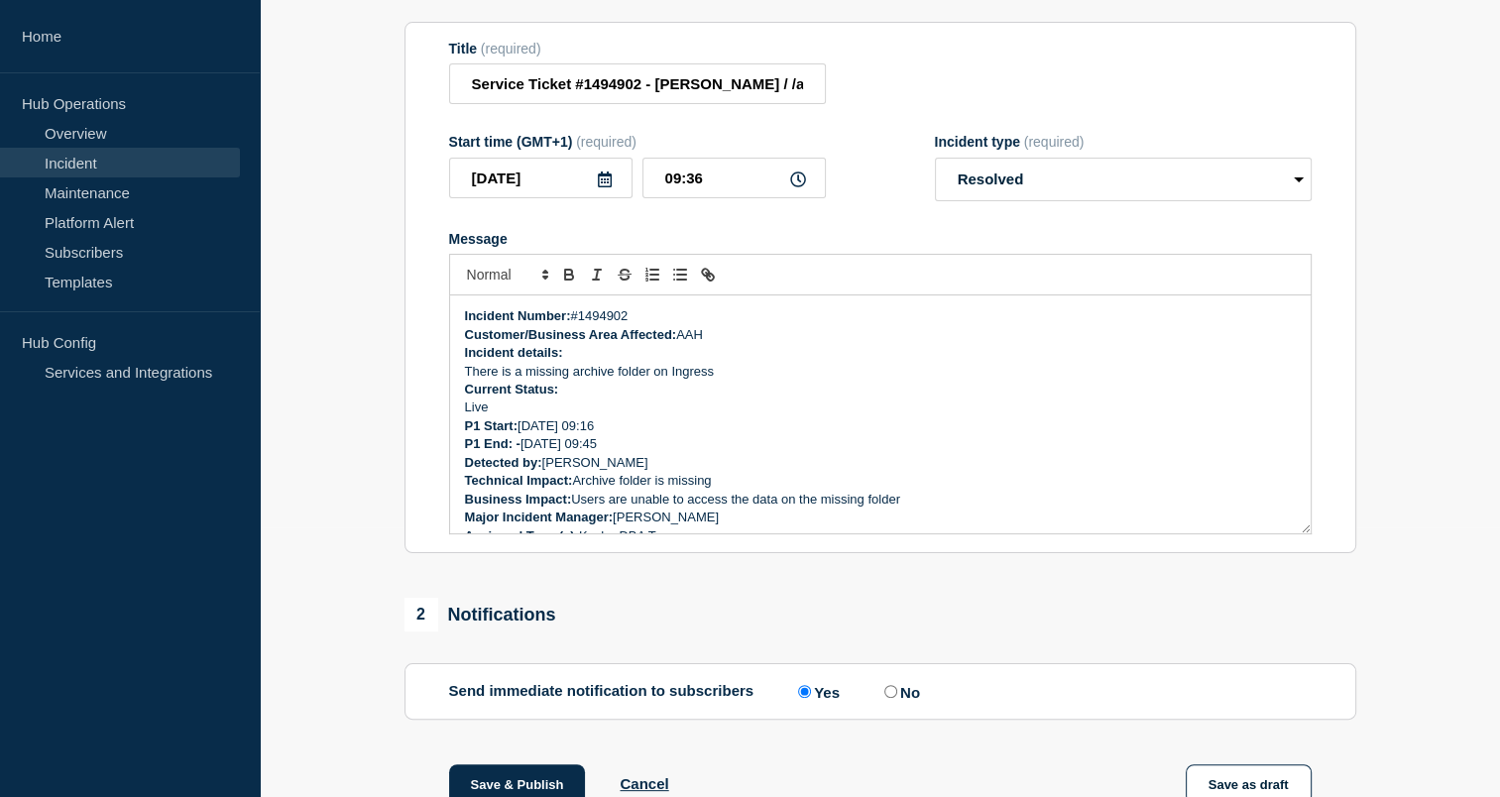
click at [194, 670] on aside "Home Hub Operations Overview Incident Maintenance Platform Alert Subscribers Te…" at bounding box center [130, 398] width 260 height 797
click at [374, 668] on section "1 Provide details Title (required) Service Ticket #1494902 - [PERSON_NAME] / /a…" at bounding box center [880, 485] width 1240 height 1059
click at [720, 490] on p "Technical Impact: Archive folder is missing" at bounding box center [880, 481] width 831 height 18
drag, startPoint x: 695, startPoint y: 465, endPoint x: 607, endPoint y: 476, distance: 88.9
click at [607, 472] on p "Detected by: [PERSON_NAME]" at bounding box center [880, 463] width 831 height 18
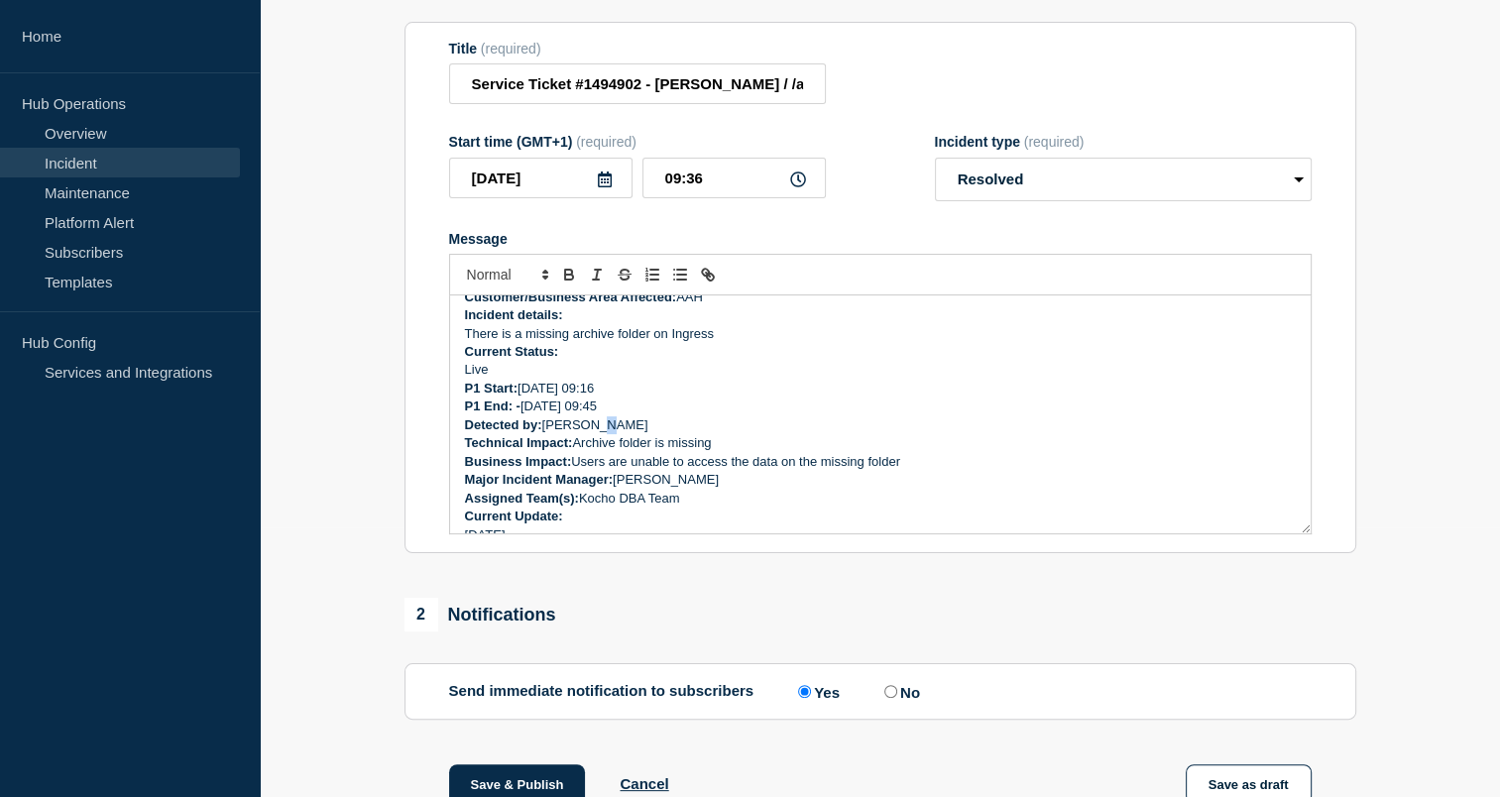
scroll to position [39, 0]
click at [623, 451] on p "Technical Impact: Archive folder is missing" at bounding box center [880, 442] width 831 height 18
drag, startPoint x: 628, startPoint y: 451, endPoint x: 604, endPoint y: 463, distance: 27.5
click at [604, 451] on p "Technical Impact: Archive folder is missing" at bounding box center [880, 442] width 831 height 18
drag, startPoint x: 642, startPoint y: 472, endPoint x: 591, endPoint y: 485, distance: 53.1
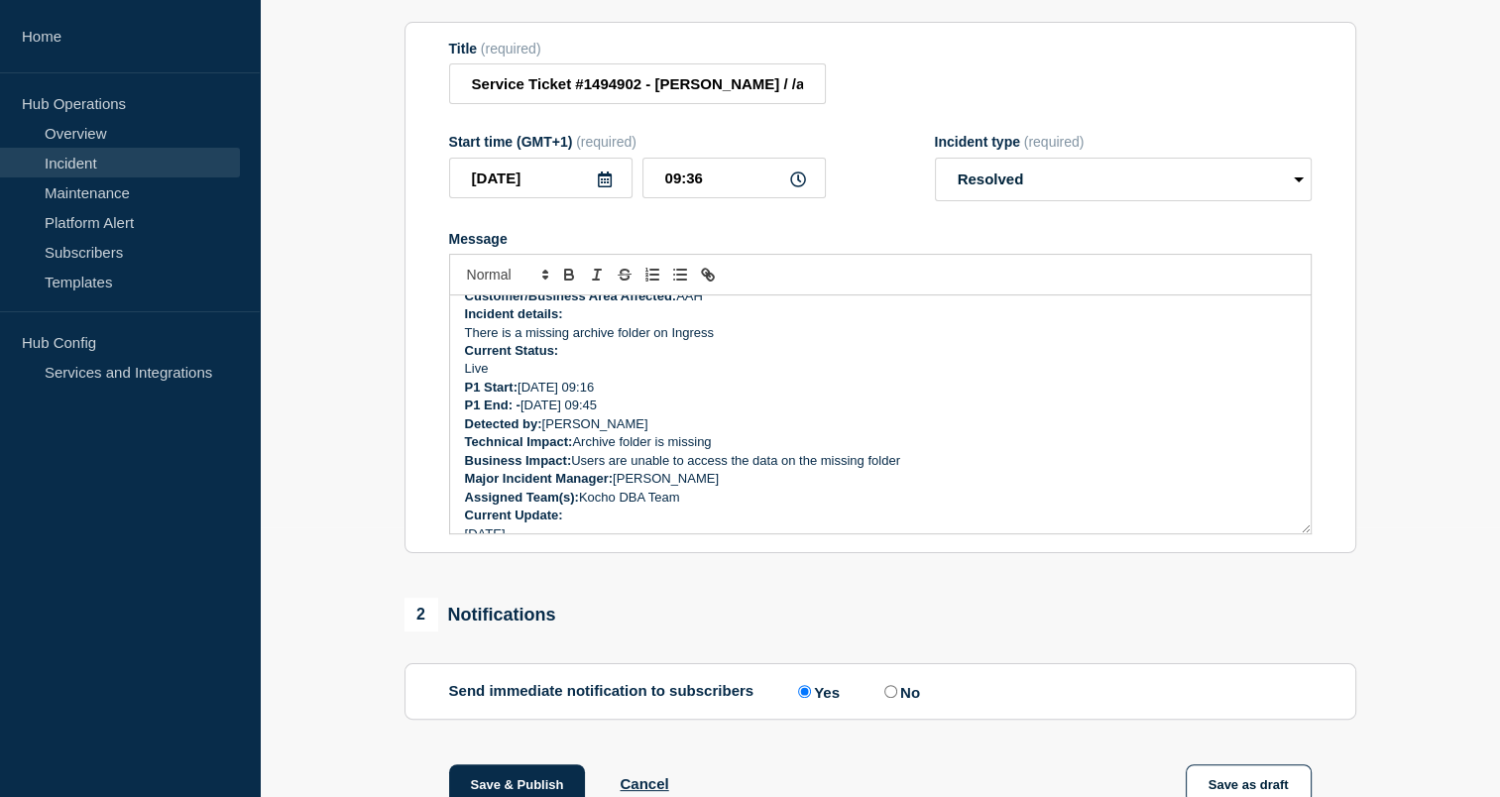
click at [591, 470] on p "Business Impact: Users are unable to access the data on the missing folder" at bounding box center [880, 461] width 831 height 18
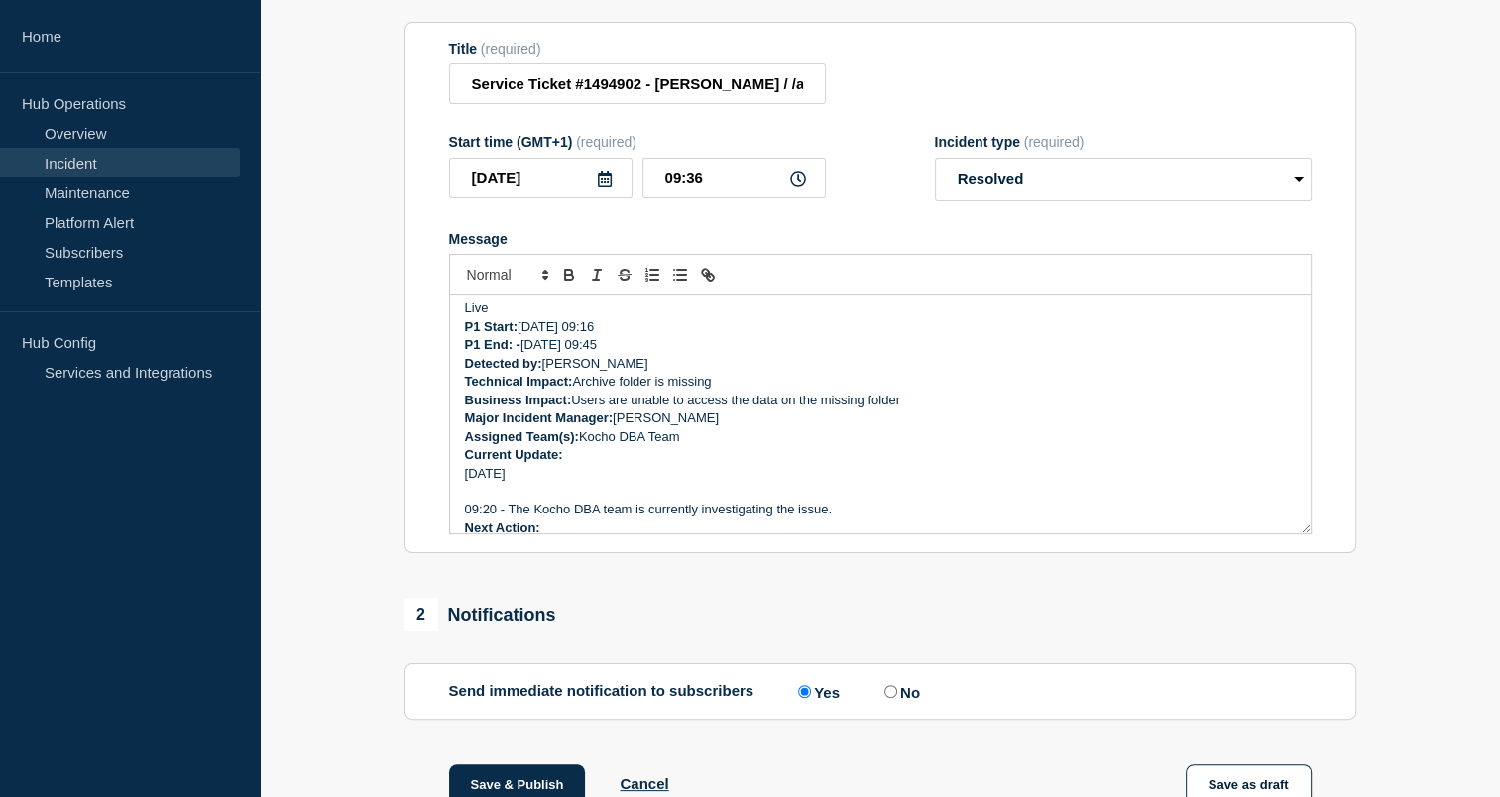
scroll to position [99, 0]
click at [635, 501] on p "Message" at bounding box center [880, 492] width 831 height 18
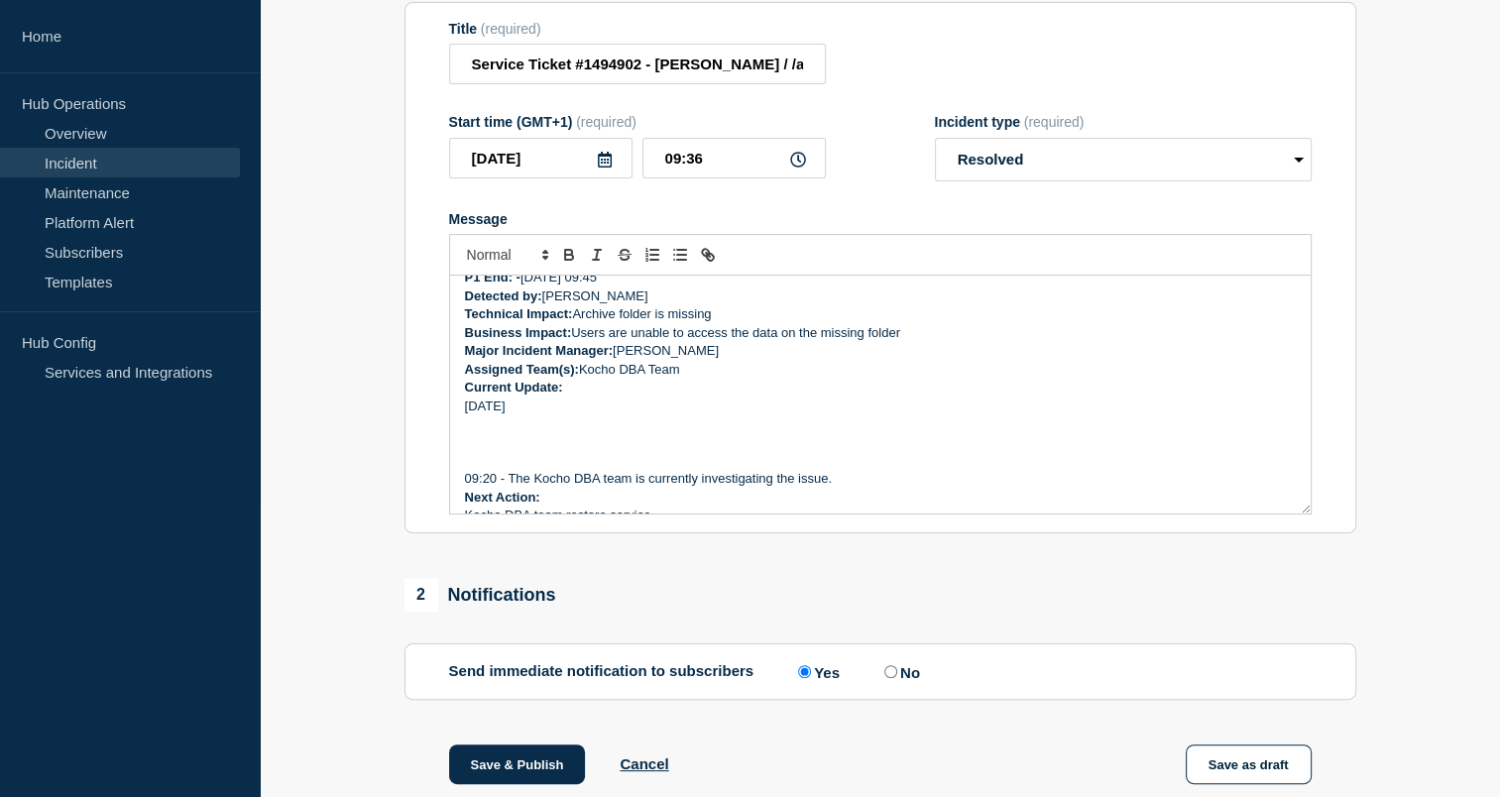
scroll to position [289, 0]
click at [1446, 597] on section "1 Provide details Title (required) Service Ticket #1494902 - [PERSON_NAME] / /a…" at bounding box center [880, 466] width 1240 height 1059
click at [823, 611] on div "2 Notifications" at bounding box center [880, 595] width 952 height 34
drag, startPoint x: 851, startPoint y: 591, endPoint x: 790, endPoint y: 603, distance: 61.6
click at [790, 603] on div "2 Notifications" at bounding box center [880, 595] width 952 height 34
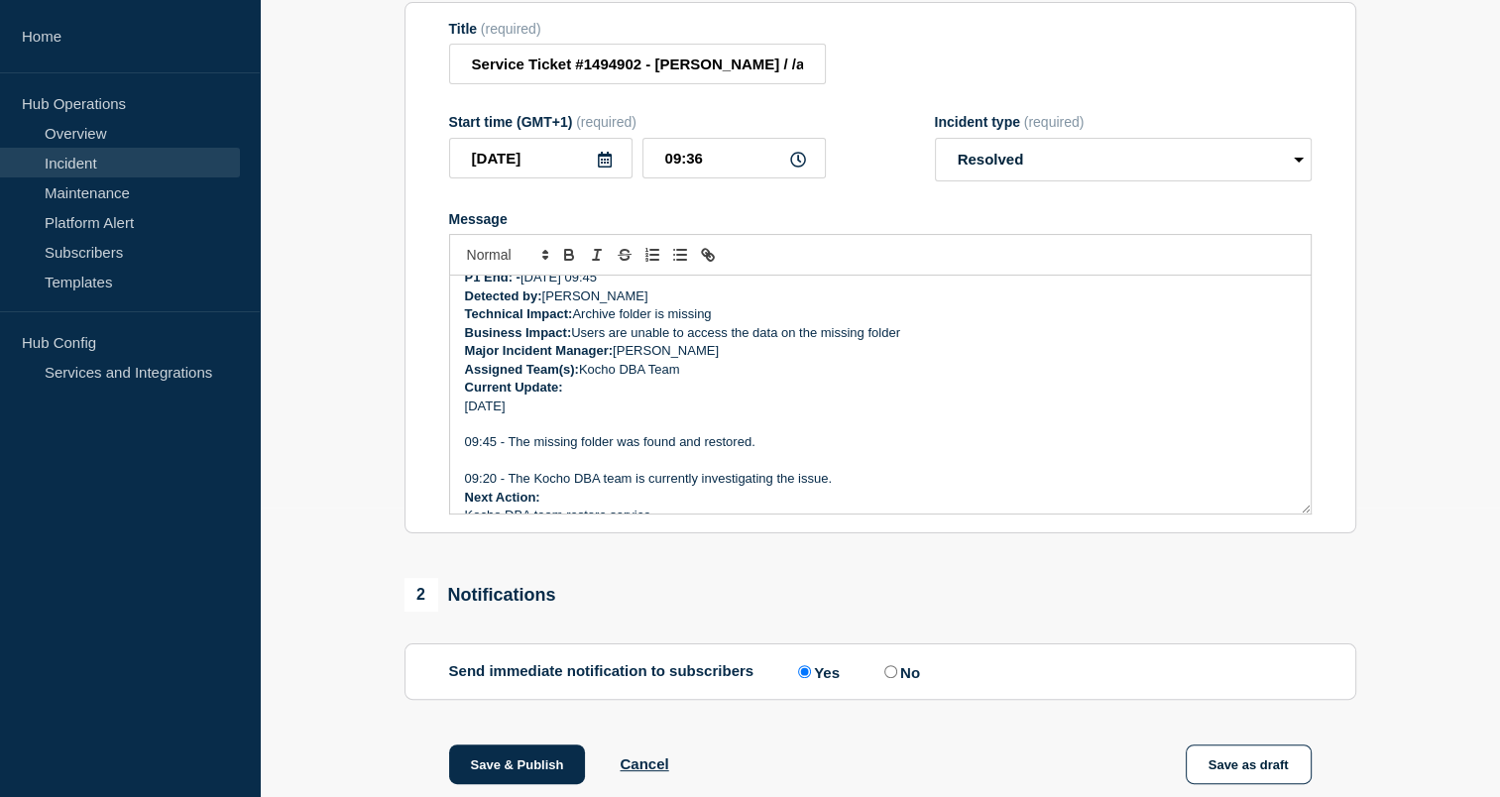
click at [1429, 405] on section "1 Provide details Title (required) Service Ticket #1494902 - [PERSON_NAME] / /a…" at bounding box center [880, 466] width 1240 height 1059
drag, startPoint x: 768, startPoint y: 460, endPoint x: 703, endPoint y: 460, distance: 65.4
click at [703, 451] on p "09:45 - The missing folder was found and restored." at bounding box center [880, 442] width 831 height 18
click at [1417, 537] on section "1 Provide details Title (required) Service Ticket #1494902 - [PERSON_NAME] / /a…" at bounding box center [880, 466] width 1240 height 1059
click at [845, 451] on p "09:45 - The missing folder was found and moved back" at bounding box center [880, 442] width 831 height 18
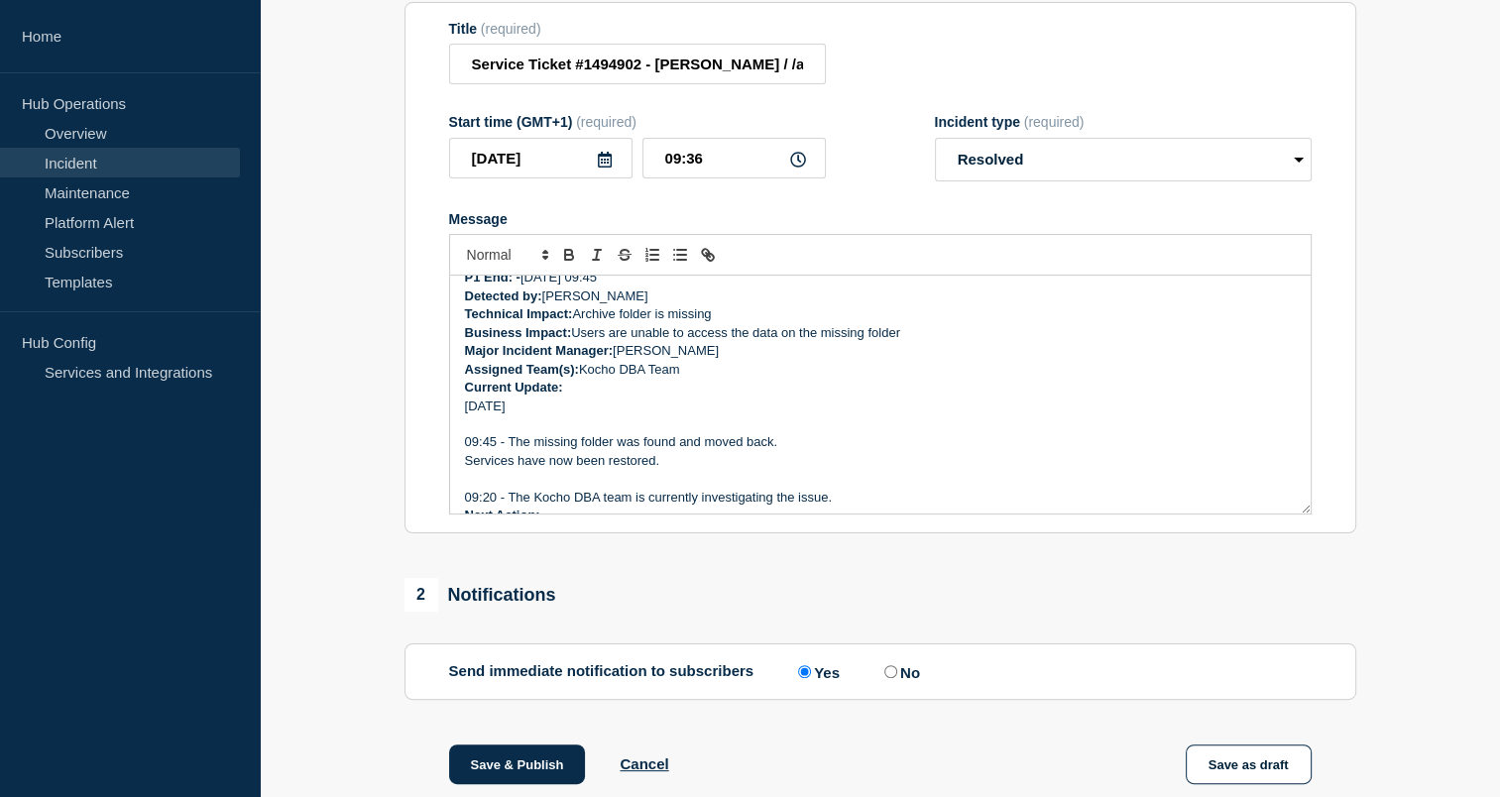
scroll to position [206, 0]
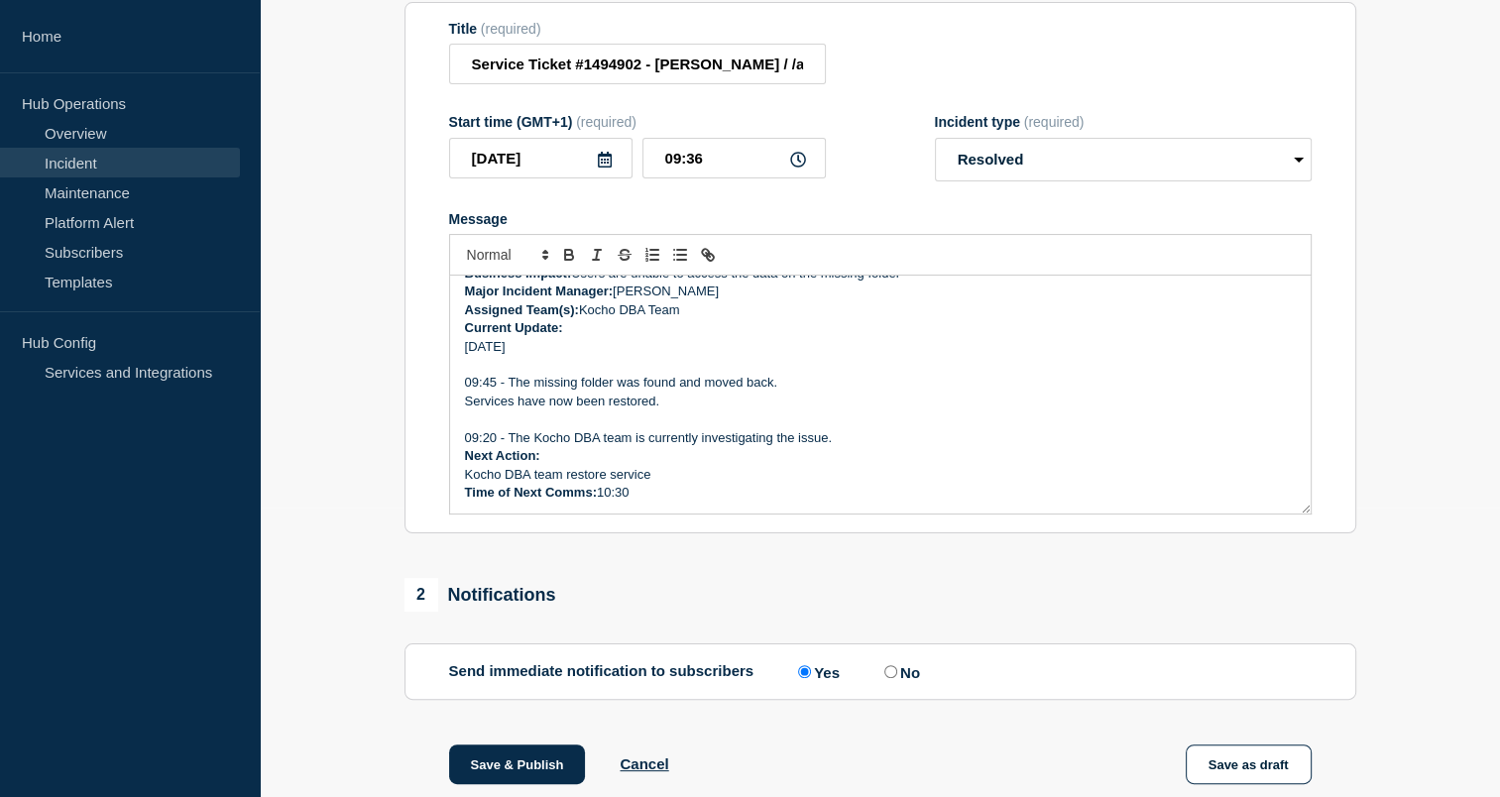
click at [797, 563] on div "1 Provide details Title (required) Service Ticket #1494902 - [PERSON_NAME] / /a…" at bounding box center [880, 466] width 974 height 1059
click at [1257, 589] on div "1 Provide details Title (required) Service Ticket #1494902 - [PERSON_NAME] / /a…" at bounding box center [880, 466] width 974 height 1059
click at [376, 690] on section "1 Provide details Title (required) Service Ticket #1494902 - [PERSON_NAME] / /a…" at bounding box center [880, 466] width 1240 height 1059
click at [209, 667] on aside "Home Hub Operations Overview Incident Maintenance Platform Alert Subscribers Te…" at bounding box center [130, 398] width 260 height 797
click at [353, 698] on section "1 Provide details Title (required) Service Ticket #1494902 - [PERSON_NAME] / /a…" at bounding box center [880, 466] width 1240 height 1059
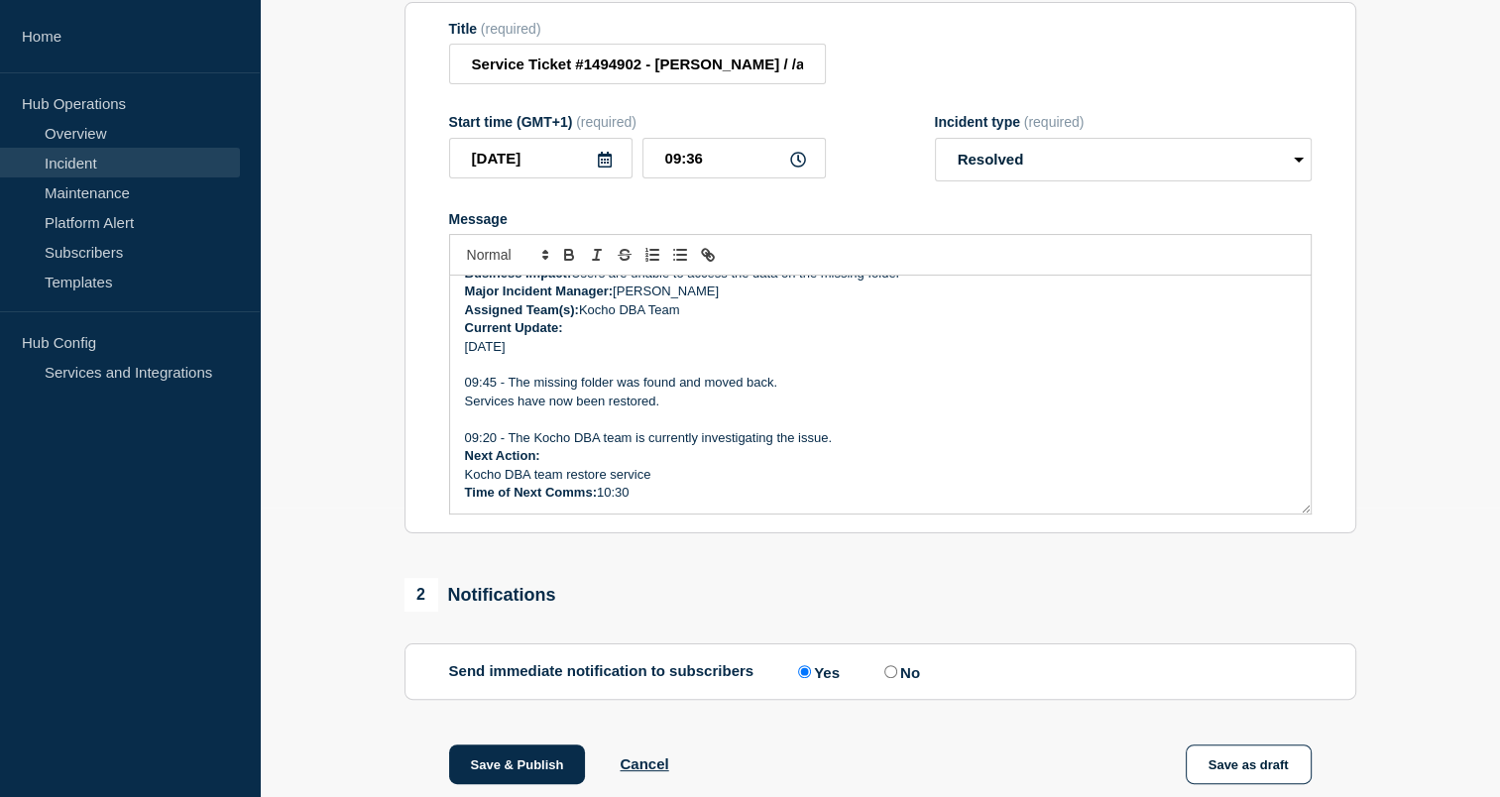
click at [984, 571] on div "1 Provide details Title (required) Service Ticket #1494902 - [PERSON_NAME] / /a…" at bounding box center [880, 466] width 974 height 1059
click at [1006, 576] on div "1 Provide details Title (required) Service Ticket #1494902 - [PERSON_NAME] / /a…" at bounding box center [880, 466] width 974 height 1059
drag, startPoint x: 986, startPoint y: 584, endPoint x: 930, endPoint y: 590, distance: 56.8
click at [930, 590] on div "1 Provide details Title (required) Service Ticket #1494902 - [PERSON_NAME] / /a…" at bounding box center [880, 466] width 974 height 1059
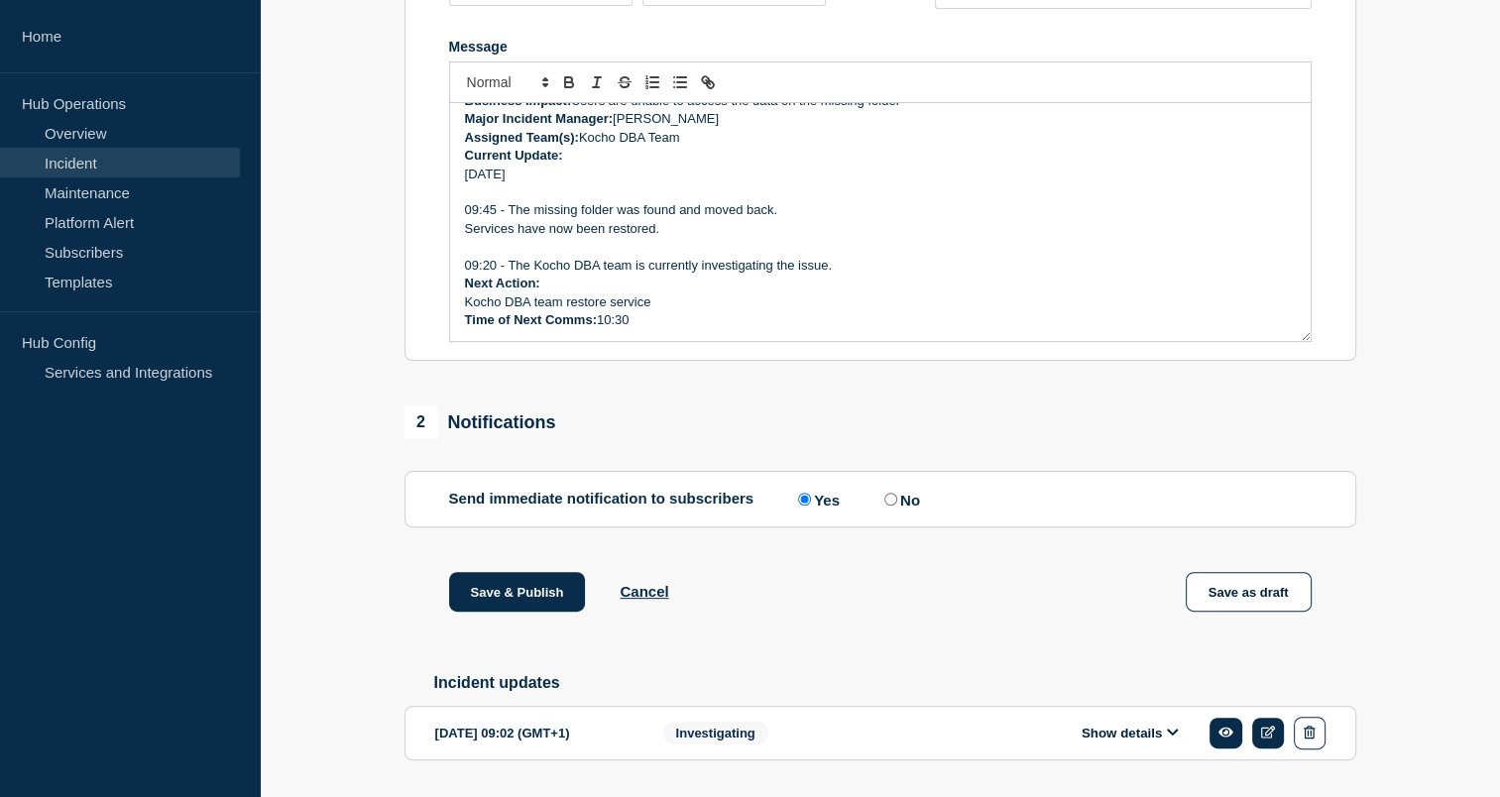
scroll to position [371, 0]
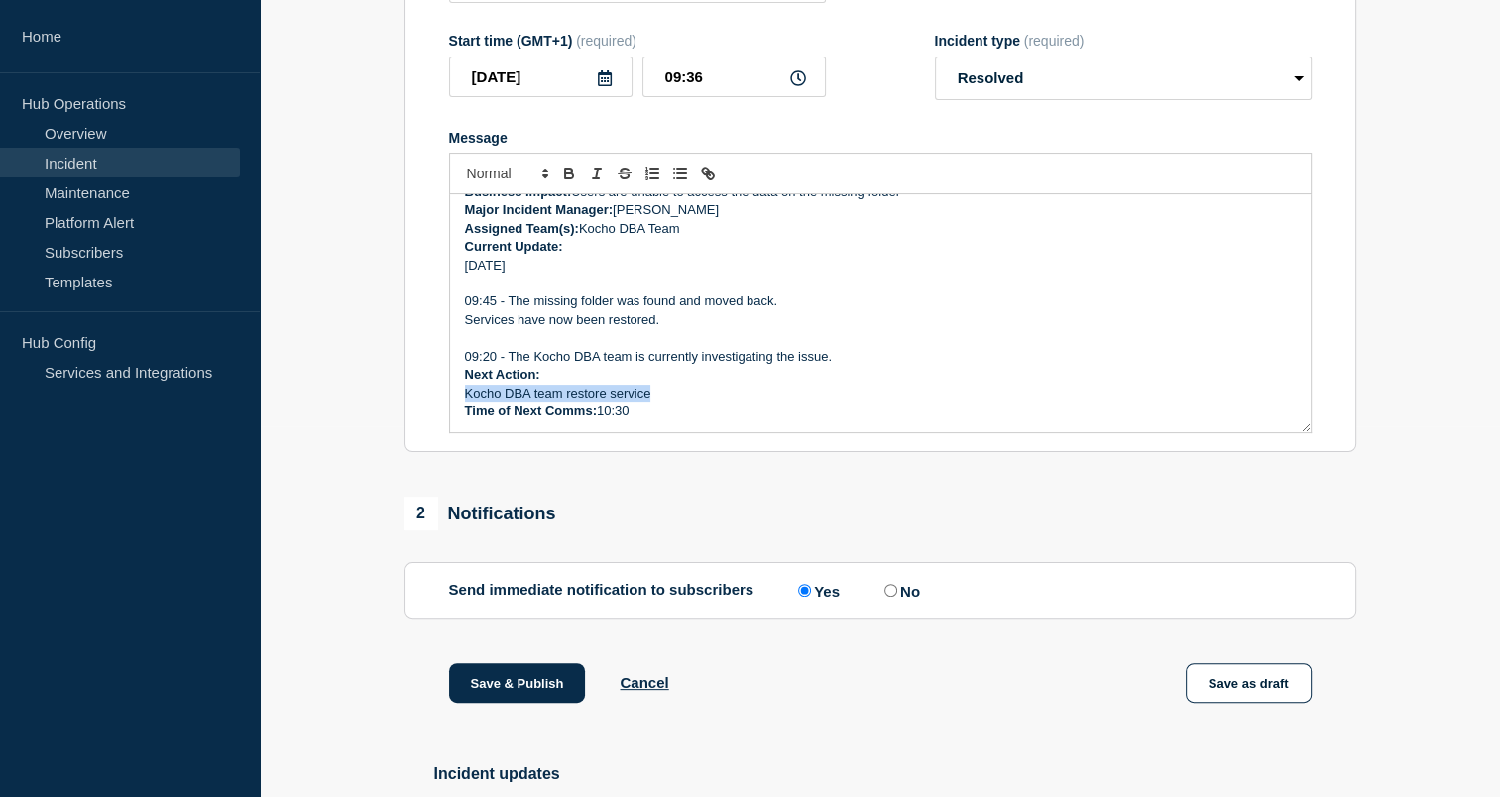
drag, startPoint x: 651, startPoint y: 412, endPoint x: 462, endPoint y: 408, distance: 189.4
click at [462, 408] on div "Incident Number: #1494902 Customer/Business Area Affected: AAH Incident details…" at bounding box center [880, 313] width 860 height 238
click at [638, 420] on p "Time of Next Comms: 10:30" at bounding box center [880, 411] width 831 height 18
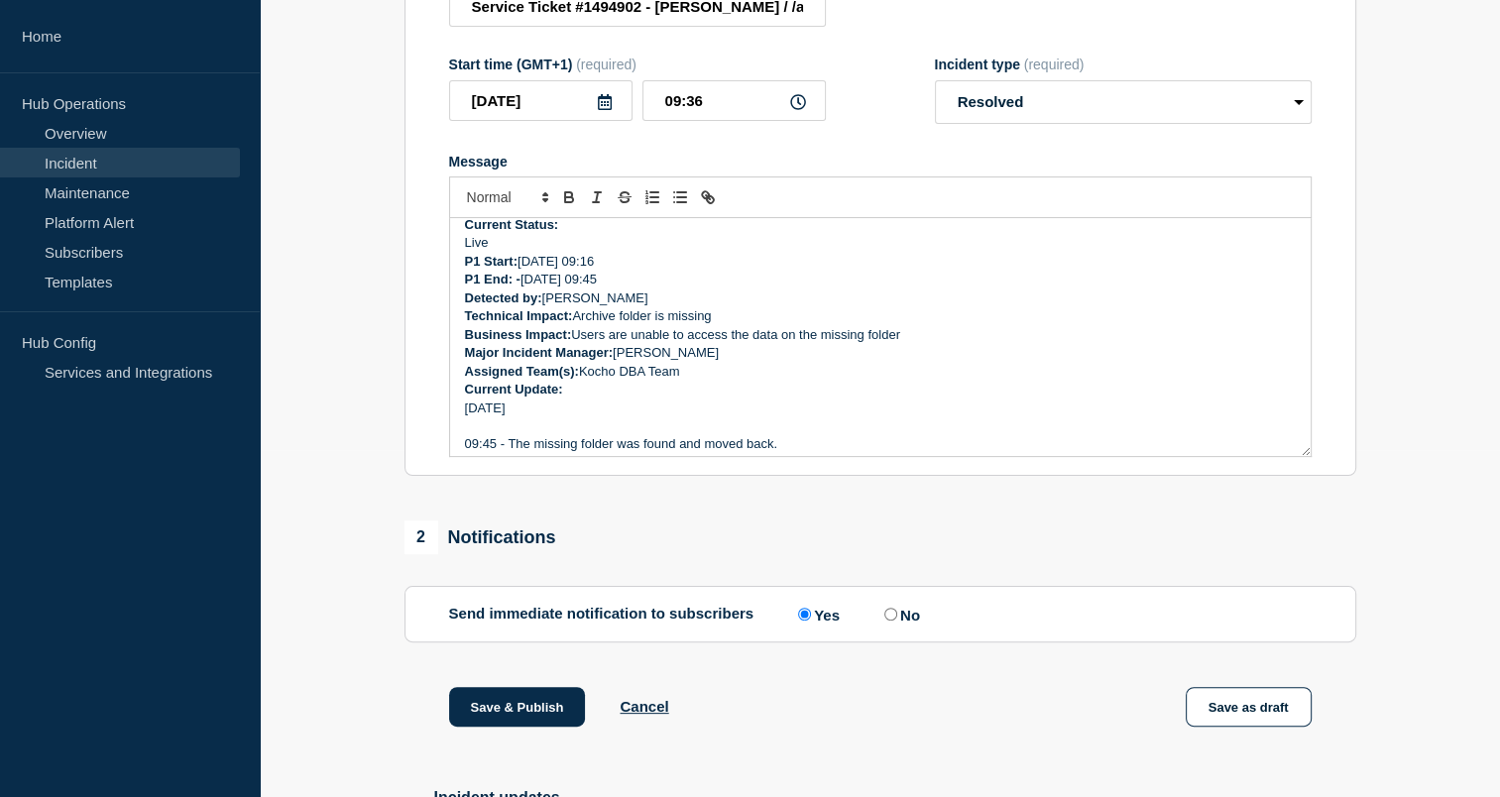
scroll to position [83, 0]
drag, startPoint x: 825, startPoint y: 362, endPoint x: 772, endPoint y: 368, distance: 52.9
click at [772, 366] on p "Major Incident Manager: [PERSON_NAME]" at bounding box center [880, 357] width 831 height 18
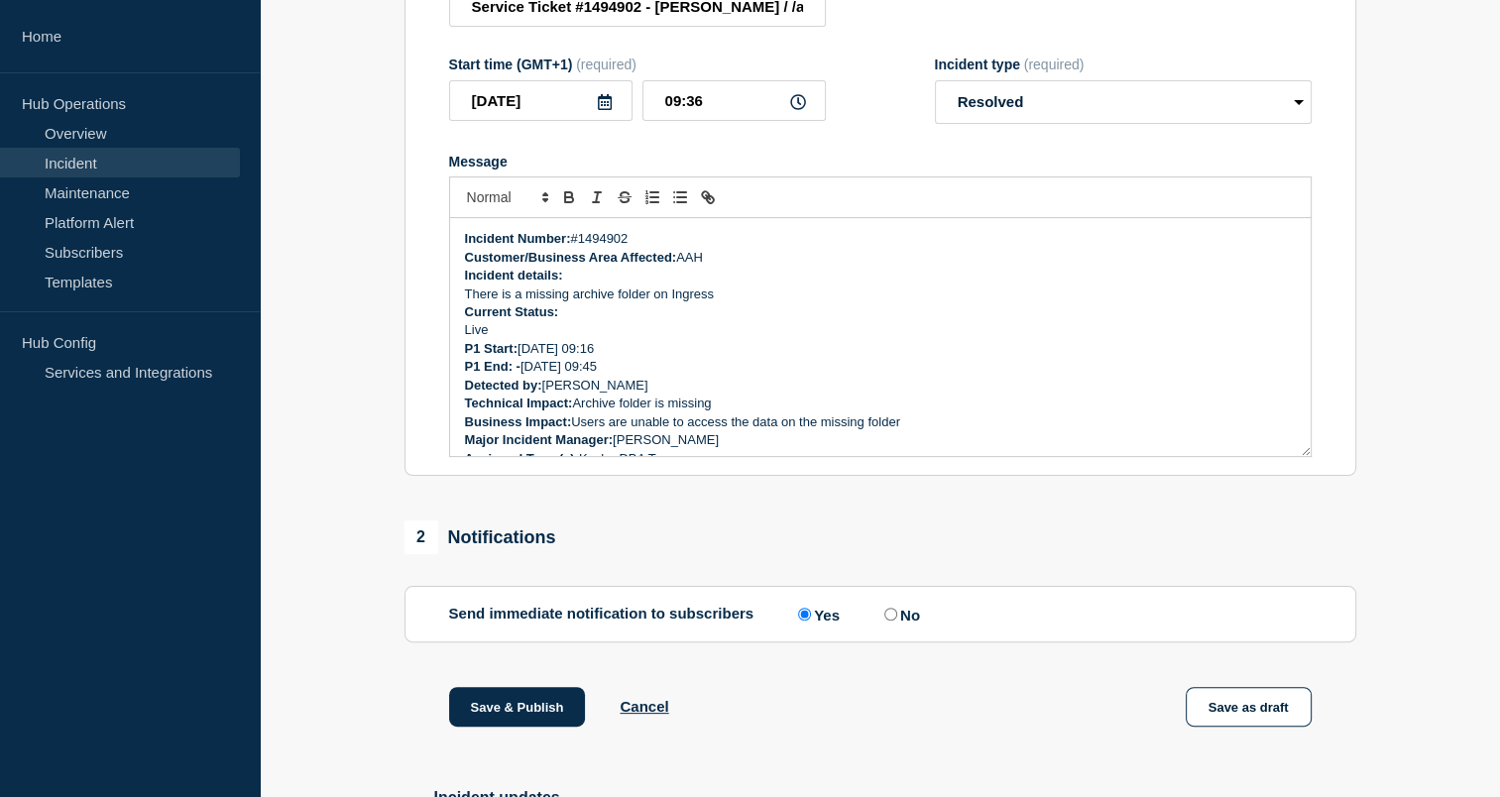
scroll to position [15, 0]
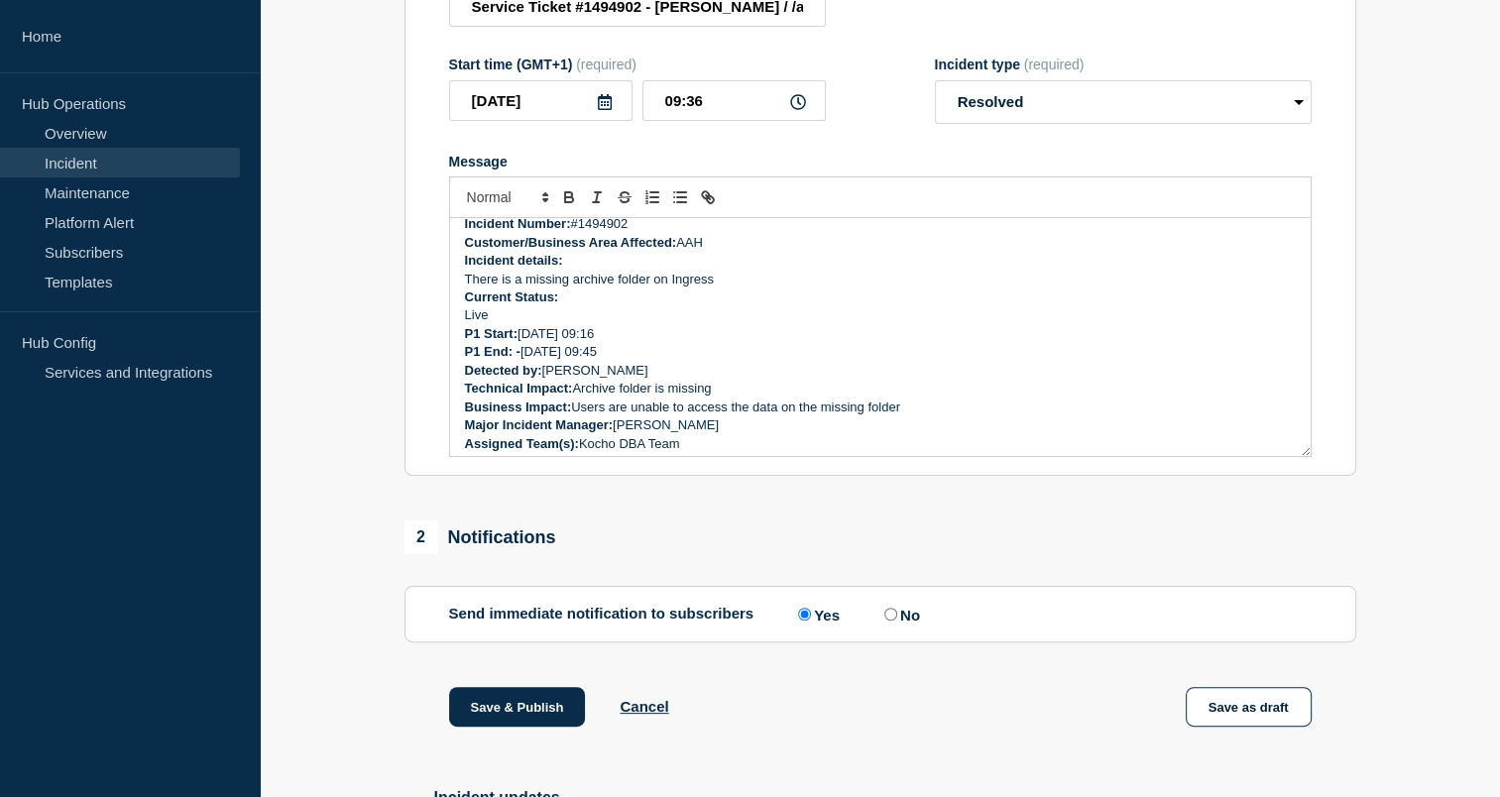
drag, startPoint x: 936, startPoint y: 507, endPoint x: 887, endPoint y: 516, distance: 49.6
click at [887, 516] on div "1 Provide details Title (required) Service Ticket #1494902 - [PERSON_NAME] / /a…" at bounding box center [880, 408] width 974 height 1059
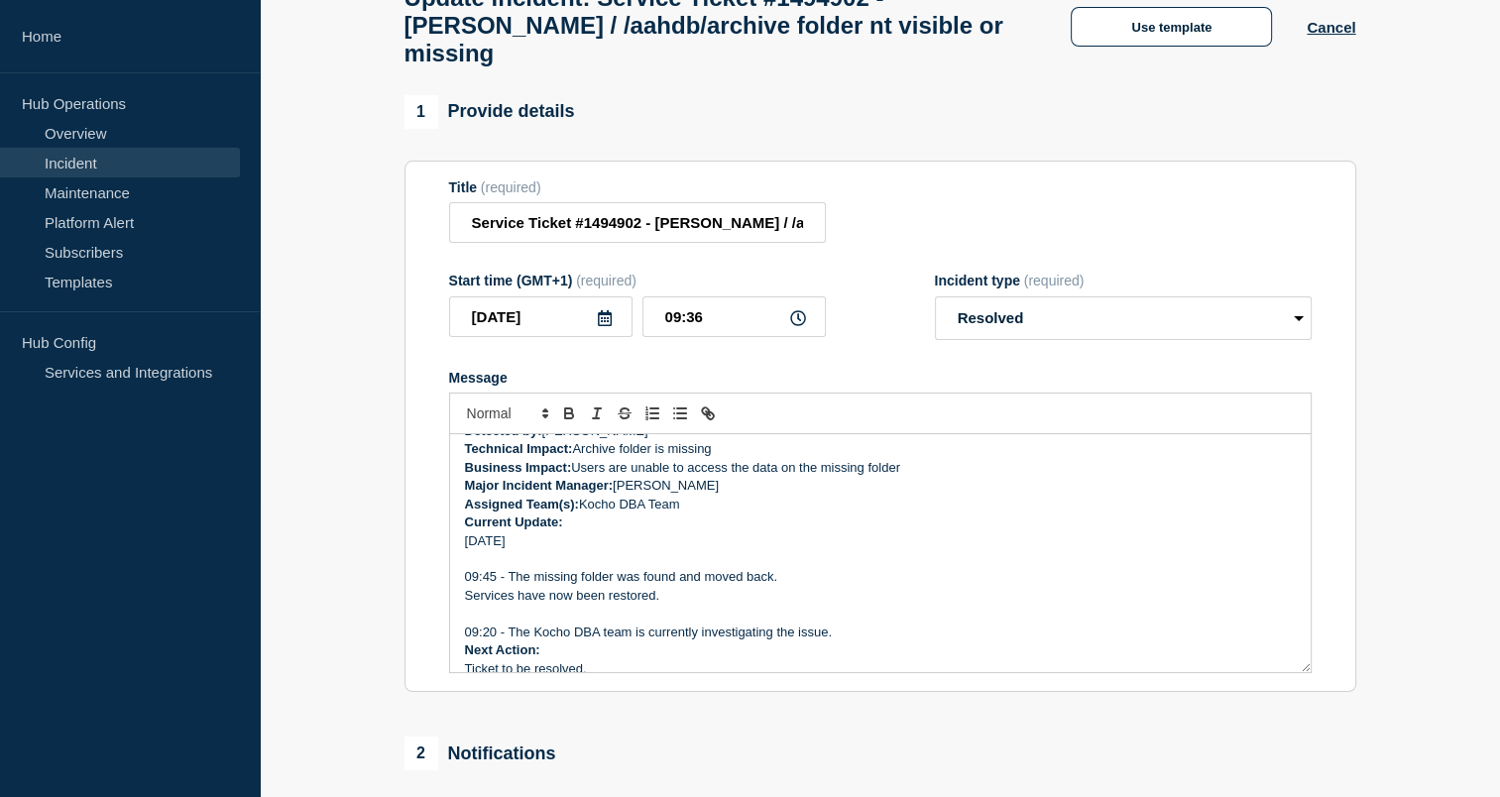
scroll to position [192, 0]
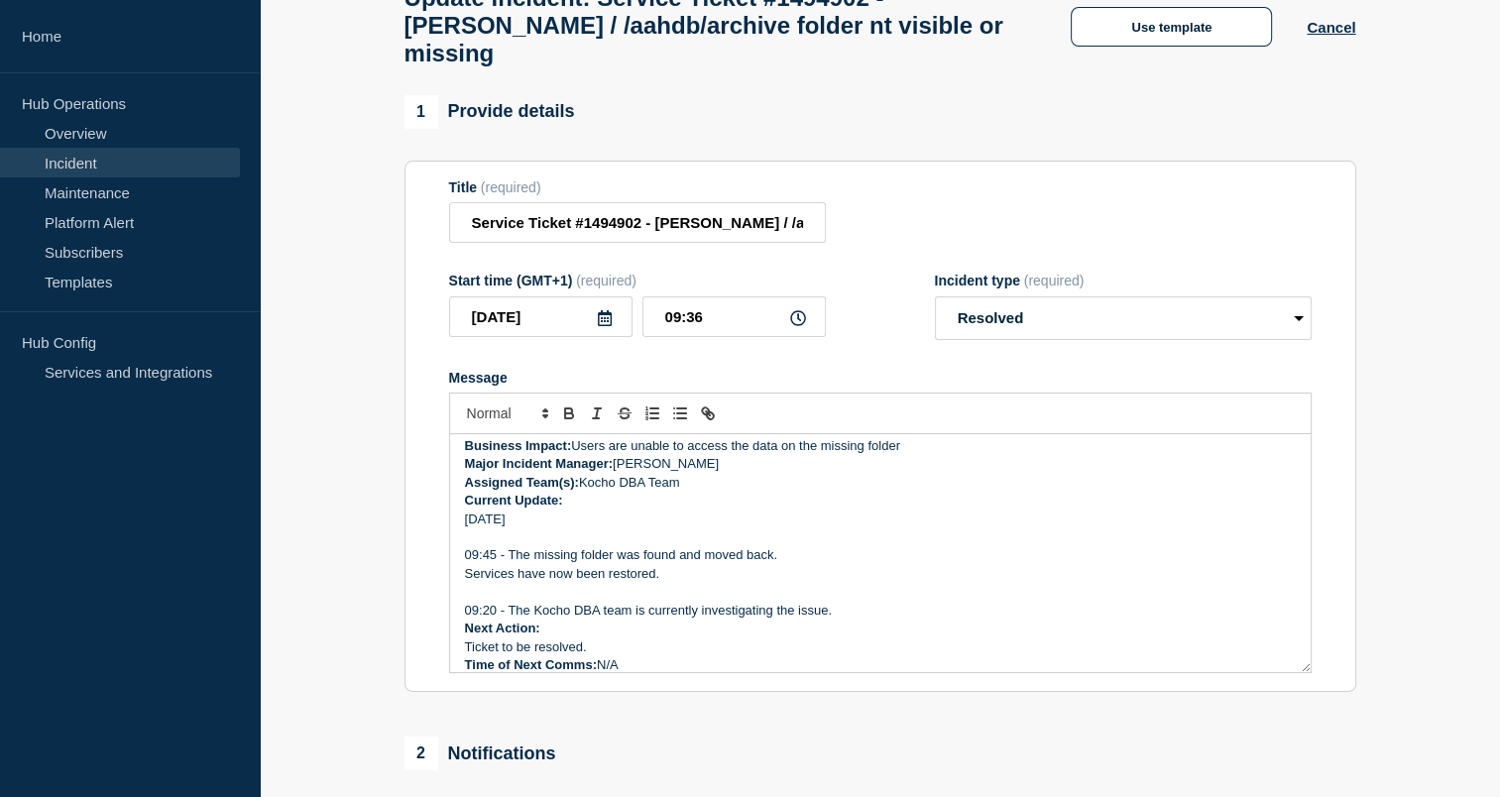
click at [468, 583] on p "Services have now been restored." at bounding box center [880, 574] width 831 height 18
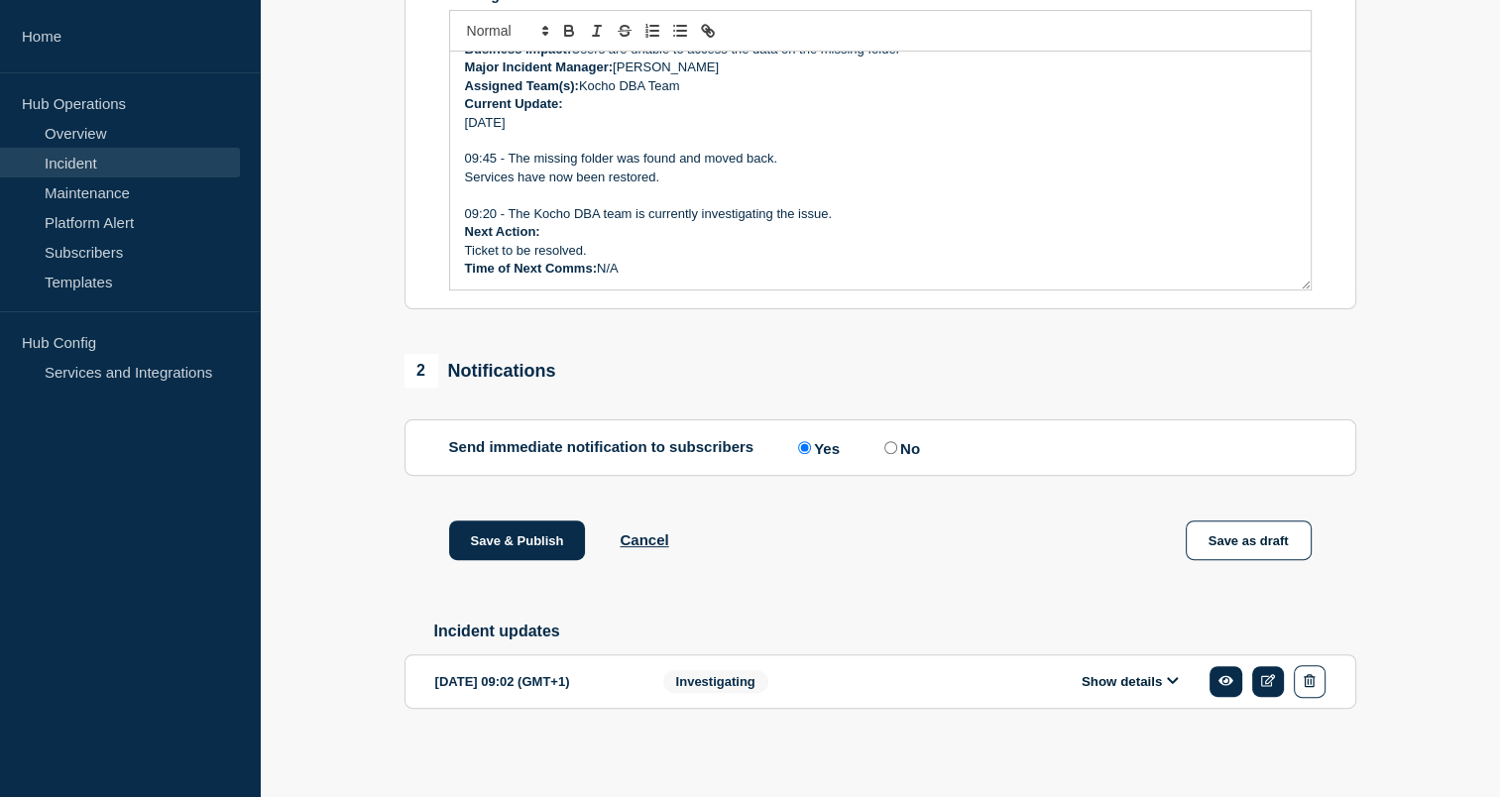
scroll to position [539, 0]
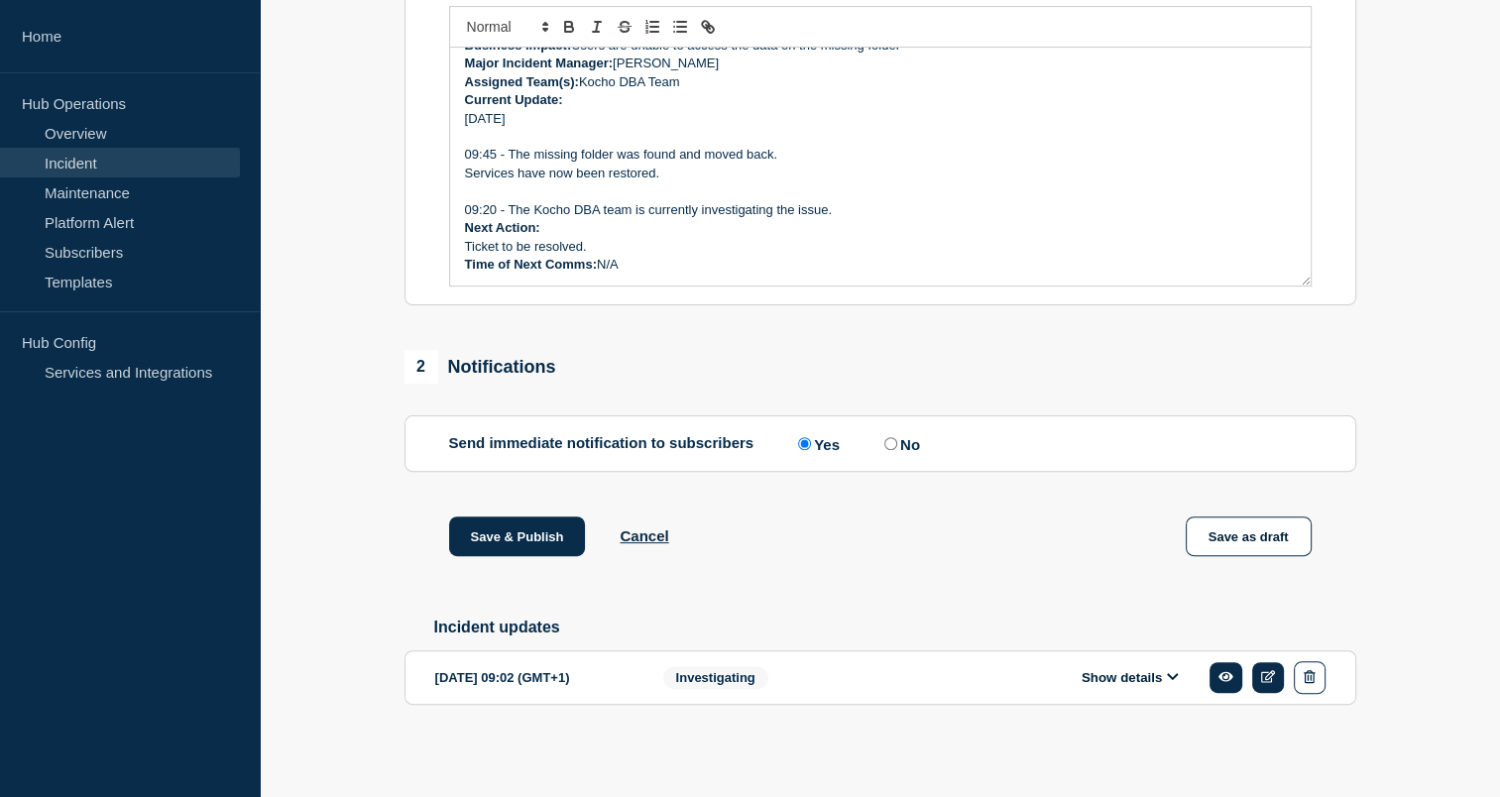
click at [644, 244] on p "Ticket to be resolved." at bounding box center [880, 247] width 831 height 18
click at [1436, 463] on section "1 Provide details Title (required) Service Ticket #1494902 - [PERSON_NAME] / /a…" at bounding box center [880, 238] width 1240 height 1059
click at [572, 516] on button "Save & Publish" at bounding box center [517, 536] width 137 height 40
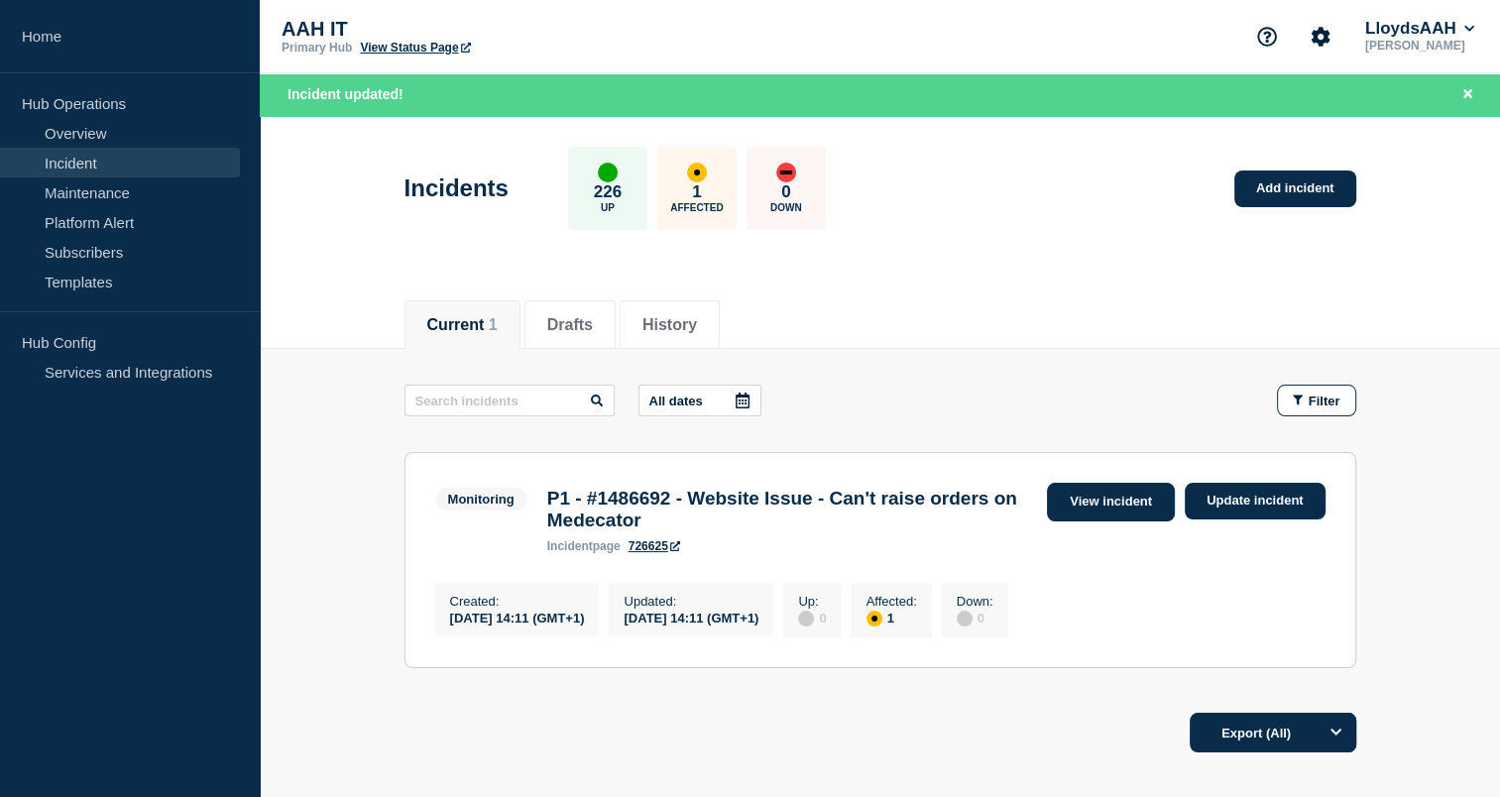
click at [1141, 496] on link "View incident" at bounding box center [1111, 502] width 128 height 39
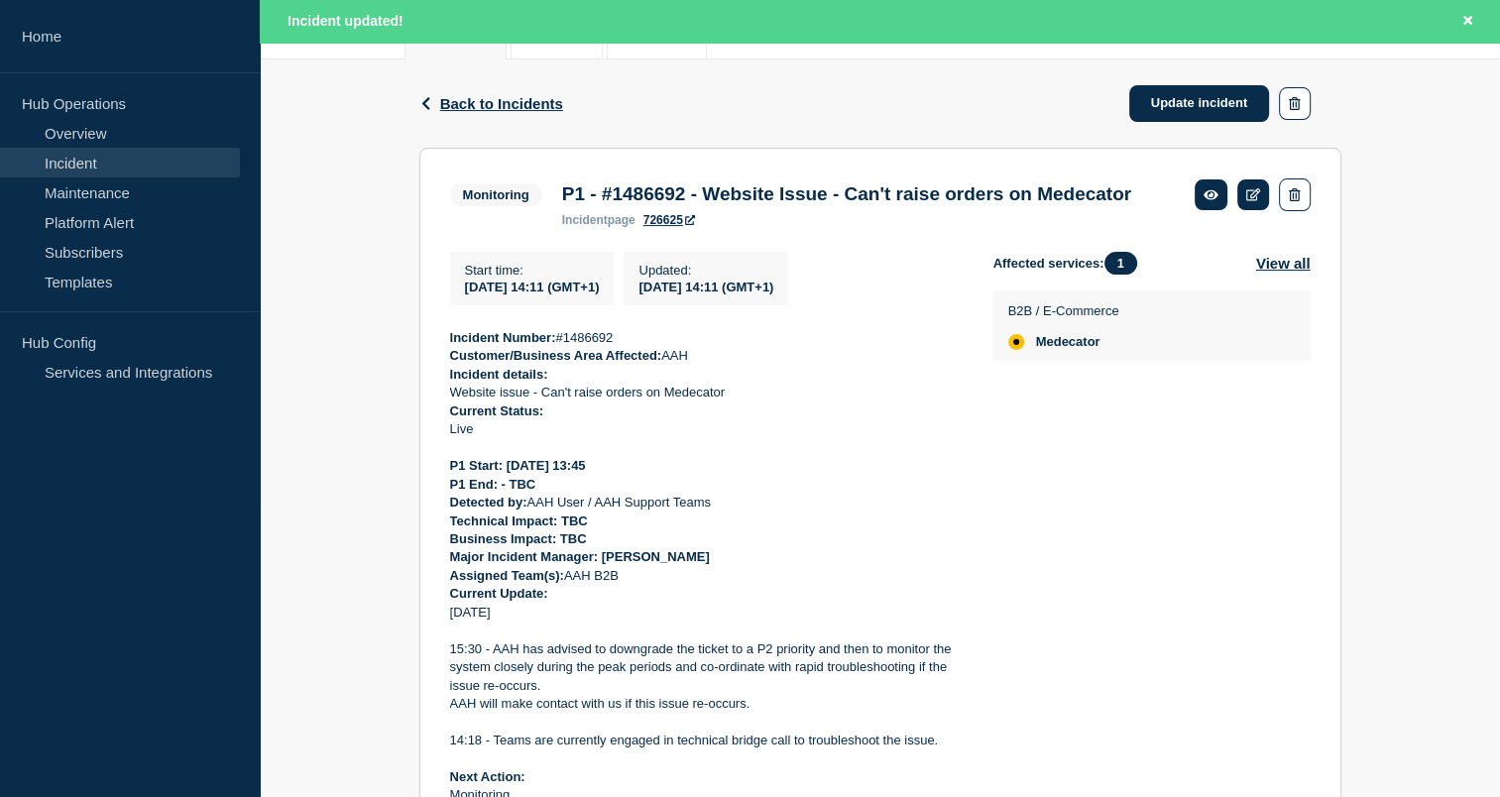
scroll to position [285, 0]
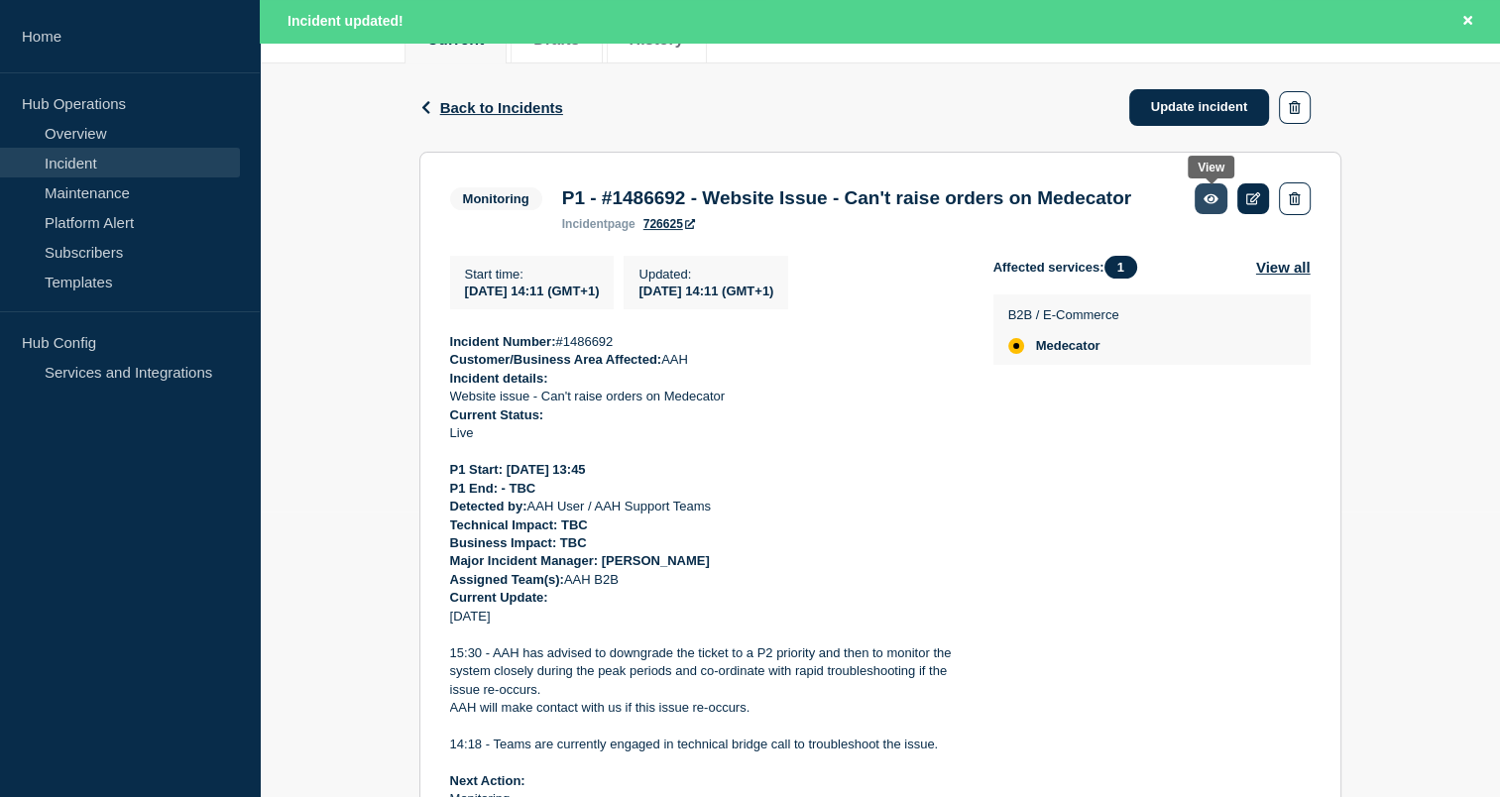
click at [1224, 196] on link at bounding box center [1210, 198] width 33 height 31
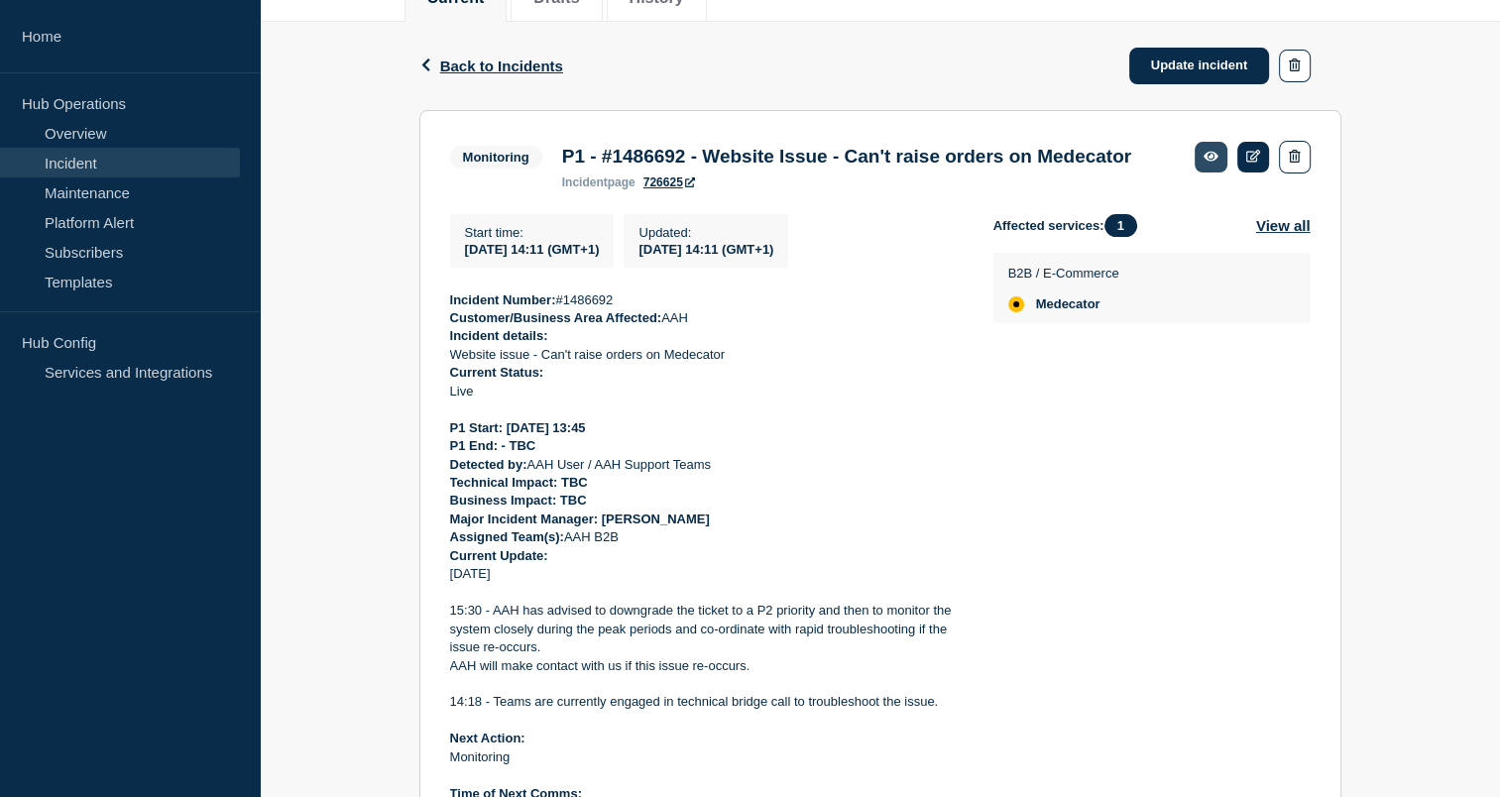
scroll to position [243, 0]
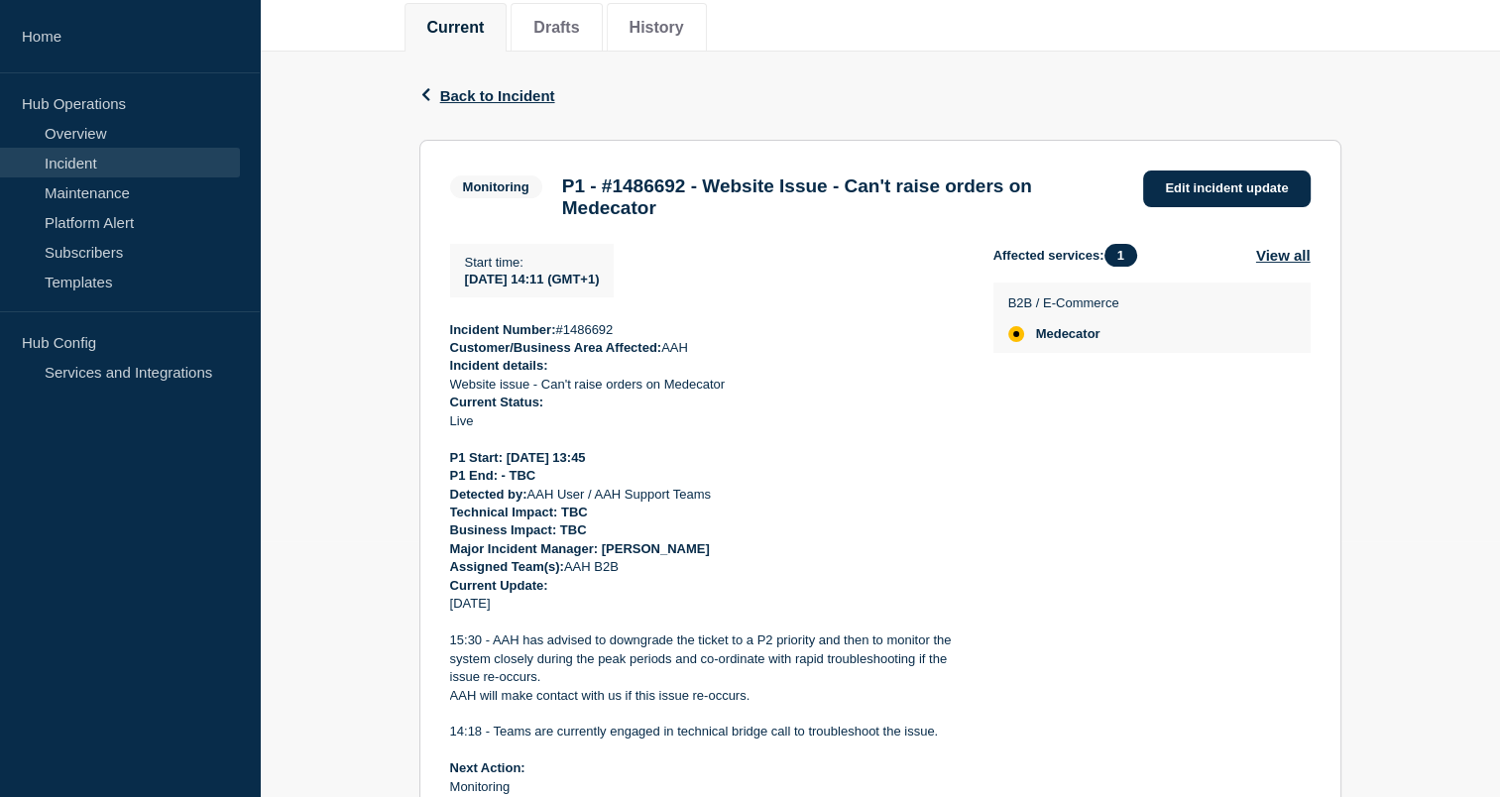
scroll to position [255, 0]
click at [1192, 178] on link "Edit incident update" at bounding box center [1226, 189] width 167 height 37
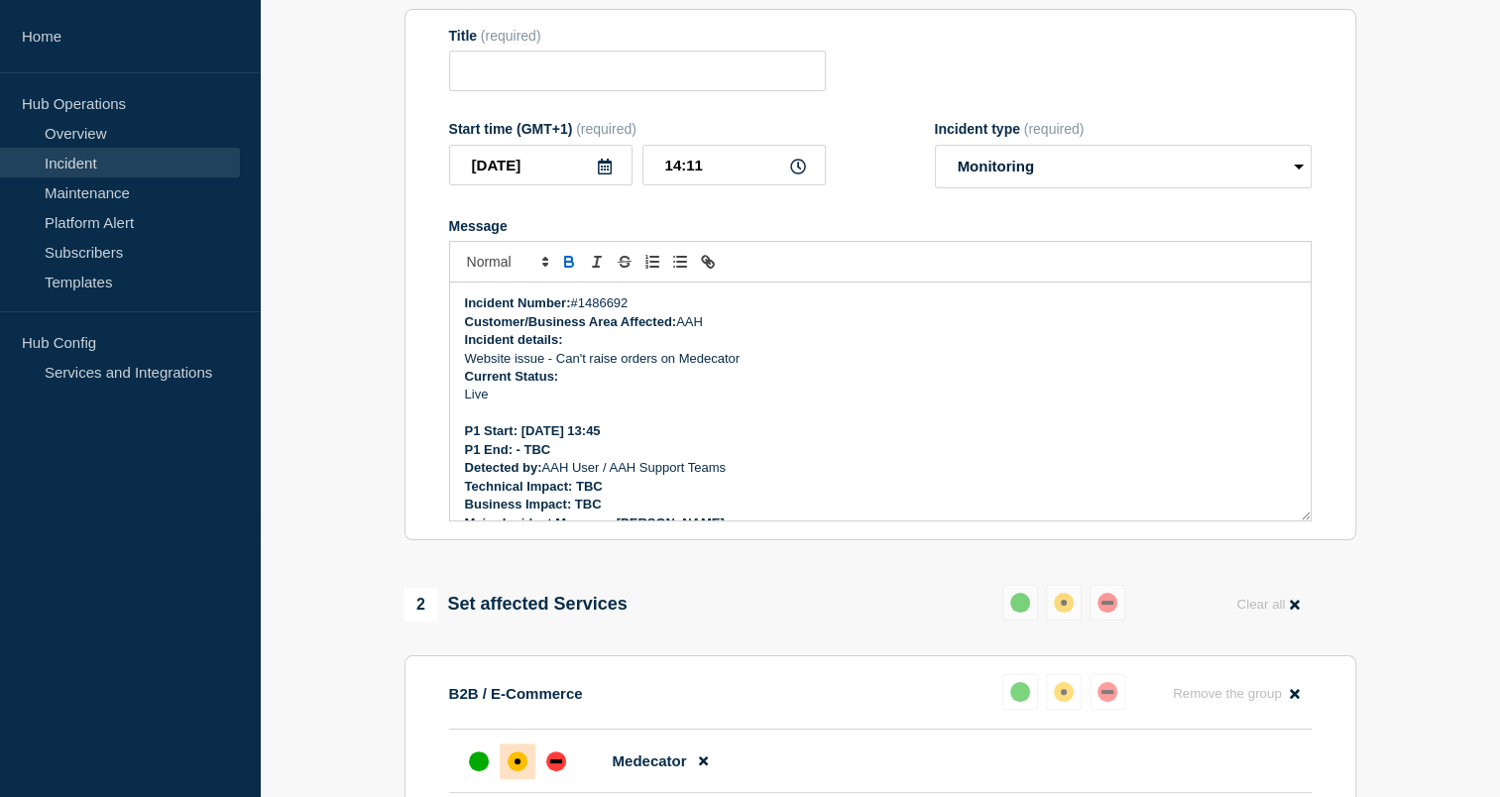
type input "P1 - #1486692 - Website Issue - Can't raise orders on Medecator"
type input "[DATE]"
type input "14:11"
select select "monitoring"
click at [1098, 178] on select "Select option Investigating Identified Monitoring Resolved" at bounding box center [1123, 167] width 377 height 44
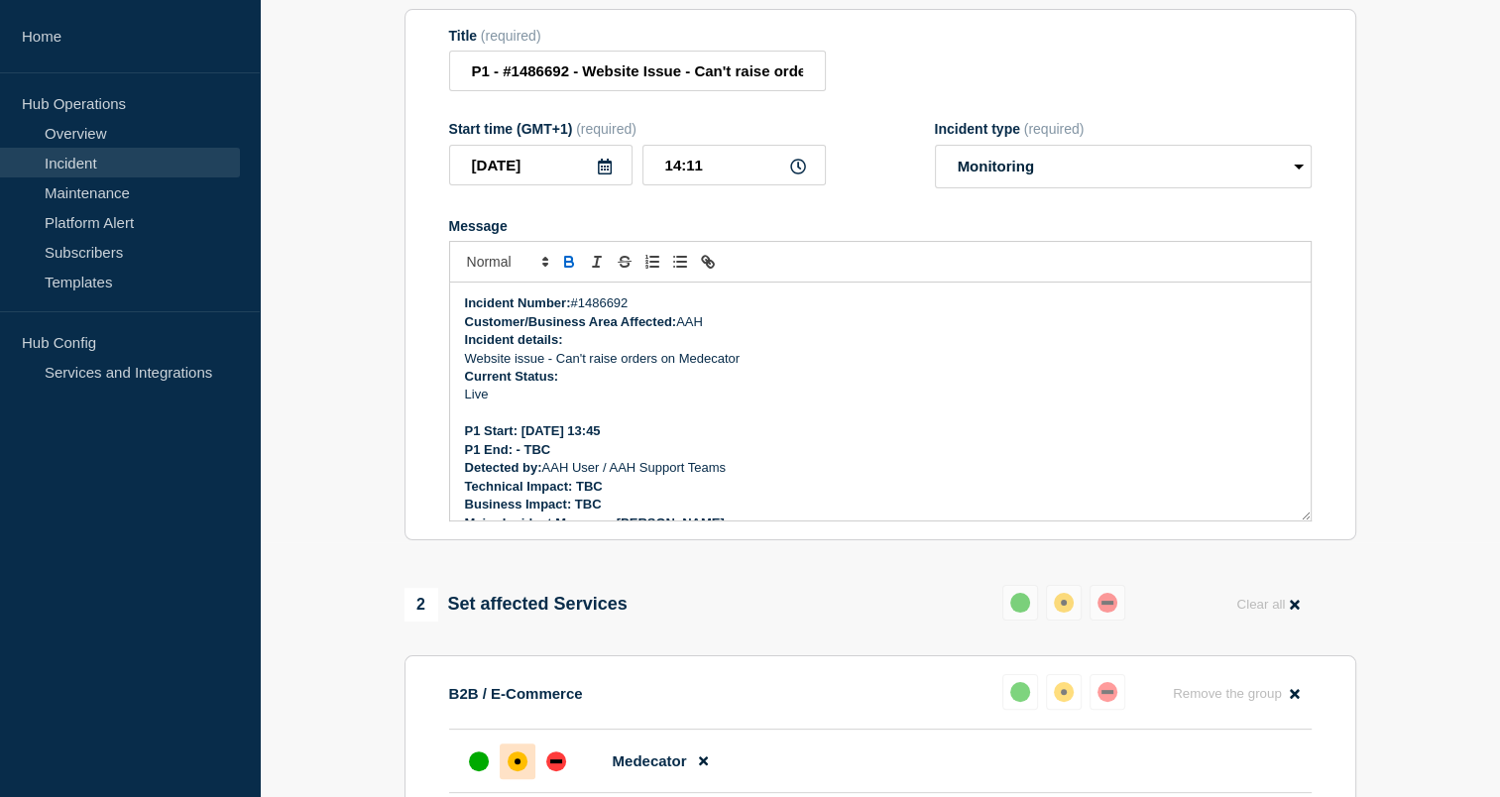
click at [860, 234] on div "Message" at bounding box center [880, 226] width 862 height 16
drag, startPoint x: 860, startPoint y: 236, endPoint x: 805, endPoint y: 230, distance: 55.8
click at [805, 230] on form "Title (required) P1 - #1486692 - Website Issue - Can't raise orders on Medecato…" at bounding box center [880, 275] width 862 height 495
